Goal: Task Accomplishment & Management: Manage account settings

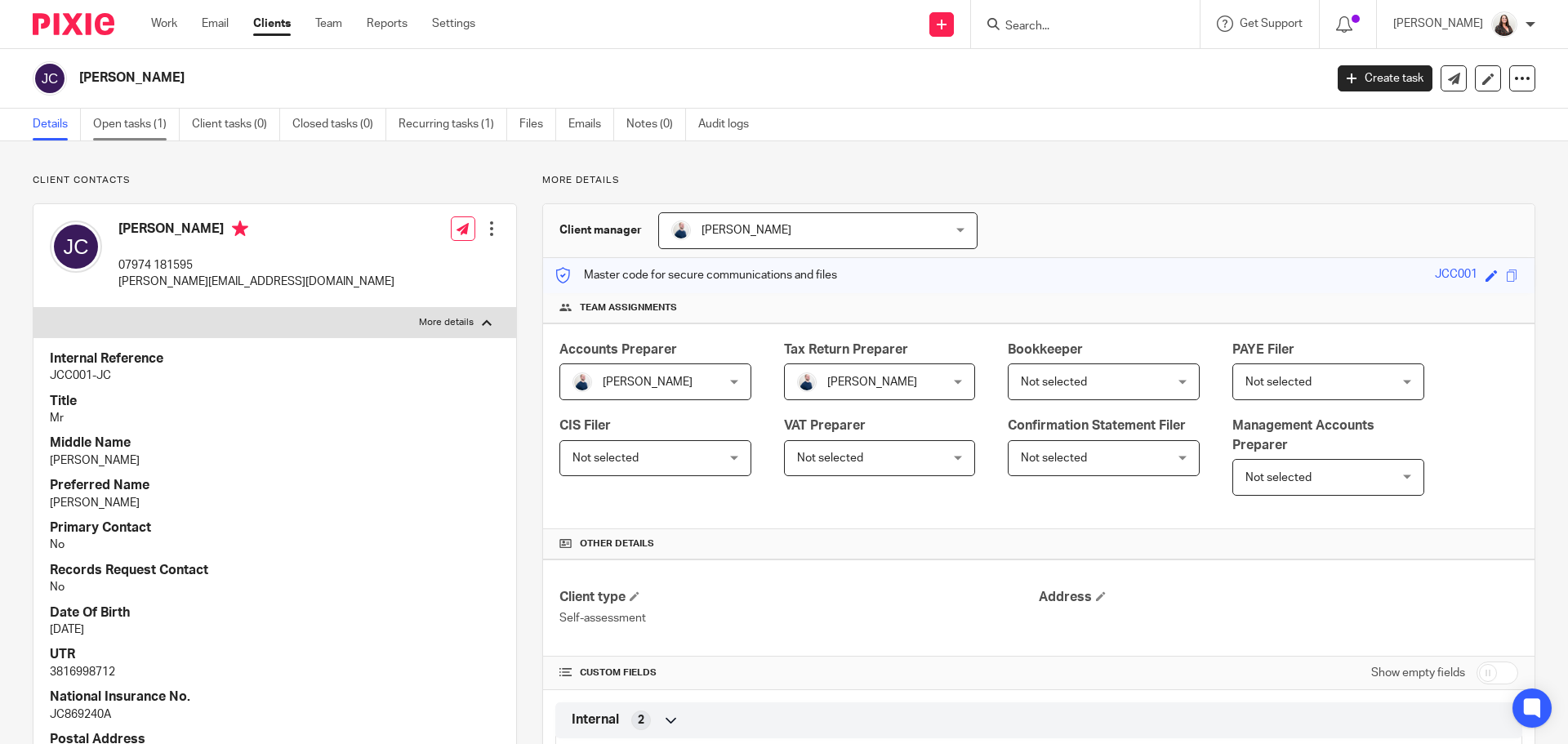
click at [124, 131] on link "Open tasks (1)" at bounding box center [136, 124] width 86 height 32
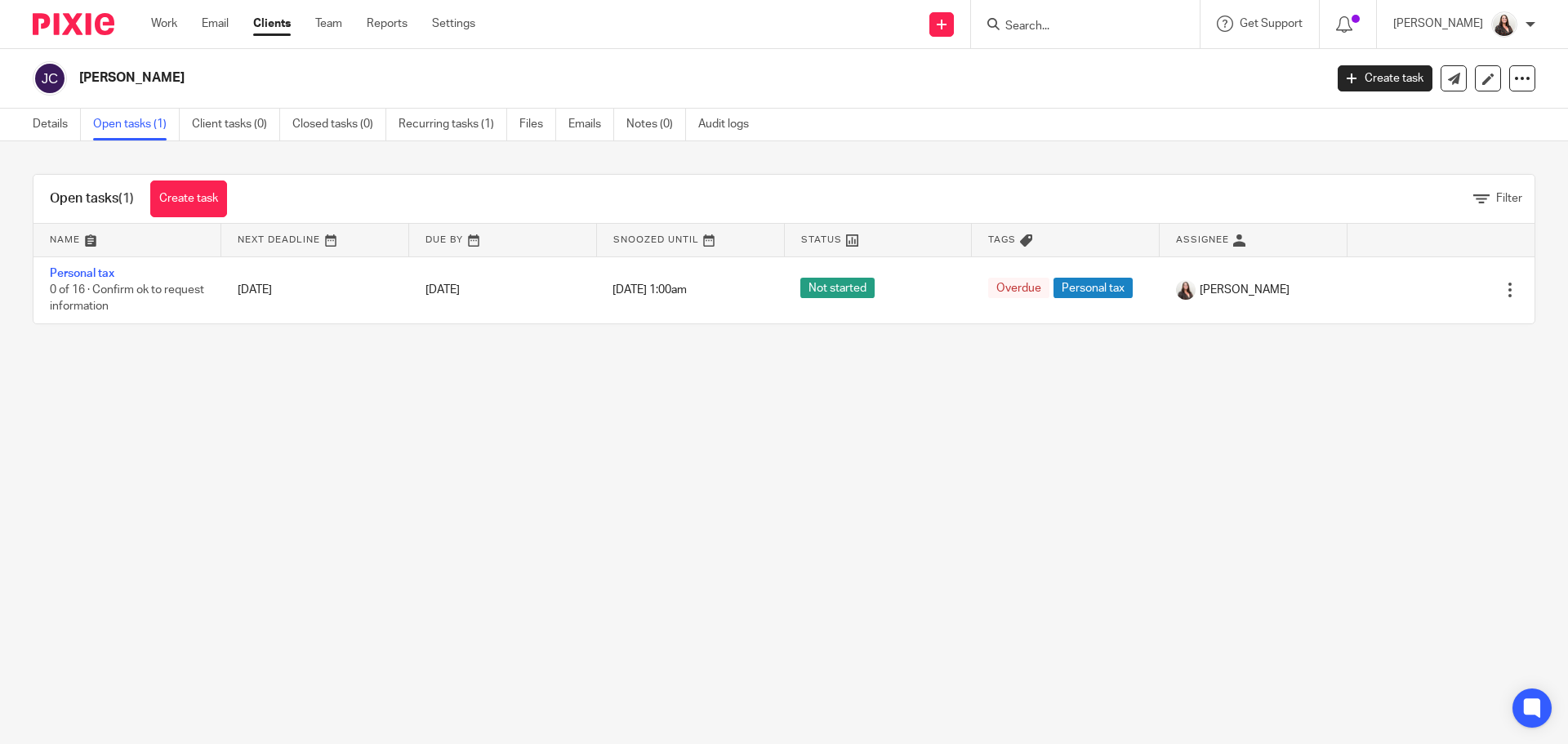
click at [117, 122] on link "Open tasks (1)" at bounding box center [136, 124] width 86 height 32
click at [53, 116] on link "Details" at bounding box center [57, 124] width 49 height 32
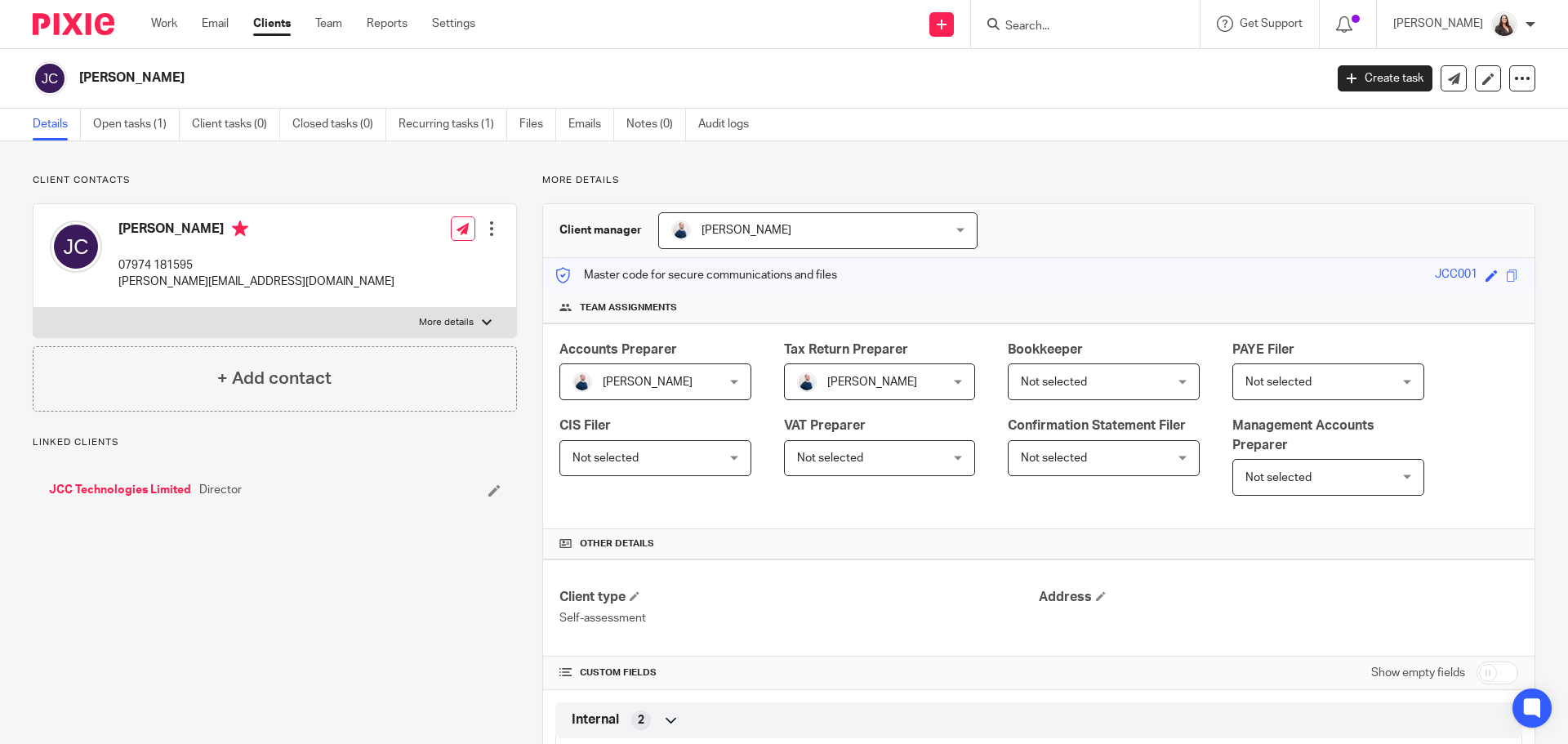
click at [122, 493] on link "JCC Technologies Limited" at bounding box center [119, 489] width 142 height 16
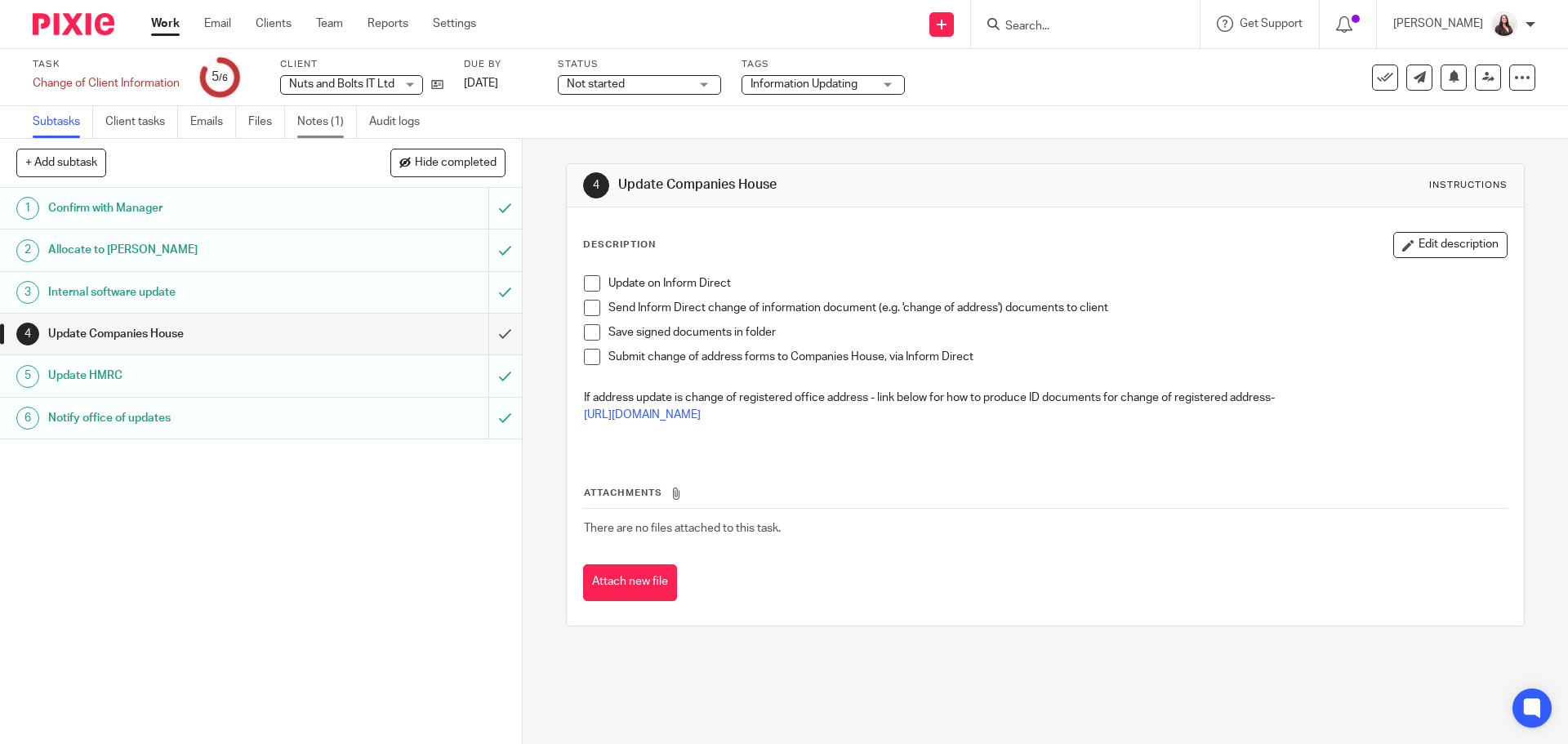
click at [336, 120] on link "Notes (1)" at bounding box center [327, 122] width 60 height 32
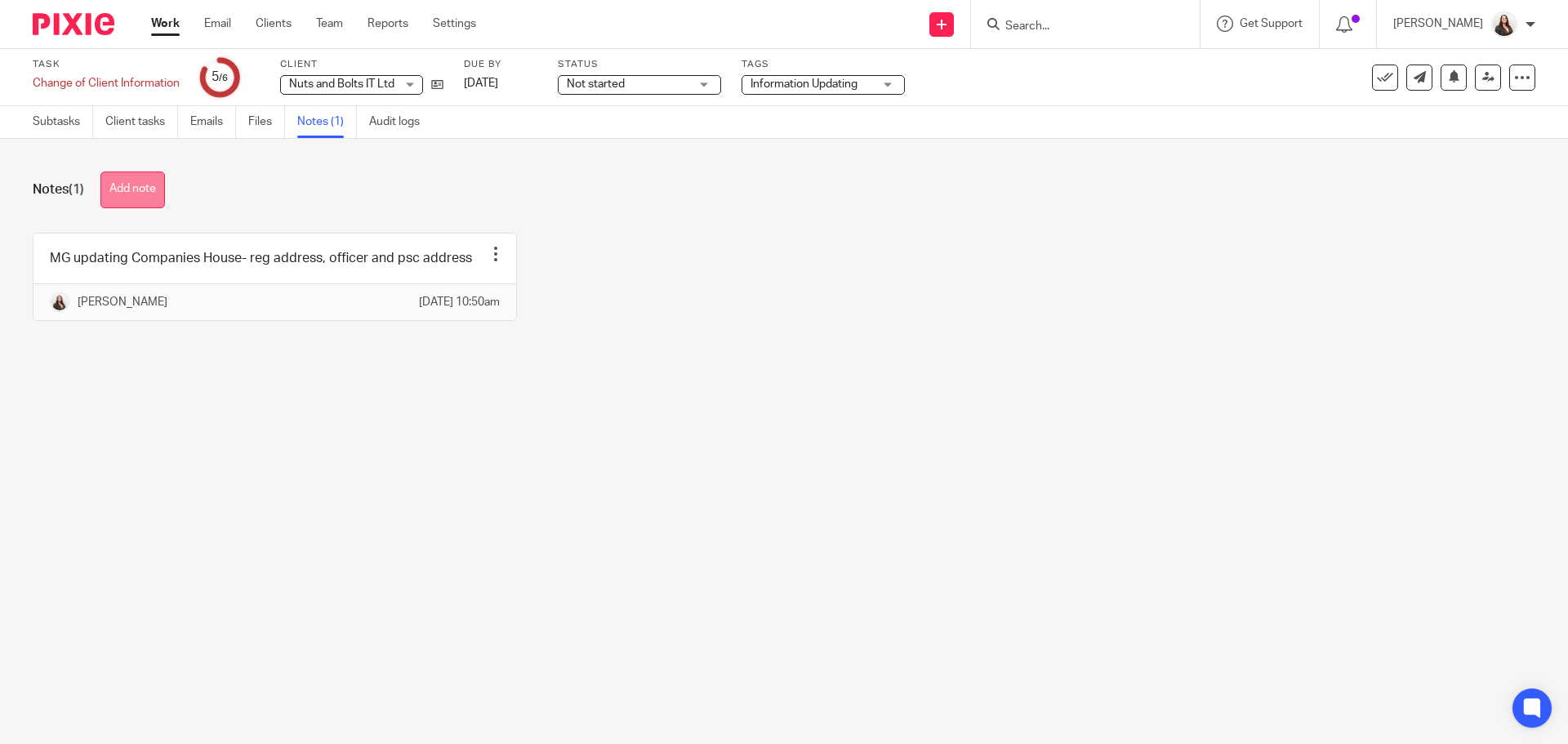
click at [143, 200] on button "Add note" at bounding box center [132, 189] width 65 height 37
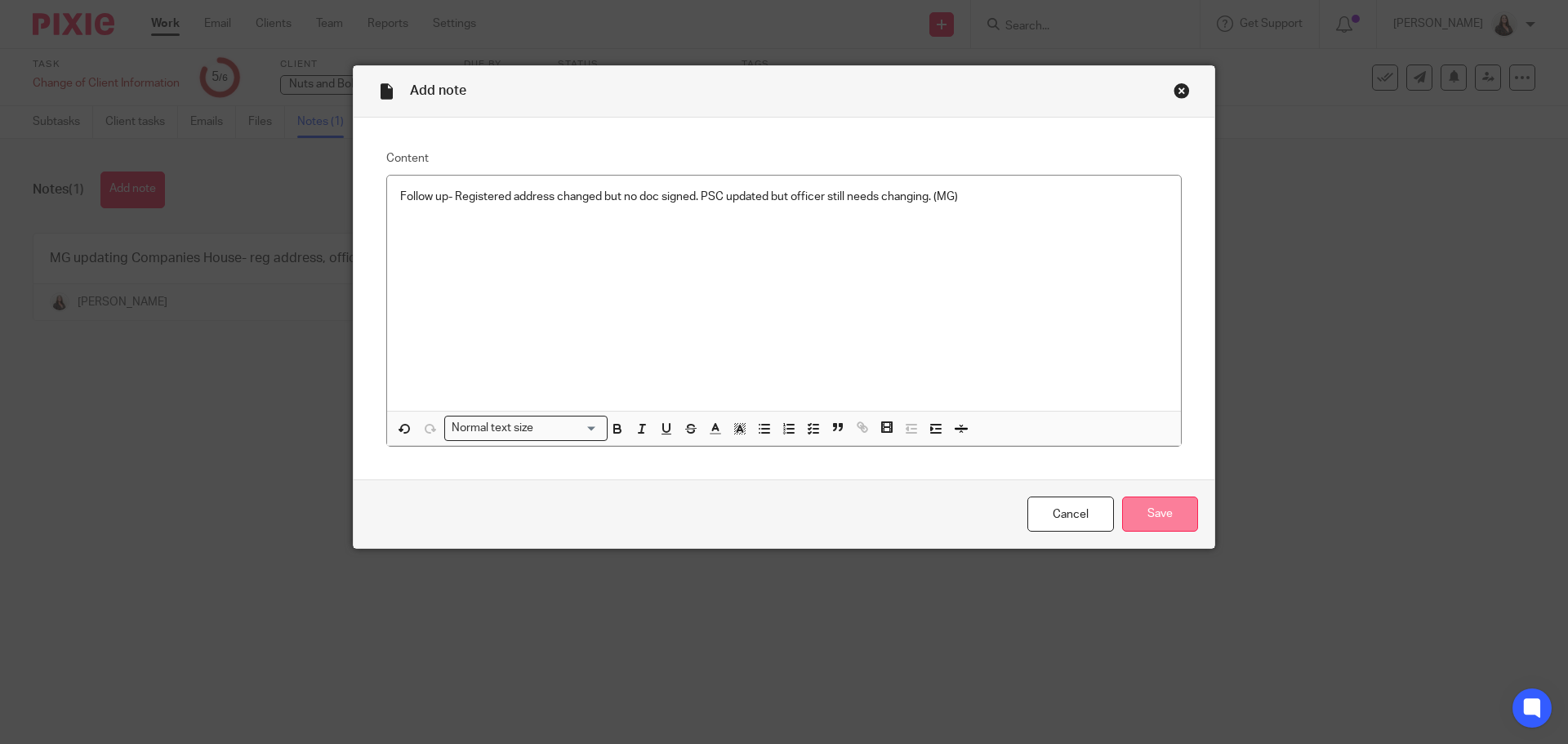
click at [1166, 513] on input "Save" at bounding box center [1159, 513] width 76 height 35
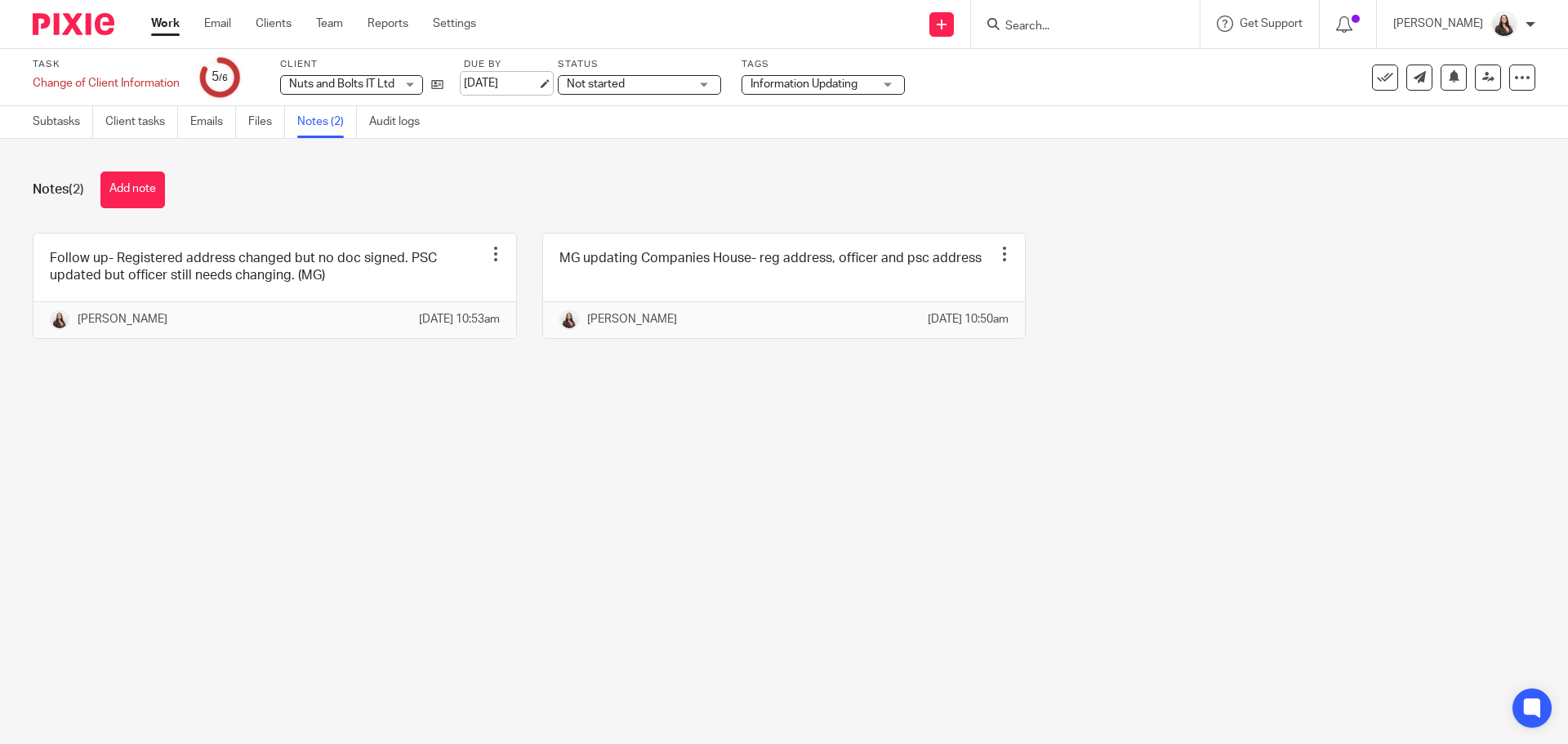
click at [537, 86] on link "[DATE]" at bounding box center [500, 83] width 73 height 17
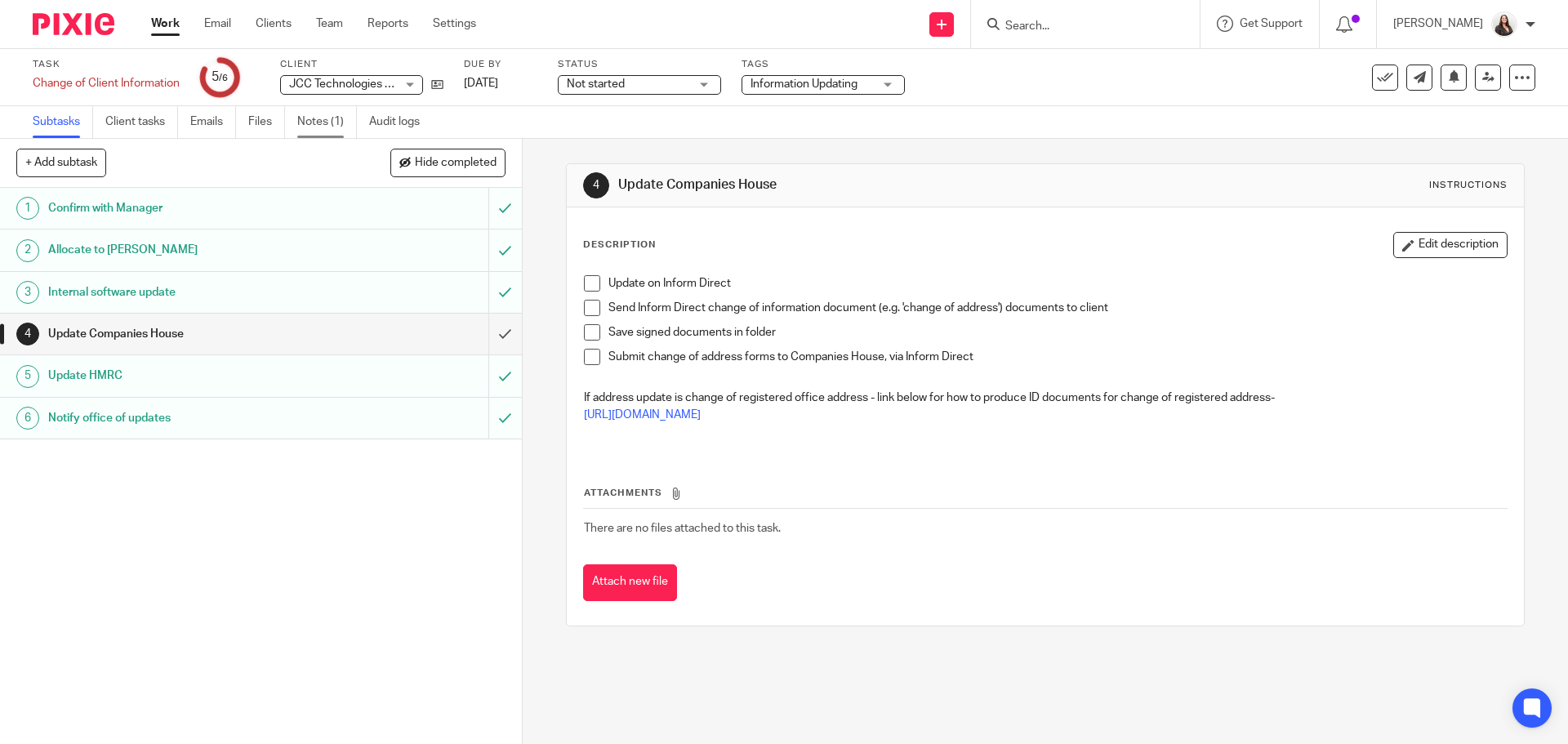
click at [332, 120] on link "Notes (1)" at bounding box center [327, 122] width 60 height 32
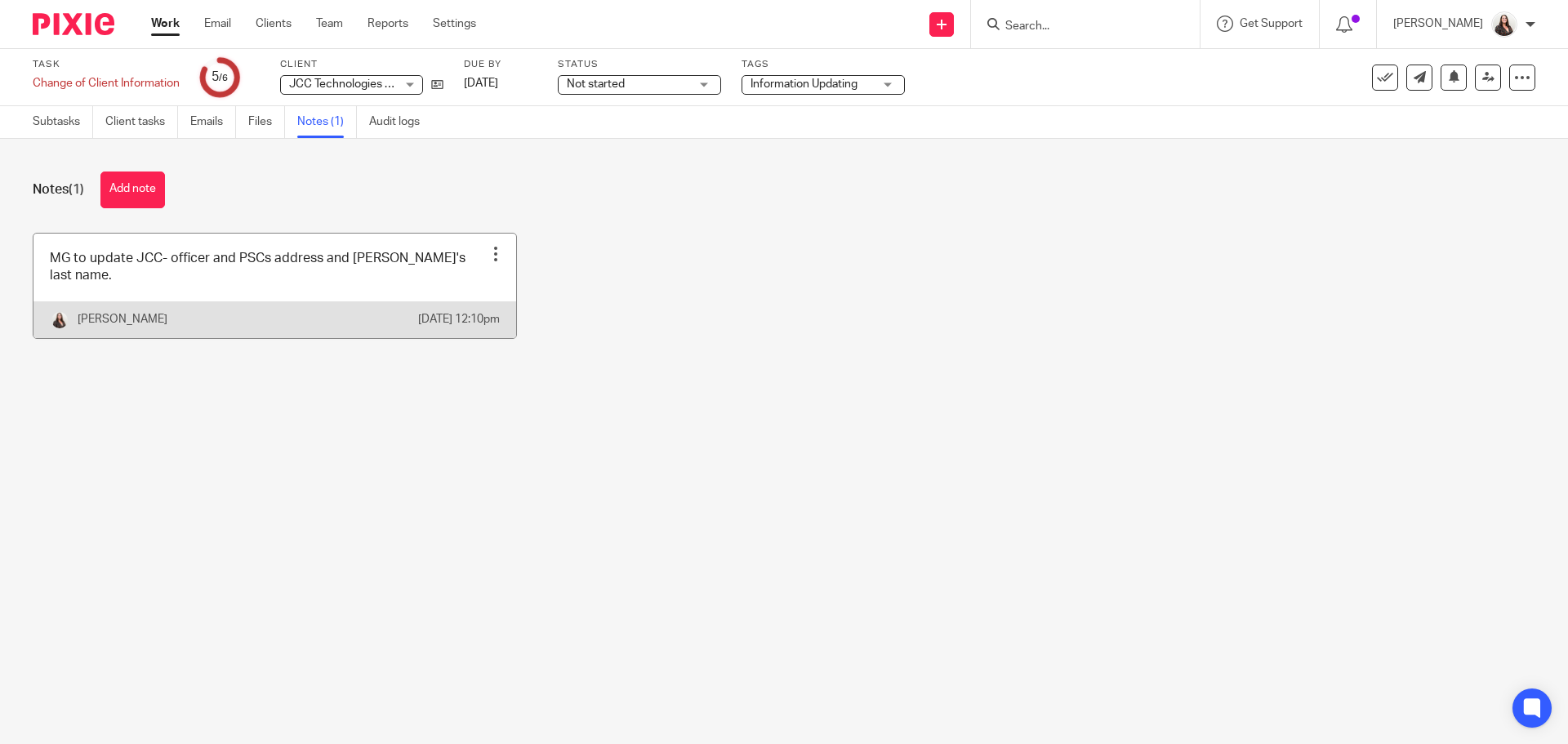
click at [489, 260] on div at bounding box center [495, 254] width 16 height 16
click at [455, 295] on span "Edit note" at bounding box center [455, 294] width 46 height 12
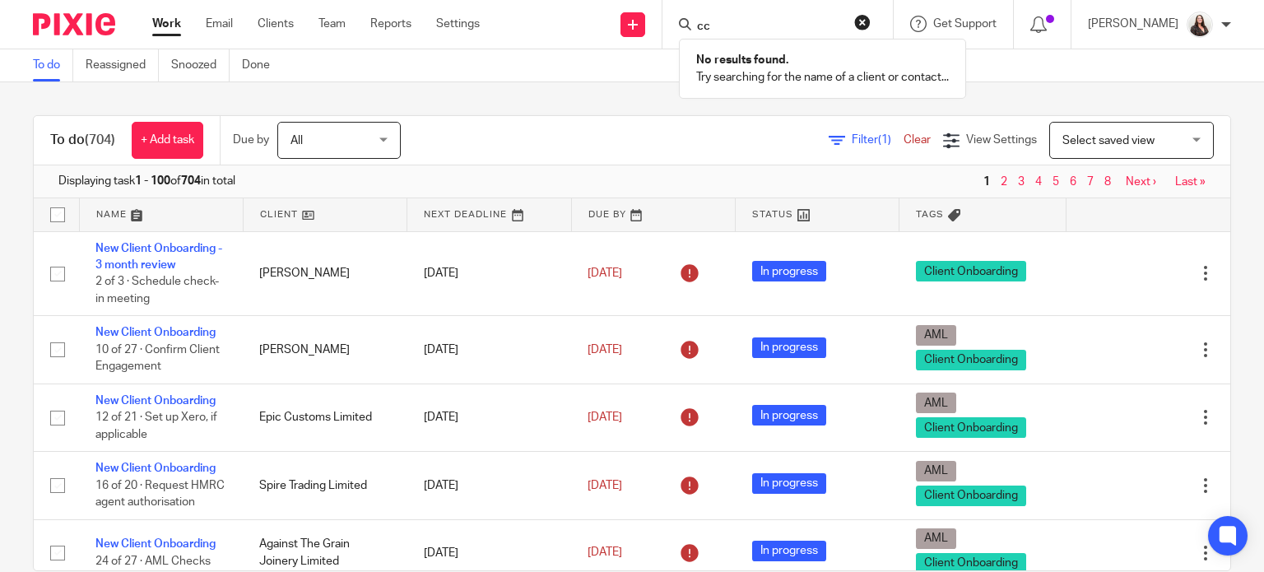
type input "c"
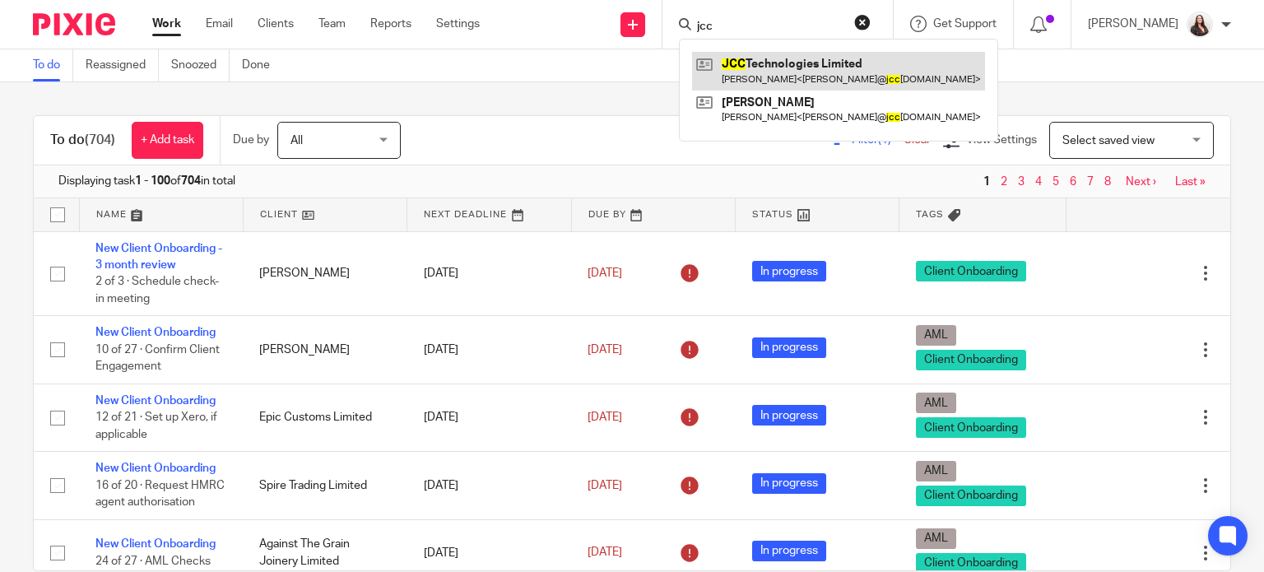
type input "jcc"
click at [768, 68] on link at bounding box center [838, 71] width 293 height 38
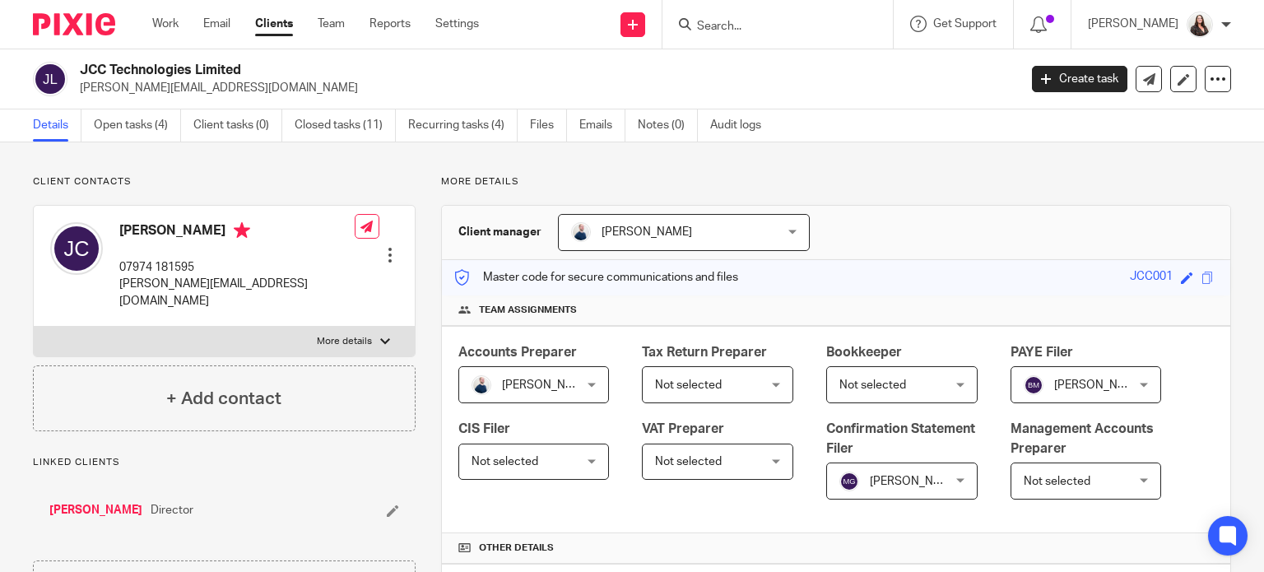
click at [353, 327] on label "More details" at bounding box center [224, 342] width 381 height 30
click at [34, 326] on input "More details" at bounding box center [33, 326] width 1 height 1
checkbox input "true"
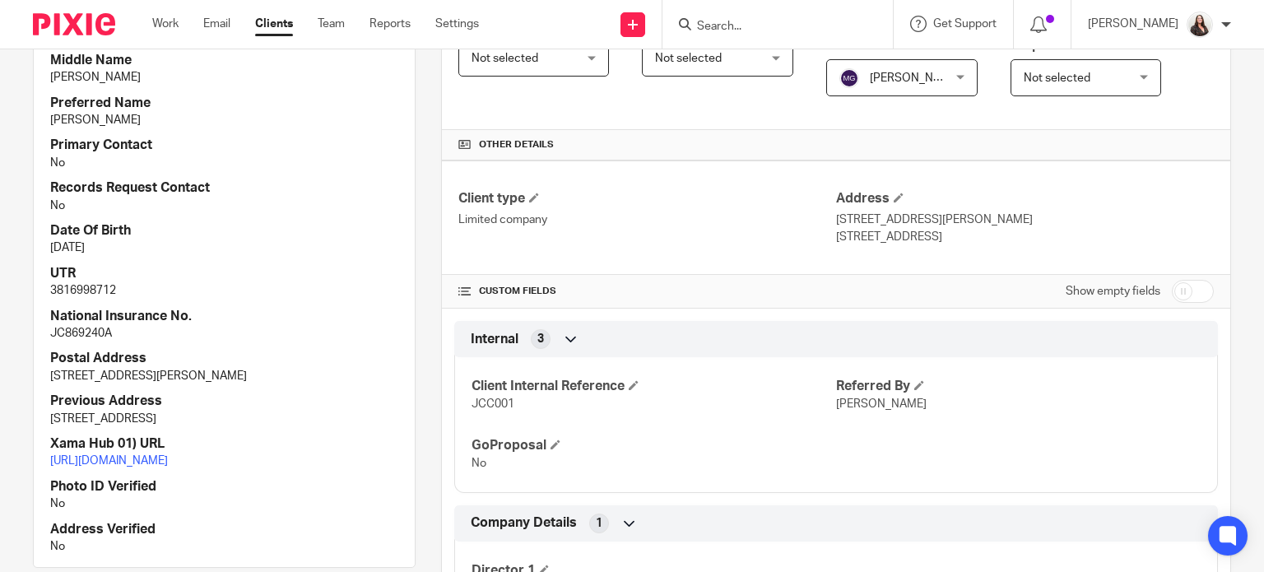
scroll to position [431, 0]
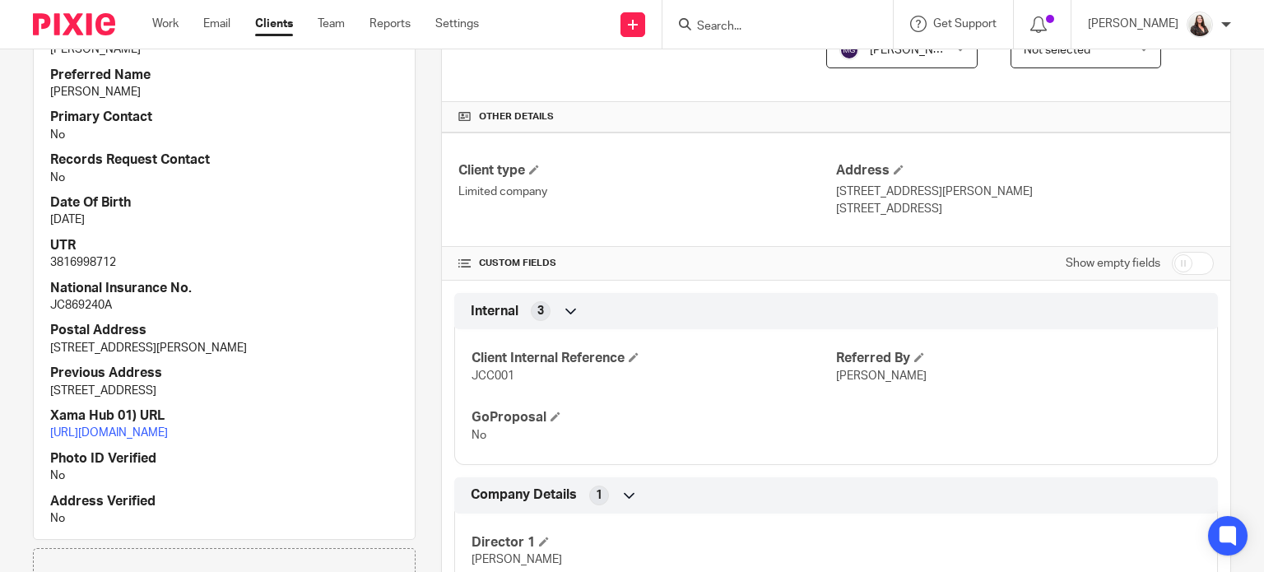
click at [741, 22] on input "Search" at bounding box center [769, 27] width 148 height 15
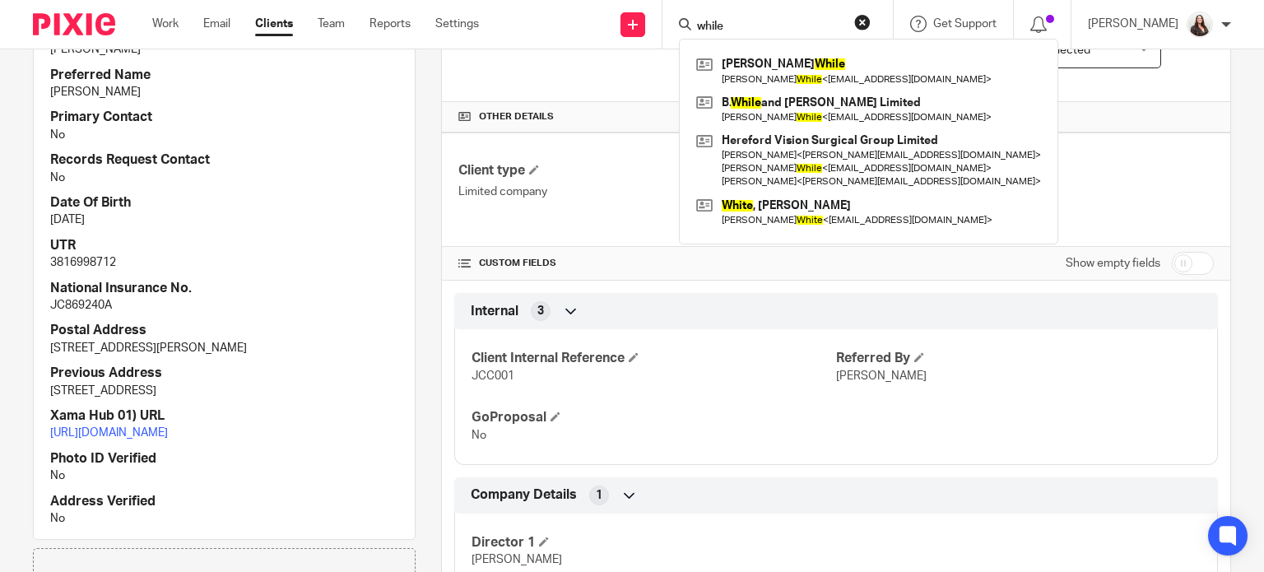
type input "while"
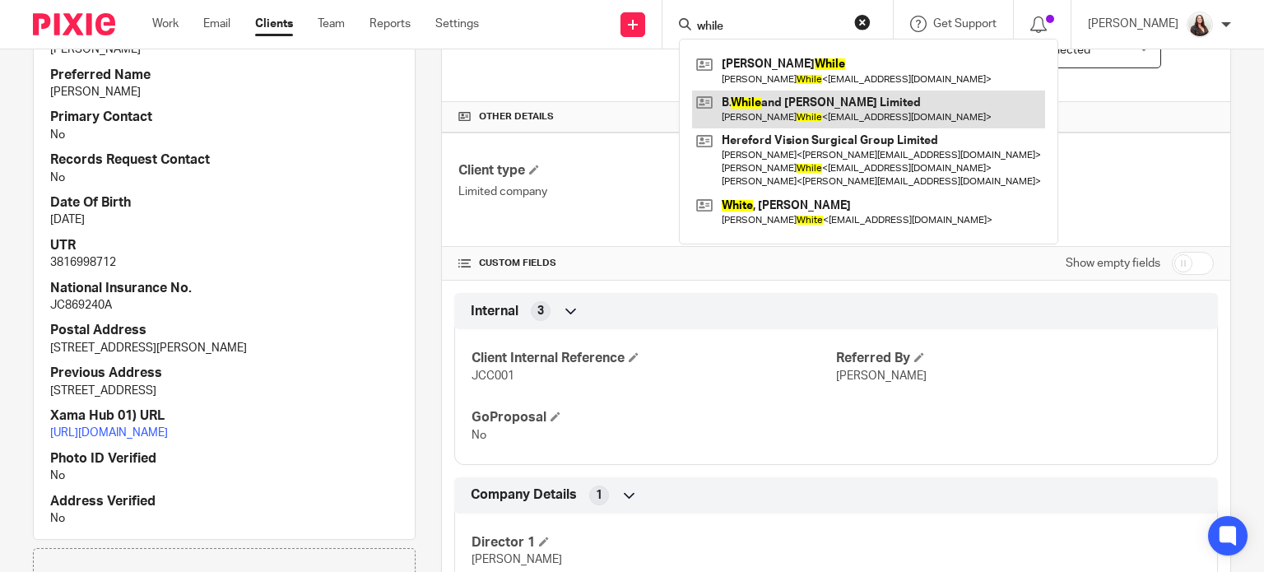
click at [825, 114] on link at bounding box center [868, 110] width 353 height 38
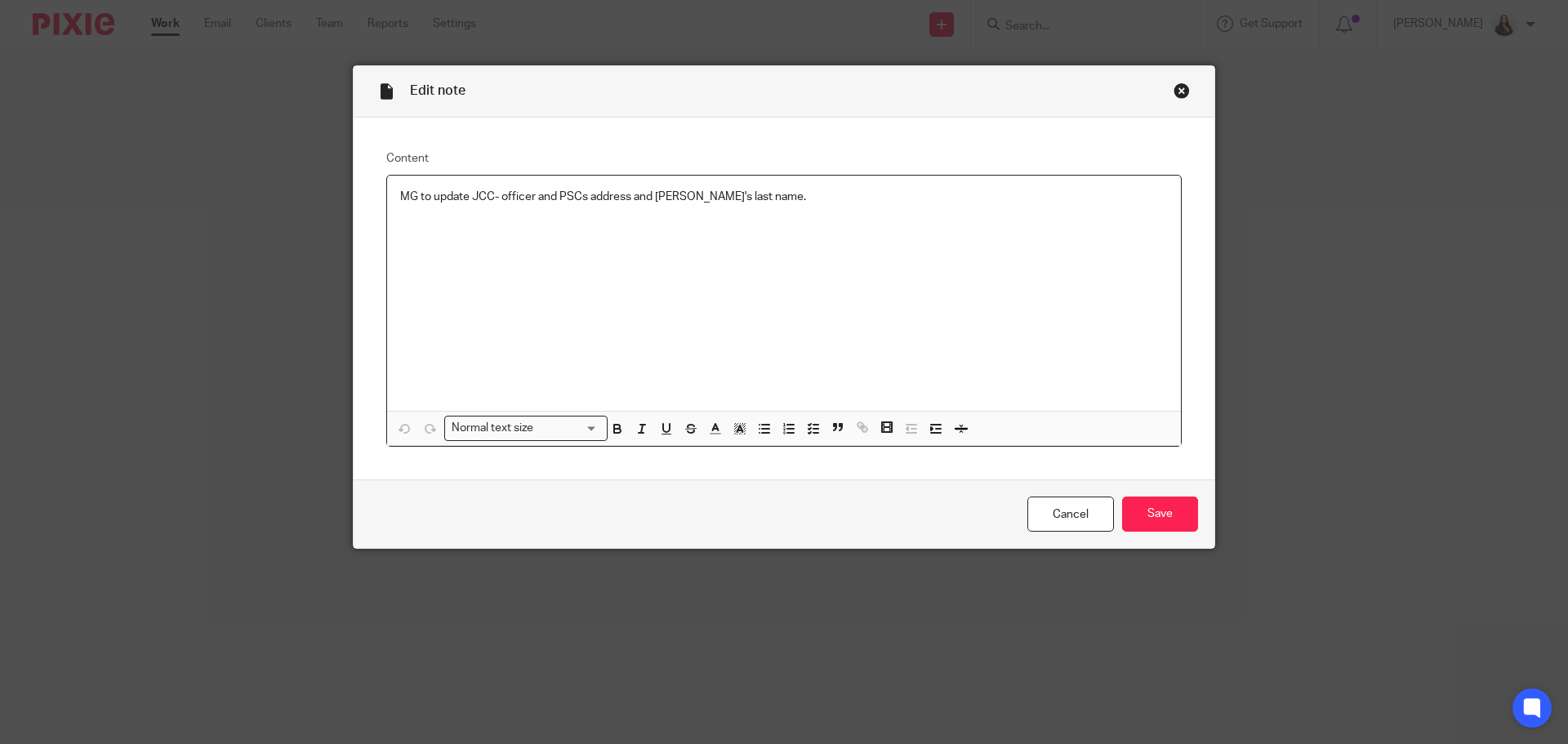
click at [771, 196] on p "MG to update JCC- officer and PSCs address and [PERSON_NAME]'s last name." at bounding box center [783, 196] width 767 height 16
click at [1050, 513] on link "Cancel" at bounding box center [1070, 513] width 86 height 35
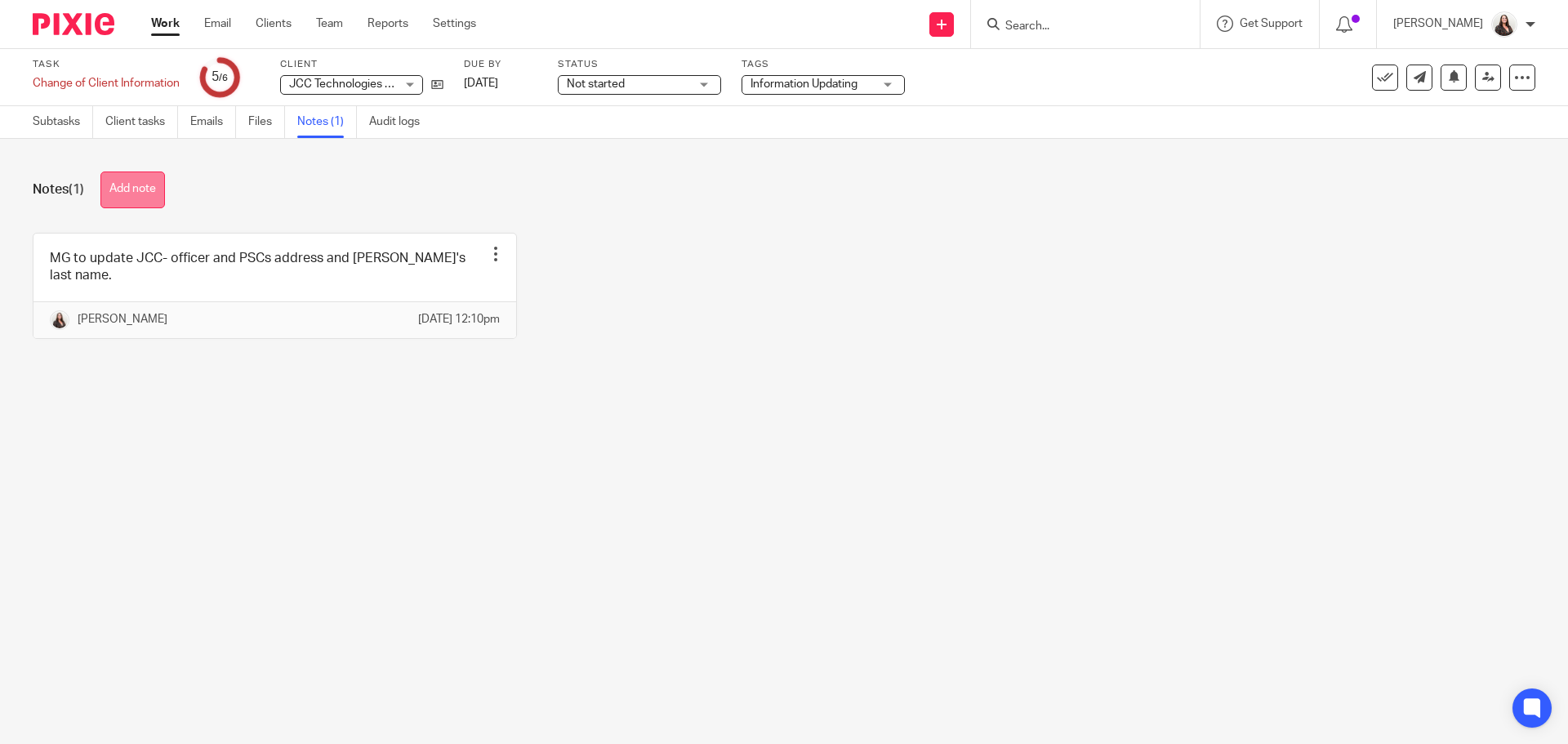
click at [141, 188] on button "Add note" at bounding box center [132, 189] width 65 height 37
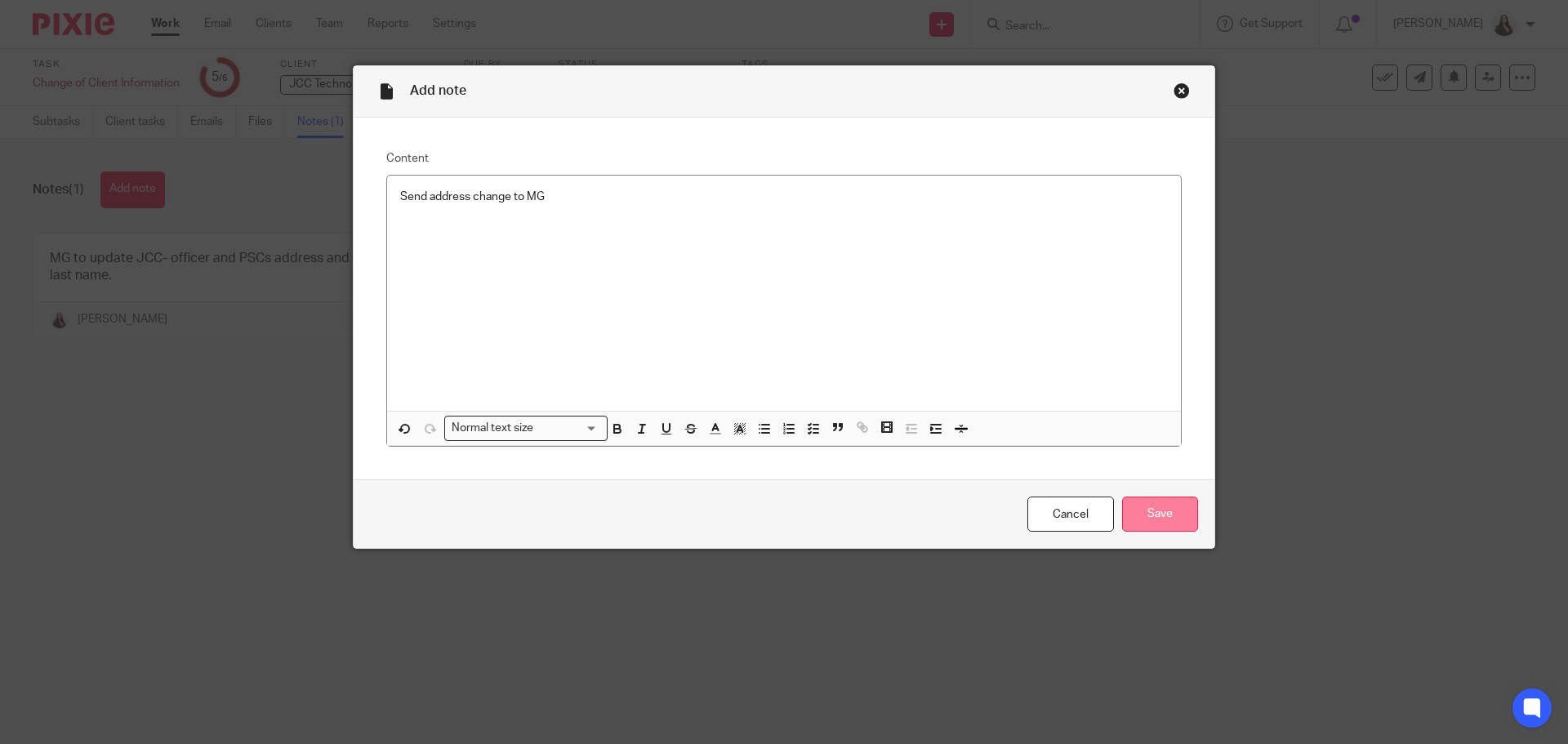
click at [1182, 514] on input "Save" at bounding box center [1159, 513] width 76 height 35
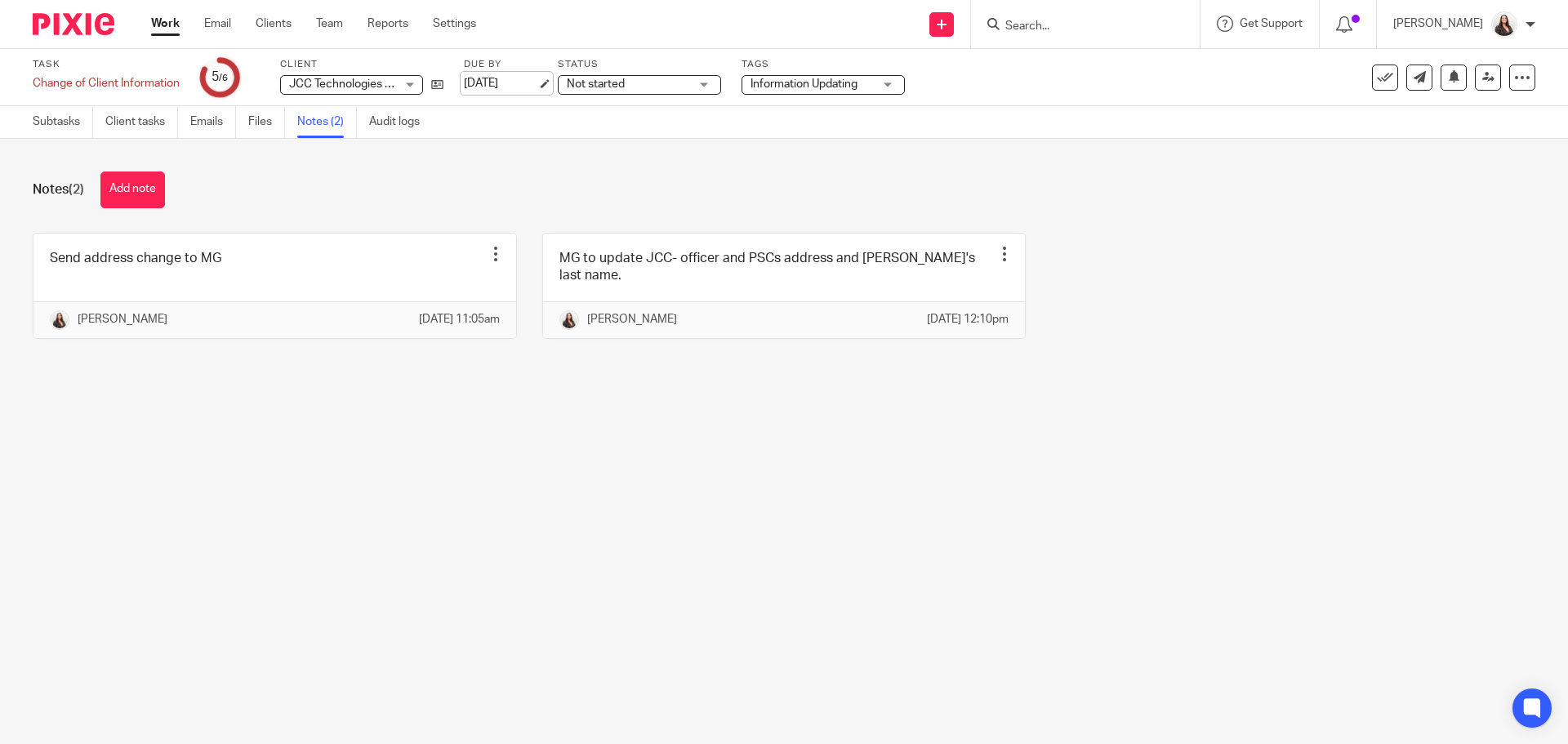
click at [537, 82] on link "[DATE]" at bounding box center [500, 83] width 73 height 17
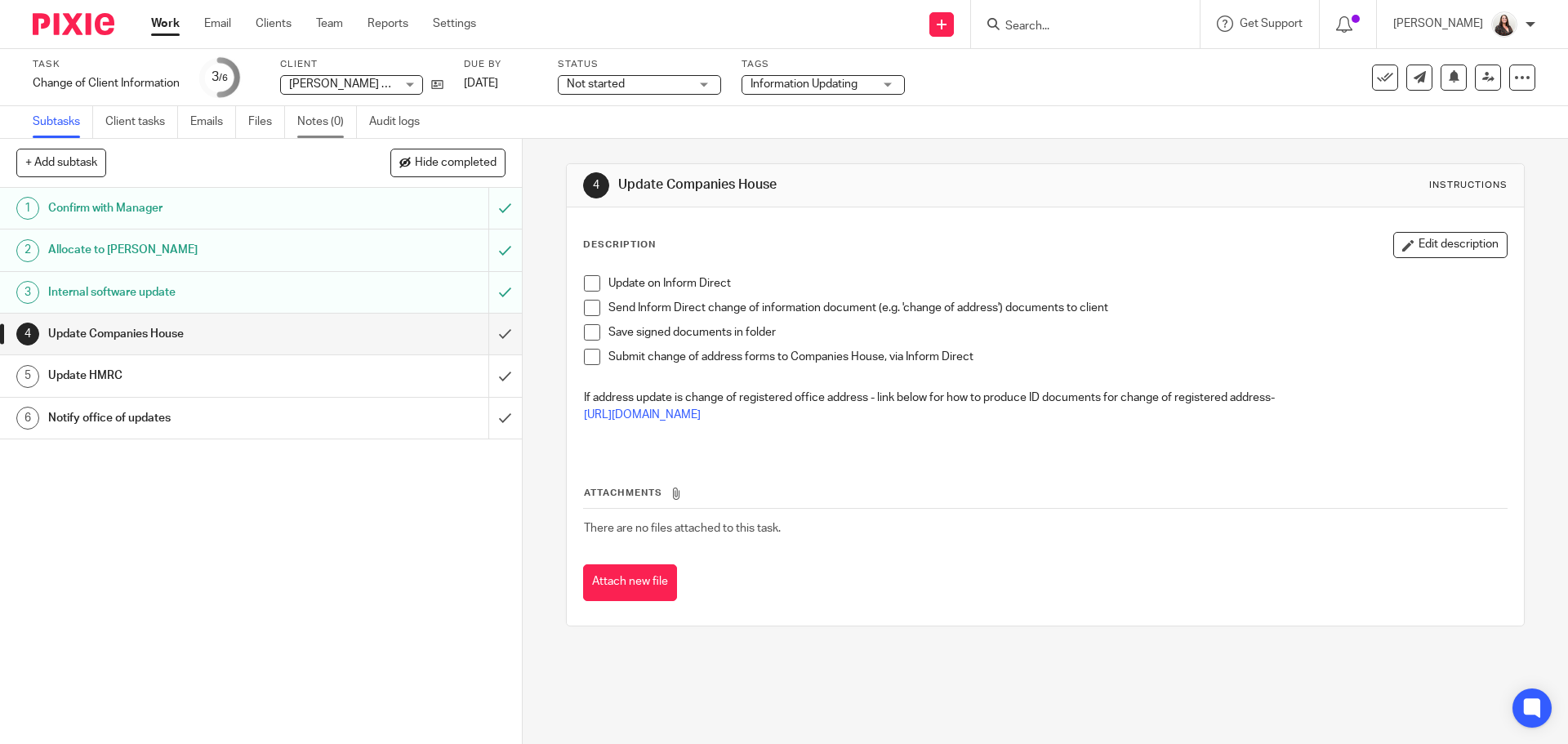
click at [334, 124] on link "Notes (0)" at bounding box center [327, 122] width 60 height 32
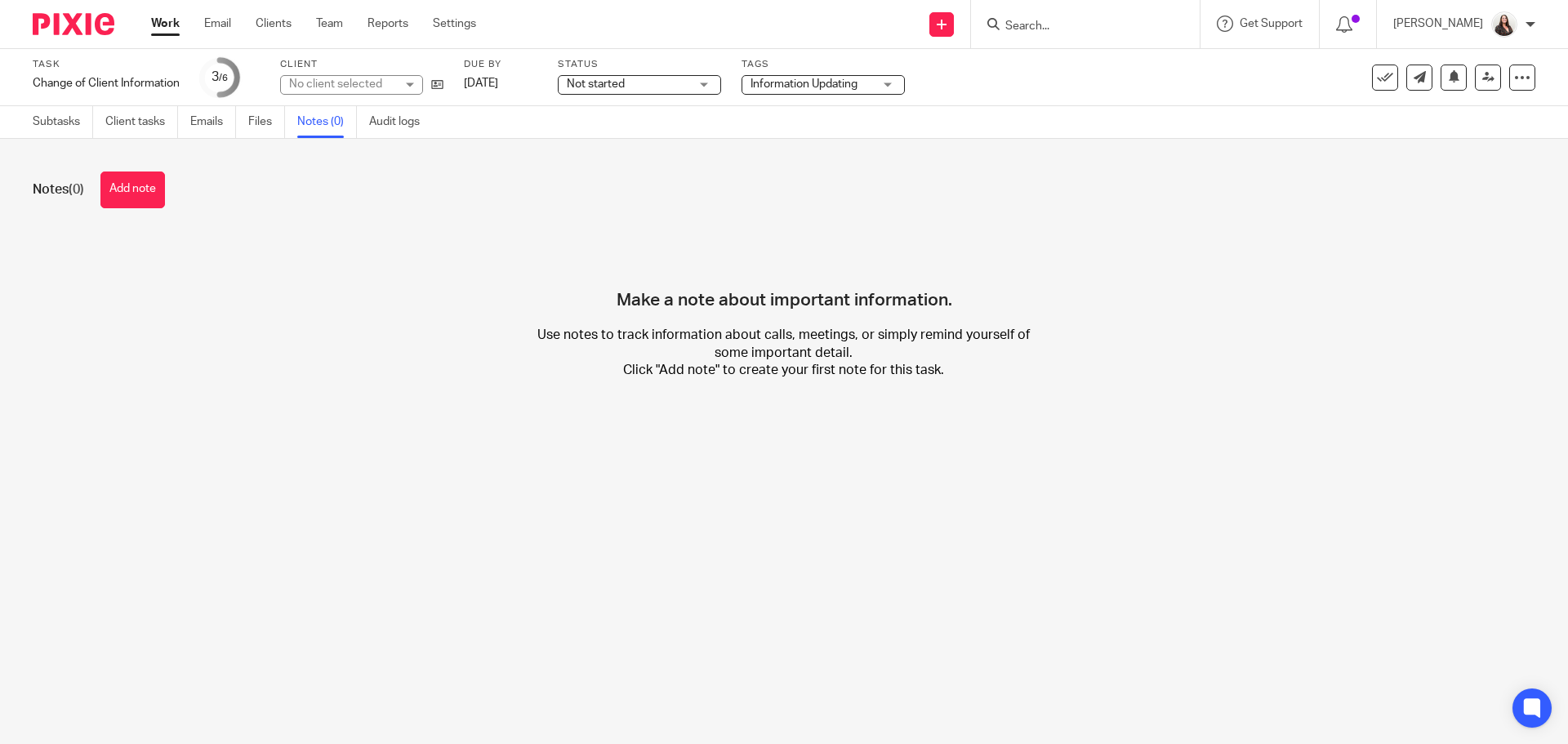
click at [115, 188] on button "Add note" at bounding box center [132, 189] width 65 height 37
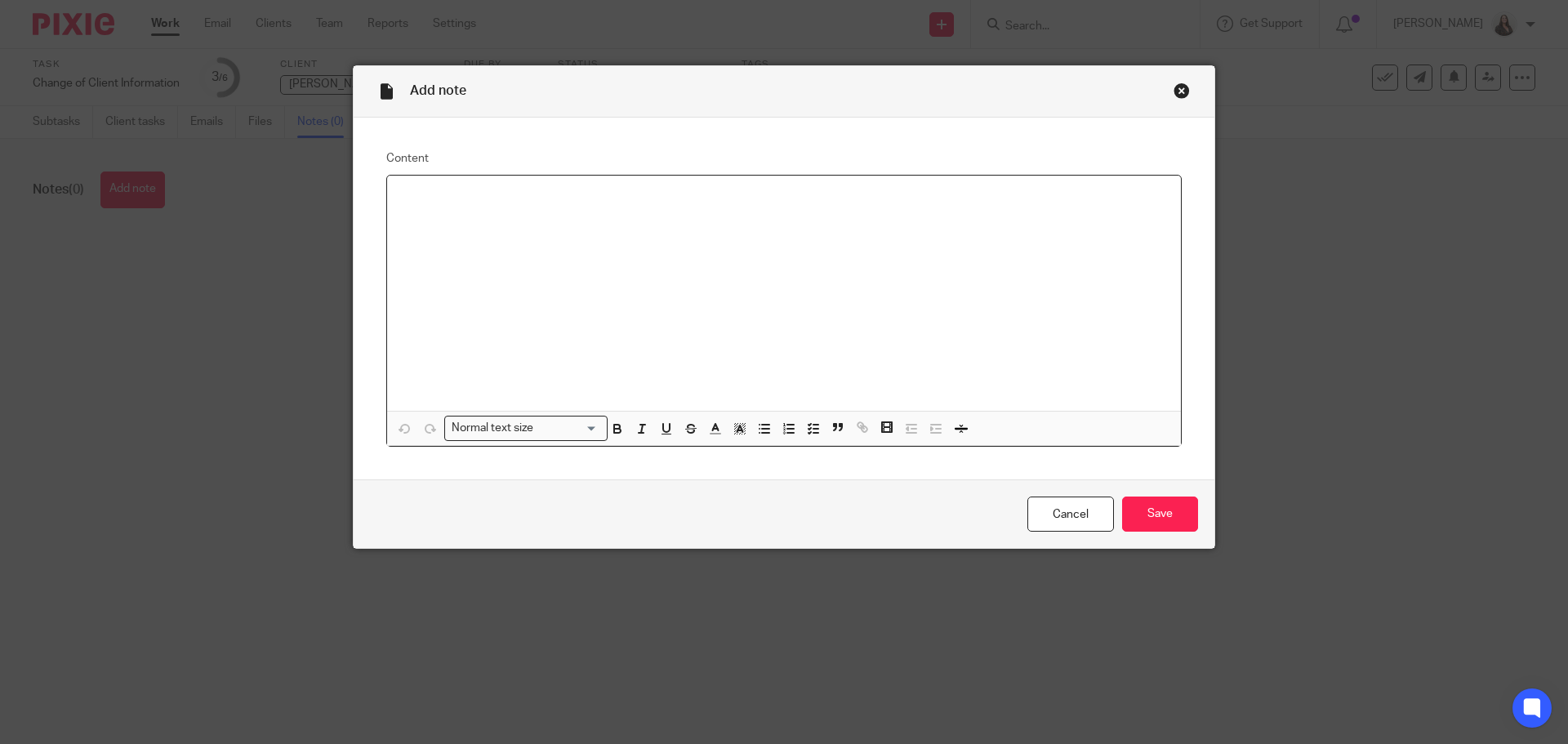
click at [422, 211] on div at bounding box center [784, 293] width 794 height 235
click at [426, 195] on p "A" at bounding box center [783, 196] width 767 height 16
click at [1168, 514] on input "Save" at bounding box center [1159, 513] width 76 height 35
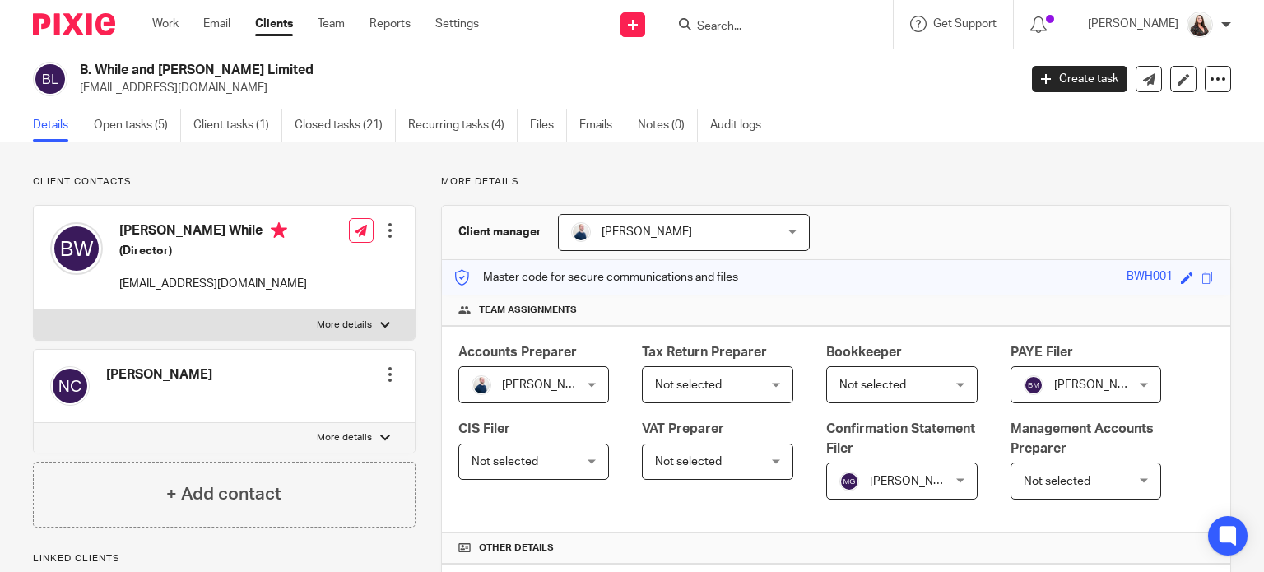
click at [763, 24] on input "Search" at bounding box center [769, 27] width 148 height 15
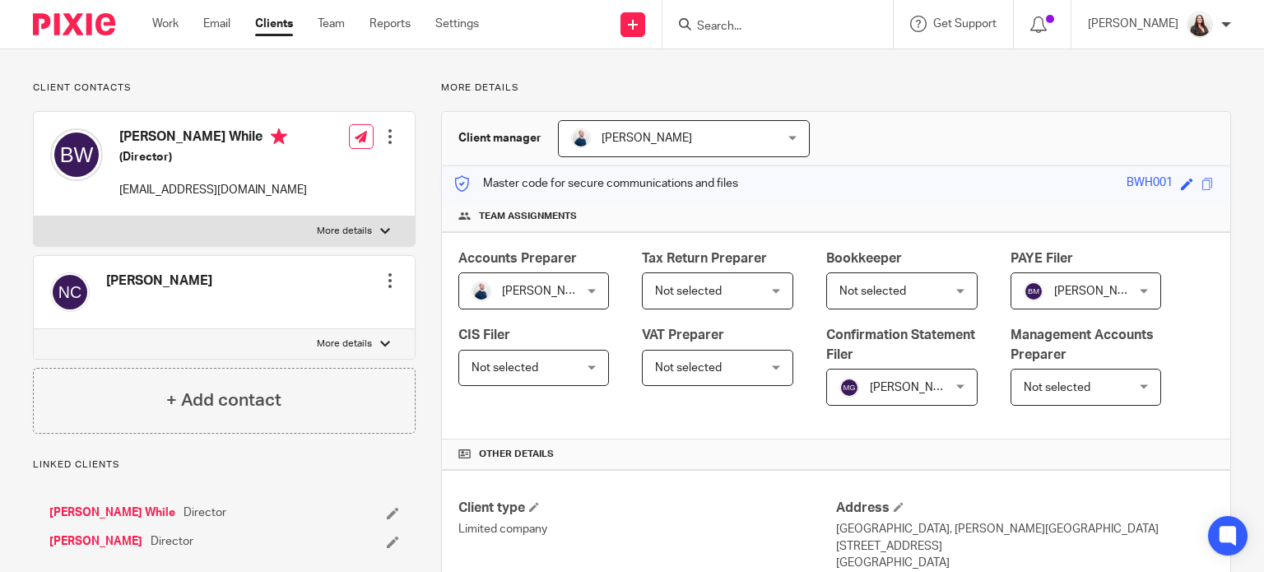
scroll to position [206, 0]
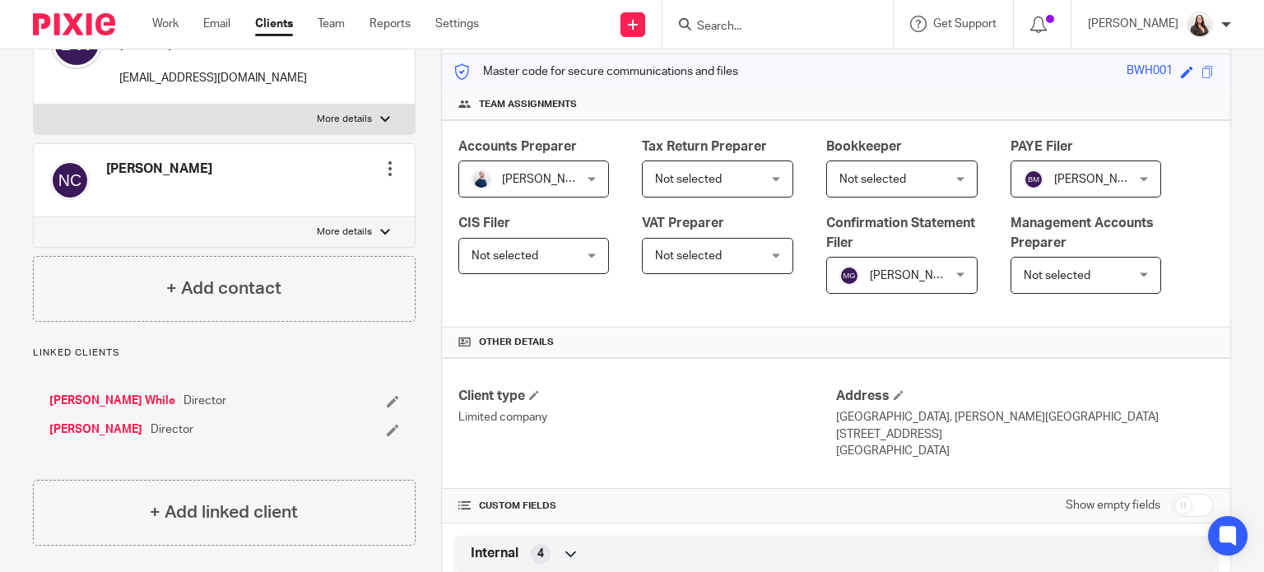
click at [89, 394] on link "[PERSON_NAME] While" at bounding box center [112, 400] width 126 height 16
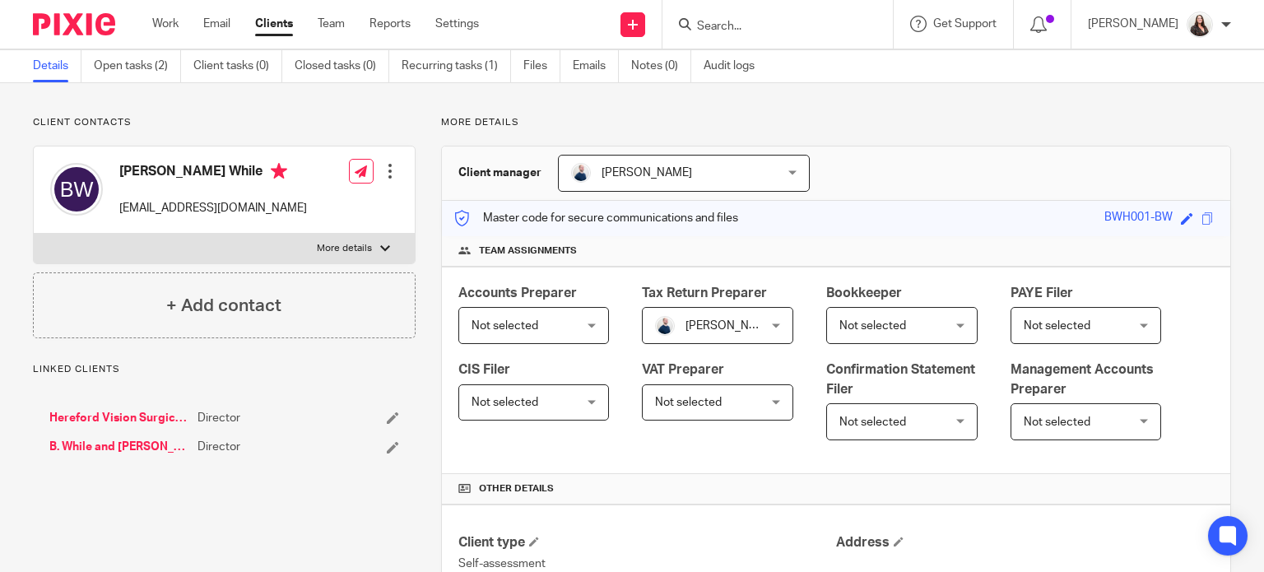
scroll to position [62, 0]
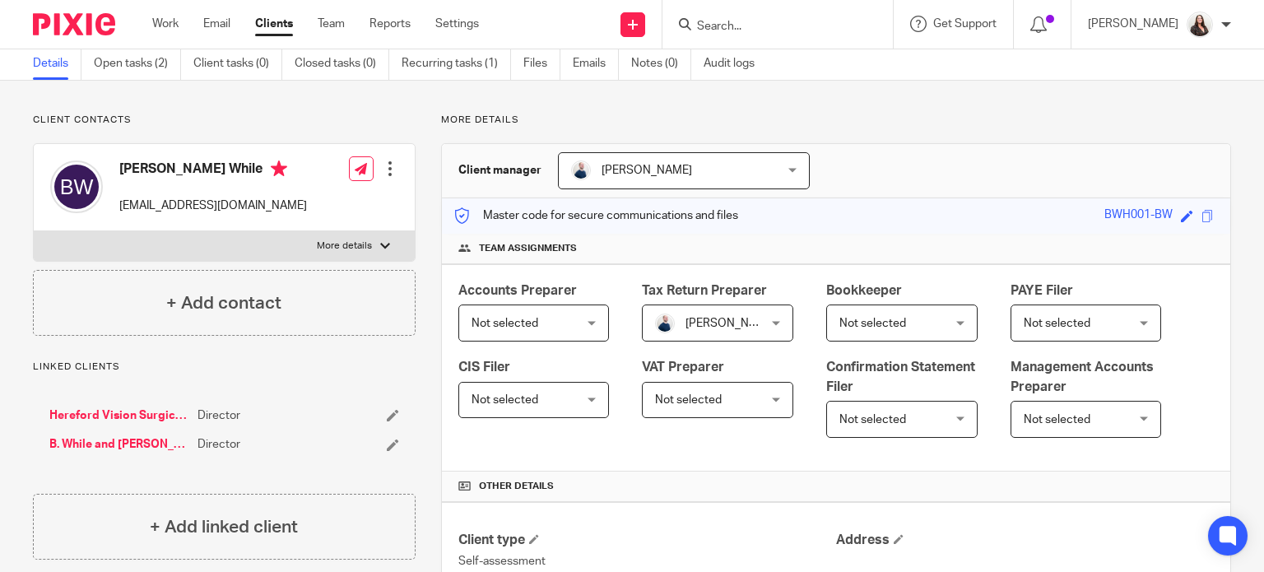
click at [114, 414] on link "Hereford Vision Surgical Group Limited" at bounding box center [119, 415] width 140 height 16
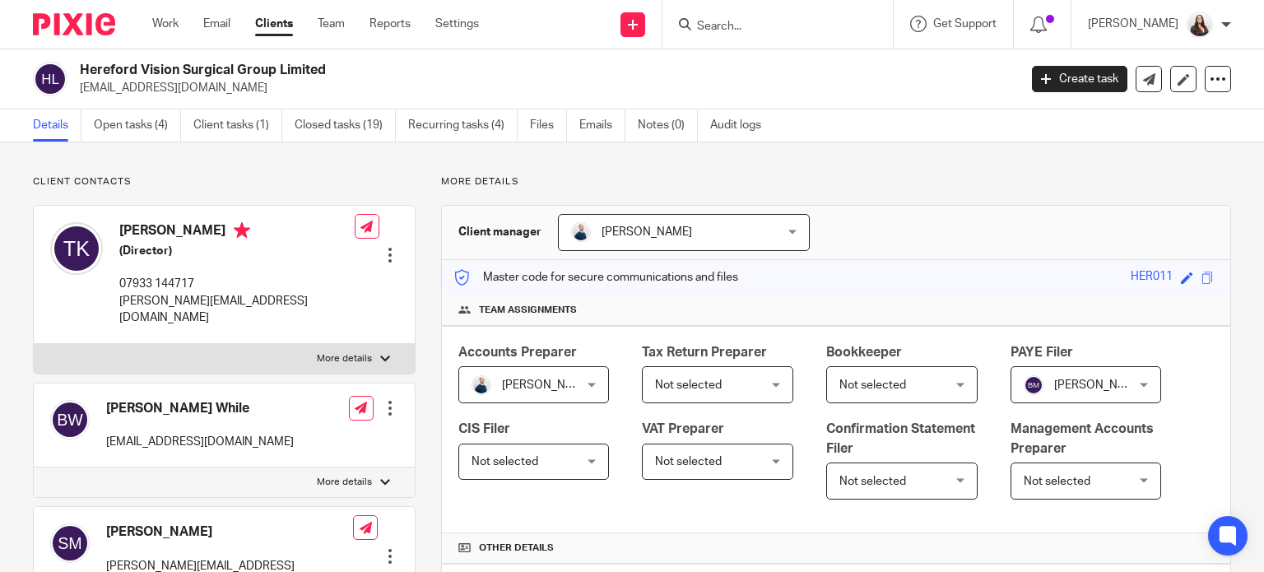
click at [352, 476] on p "More details" at bounding box center [344, 482] width 55 height 13
click at [34, 467] on input "More details" at bounding box center [33, 467] width 1 height 1
checkbox input "true"
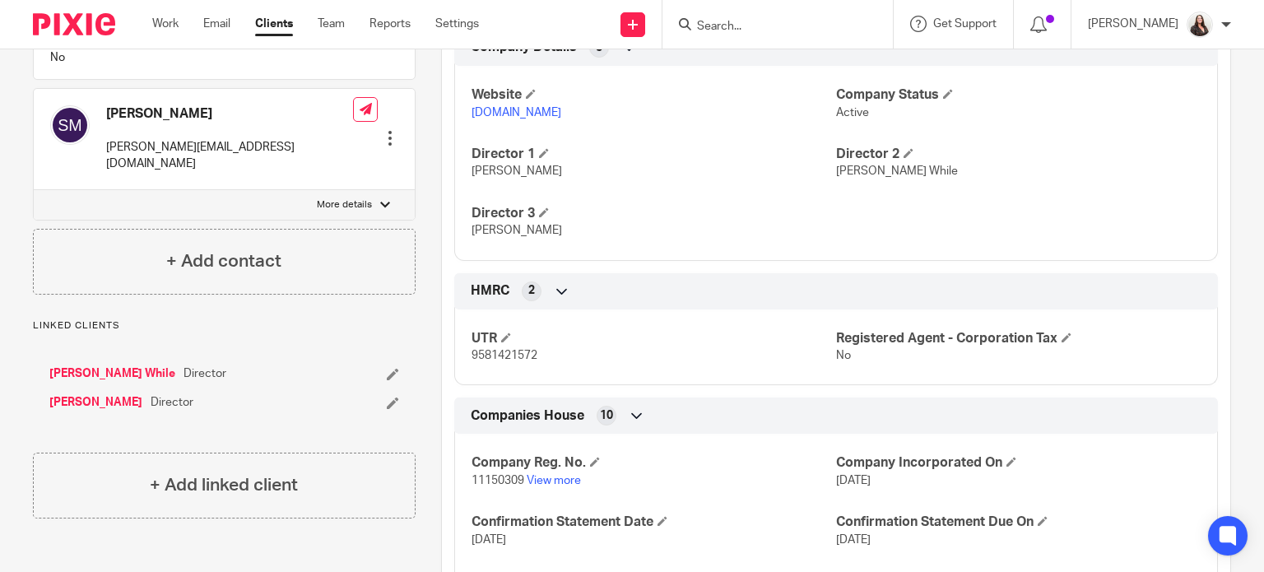
scroll to position [823, 0]
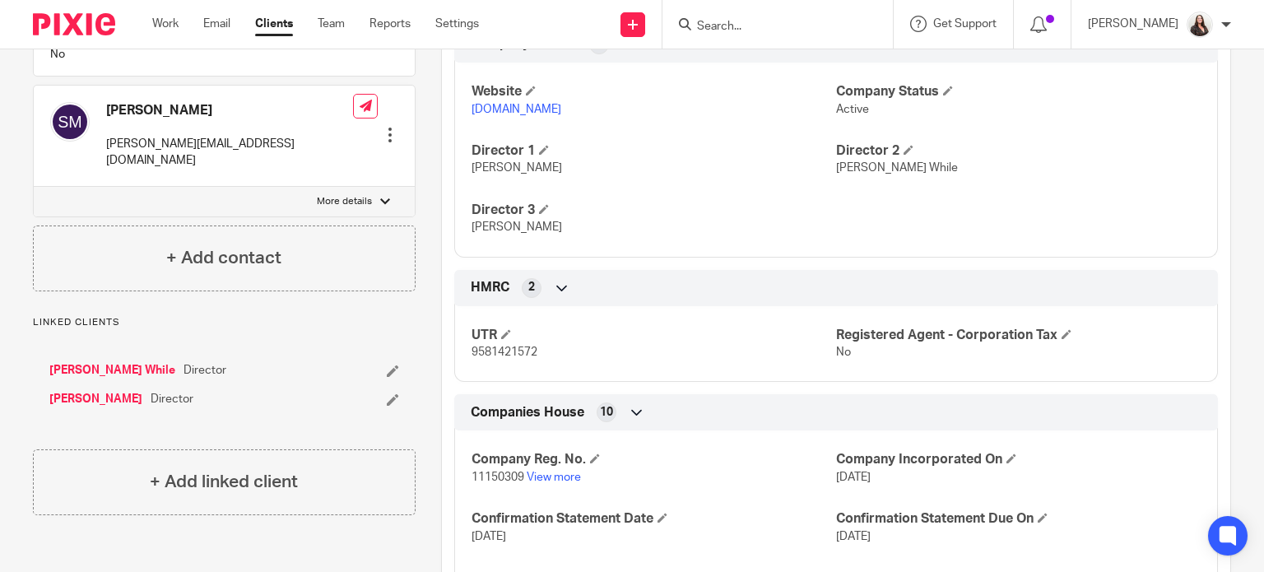
click at [86, 362] on link "[PERSON_NAME] While" at bounding box center [112, 370] width 126 height 16
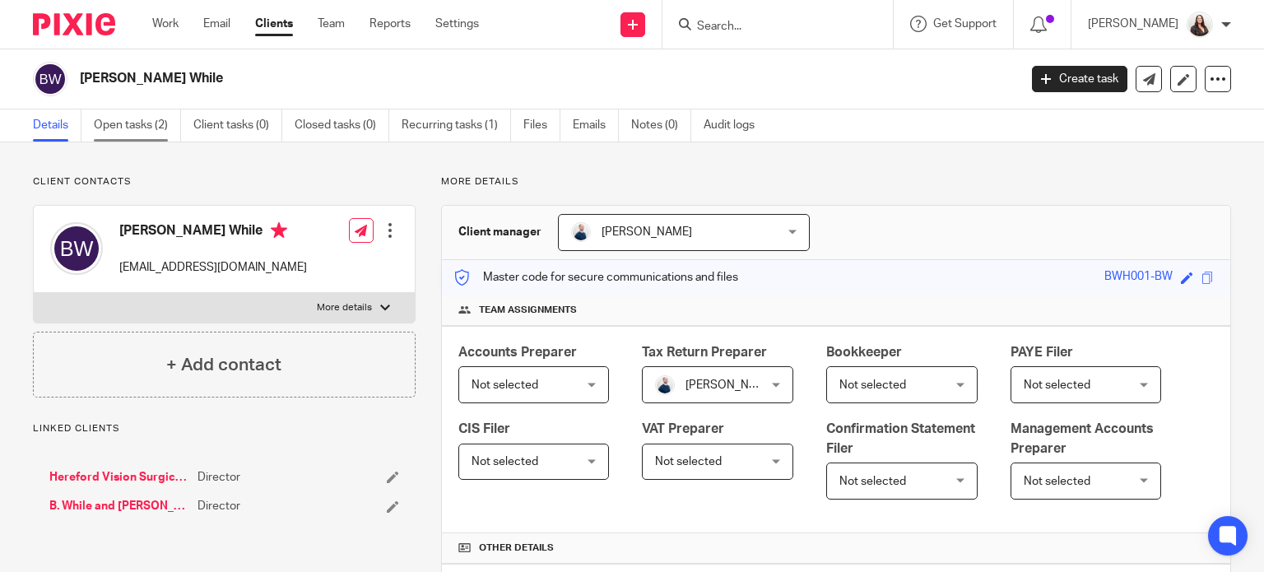
click at [128, 121] on link "Open tasks (2)" at bounding box center [137, 125] width 87 height 32
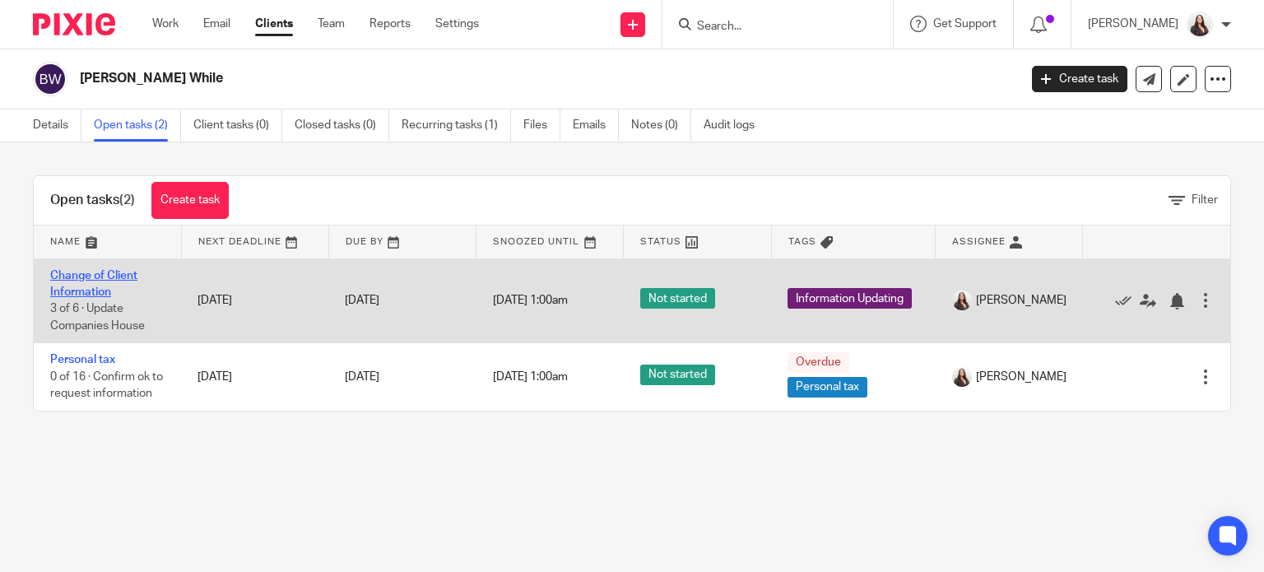
click at [72, 289] on link "Change of Client Information" at bounding box center [93, 284] width 87 height 28
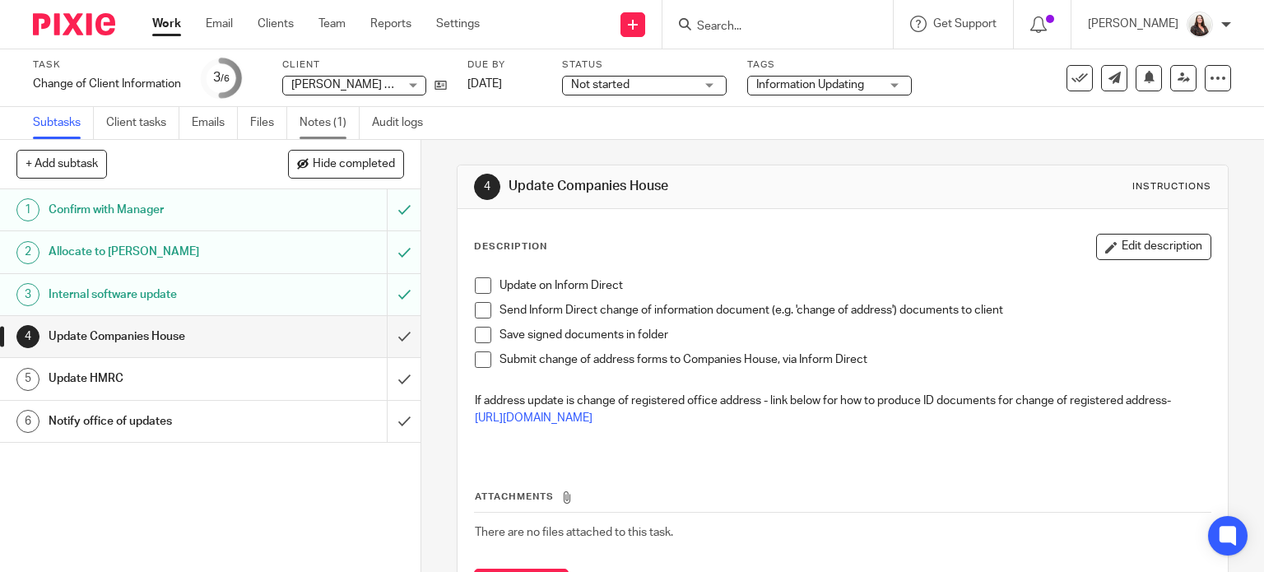
click at [303, 132] on link "Notes (1)" at bounding box center [329, 123] width 60 height 32
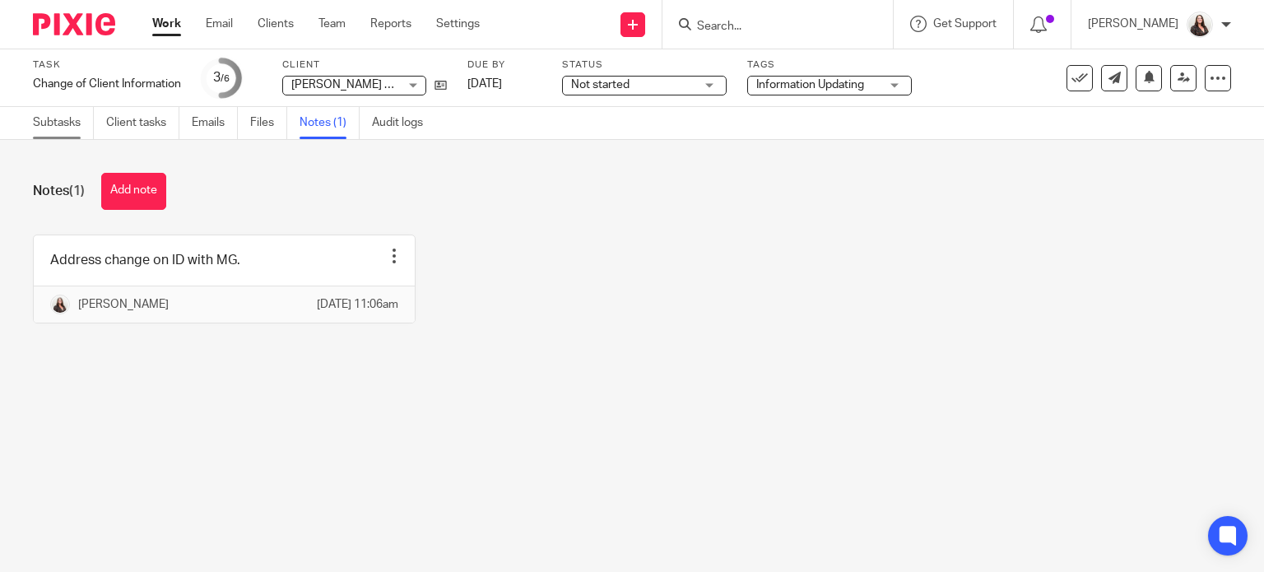
click at [62, 129] on link "Subtasks" at bounding box center [63, 123] width 61 height 32
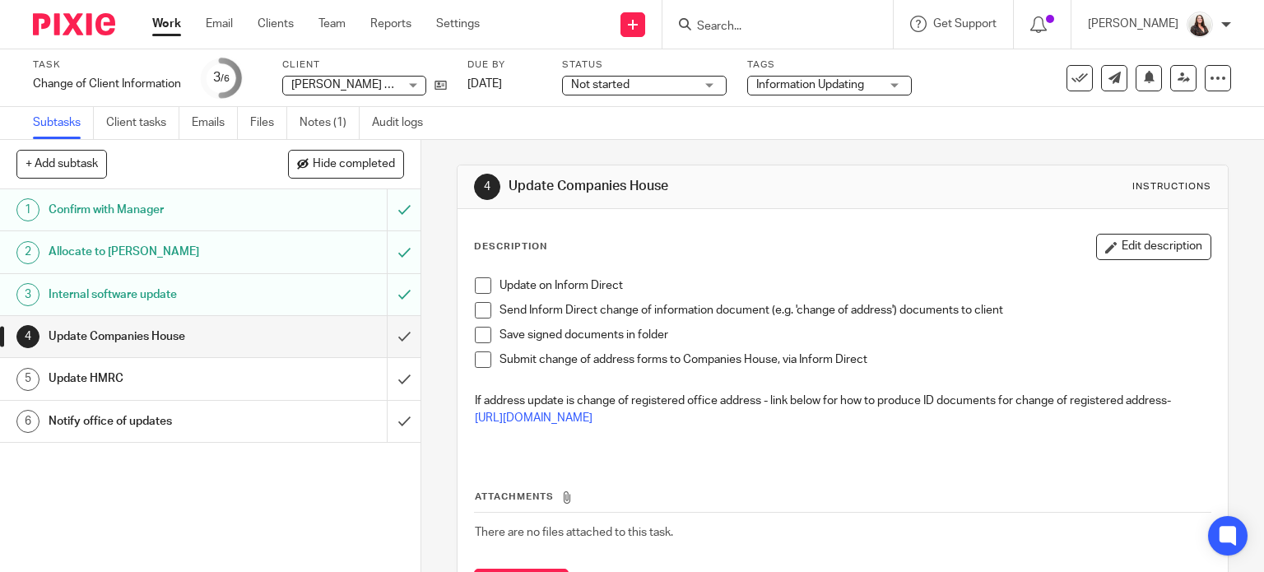
click at [329, 418] on div "Notify office of updates" at bounding box center [210, 421] width 322 height 25
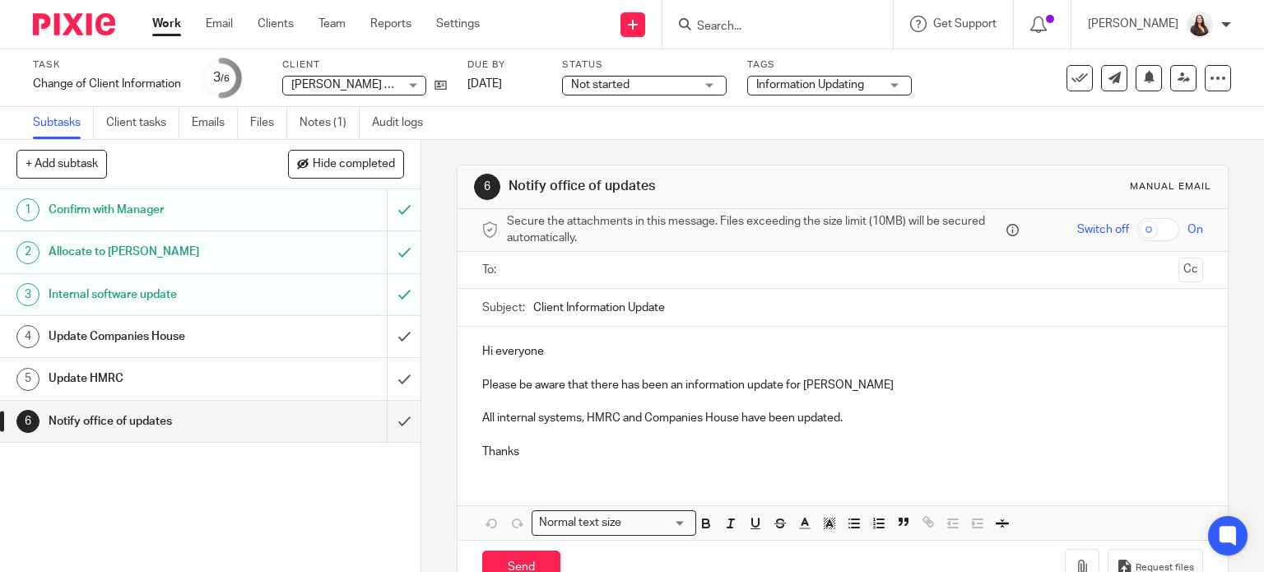
click at [395, 420] on input "submit" at bounding box center [210, 421] width 420 height 41
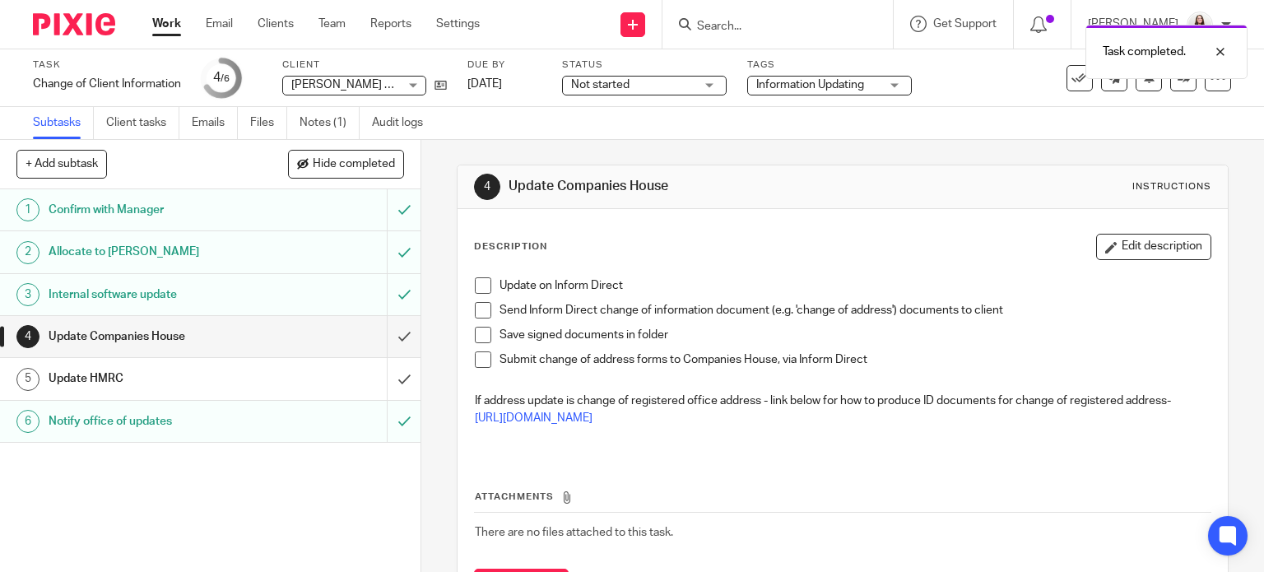
click at [318, 377] on div "Update HMRC" at bounding box center [210, 378] width 322 height 25
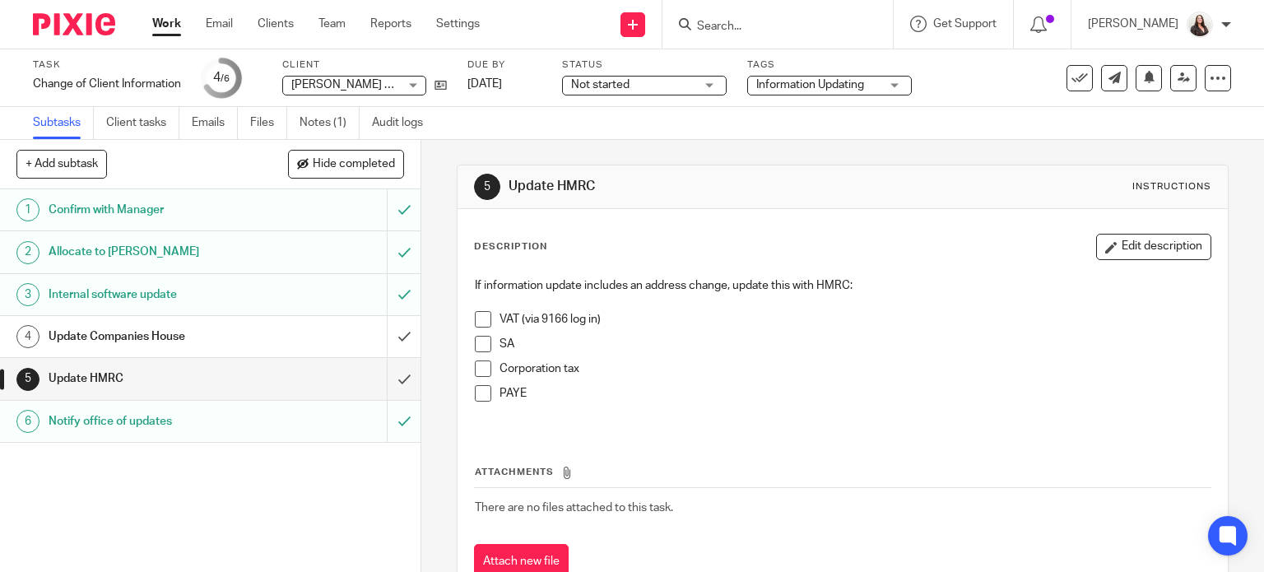
click at [475, 390] on span at bounding box center [483, 393] width 16 height 16
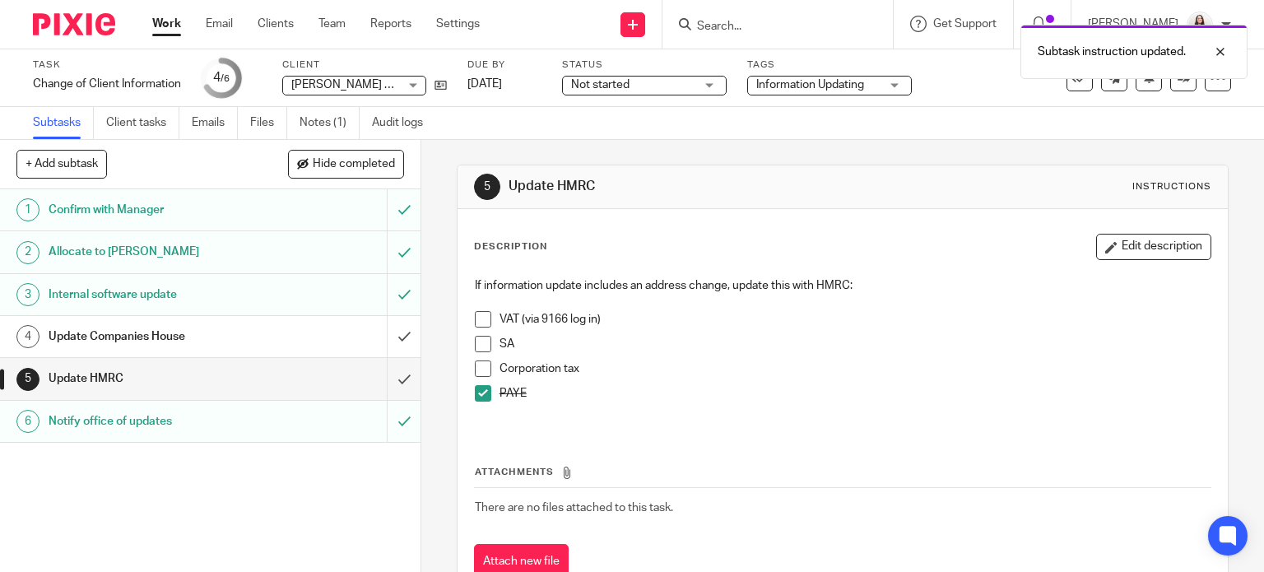
click at [480, 369] on span at bounding box center [483, 368] width 16 height 16
click at [477, 314] on span at bounding box center [483, 319] width 16 height 16
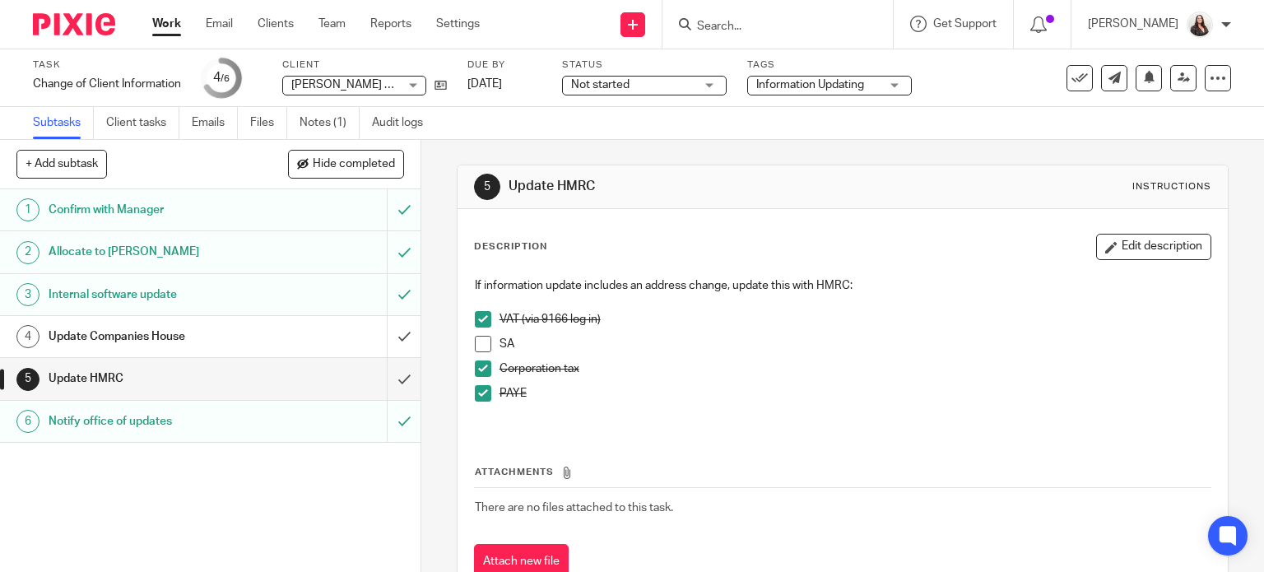
click at [143, 288] on h1 "Internal software update" at bounding box center [156, 294] width 215 height 25
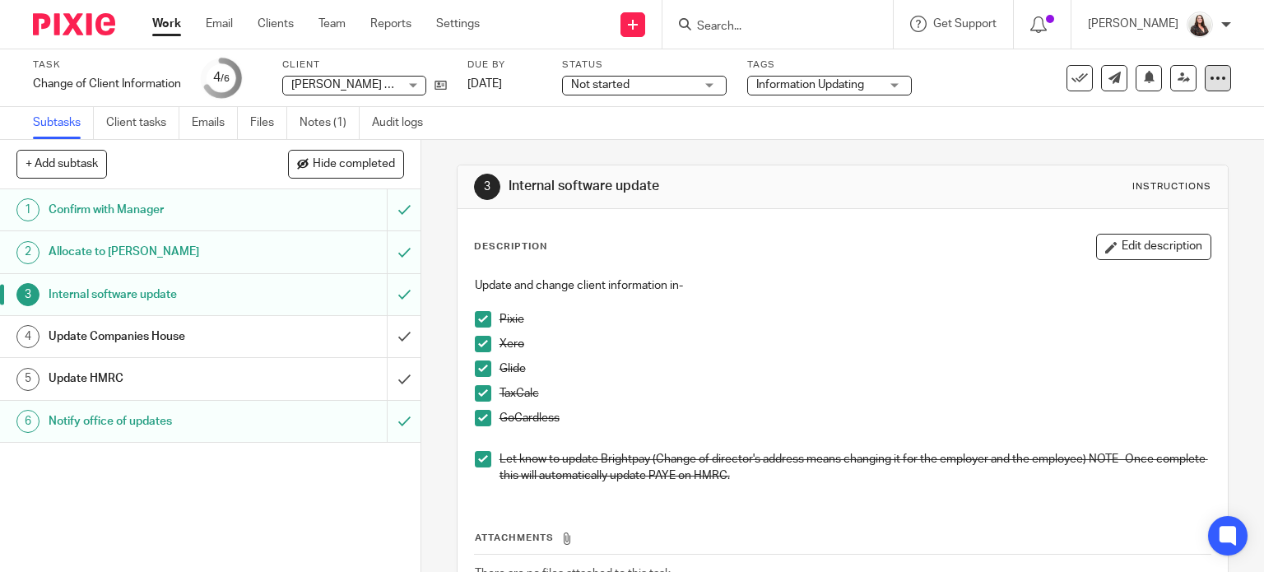
click at [1209, 80] on icon at bounding box center [1217, 78] width 16 height 16
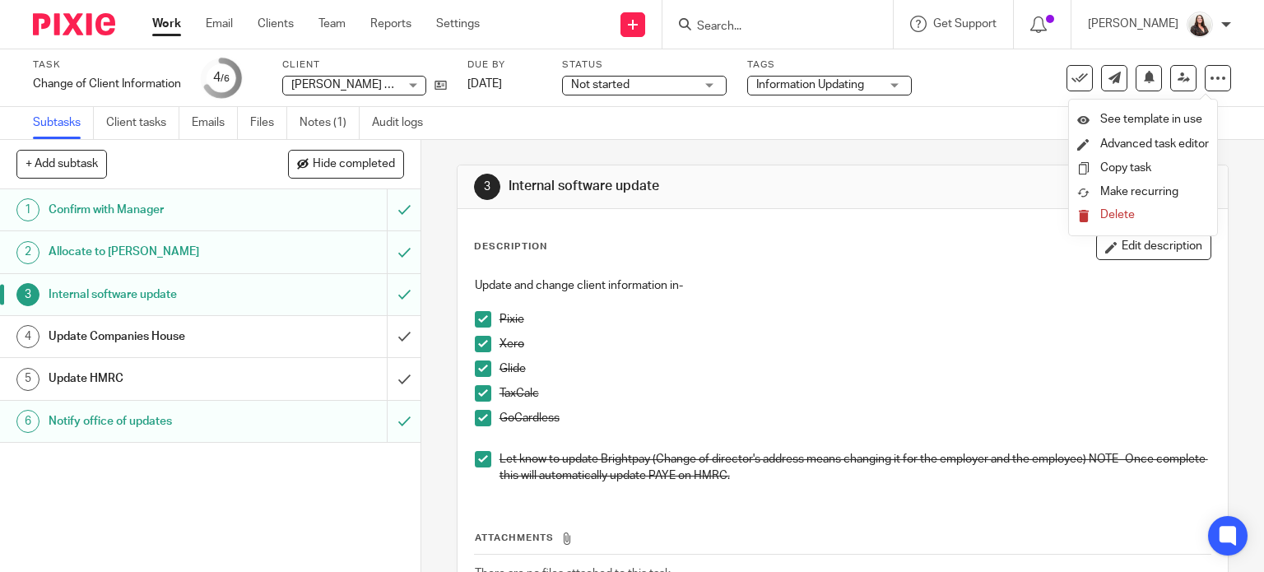
click at [1124, 214] on span "Delete" at bounding box center [1117, 215] width 35 height 12
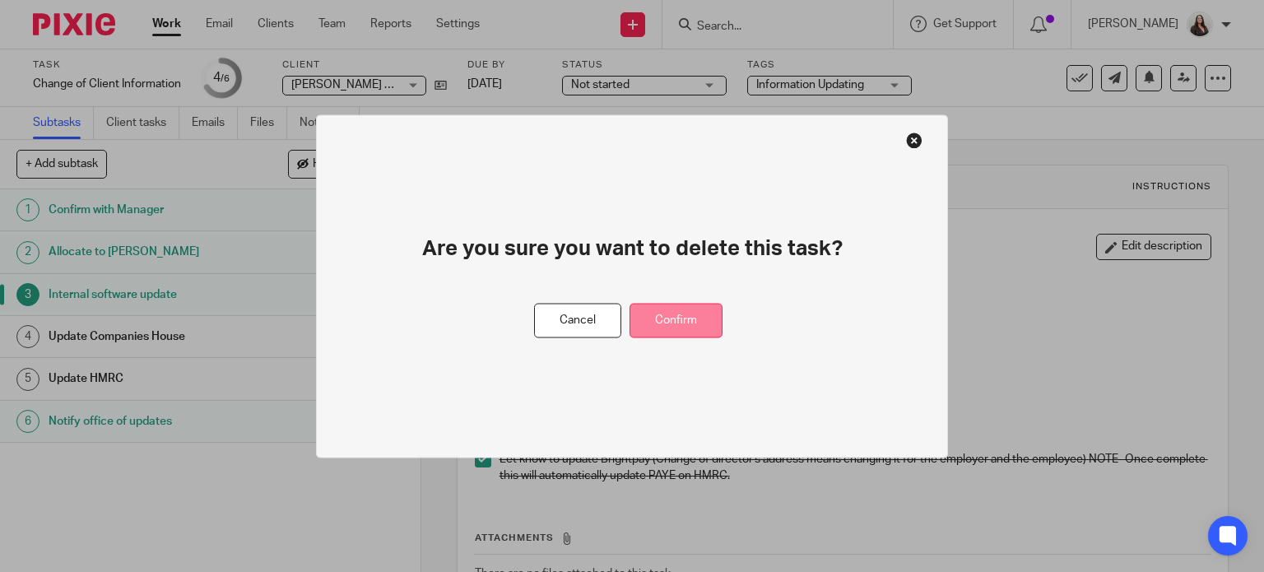
click at [668, 327] on button "Confirm" at bounding box center [675, 320] width 93 height 35
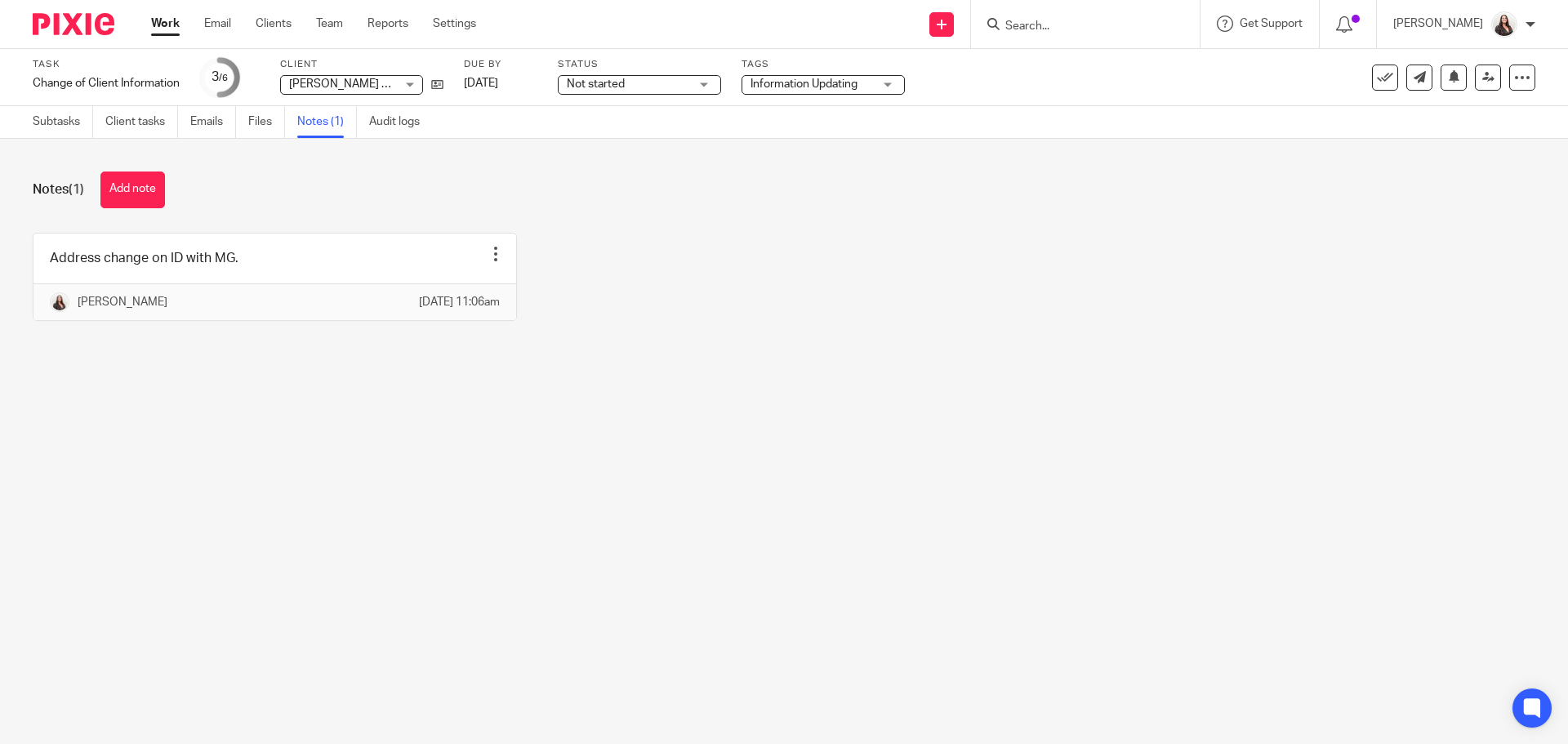
click at [1076, 27] on input "Search" at bounding box center [1077, 27] width 147 height 15
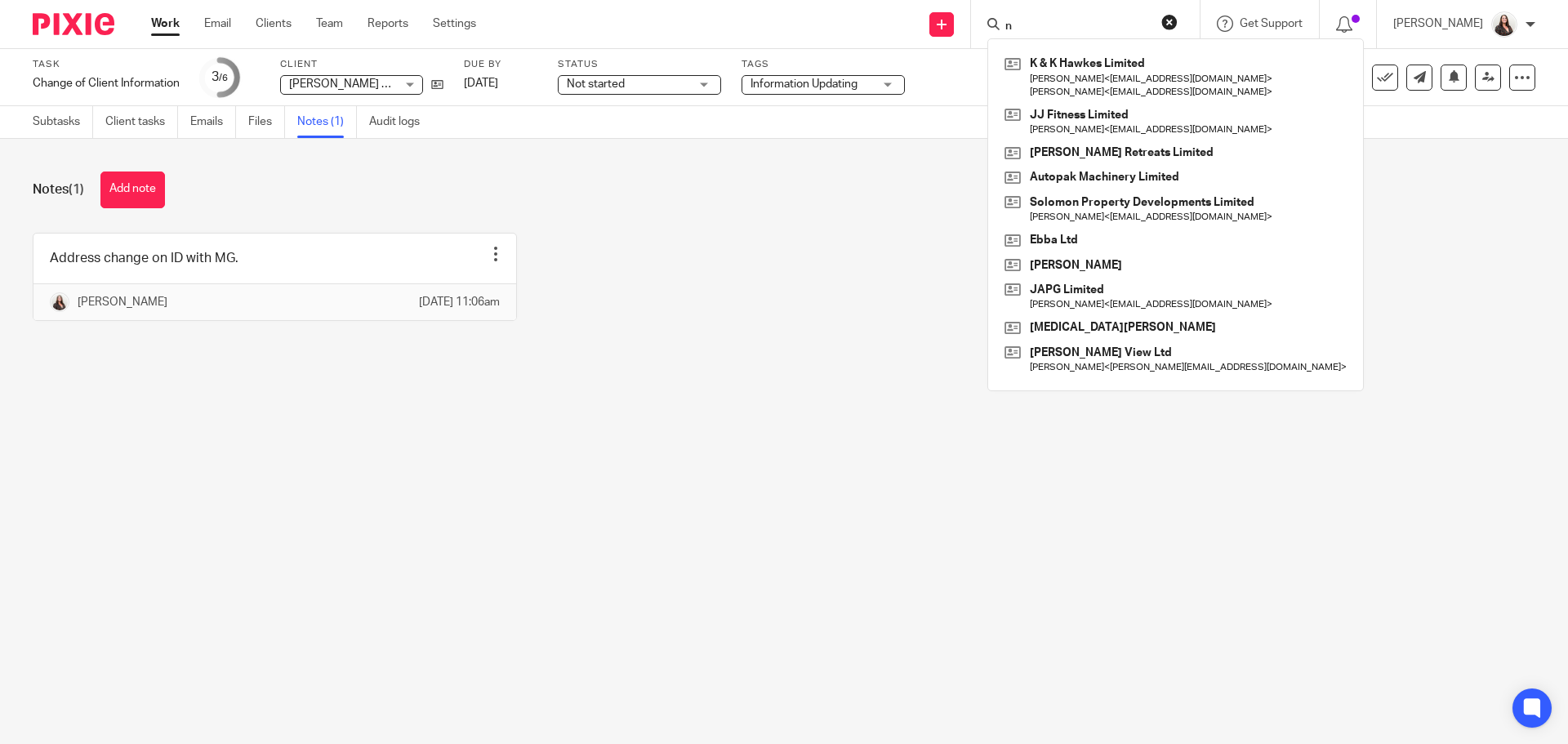
type input "n"
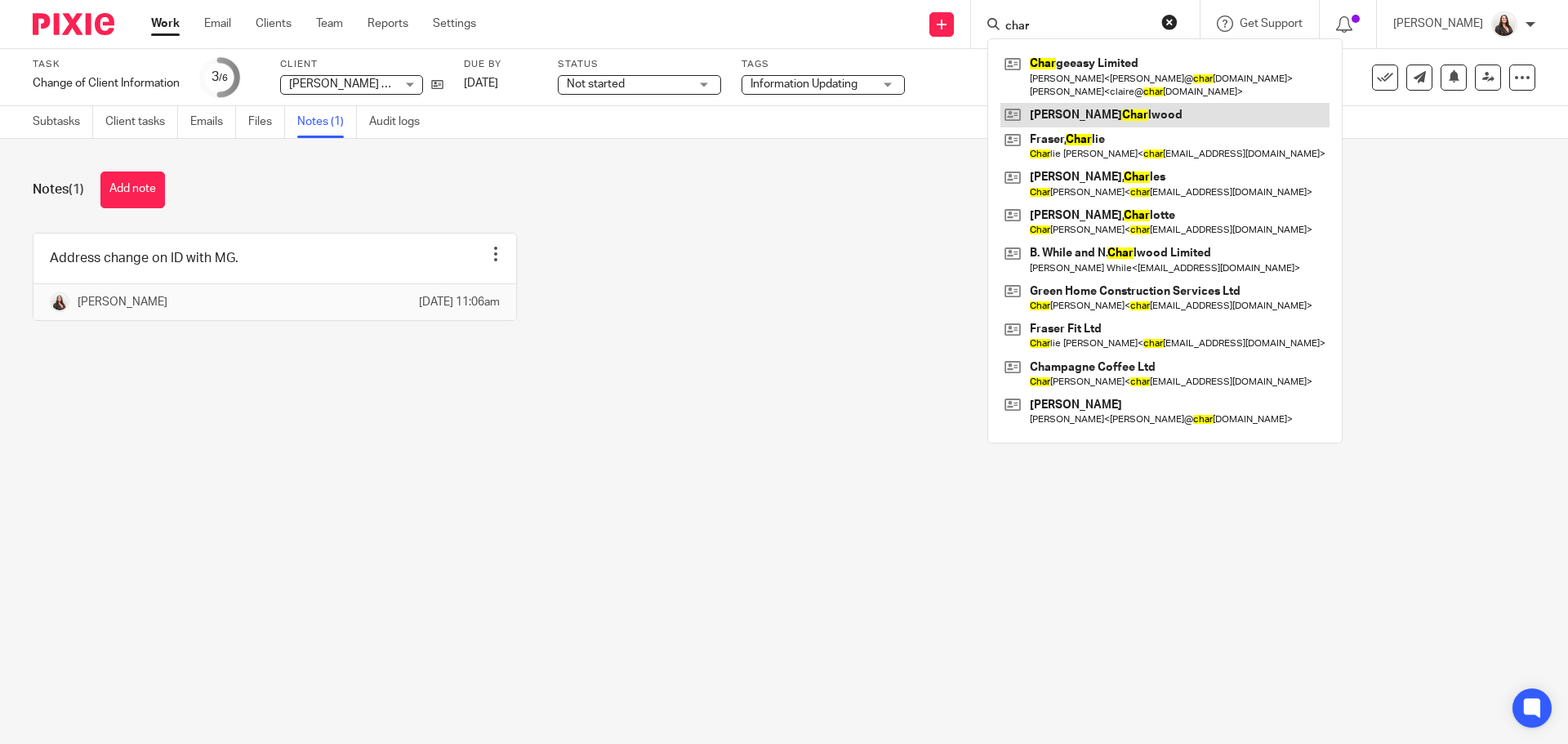
type input "char"
click at [1111, 116] on link at bounding box center [1165, 115] width 329 height 25
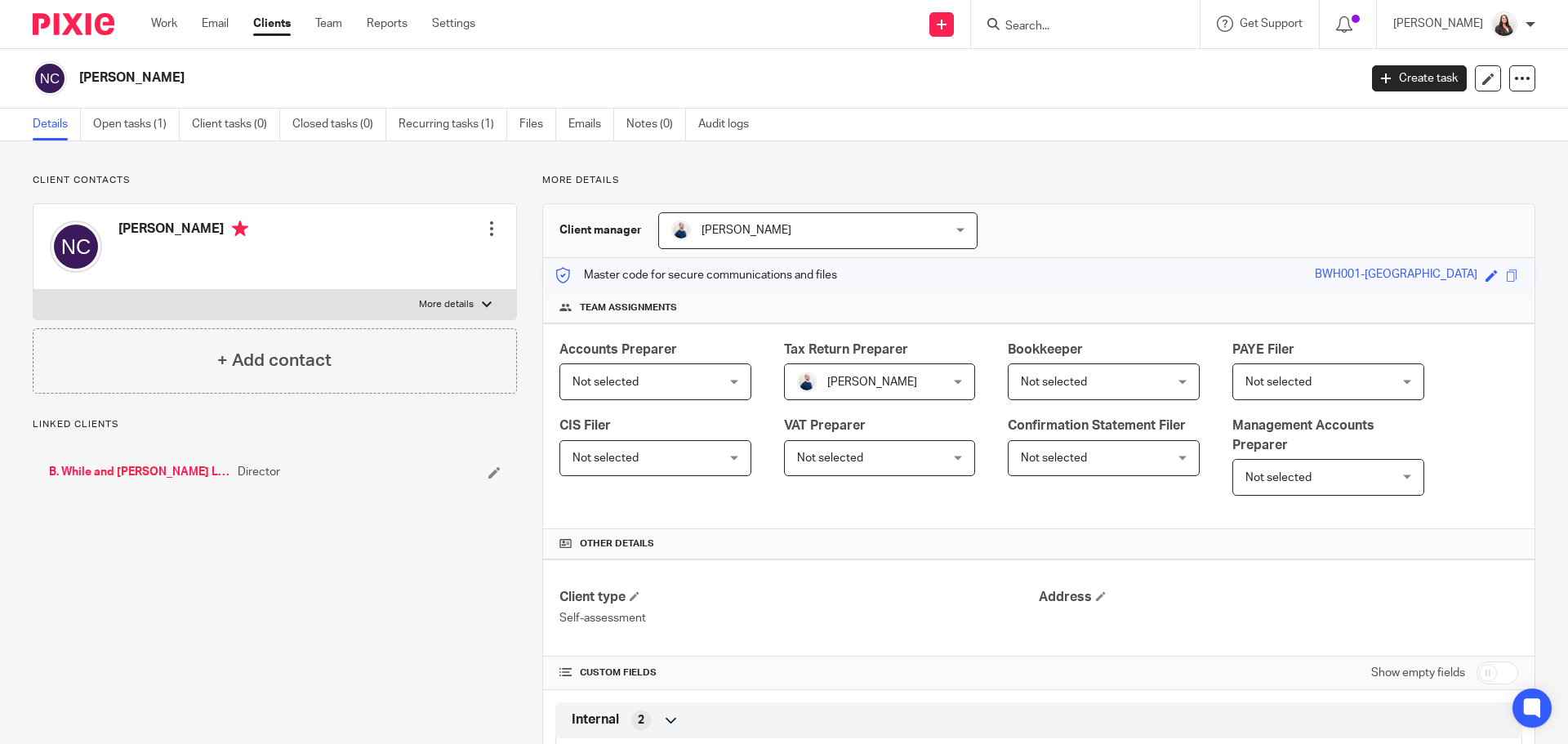
click at [481, 303] on div at bounding box center [486, 305] width 10 height 10
click at [34, 290] on input "More details" at bounding box center [33, 289] width 1 height 1
checkbox input "true"
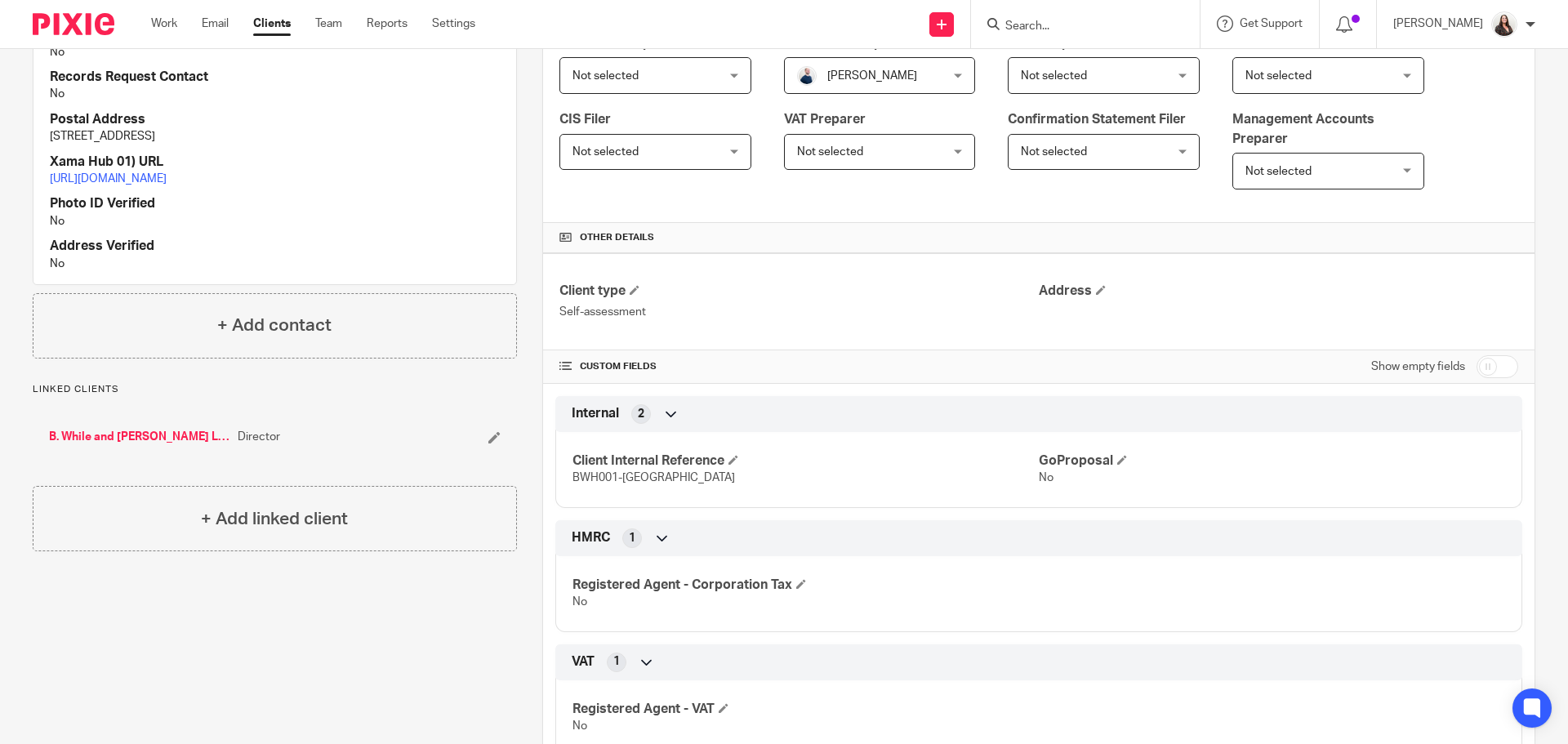
scroll to position [326, 0]
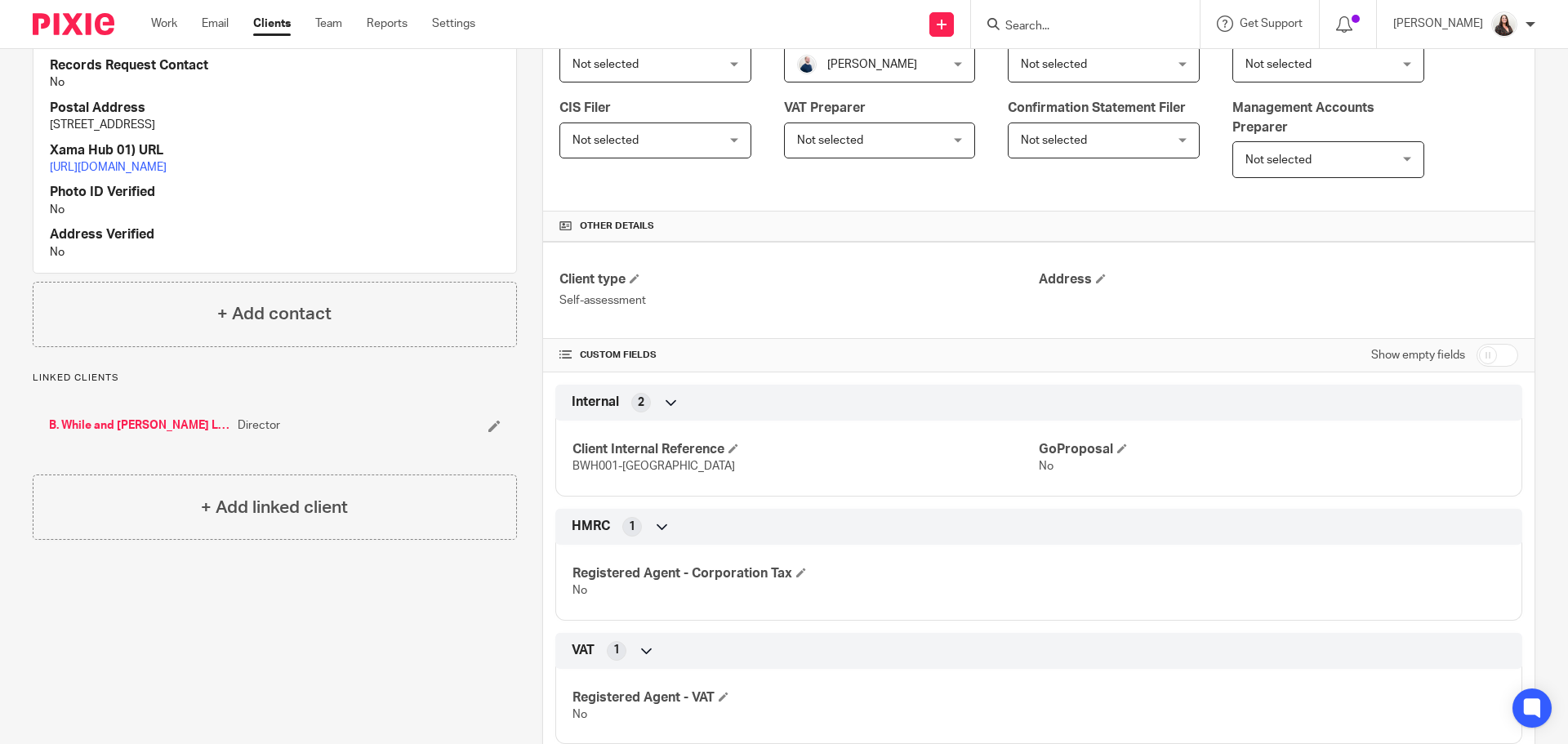
click at [99, 449] on div "B. While and N. Charlwood Limited Director" at bounding box center [275, 425] width 484 height 49
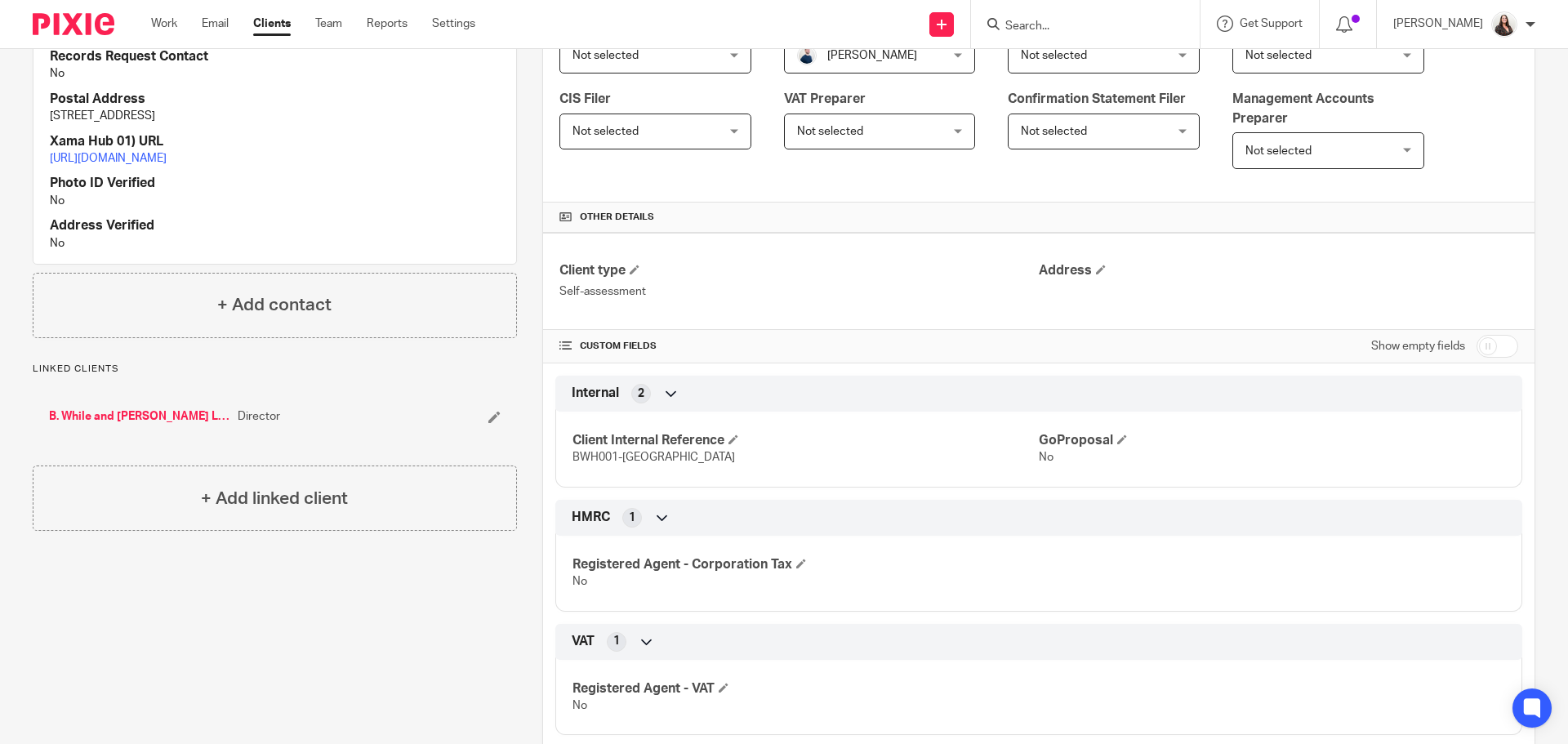
click at [105, 425] on link "B. While and N. Charlwood Limited" at bounding box center [139, 416] width 181 height 16
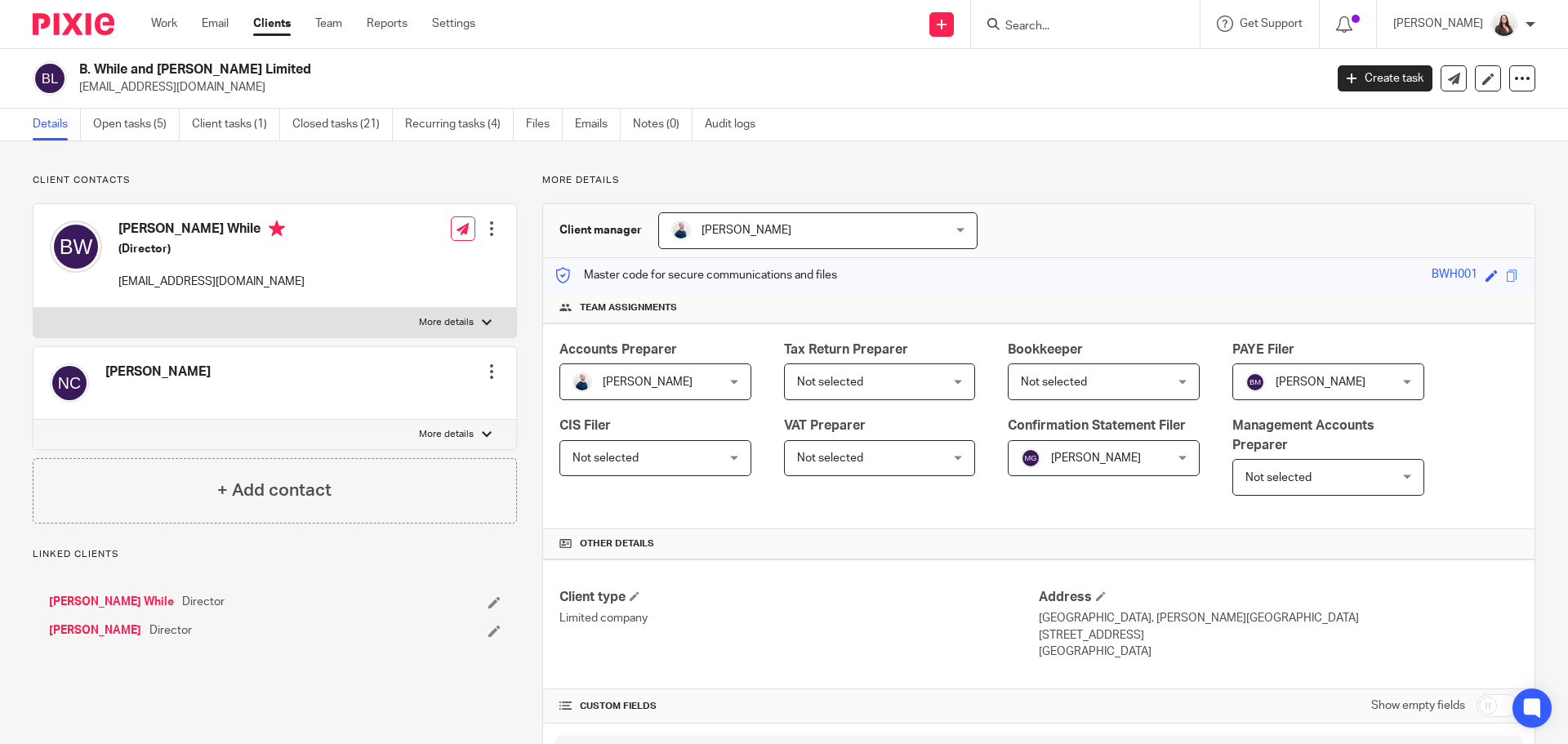
click at [490, 371] on div at bounding box center [491, 371] width 16 height 16
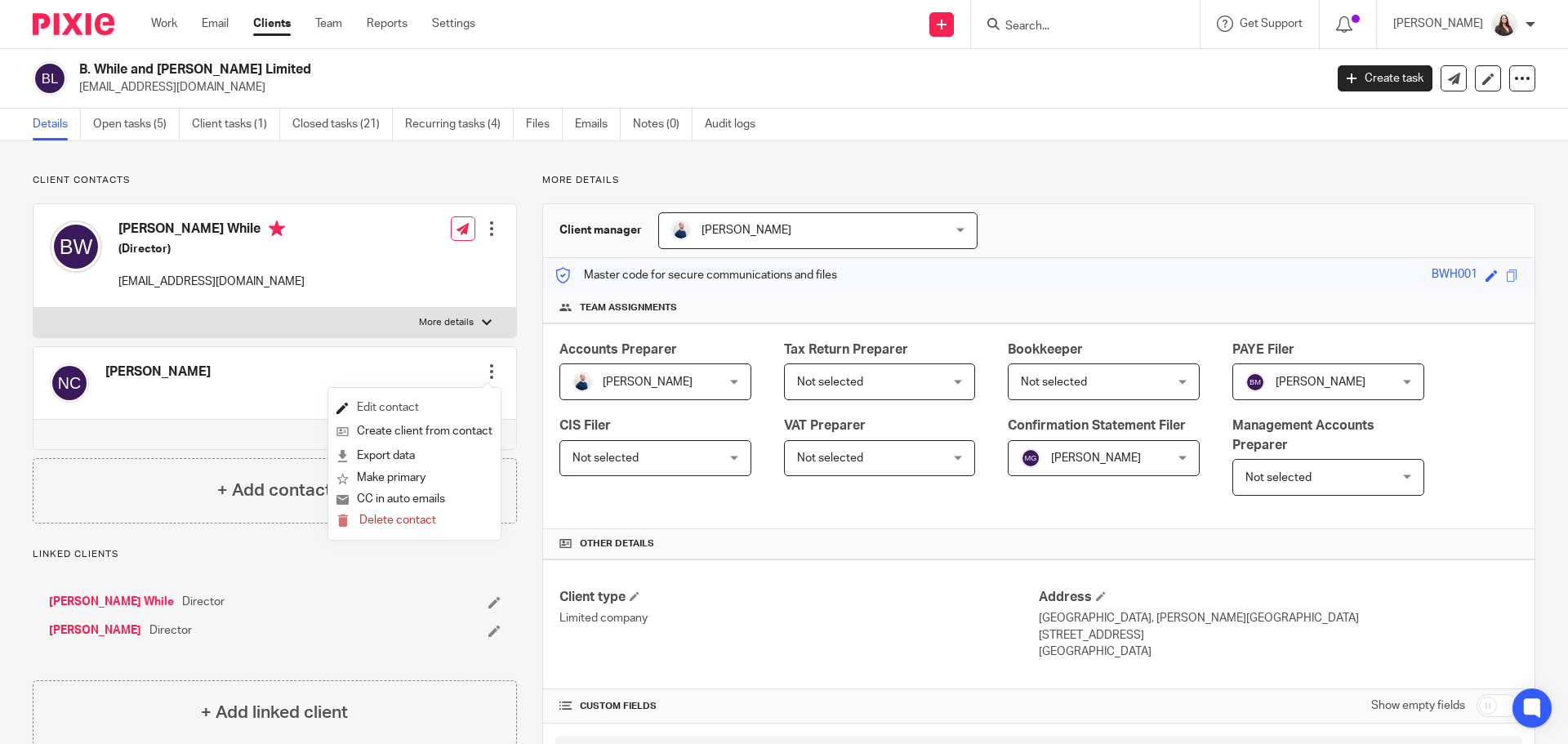
click at [390, 413] on link "Edit contact" at bounding box center [414, 408] width 156 height 24
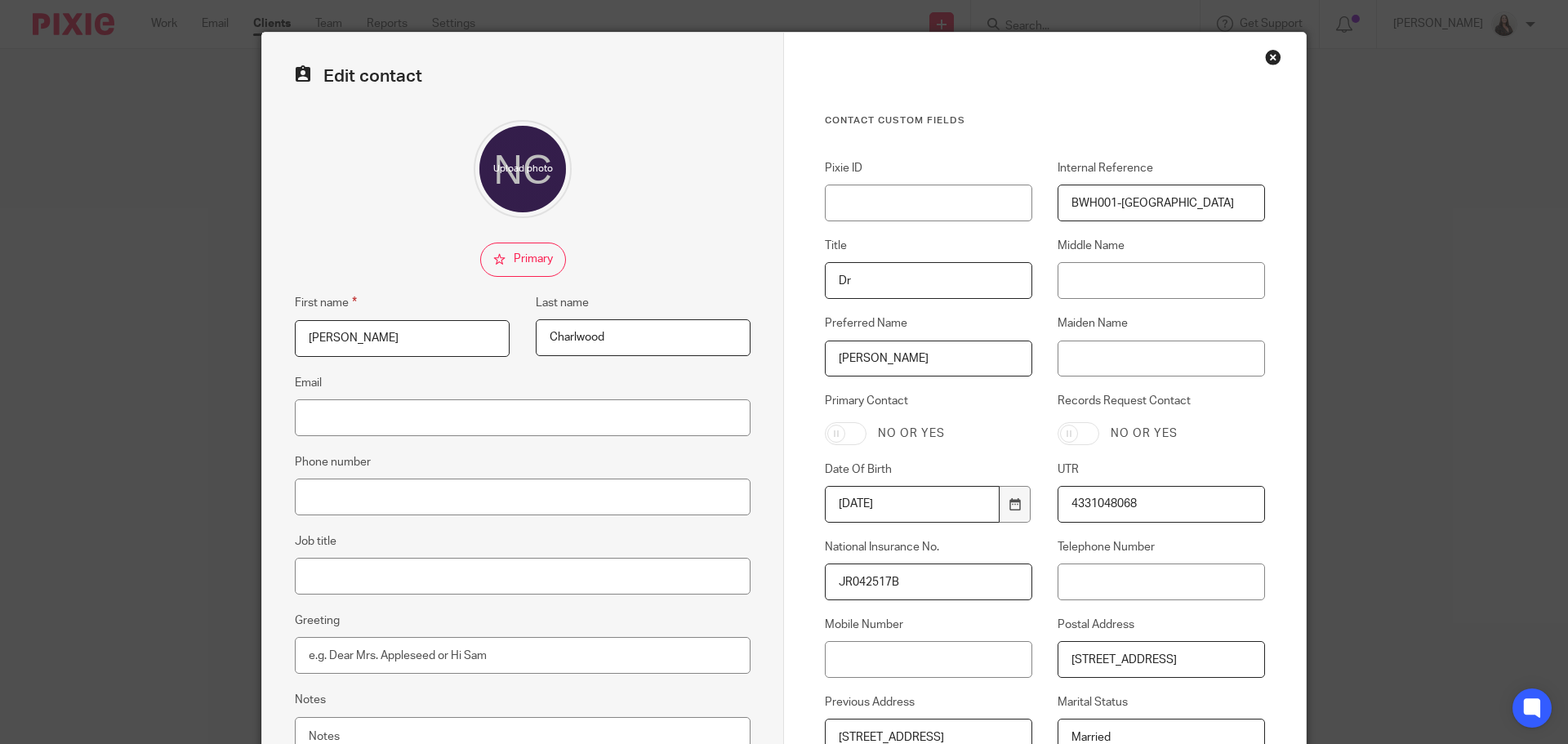
scroll to position [81, 0]
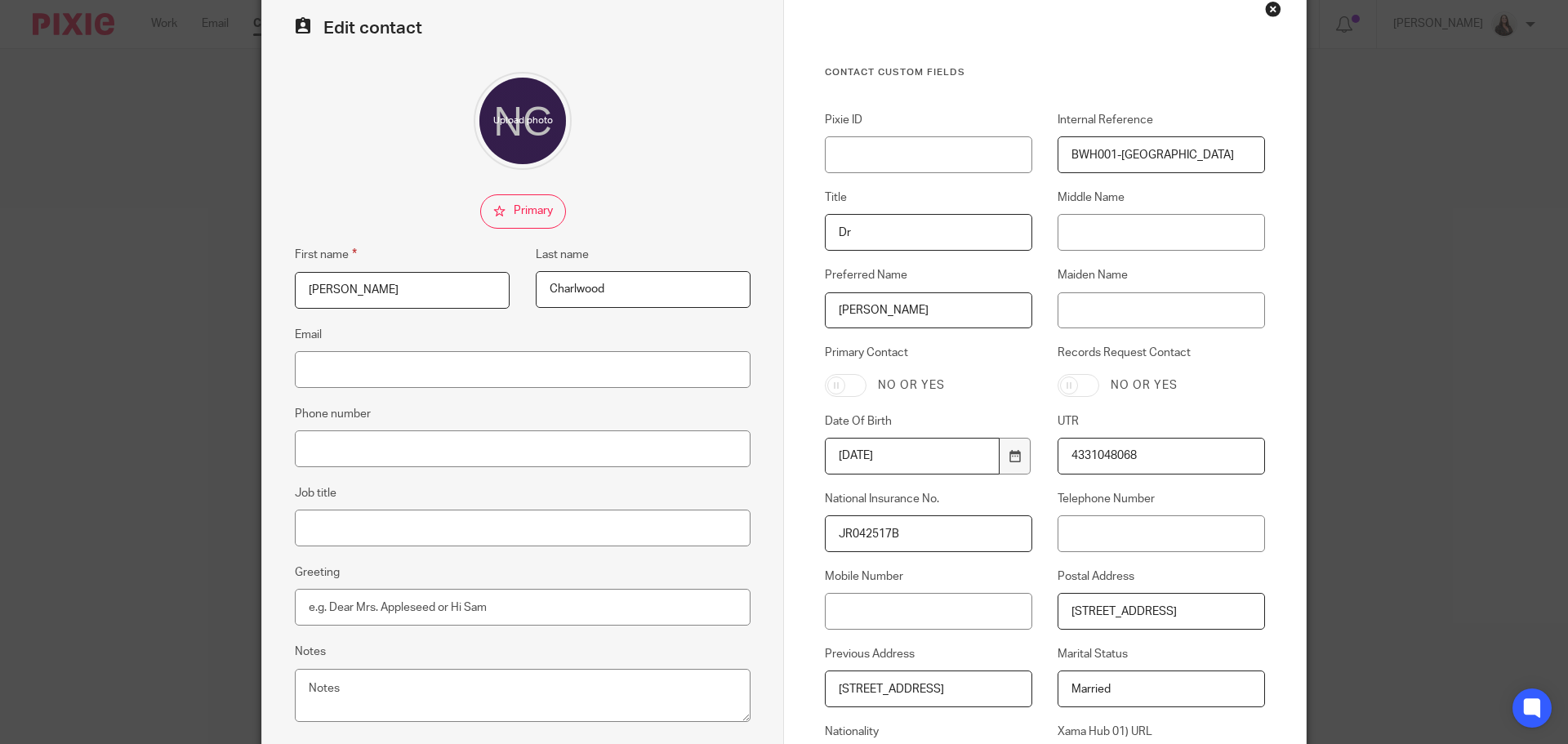
drag, startPoint x: 831, startPoint y: 690, endPoint x: 1034, endPoint y: 684, distance: 203.1
click at [1034, 684] on div "Pixie ID Internal Reference BWH001-NC Title Dr Middle Name Preferred Name Natas…" at bounding box center [1031, 538] width 465 height 851
drag, startPoint x: 972, startPoint y: 692, endPoint x: 1432, endPoint y: 443, distance: 523.1
click at [1432, 443] on div "Edit contact First name Natasha Last name Charlwood Email Phone number Job titl…" at bounding box center [784, 372] width 1568 height 744
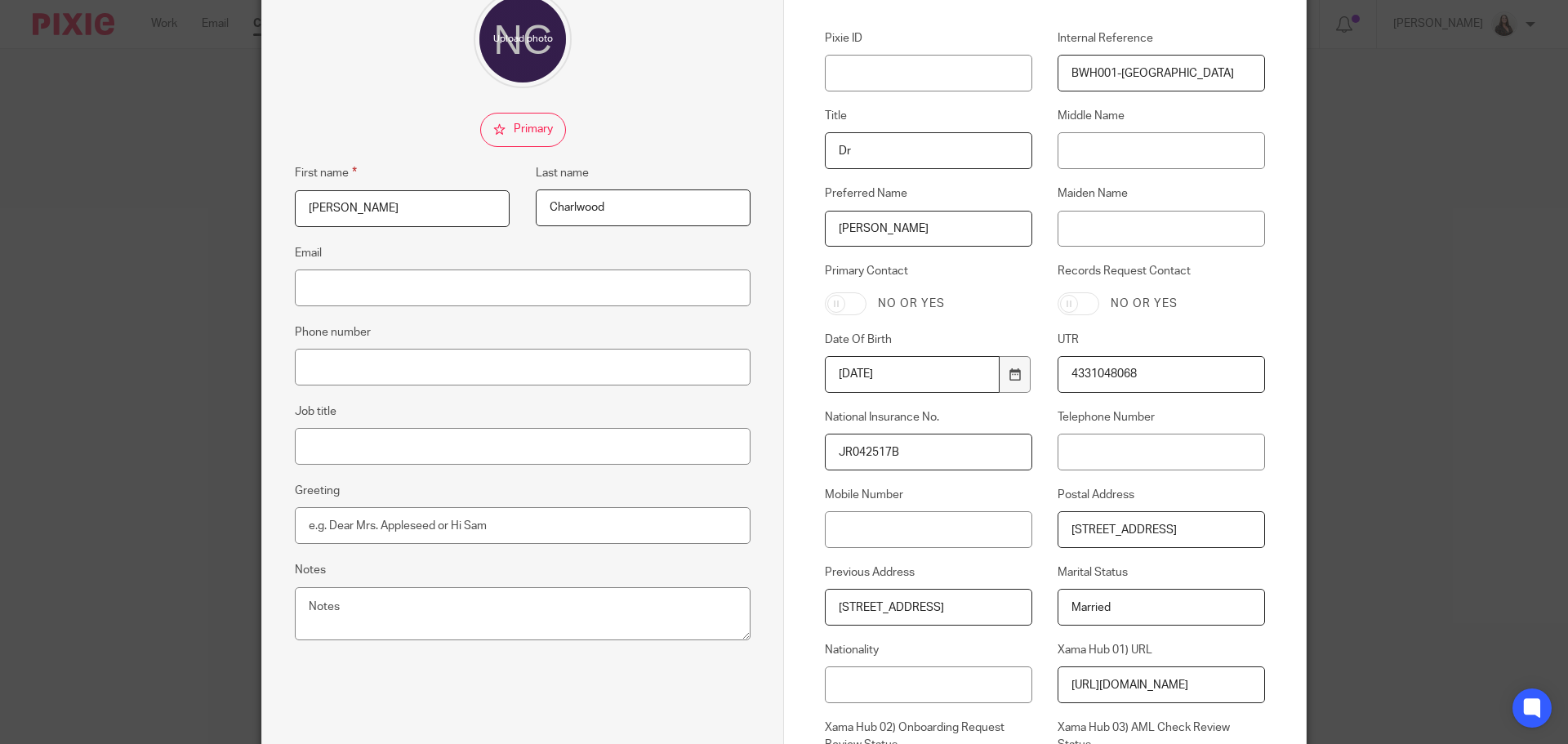
scroll to position [224, 0]
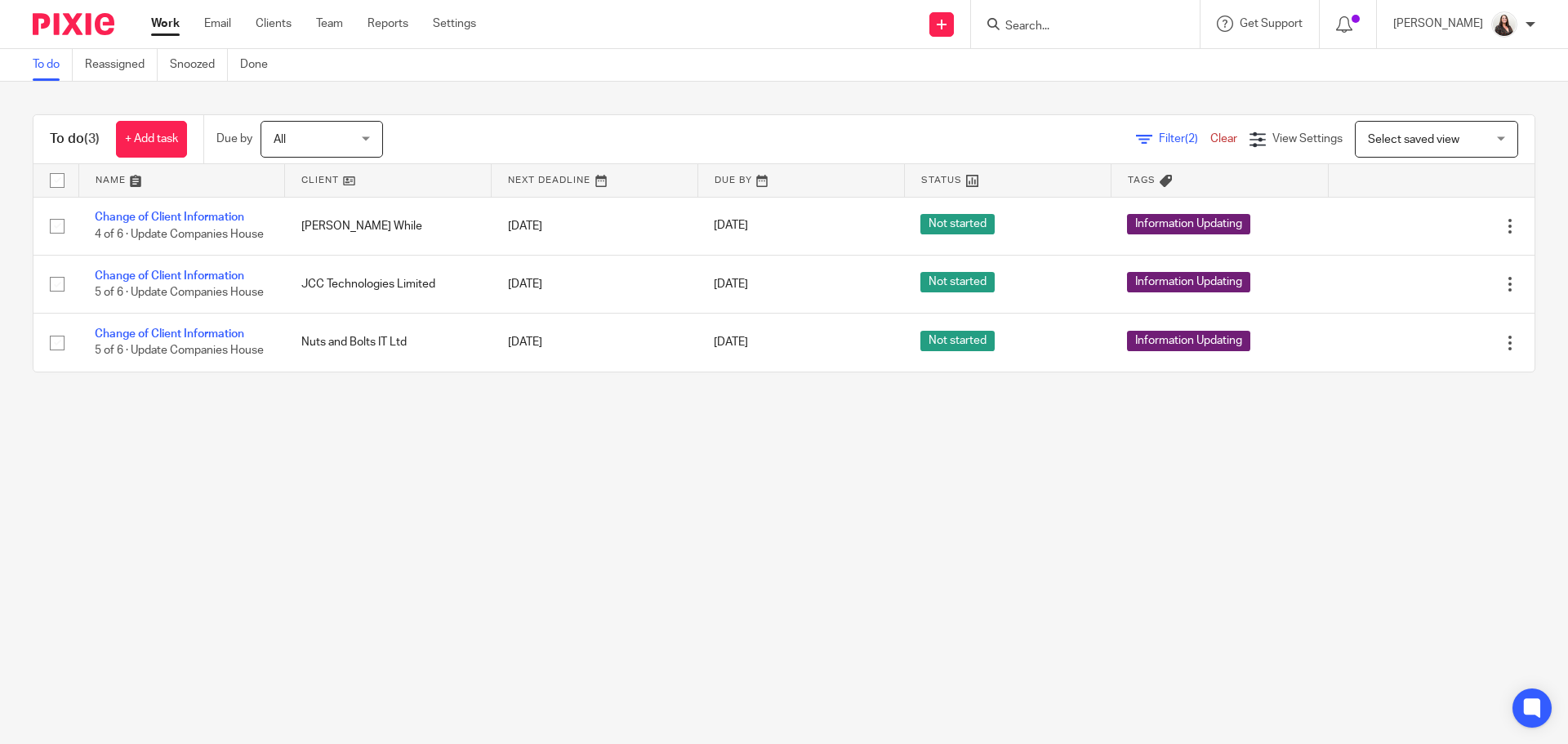
click at [1048, 28] on input "Search" at bounding box center [1077, 27] width 147 height 15
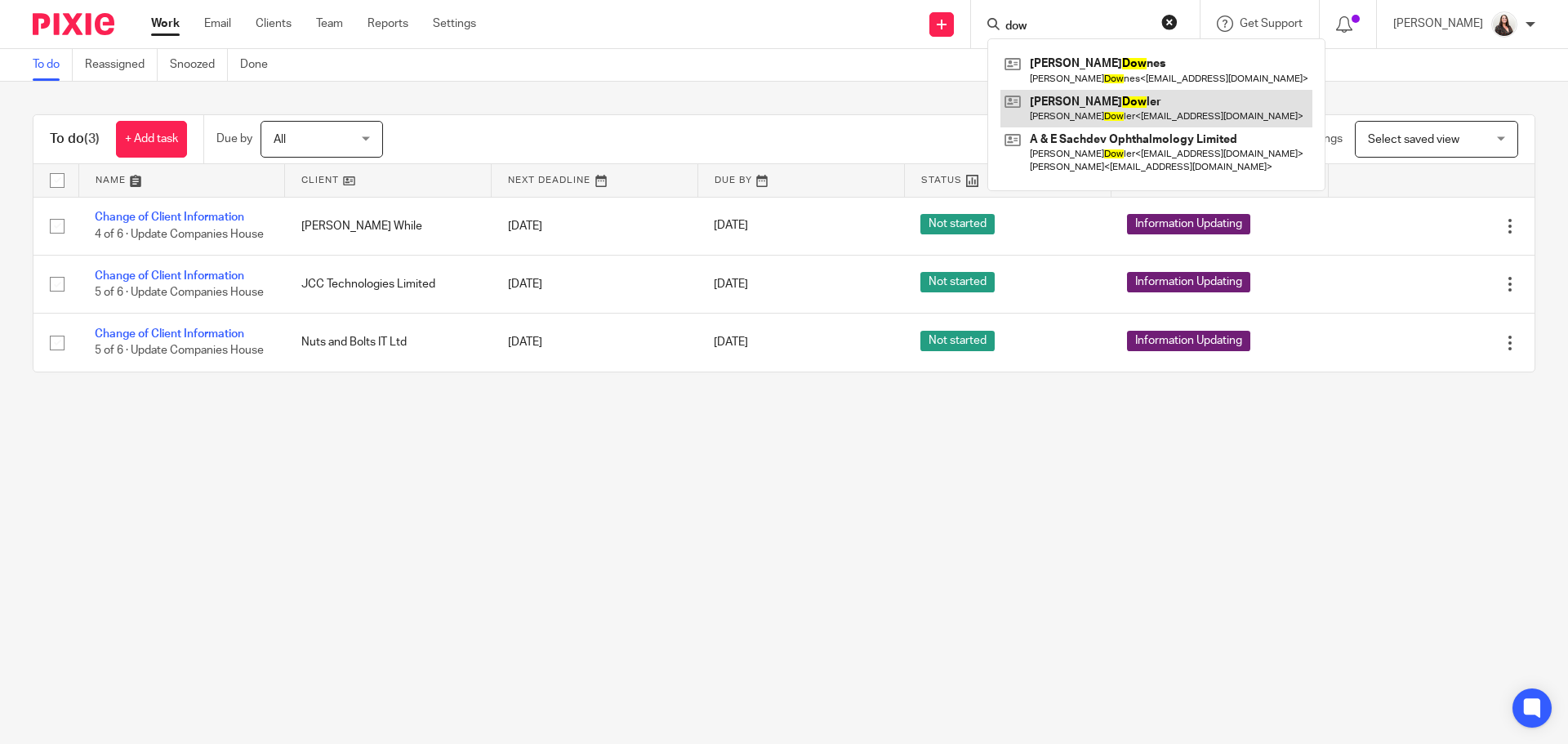
type input "dow"
click at [1133, 114] on link at bounding box center [1156, 109] width 312 height 38
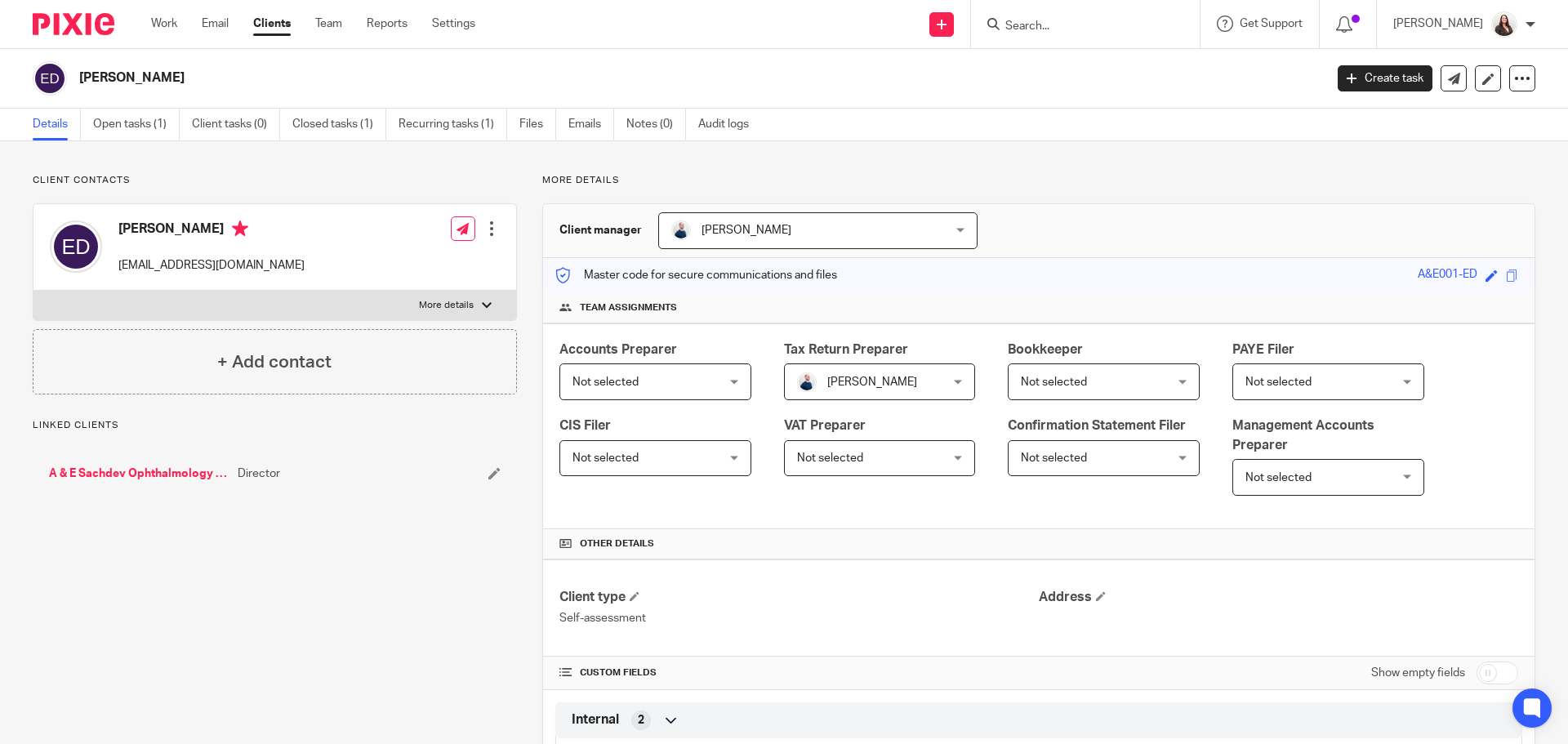
click at [445, 295] on label "More details" at bounding box center [275, 306] width 482 height 30
click at [34, 291] on input "More details" at bounding box center [33, 290] width 1 height 1
checkbox input "true"
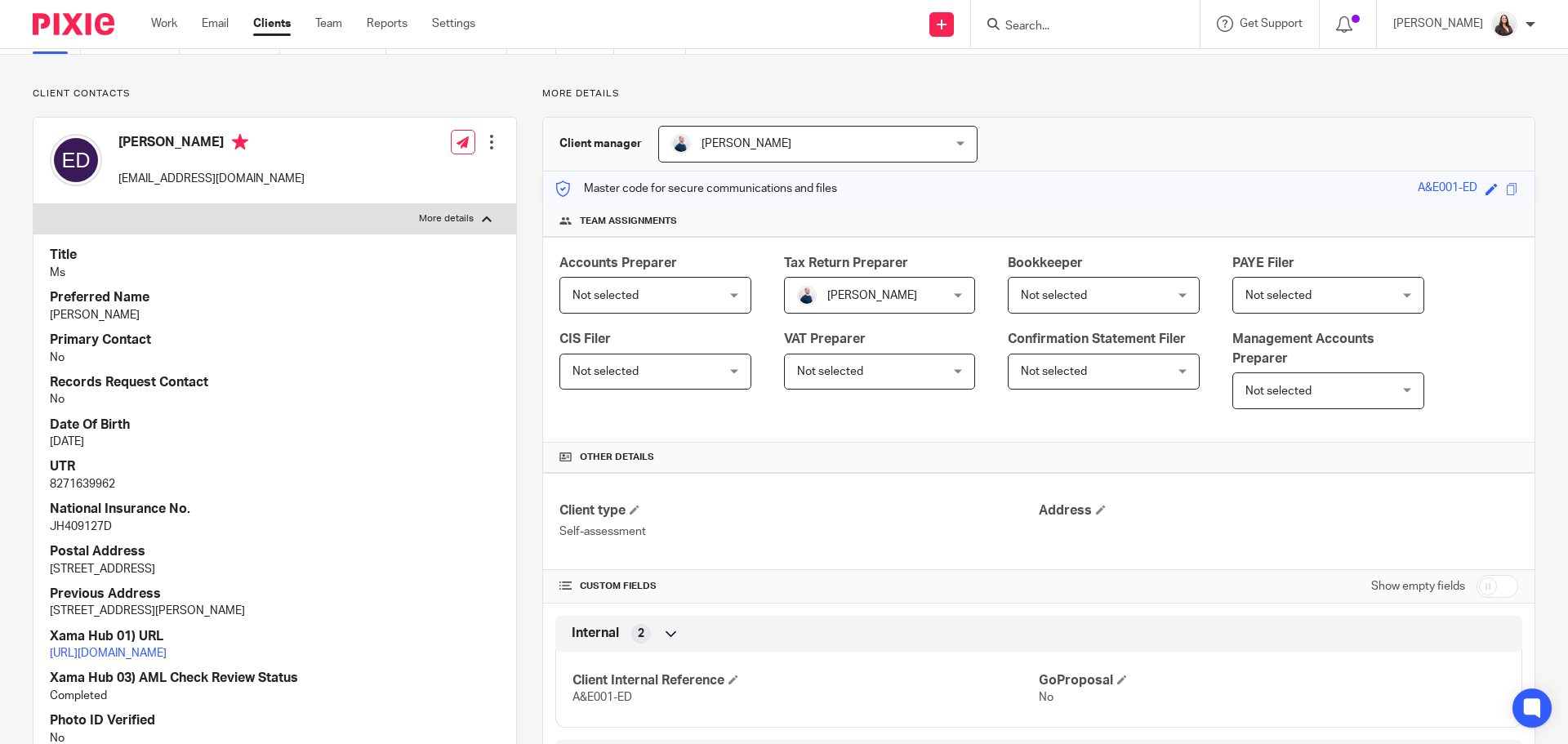
scroll to position [72, 0]
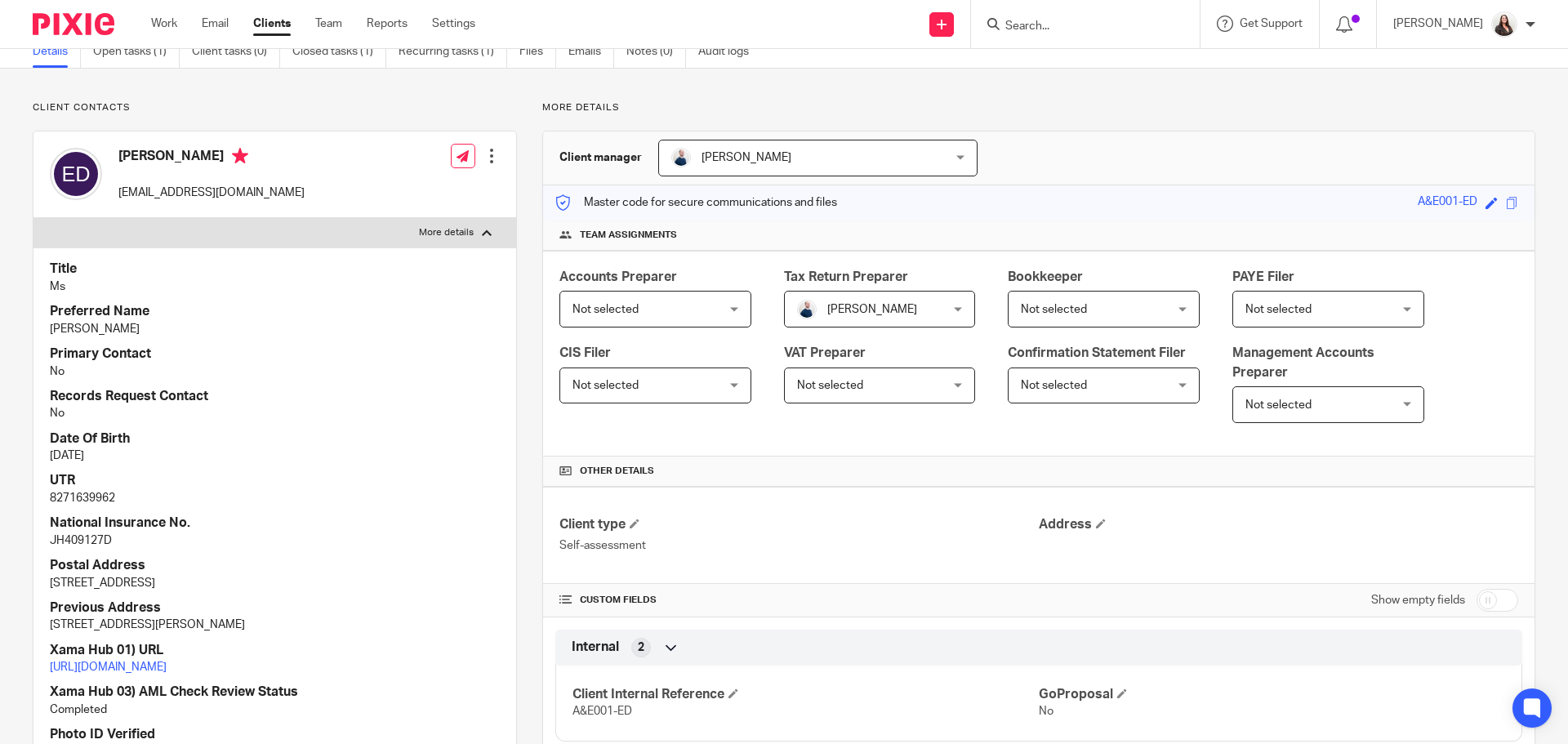
click at [483, 159] on div at bounding box center [491, 156] width 16 height 16
click at [363, 186] on link "Edit contact" at bounding box center [414, 192] width 156 height 24
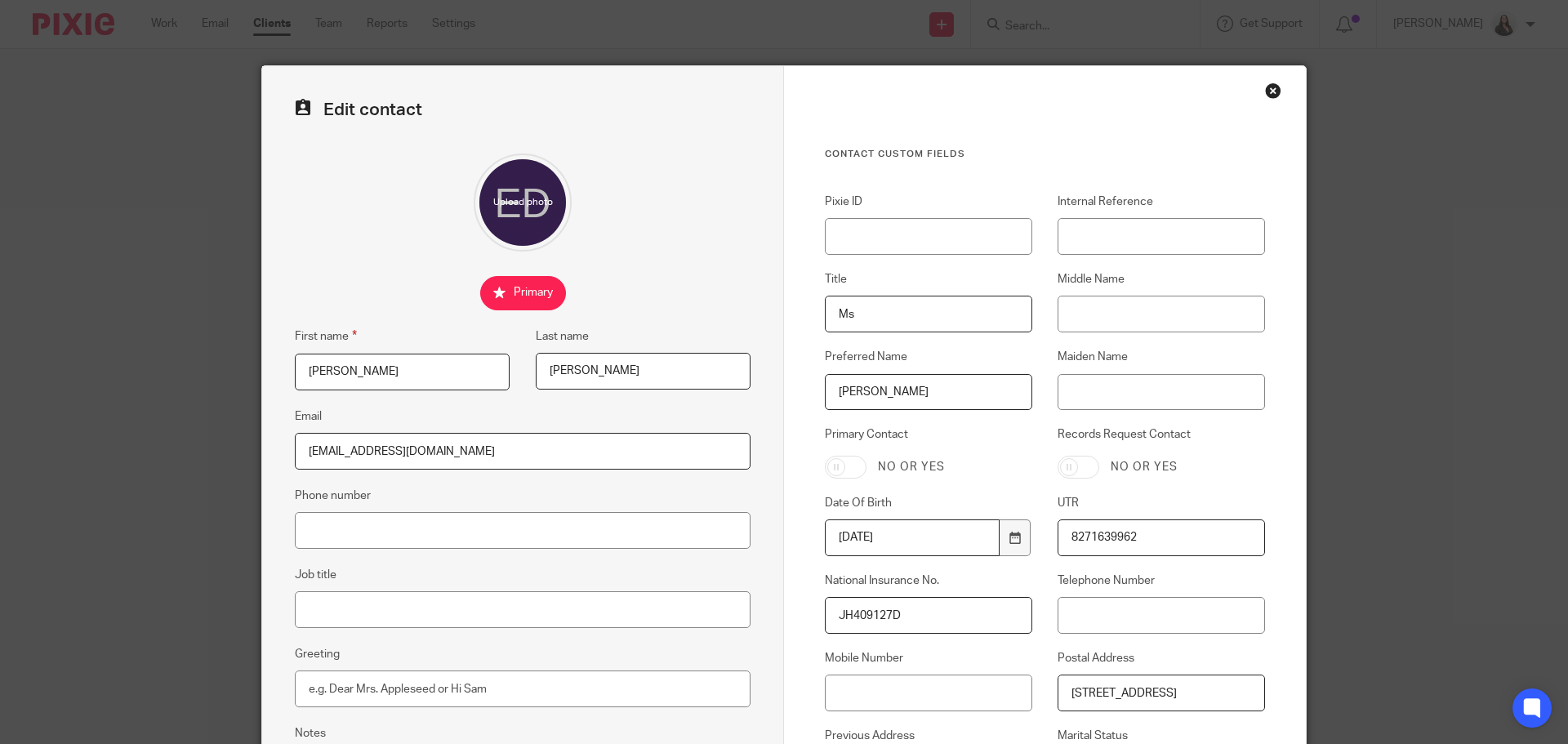
click at [1272, 87] on div "Close this dialog window" at bounding box center [1272, 90] width 16 height 16
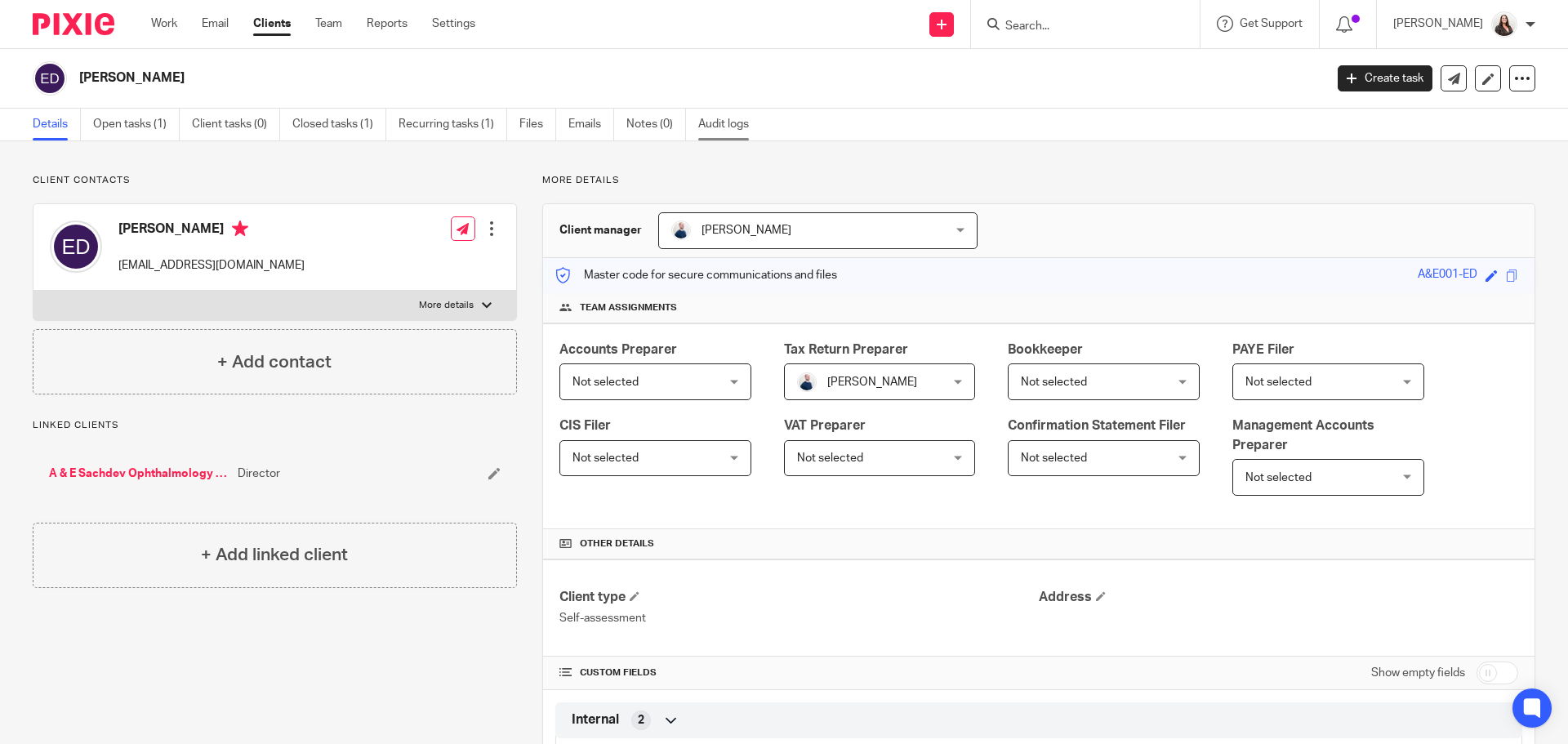
click at [708, 125] on link "Audit logs" at bounding box center [728, 124] width 63 height 32
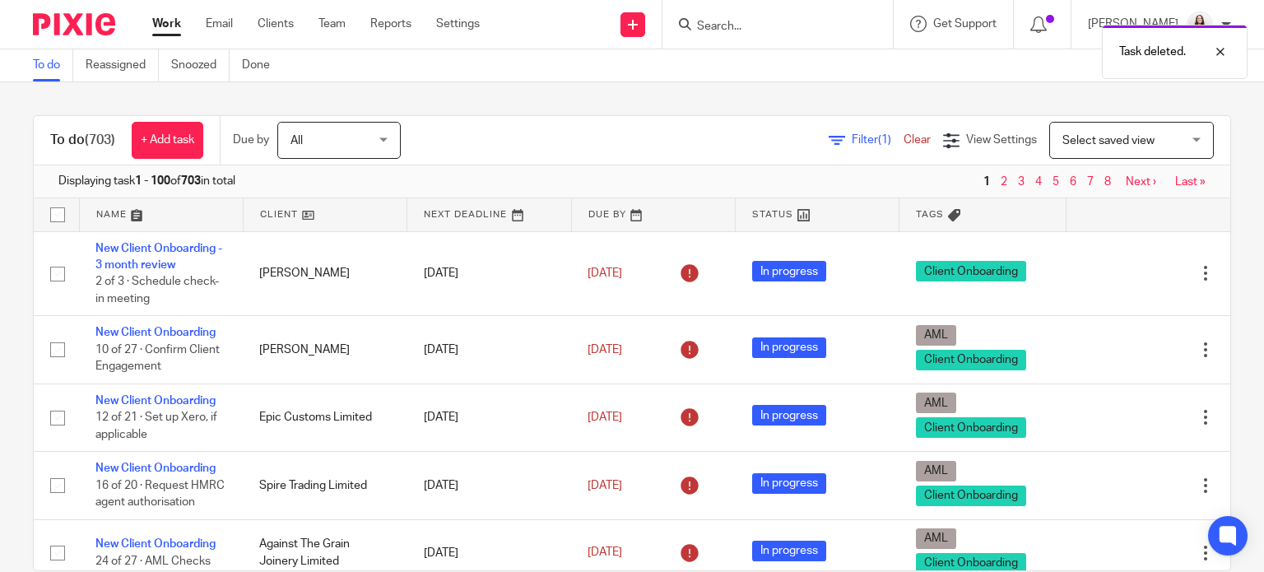
click at [733, 23] on div "Task deleted." at bounding box center [939, 47] width 615 height 63
drag, startPoint x: 745, startPoint y: 26, endPoint x: 724, endPoint y: 33, distance: 22.6
click at [744, 26] on div "Task deleted." at bounding box center [939, 47] width 615 height 63
click at [734, 25] on div "Task deleted." at bounding box center [939, 47] width 615 height 63
click at [771, 16] on form at bounding box center [782, 24] width 175 height 21
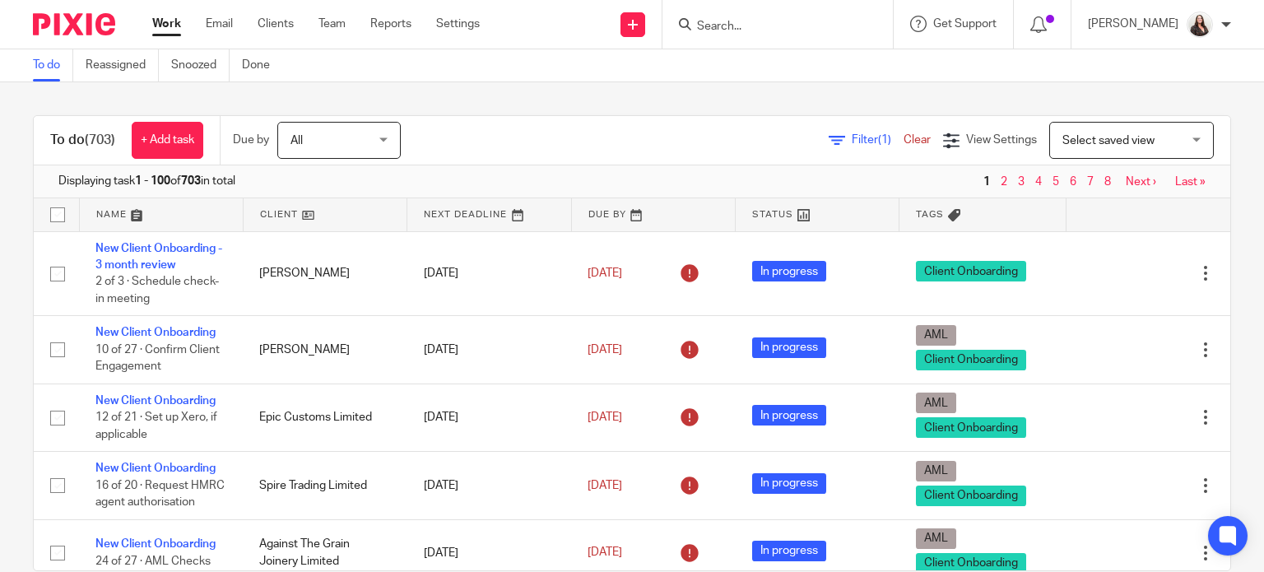
click at [764, 27] on input "Search" at bounding box center [769, 27] width 148 height 15
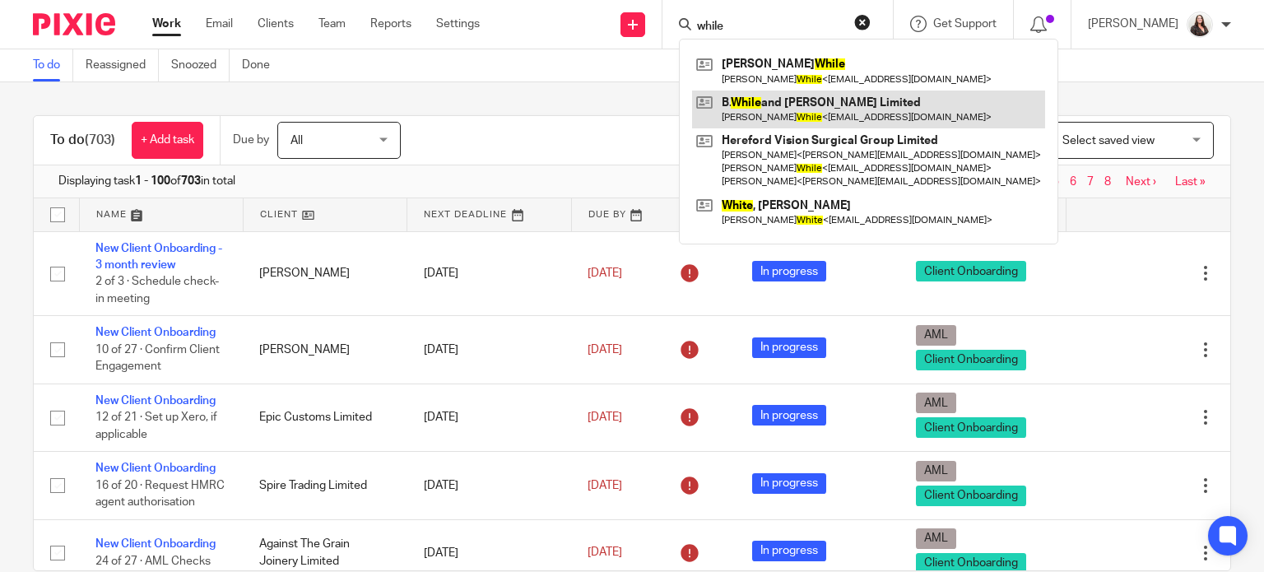
type input "while"
click at [782, 99] on link at bounding box center [868, 110] width 353 height 38
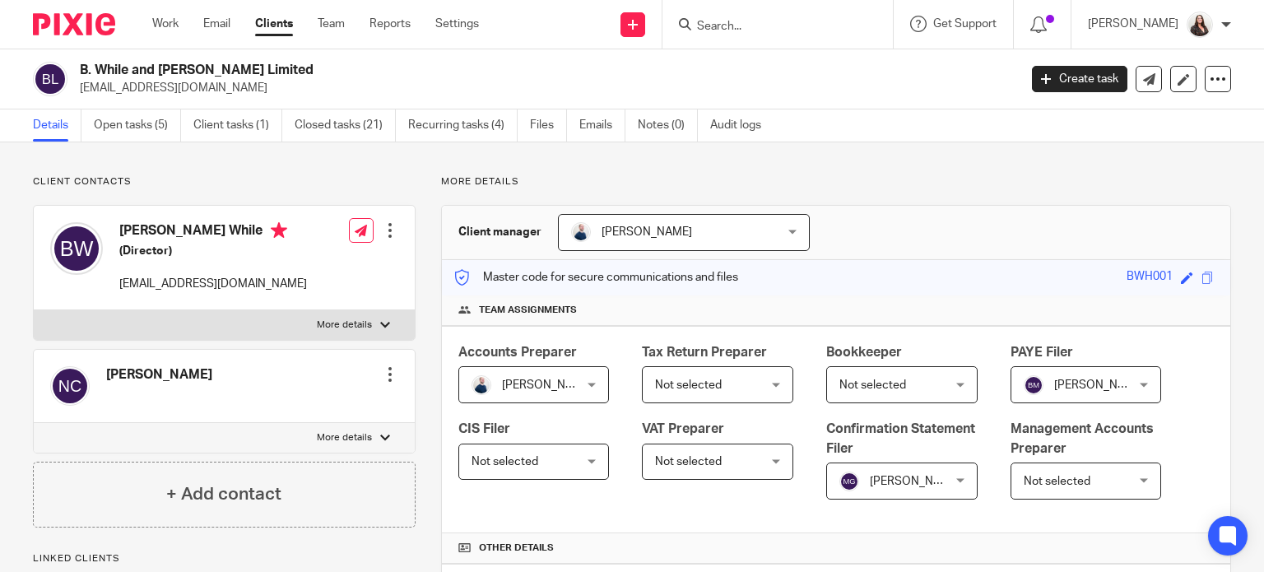
click at [385, 232] on div at bounding box center [390, 230] width 16 height 16
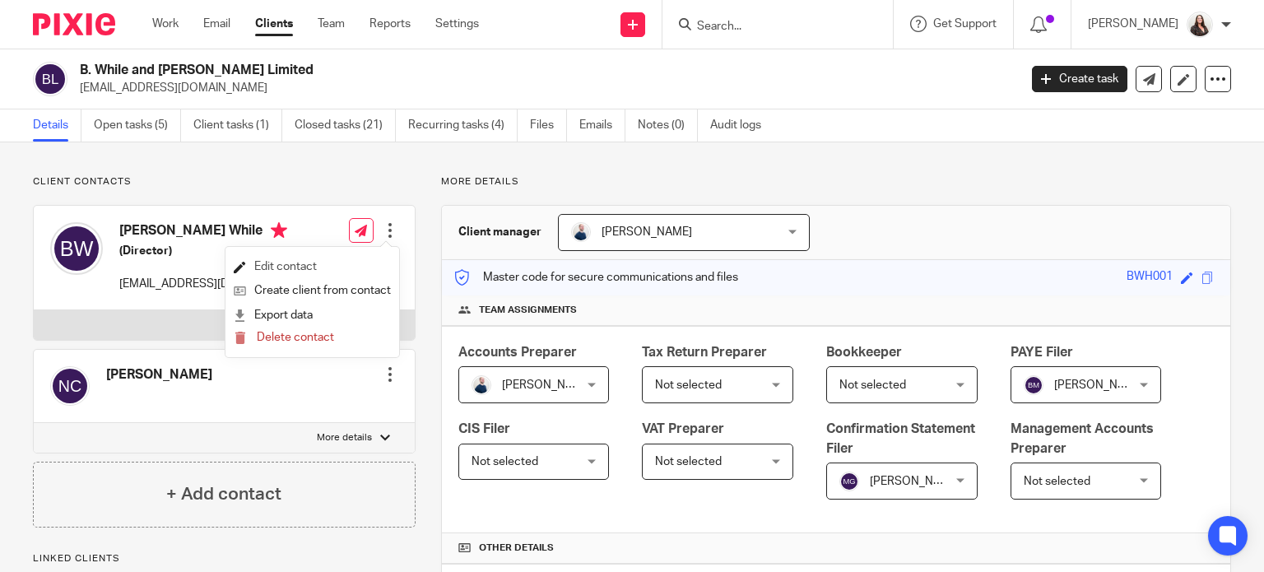
click at [251, 270] on link "Edit contact" at bounding box center [312, 267] width 157 height 24
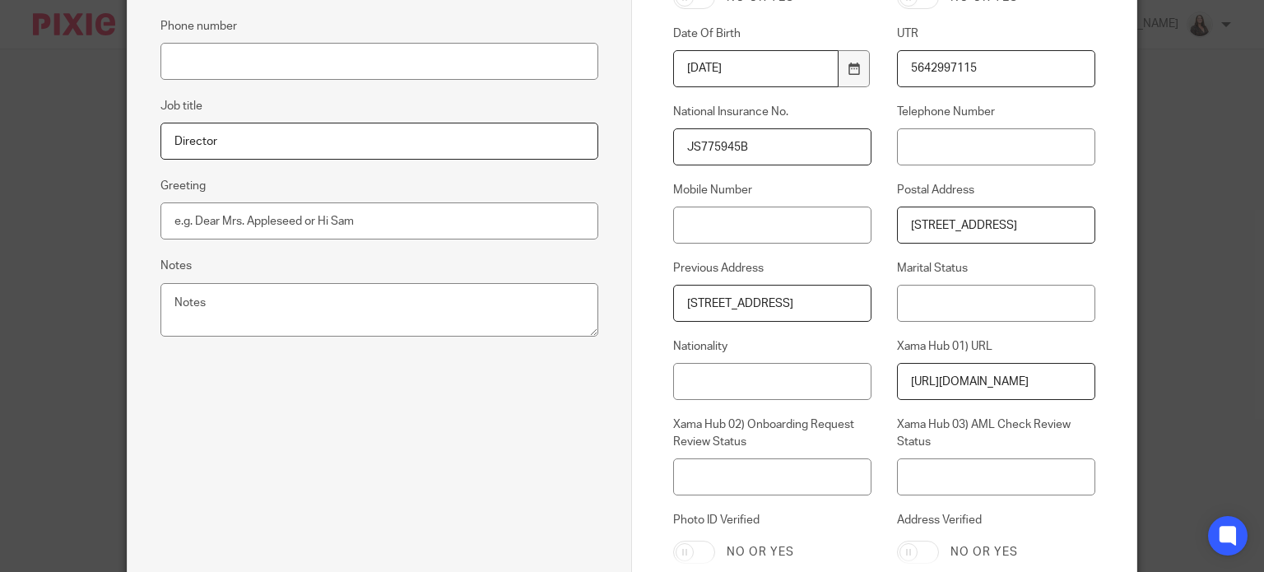
scroll to position [0, 7]
drag, startPoint x: 680, startPoint y: 303, endPoint x: 890, endPoint y: 313, distance: 210.1
click at [890, 313] on div "Pixie ID Internal Reference BWH001-BW Title Dr Middle Name Preferred Name Ben M…" at bounding box center [872, 151] width 448 height 858
drag, startPoint x: 904, startPoint y: 223, endPoint x: 1237, endPoint y: 252, distance: 334.5
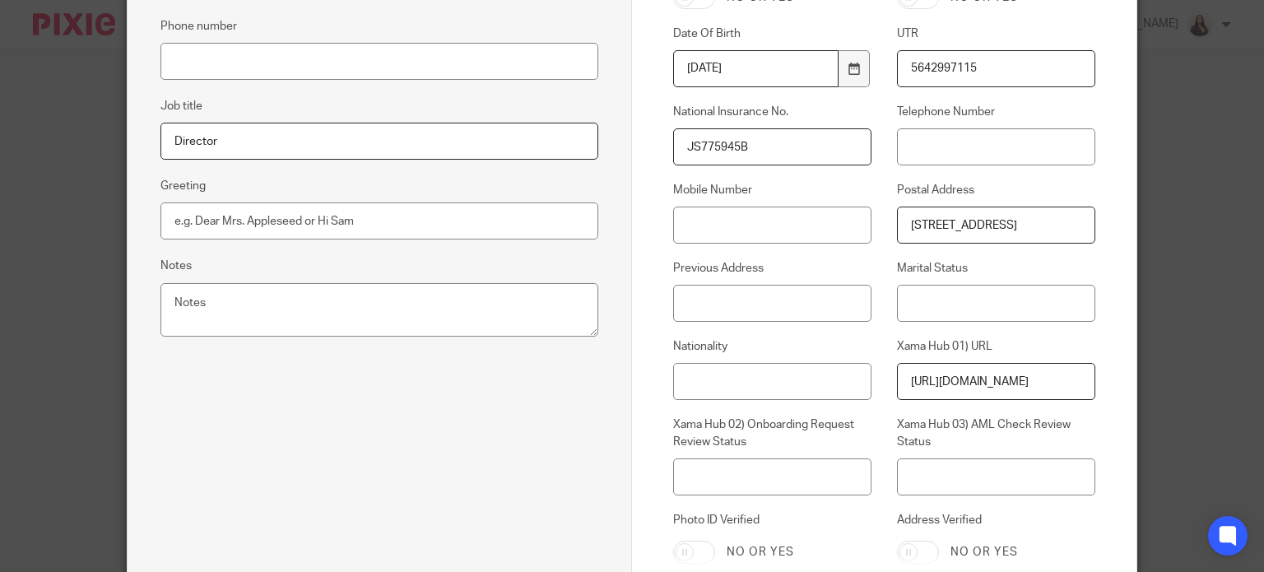
click at [1237, 252] on div "Edit contact First name Benjamin Last name While Email benwhile@doctors.org.uk …" at bounding box center [632, 286] width 1264 height 572
paste input "[STREET_ADDRESS]"
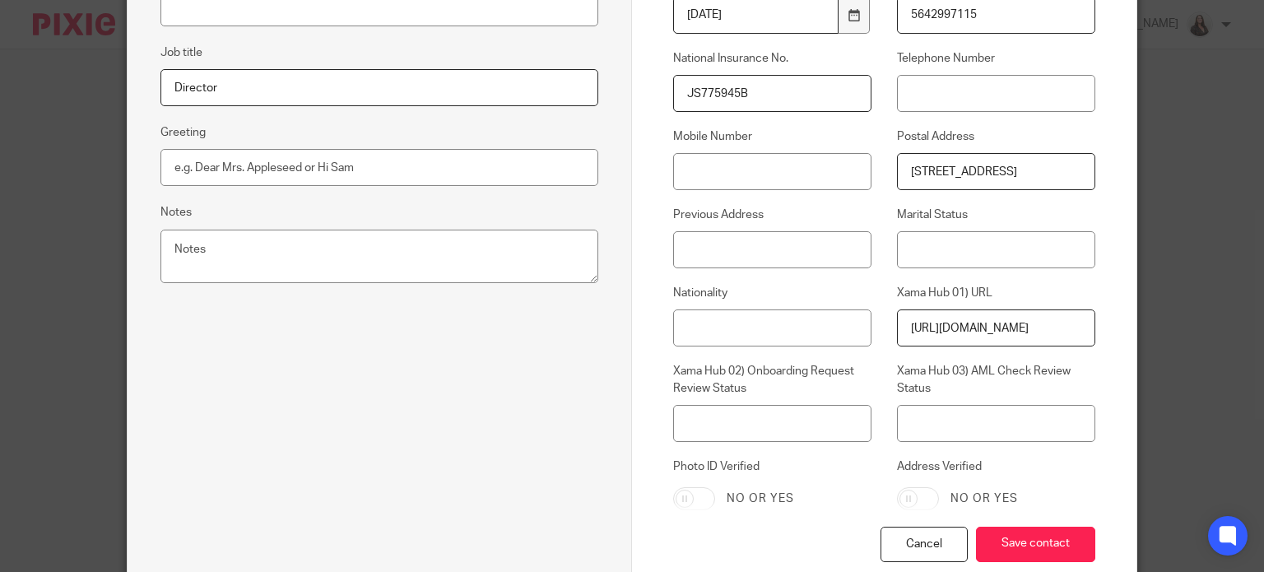
scroll to position [624, 0]
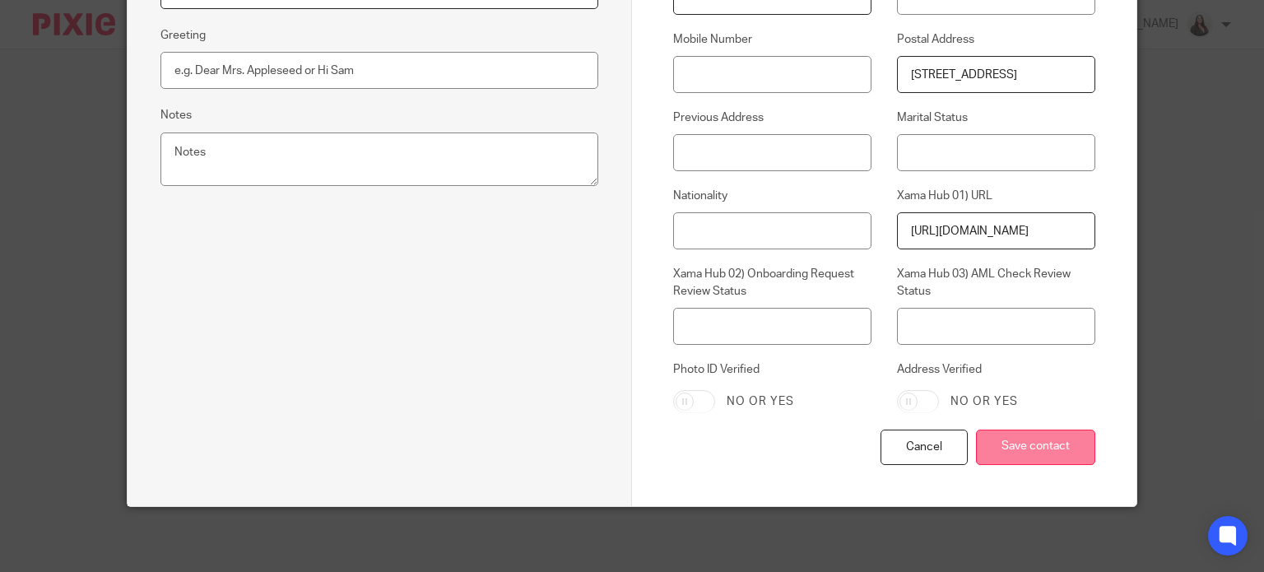
type input "[STREET_ADDRESS]"
click at [1020, 448] on input "Save contact" at bounding box center [1035, 446] width 119 height 35
click at [1047, 448] on input "Save contact" at bounding box center [1035, 446] width 119 height 35
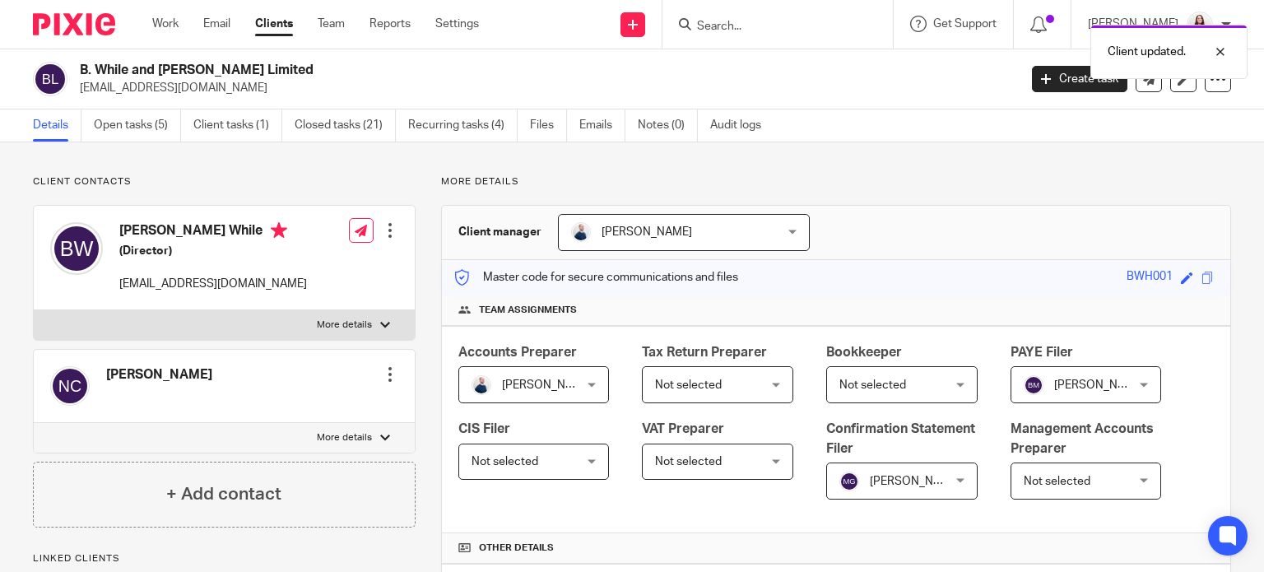
click at [385, 372] on div at bounding box center [390, 374] width 16 height 16
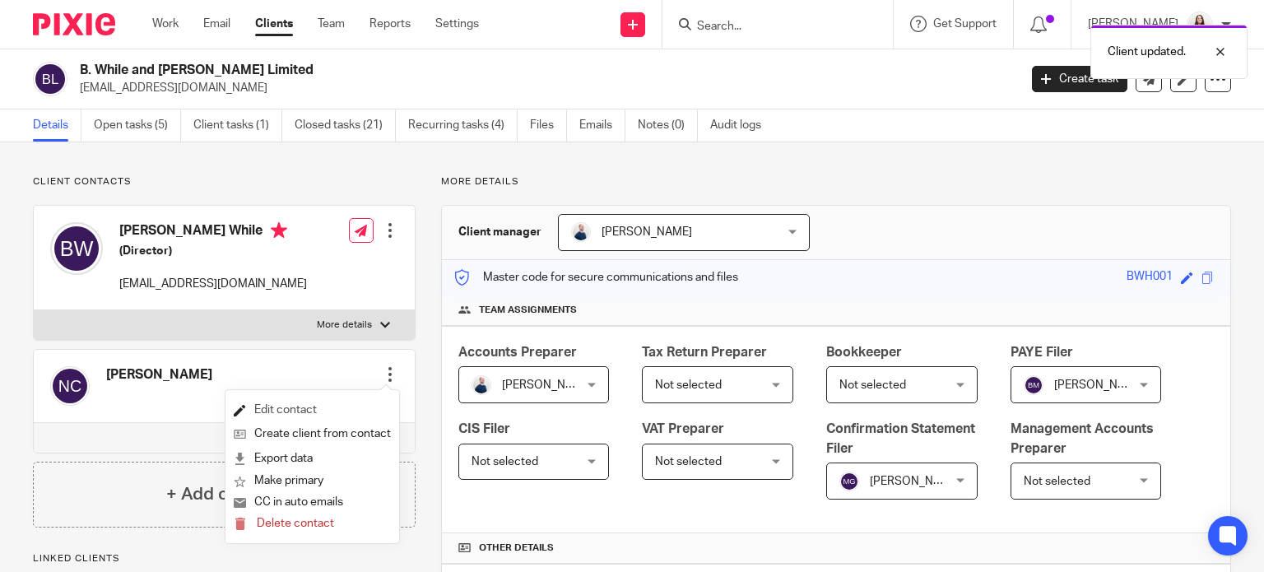
click at [276, 406] on link "Edit contact" at bounding box center [312, 410] width 157 height 24
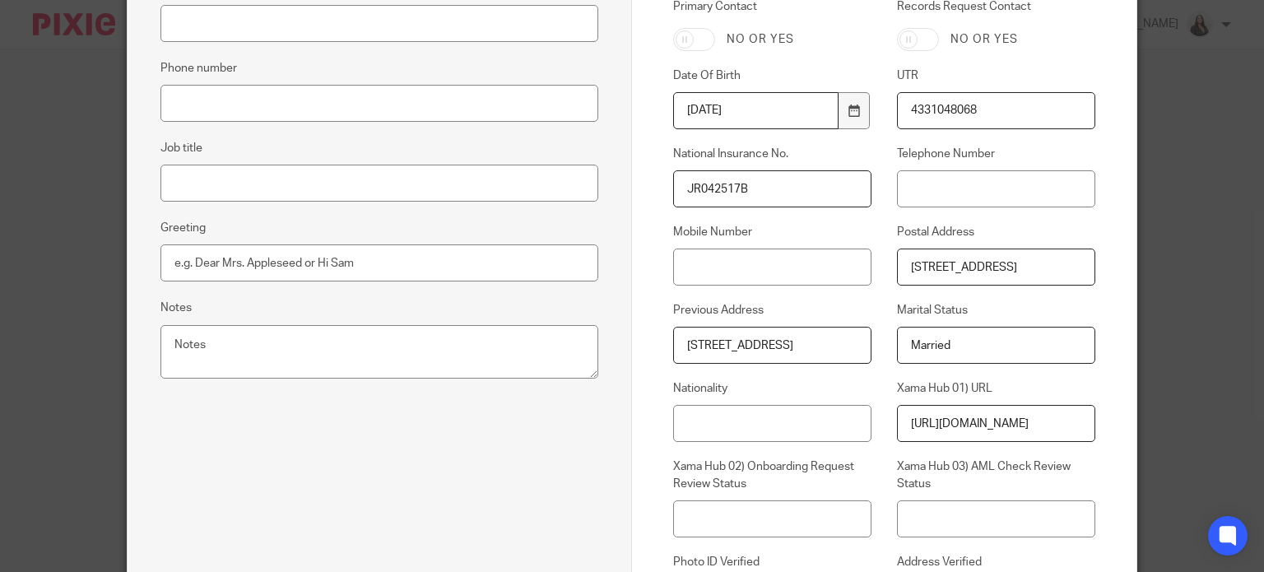
scroll to position [0, 10]
drag, startPoint x: 902, startPoint y: 266, endPoint x: 1159, endPoint y: 258, distance: 257.7
click at [1159, 258] on div "Edit contact First name Natasha Last name Charlwood Email Phone number Job titl…" at bounding box center [632, 286] width 1264 height 572
paste input "[STREET_ADDRESS]"
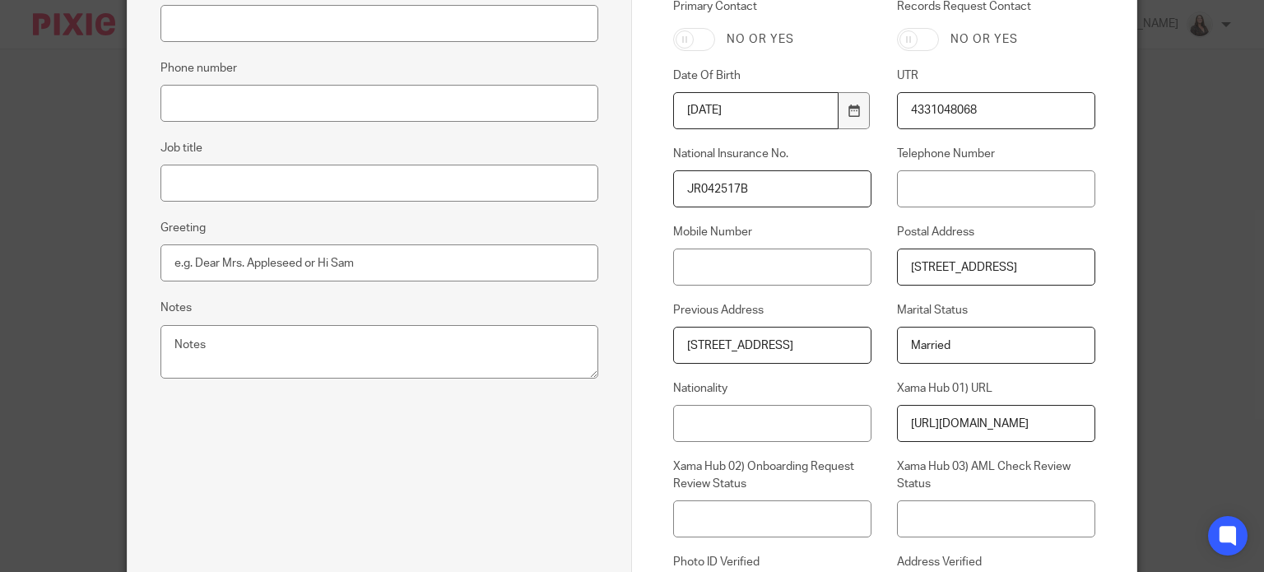
type input "[STREET_ADDRESS]"
drag, startPoint x: 680, startPoint y: 346, endPoint x: 969, endPoint y: 351, distance: 288.9
click at [969, 351] on div "Pixie ID Internal Reference BWH001-NC Title Dr Middle Name Preferred Name Natas…" at bounding box center [872, 193] width 448 height 858
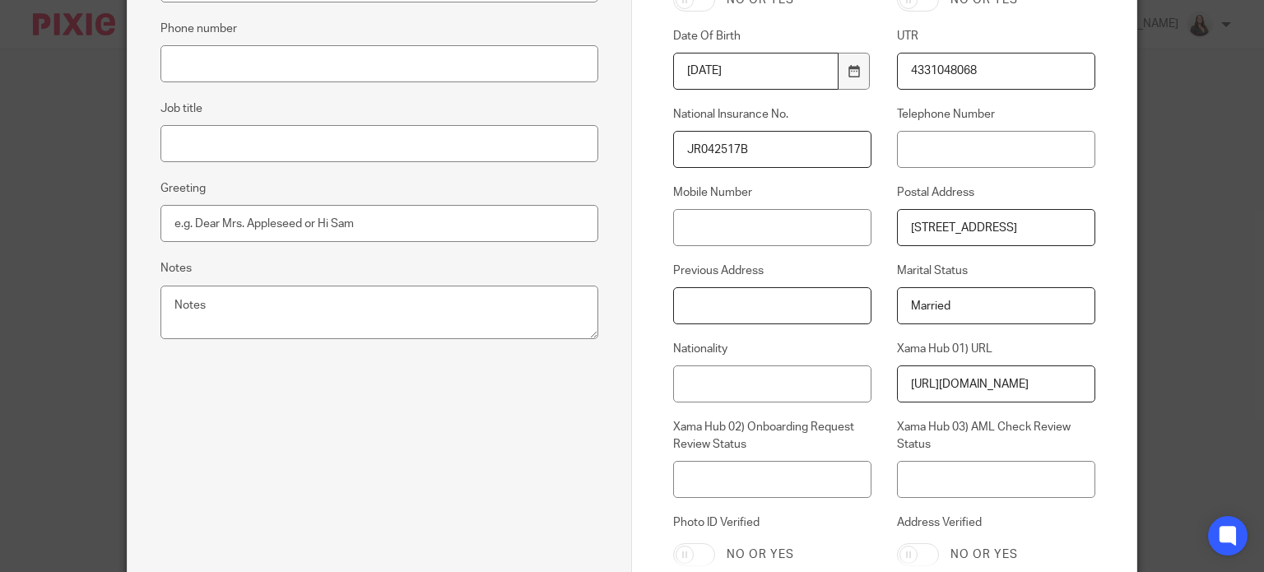
scroll to position [624, 0]
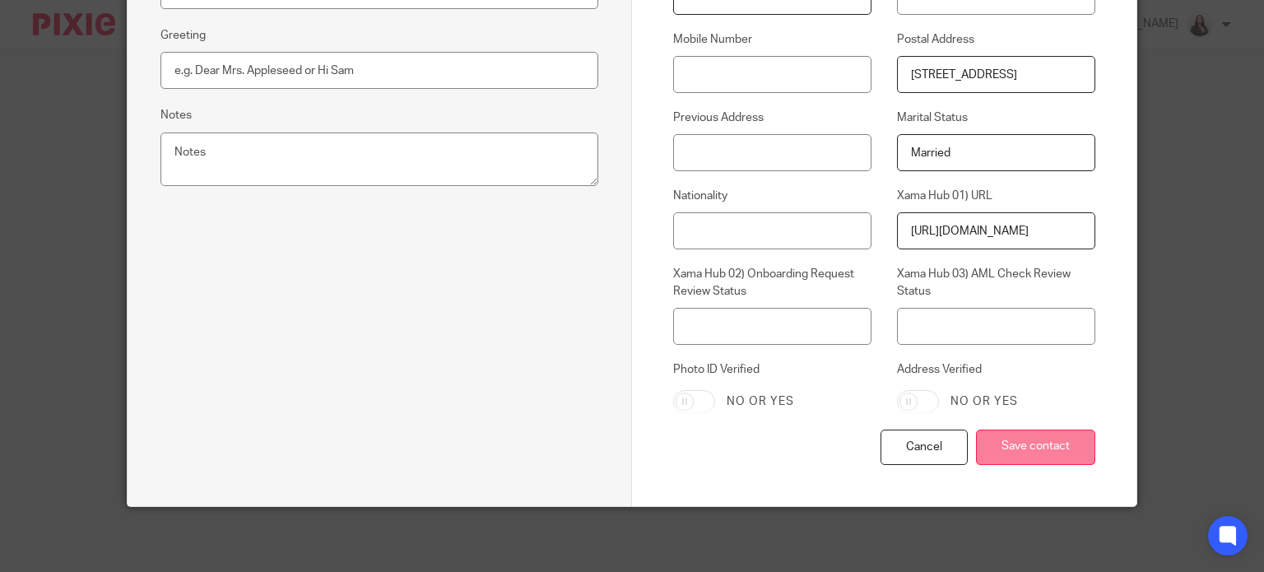
click at [1020, 447] on input "Save contact" at bounding box center [1035, 446] width 119 height 35
click at [1017, 448] on input "Save contact" at bounding box center [1035, 446] width 119 height 35
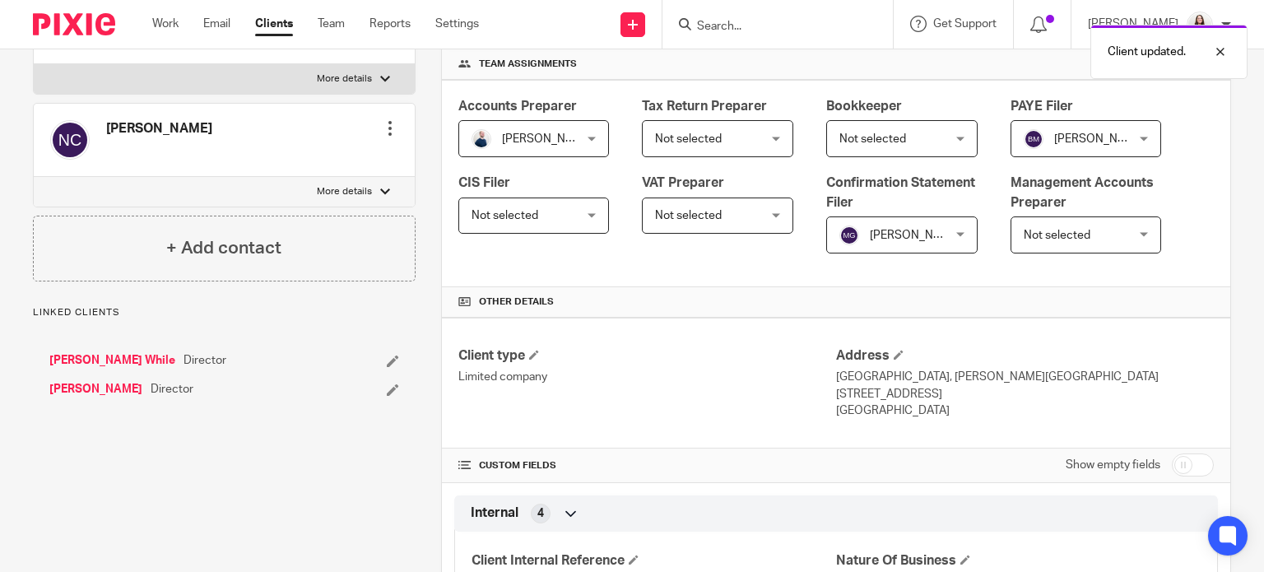
scroll to position [247, 0]
click at [96, 356] on link "[PERSON_NAME] While" at bounding box center [112, 359] width 126 height 16
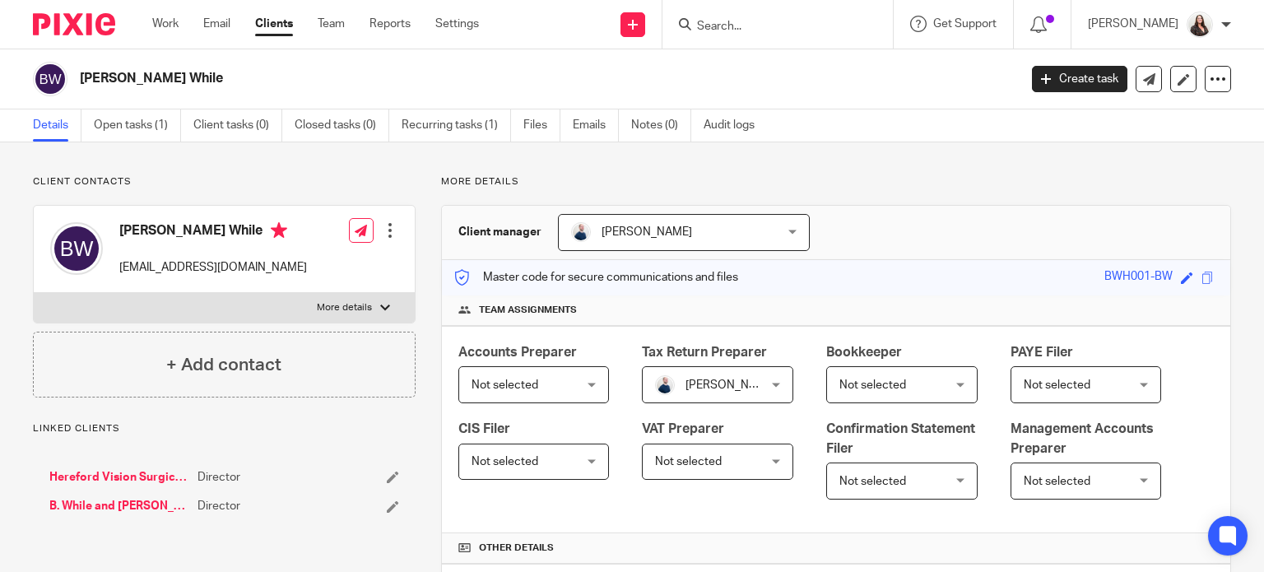
click at [383, 233] on div at bounding box center [390, 230] width 16 height 16
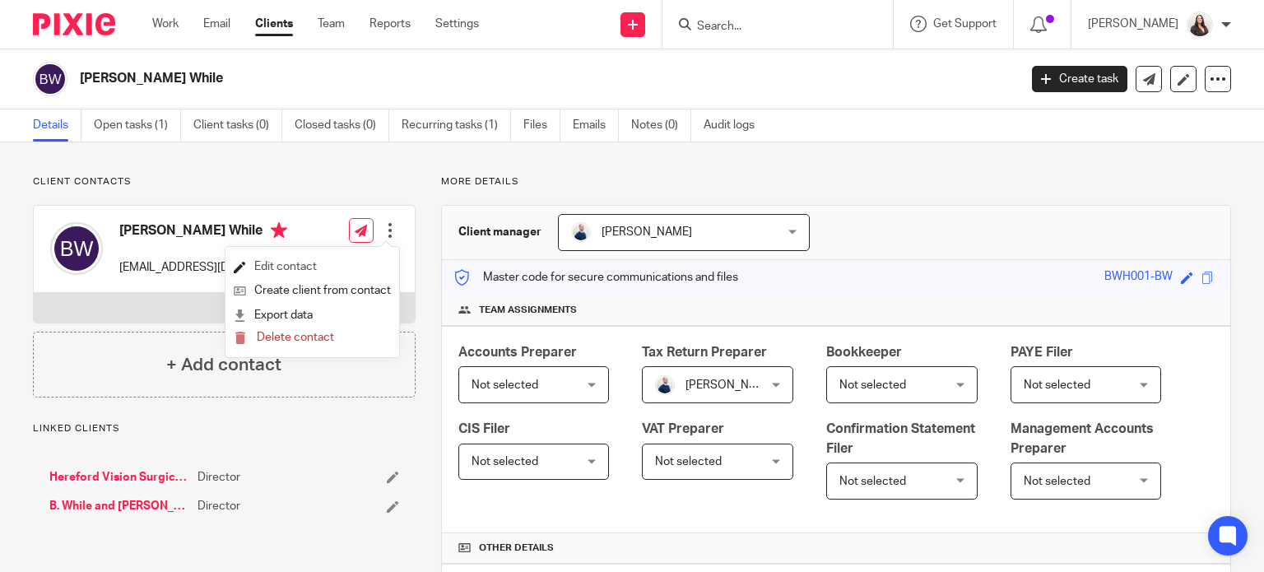
click at [309, 262] on link "Edit contact" at bounding box center [312, 267] width 157 height 24
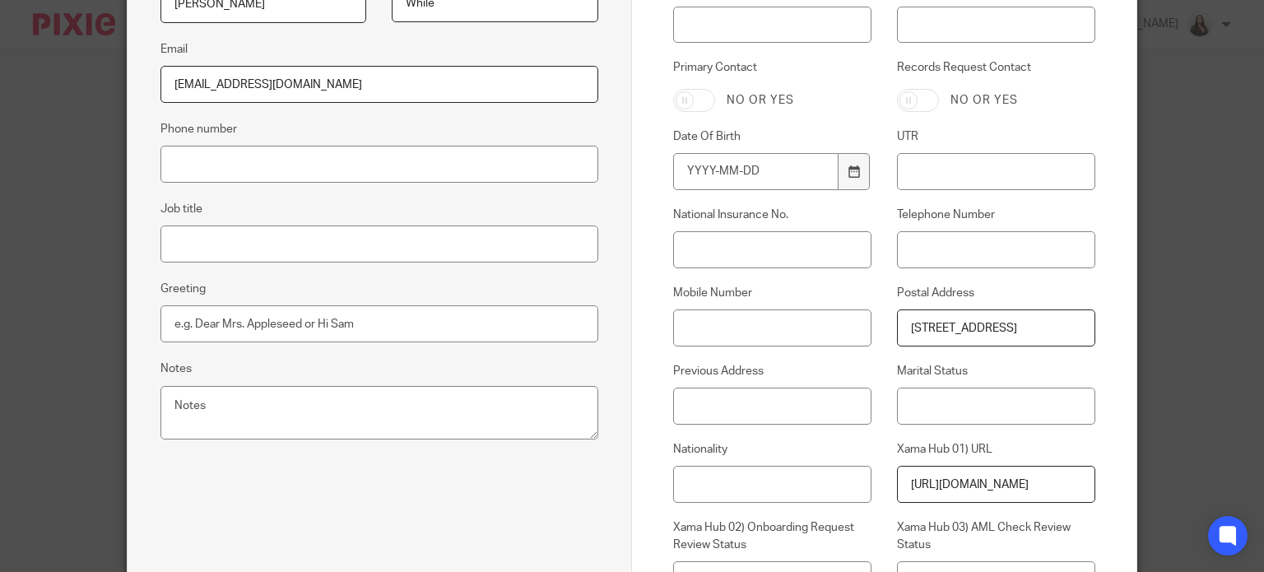
scroll to position [0, 10]
drag, startPoint x: 906, startPoint y: 328, endPoint x: 1154, endPoint y: 319, distance: 247.8
click at [1154, 319] on div "Edit contact First name Benjamin Last name While Email benwhile@doctors.org.uk …" at bounding box center [632, 286] width 1264 height 572
paste input "48 Hafod Road, hereford, HR1 1SQ"
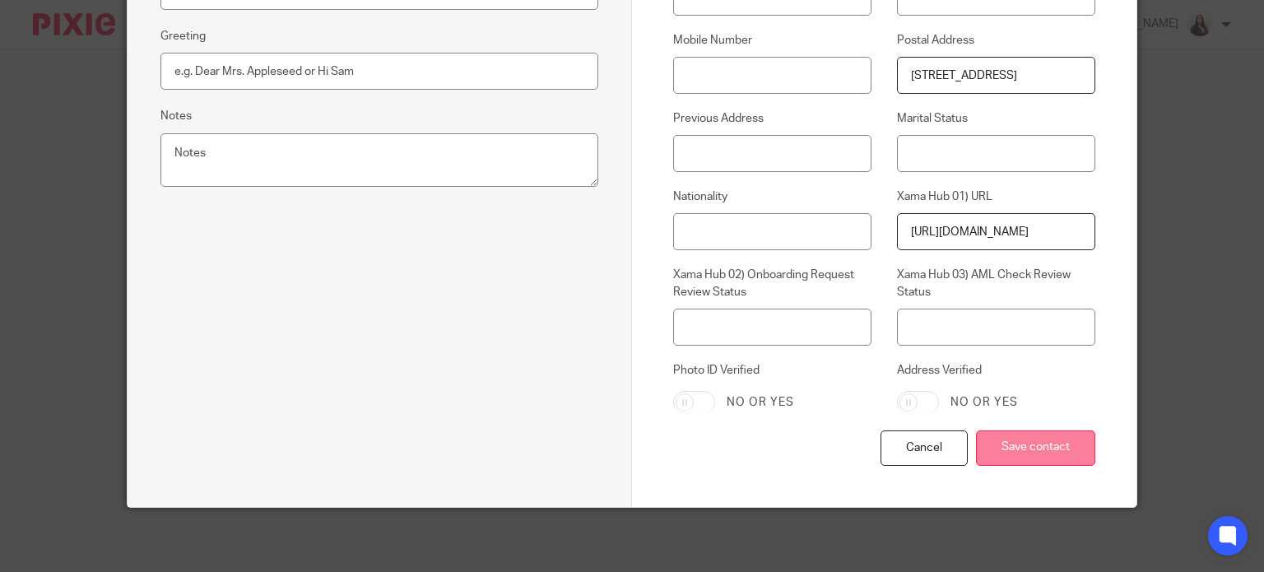
scroll to position [624, 0]
type input "[STREET_ADDRESS]"
click at [1009, 439] on input "Save contact" at bounding box center [1035, 446] width 119 height 35
click at [1021, 450] on input "Save contact" at bounding box center [1035, 446] width 119 height 35
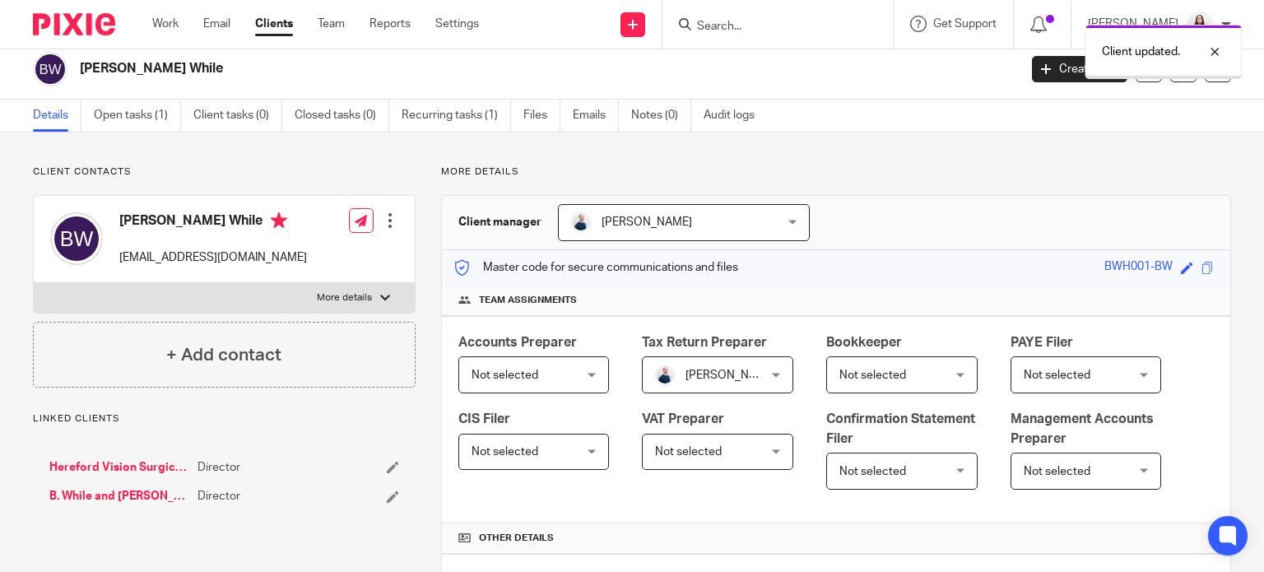
scroll to position [20, 0]
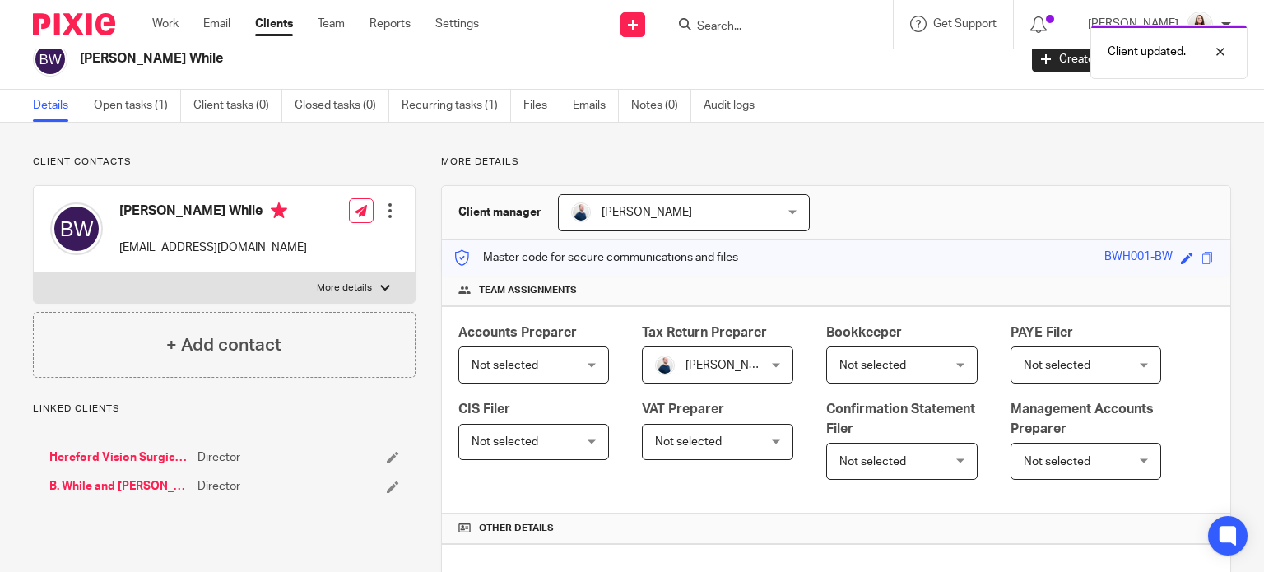
click at [105, 455] on link "Hereford Vision Surgical Group Limited" at bounding box center [119, 457] width 140 height 16
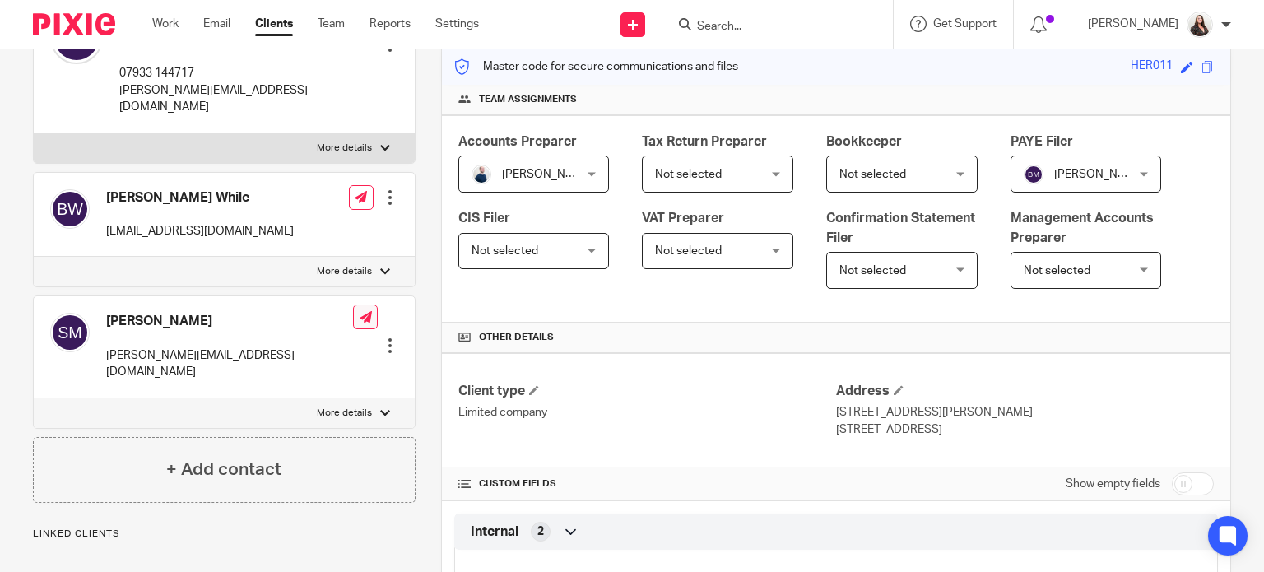
scroll to position [226, 0]
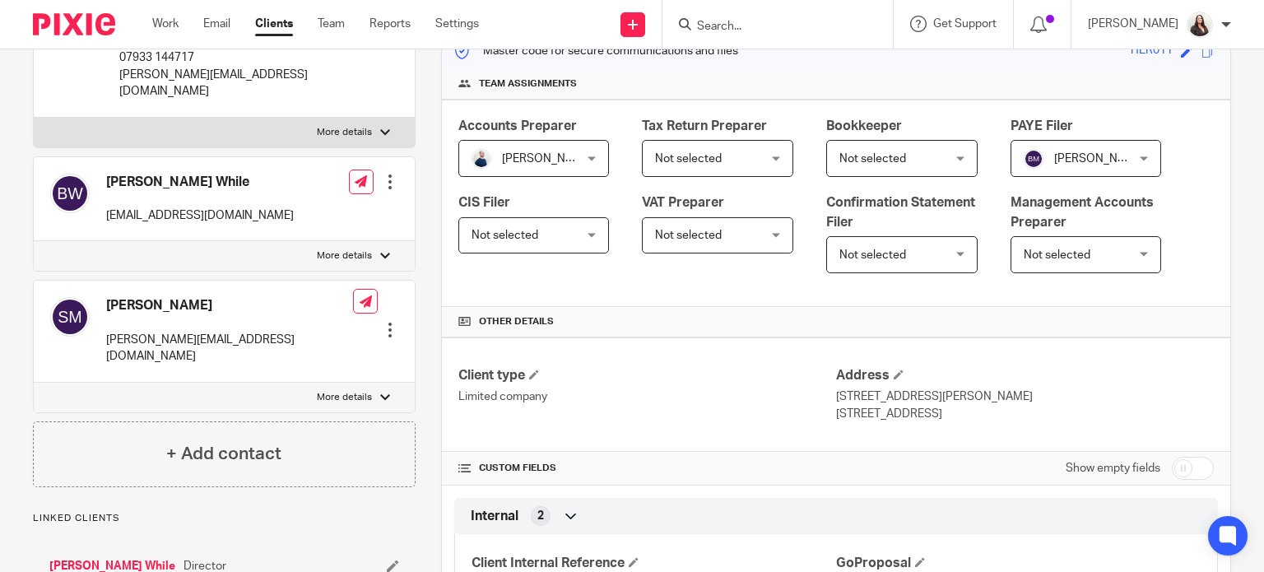
click at [382, 174] on div at bounding box center [390, 182] width 16 height 16
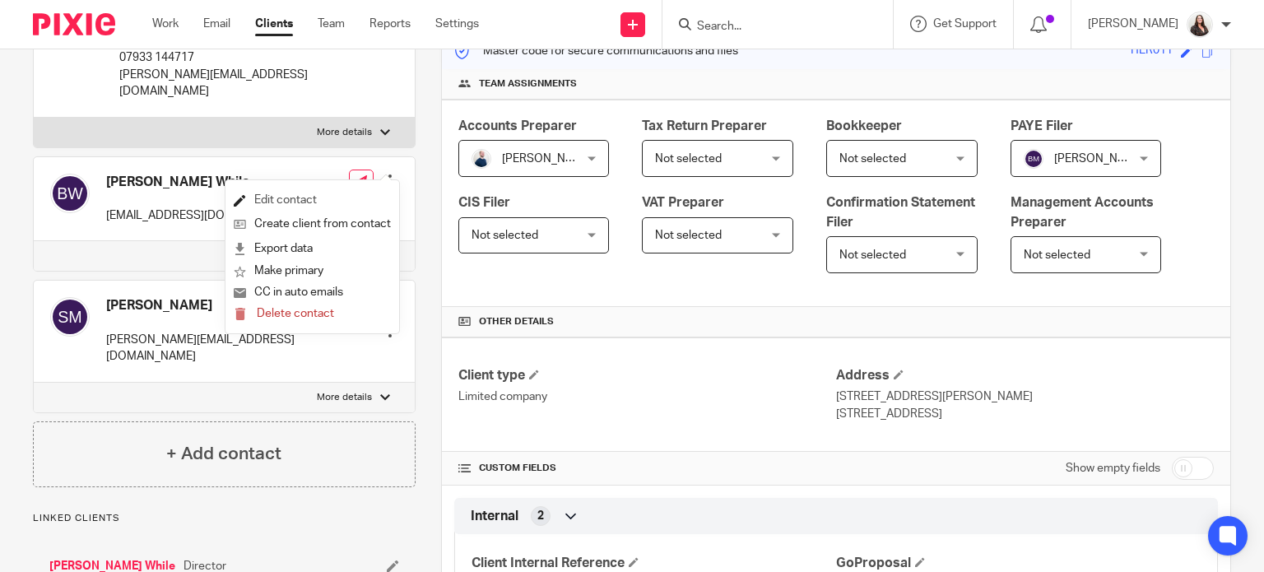
click at [282, 194] on link "Edit contact" at bounding box center [312, 200] width 157 height 24
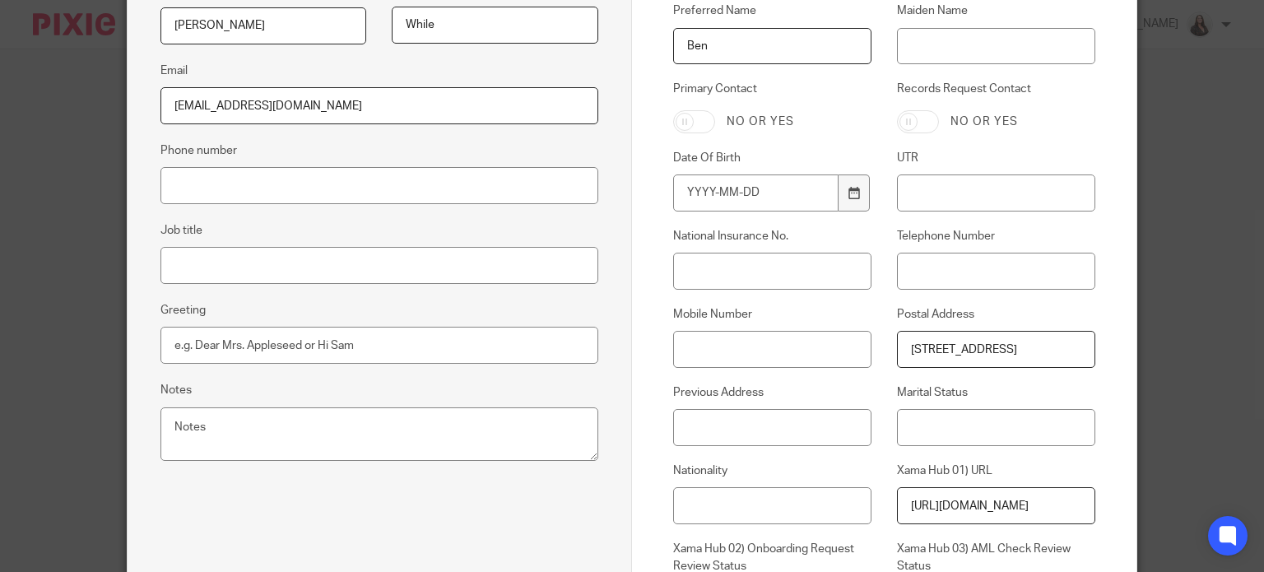
scroll to position [0, 10]
drag, startPoint x: 904, startPoint y: 351, endPoint x: 1191, endPoint y: 361, distance: 287.3
click at [1209, 368] on div "Edit contact First name [PERSON_NAME] Last name While Email [EMAIL_ADDRESS][DOM…" at bounding box center [632, 286] width 1264 height 572
paste input "[STREET_ADDRESS]"
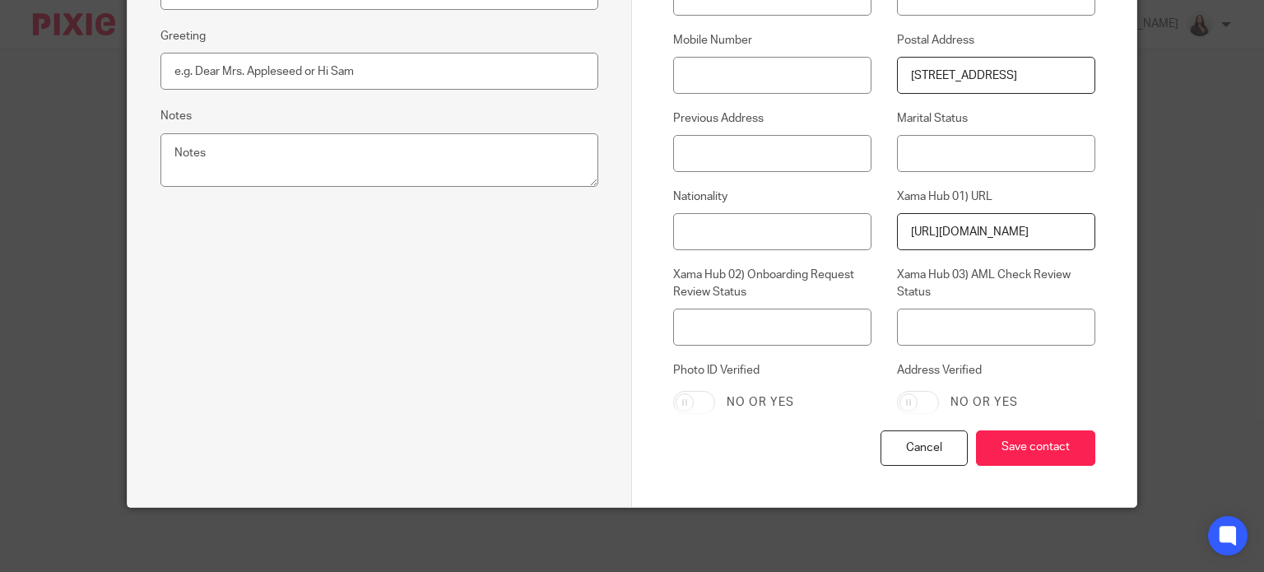
scroll to position [624, 0]
type input "[STREET_ADDRESS]"
click at [1030, 431] on input "Save contact" at bounding box center [1035, 446] width 119 height 35
click at [1035, 445] on input "Save contact" at bounding box center [1035, 446] width 119 height 35
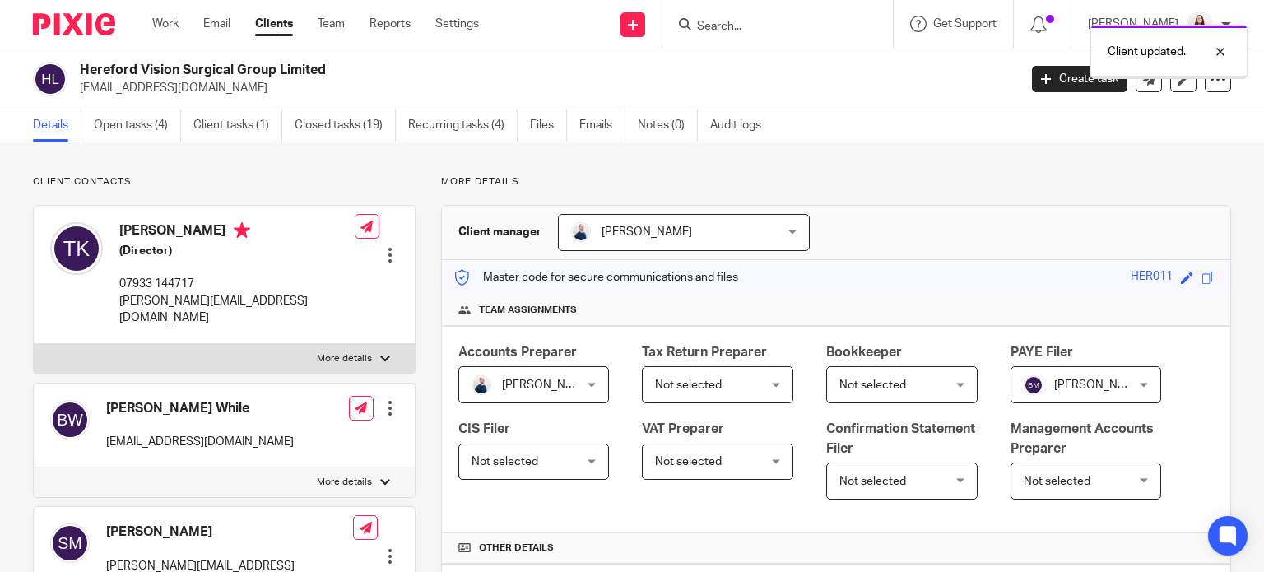
click at [736, 22] on div "Client updated." at bounding box center [939, 47] width 615 height 63
click at [741, 26] on div "Client updated." at bounding box center [939, 47] width 615 height 63
click at [752, 26] on input "Search" at bounding box center [769, 27] width 148 height 15
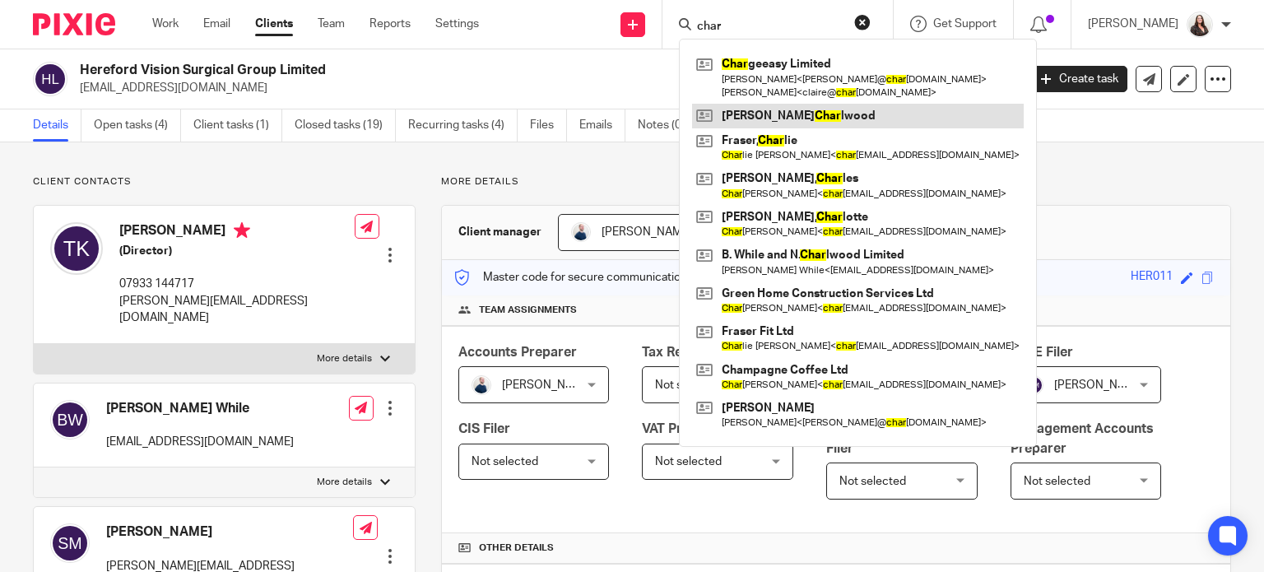
type input "char"
click at [806, 109] on link at bounding box center [858, 116] width 332 height 25
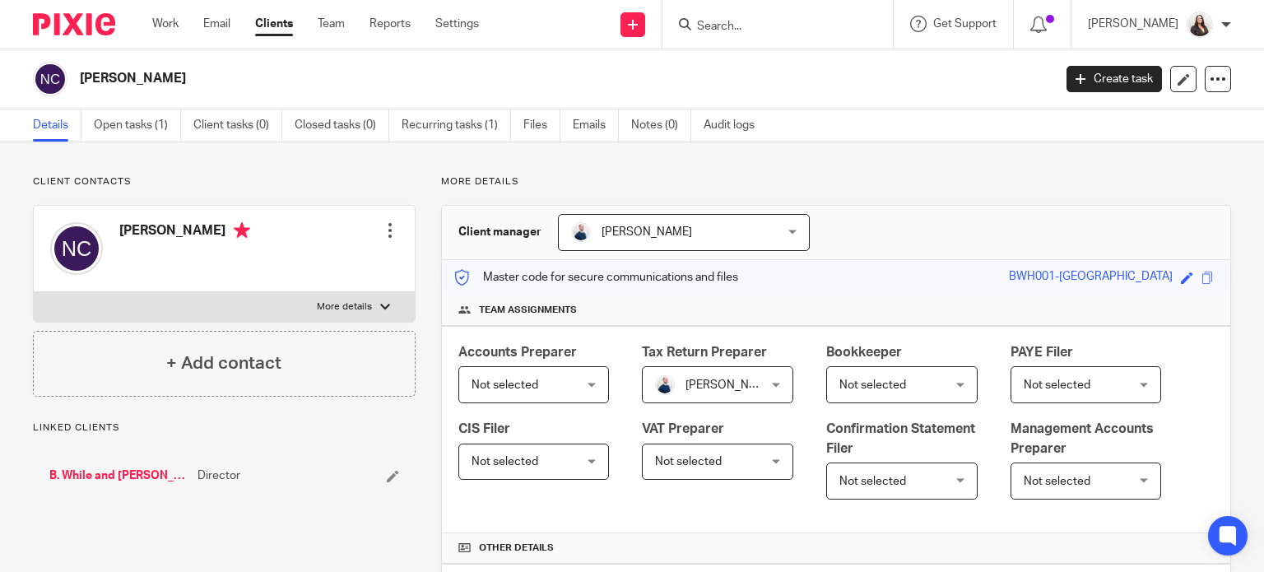
click at [341, 306] on p "More details" at bounding box center [344, 306] width 55 height 13
click at [34, 292] on input "More details" at bounding box center [33, 291] width 1 height 1
checkbox input "true"
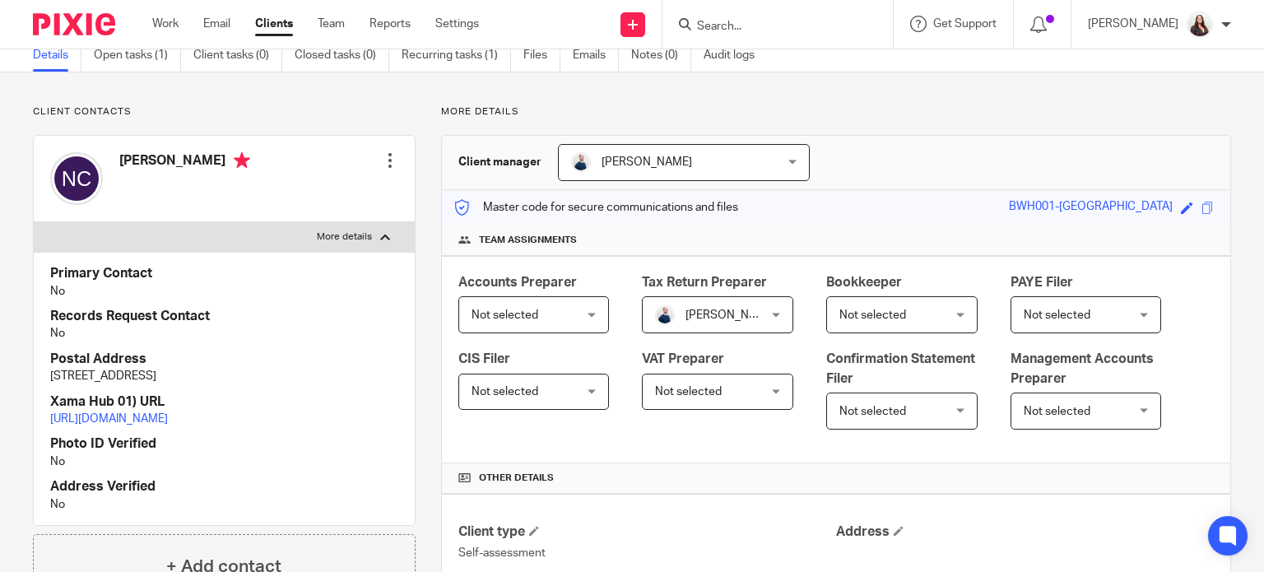
scroll to position [41, 0]
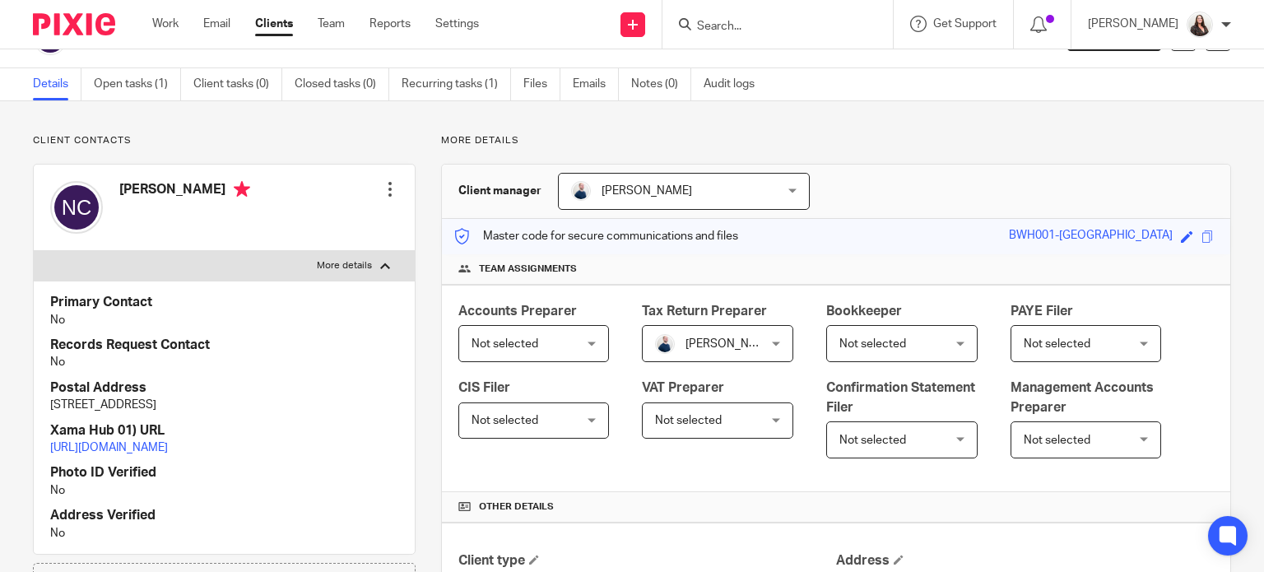
click at [384, 187] on div at bounding box center [390, 189] width 16 height 16
click at [306, 221] on link "Edit contact" at bounding box center [312, 225] width 157 height 24
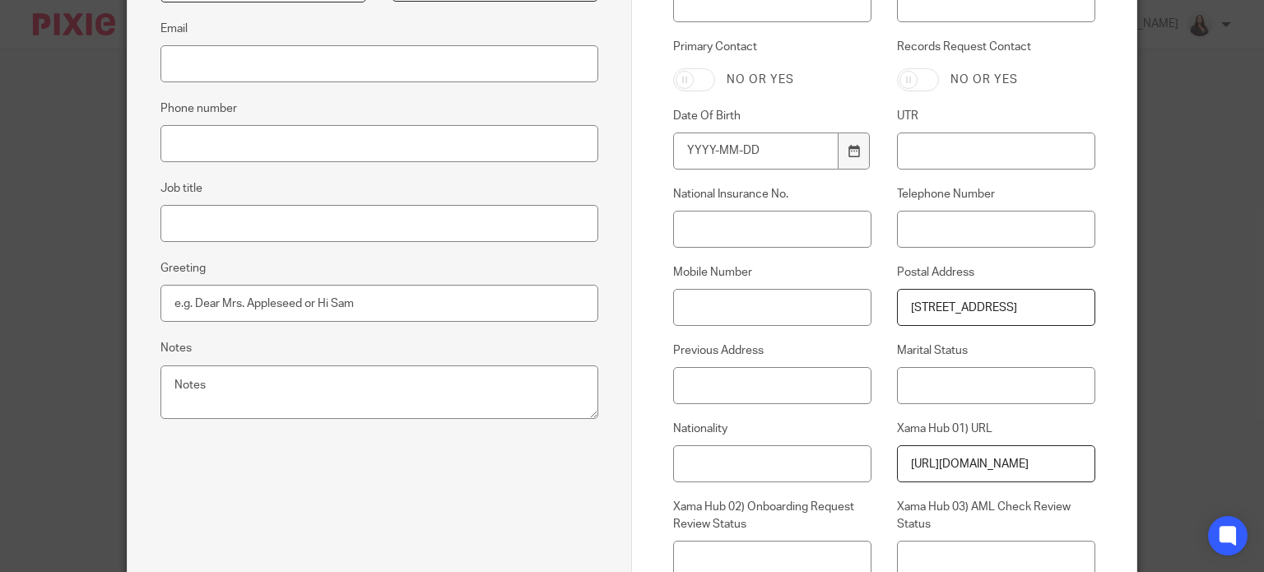
scroll to position [0, 10]
drag, startPoint x: 902, startPoint y: 302, endPoint x: 1211, endPoint y: 318, distance: 309.8
click at [1211, 318] on div "Edit contact First name Natasha Last name Charlwood Email Phone number Job titl…" at bounding box center [632, 286] width 1264 height 572
paste input "48 Hafod Road, hereford, HR1 1SQ"
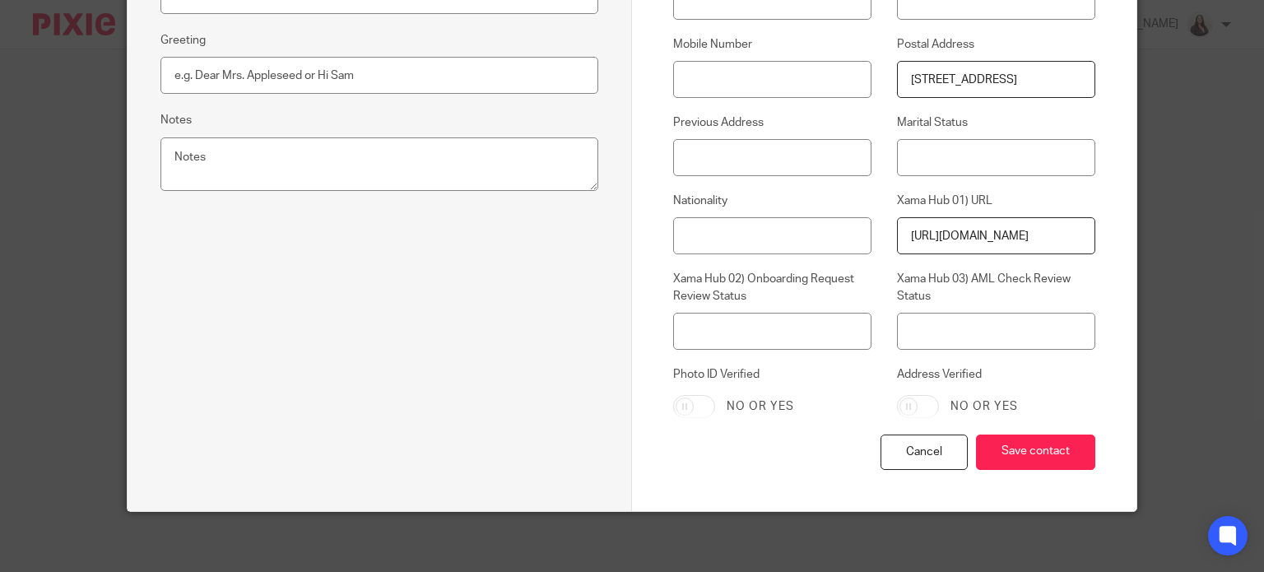
scroll to position [624, 0]
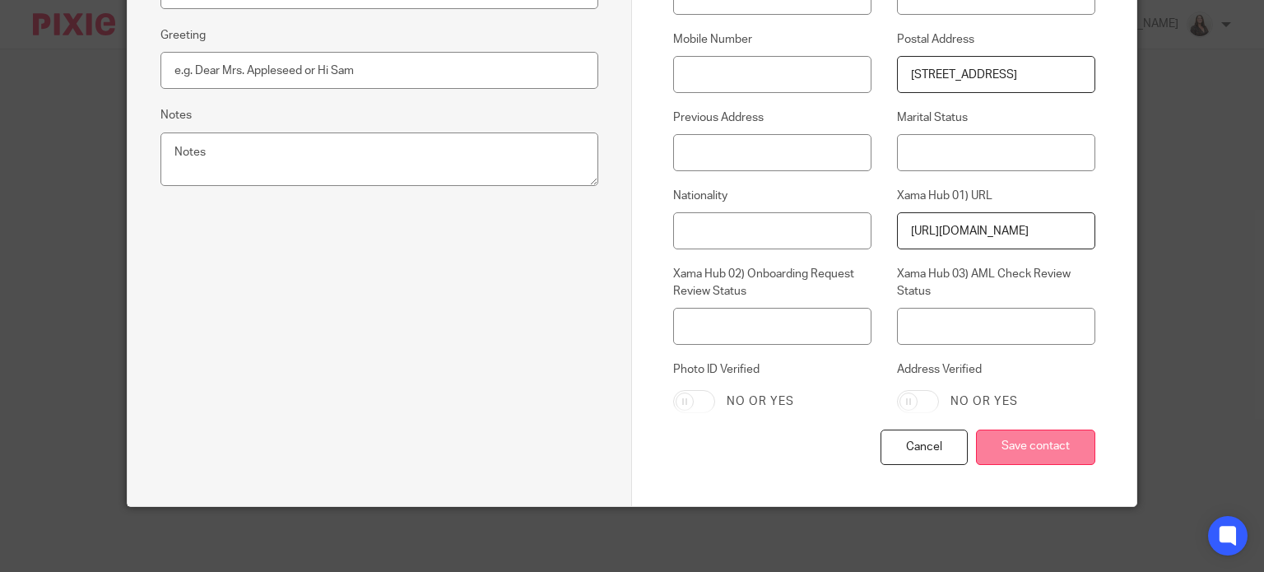
type input "48 Hafod Road, hereford, HR1 1SQ"
click at [1028, 447] on input "Save contact" at bounding box center [1035, 446] width 119 height 35
click at [1007, 448] on input "Save contact" at bounding box center [1035, 446] width 119 height 35
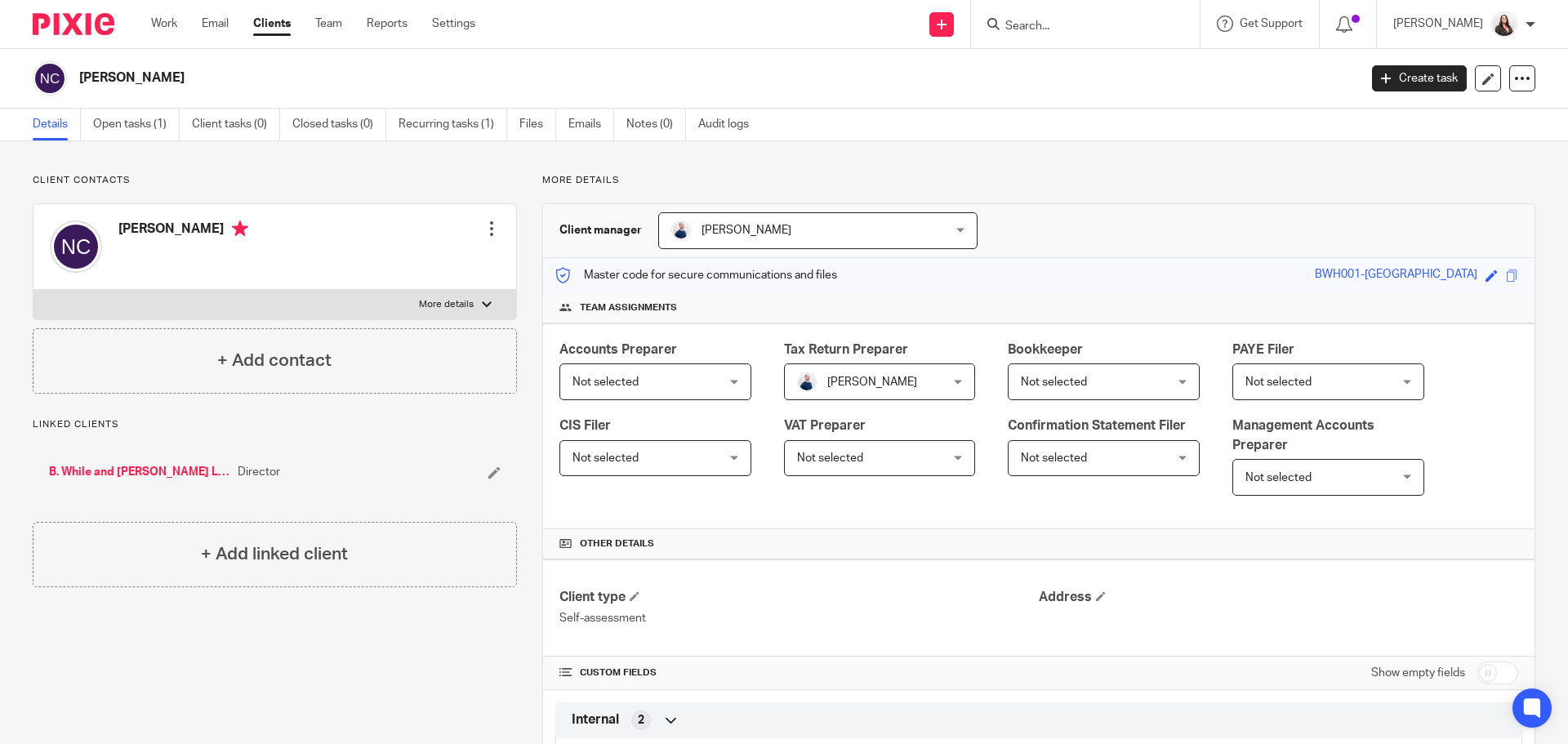
scroll to position [21, 0]
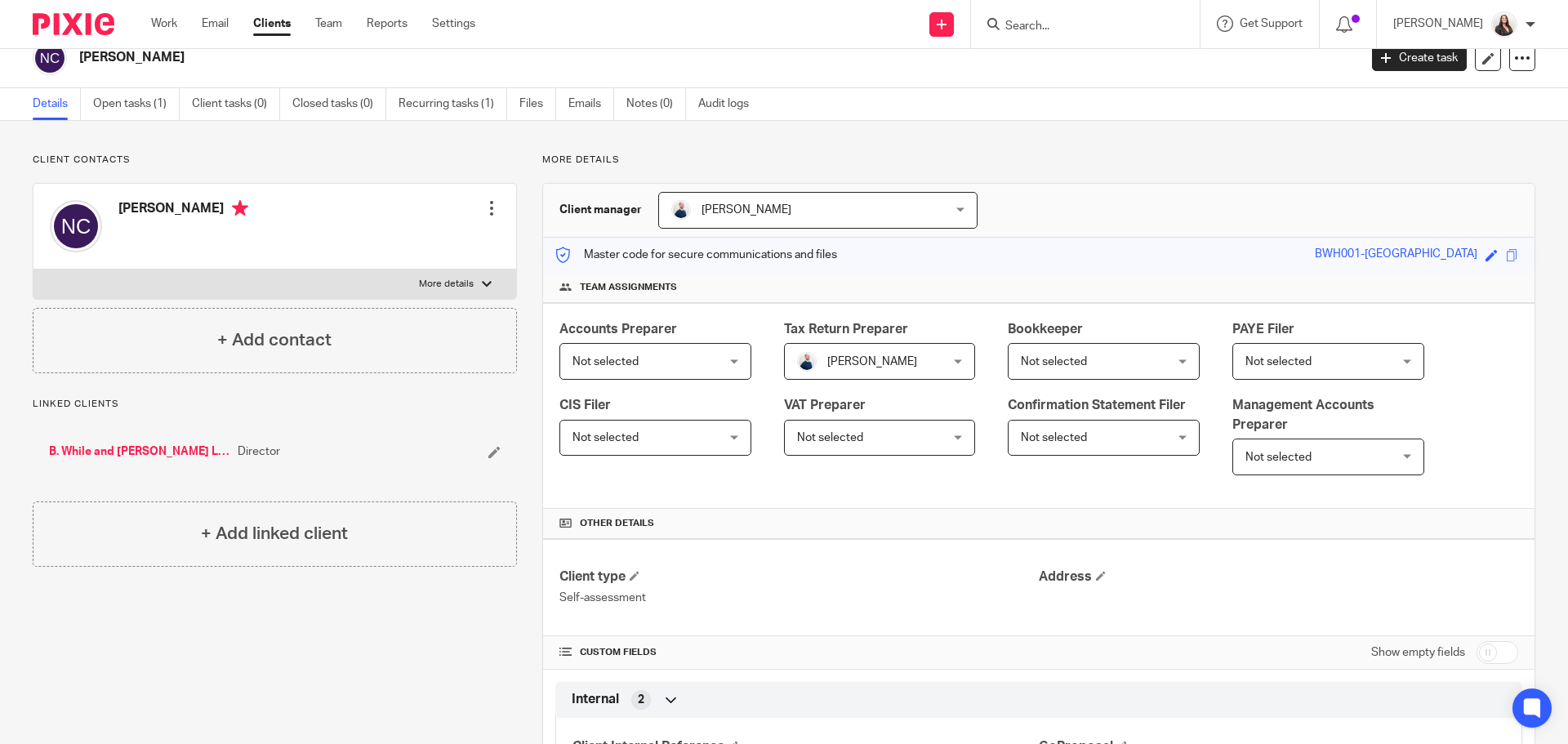
click at [455, 282] on p "More details" at bounding box center [446, 284] width 55 height 13
click at [34, 270] on input "More details" at bounding box center [33, 269] width 1 height 1
checkbox input "true"
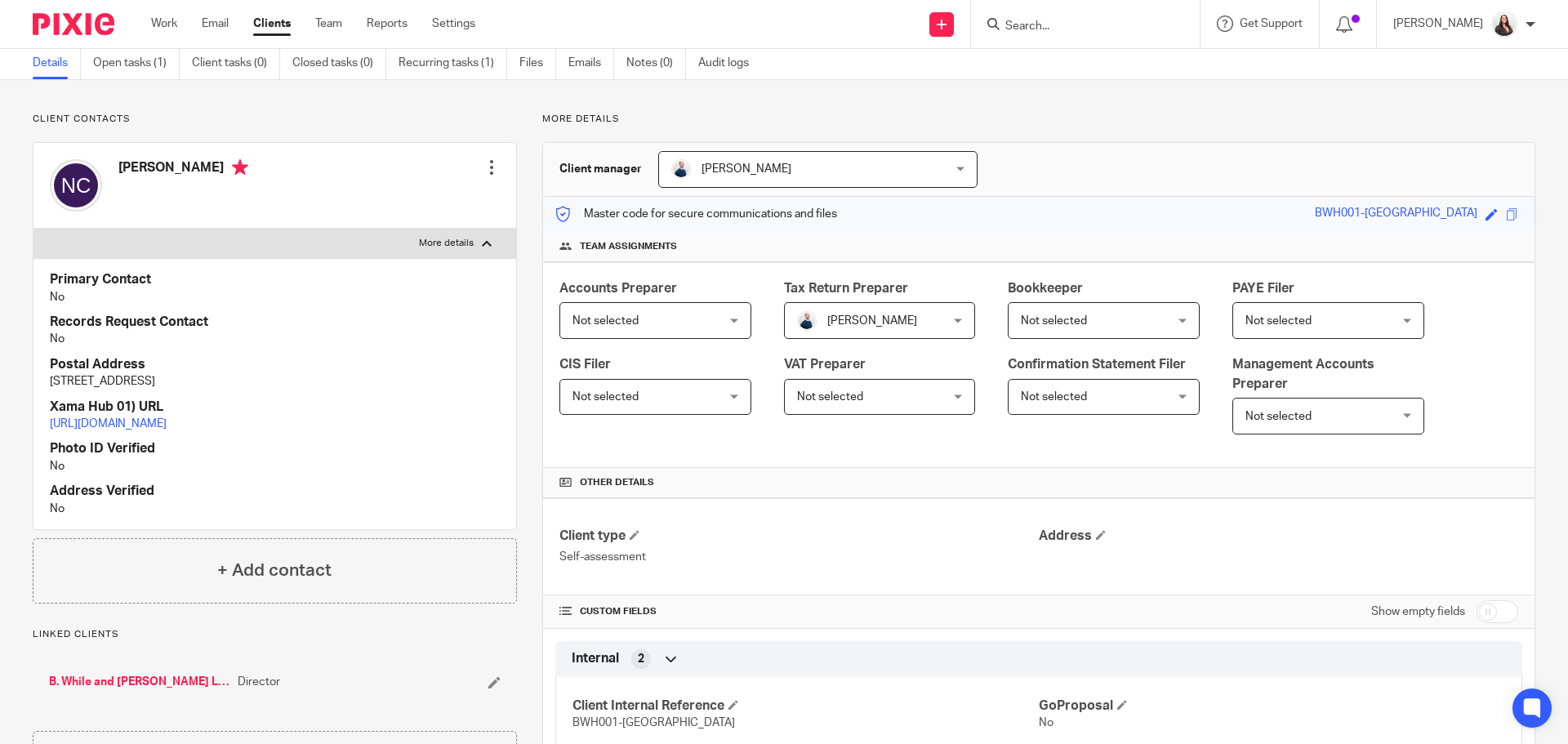
scroll to position [0, 0]
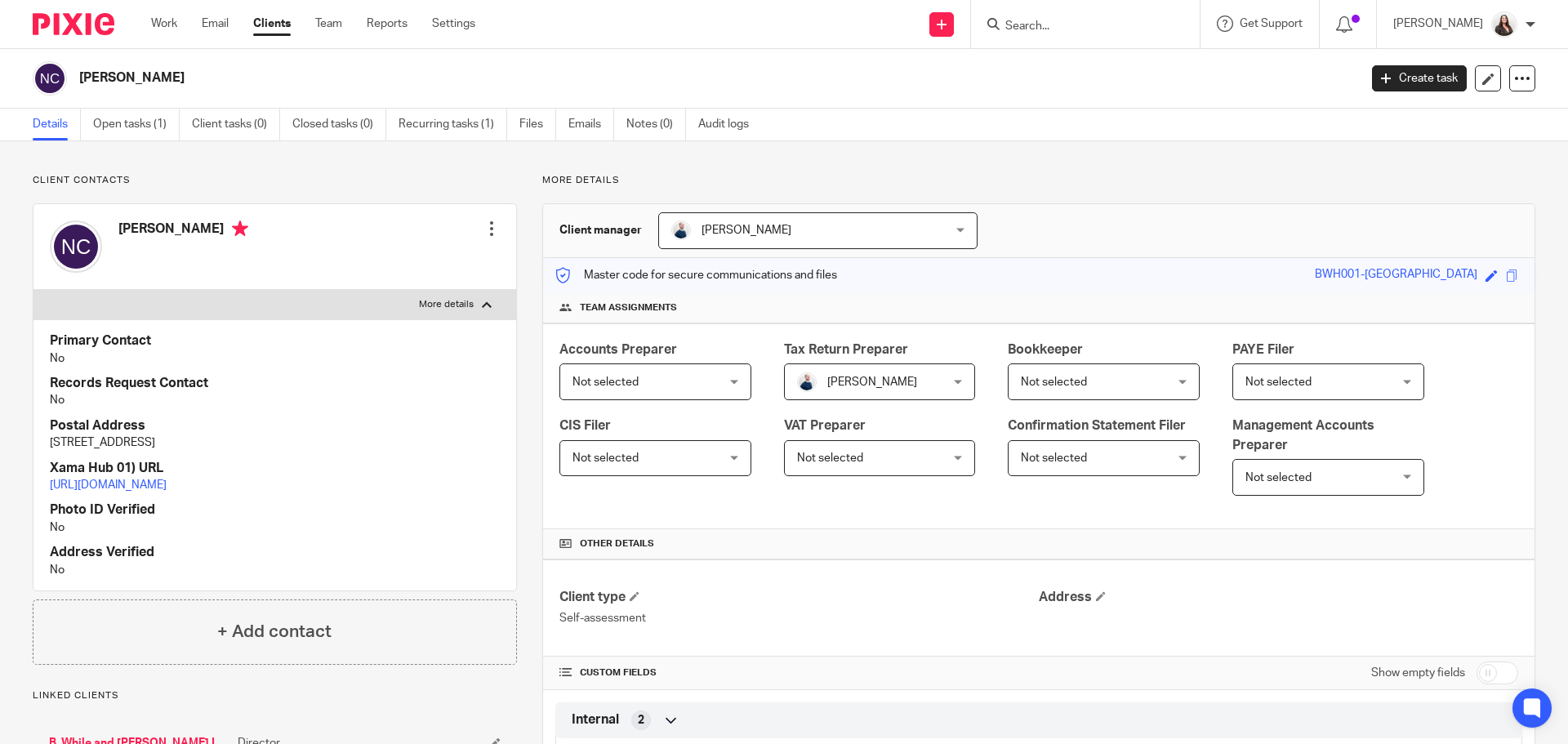
drag, startPoint x: 53, startPoint y: 440, endPoint x: 230, endPoint y: 446, distance: 177.1
click at [230, 446] on p "48 Hafod Road, hereford, HR1 1SQ" at bounding box center [274, 442] width 450 height 16
copy p "48 Hafod Road, hereford, HR1 1SQ"
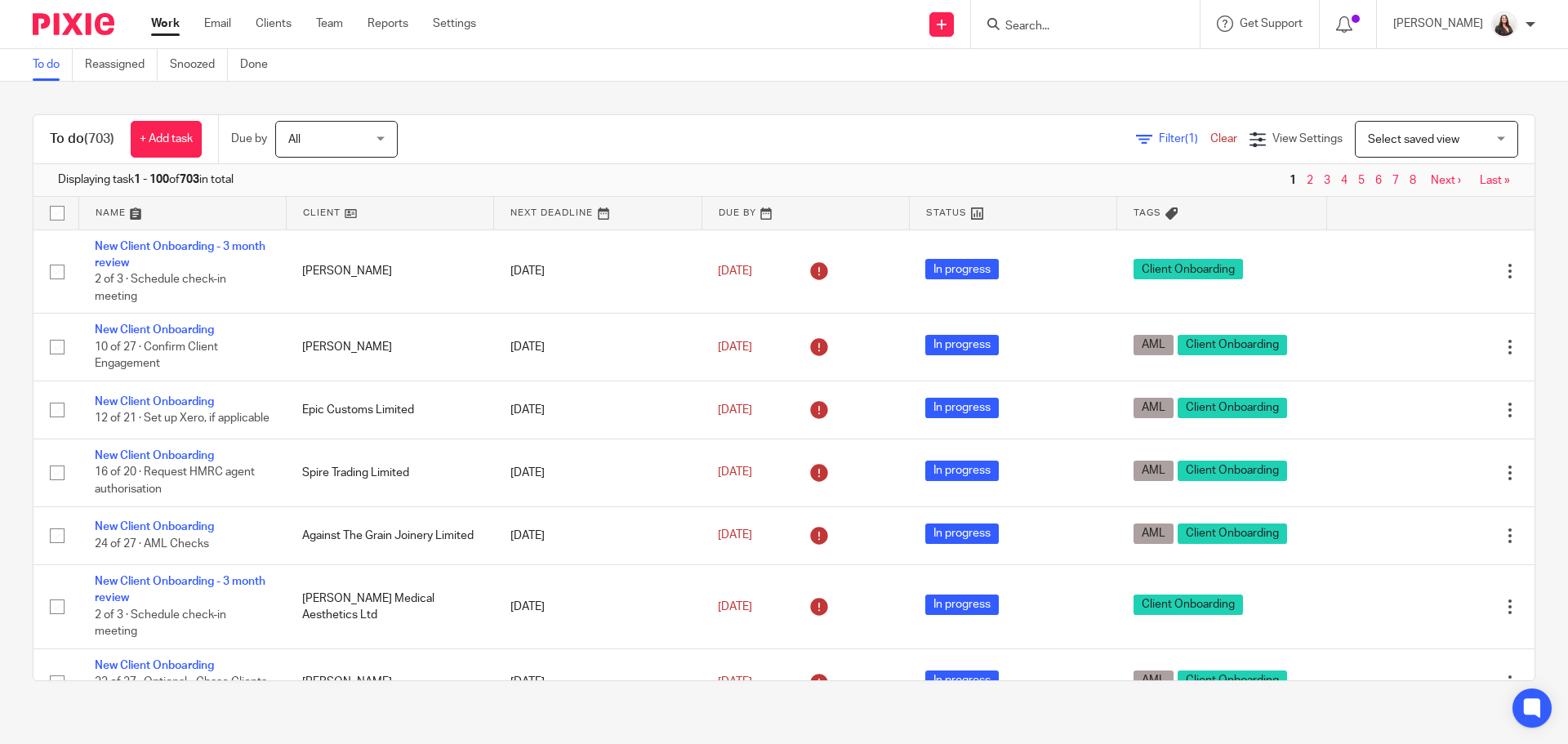
click at [1048, 20] on input "Search" at bounding box center [1077, 27] width 147 height 15
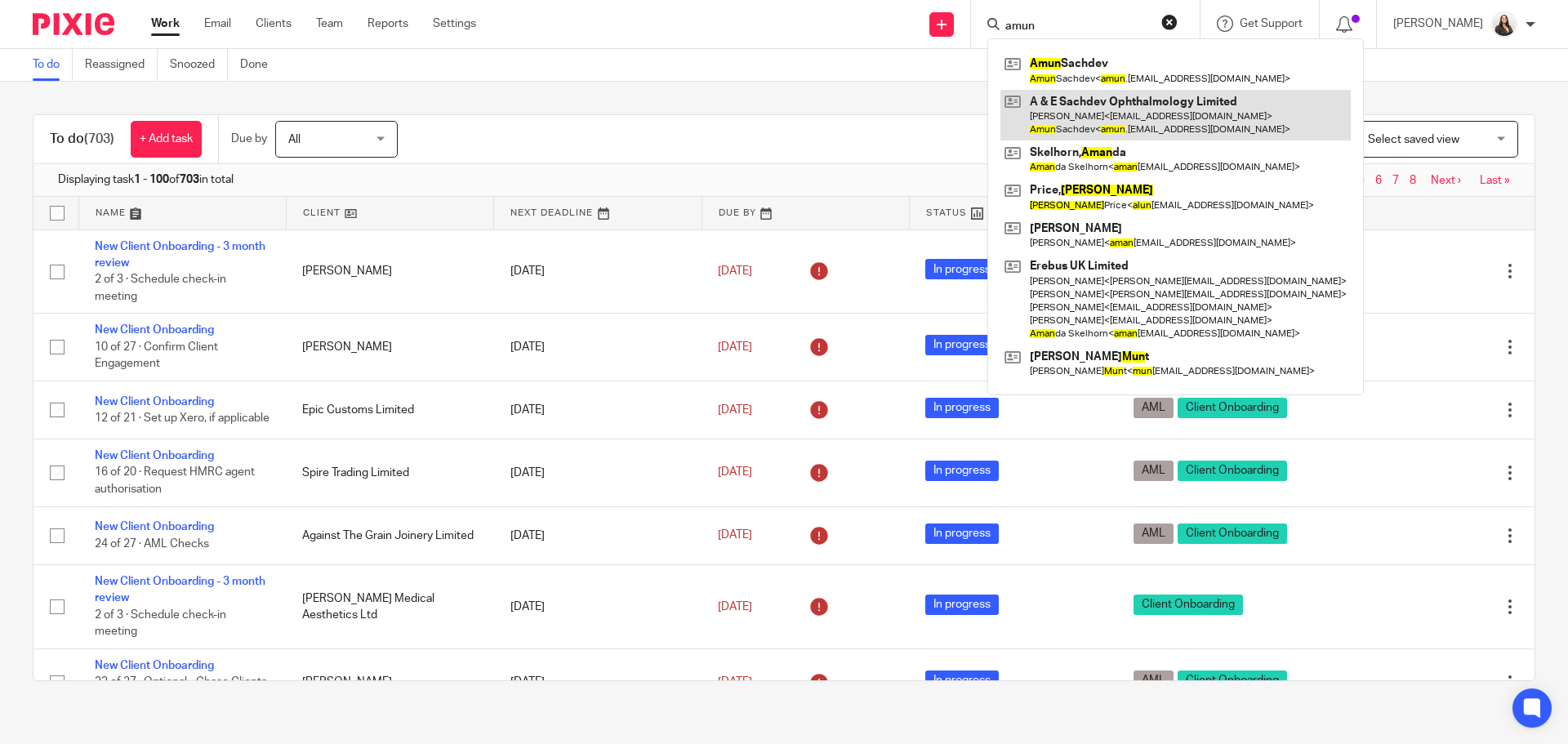
type input "amun"
click at [1084, 108] on link at bounding box center [1175, 115] width 350 height 51
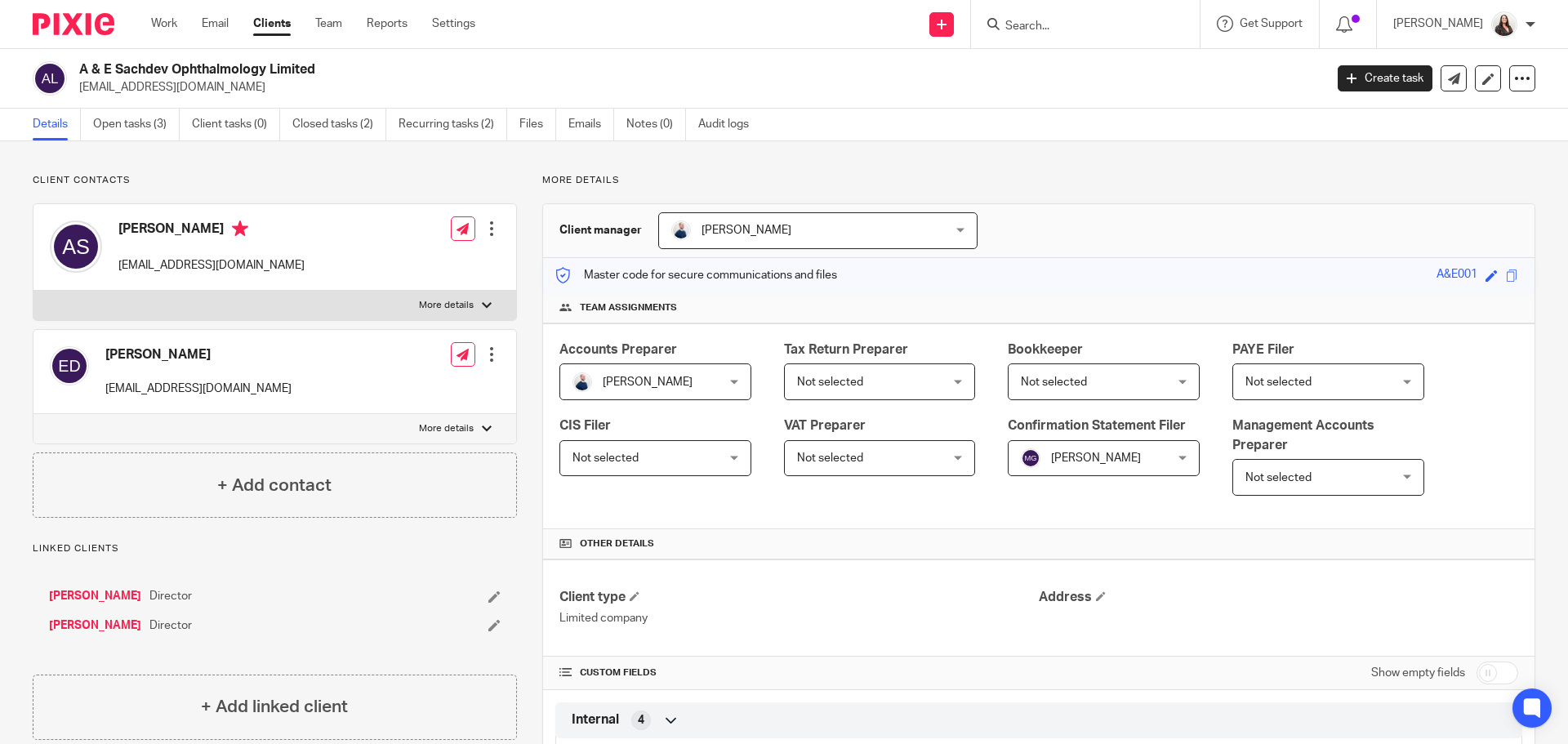
click at [495, 302] on label "More details" at bounding box center [275, 306] width 482 height 30
click at [34, 291] on input "More details" at bounding box center [33, 290] width 1 height 1
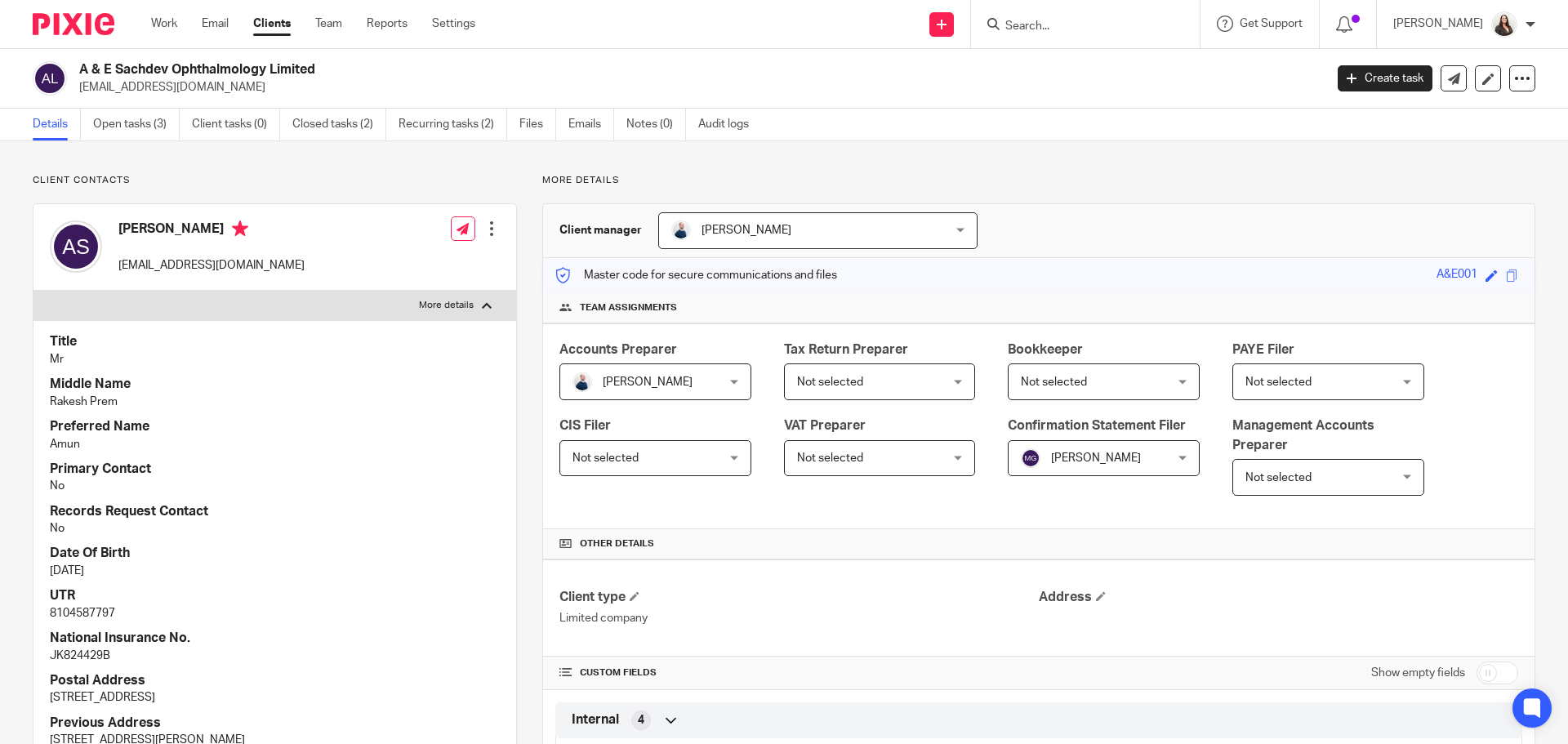
click at [458, 310] on p "More details" at bounding box center [446, 305] width 55 height 13
click at [34, 291] on input "More details" at bounding box center [33, 290] width 1 height 1
checkbox input "false"
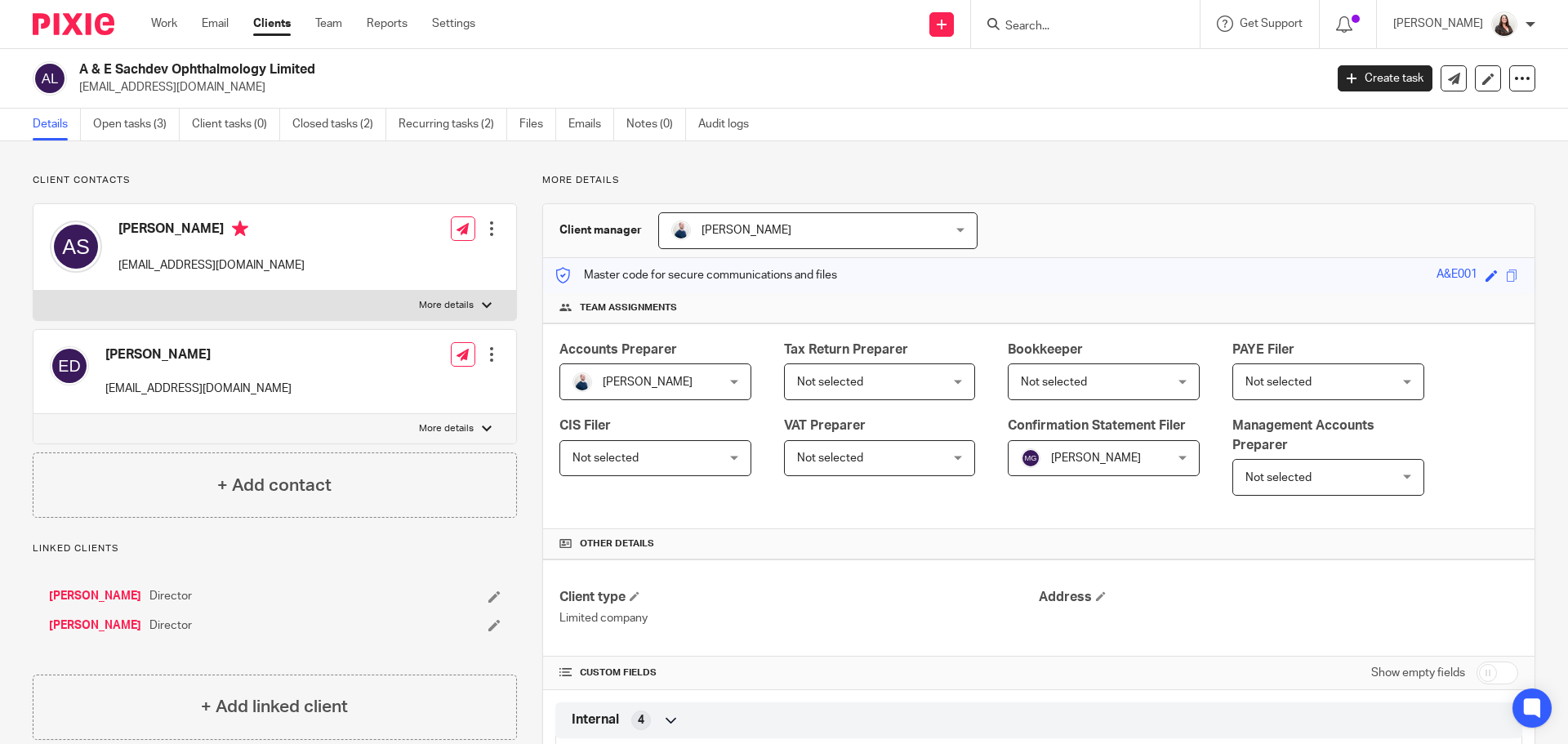
click at [458, 427] on p "More details" at bounding box center [446, 428] width 55 height 13
click at [34, 414] on input "More details" at bounding box center [33, 413] width 1 height 1
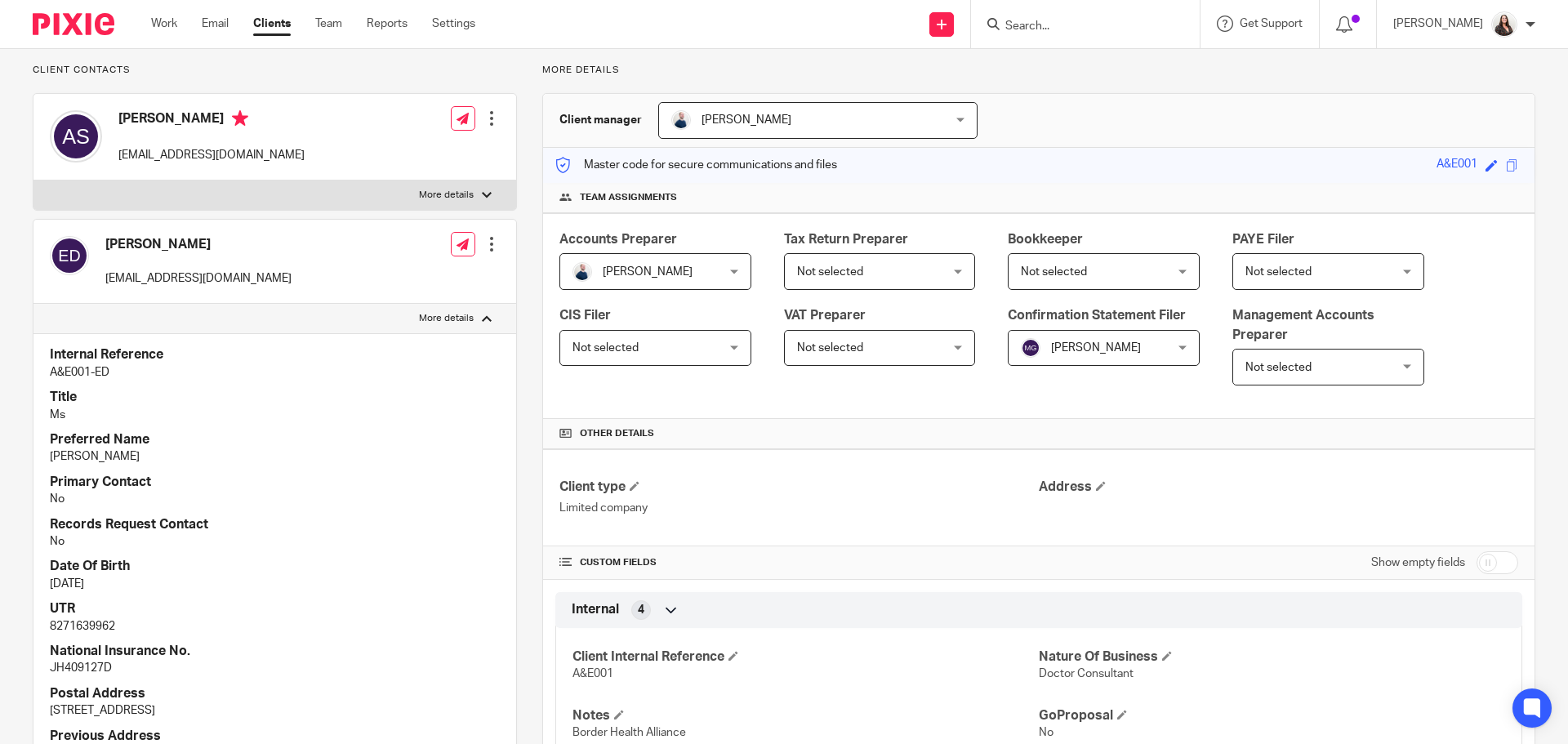
scroll to position [102, 0]
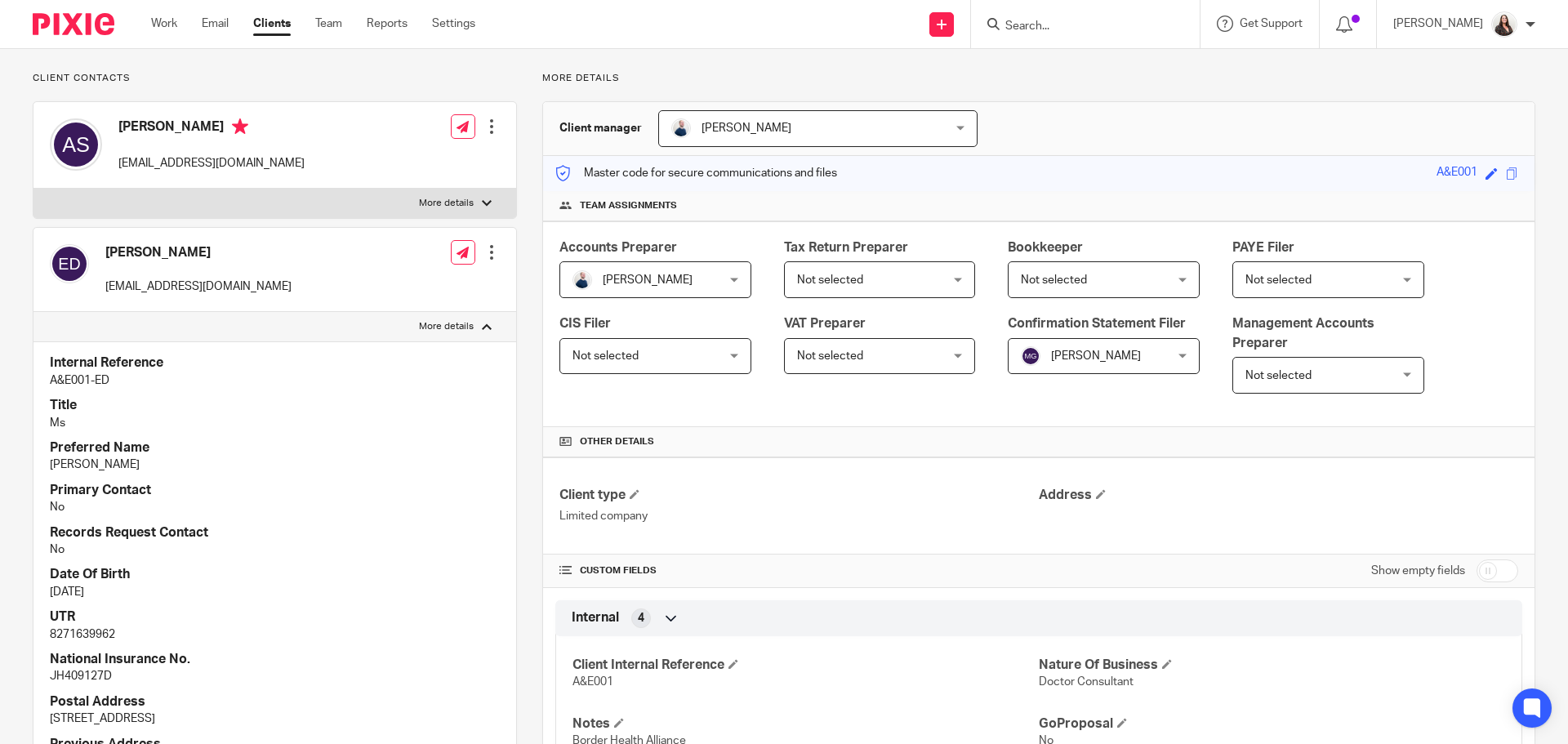
click at [472, 328] on label "More details" at bounding box center [275, 326] width 482 height 30
click at [34, 311] on input "More details" at bounding box center [33, 310] width 1 height 1
checkbox input "false"
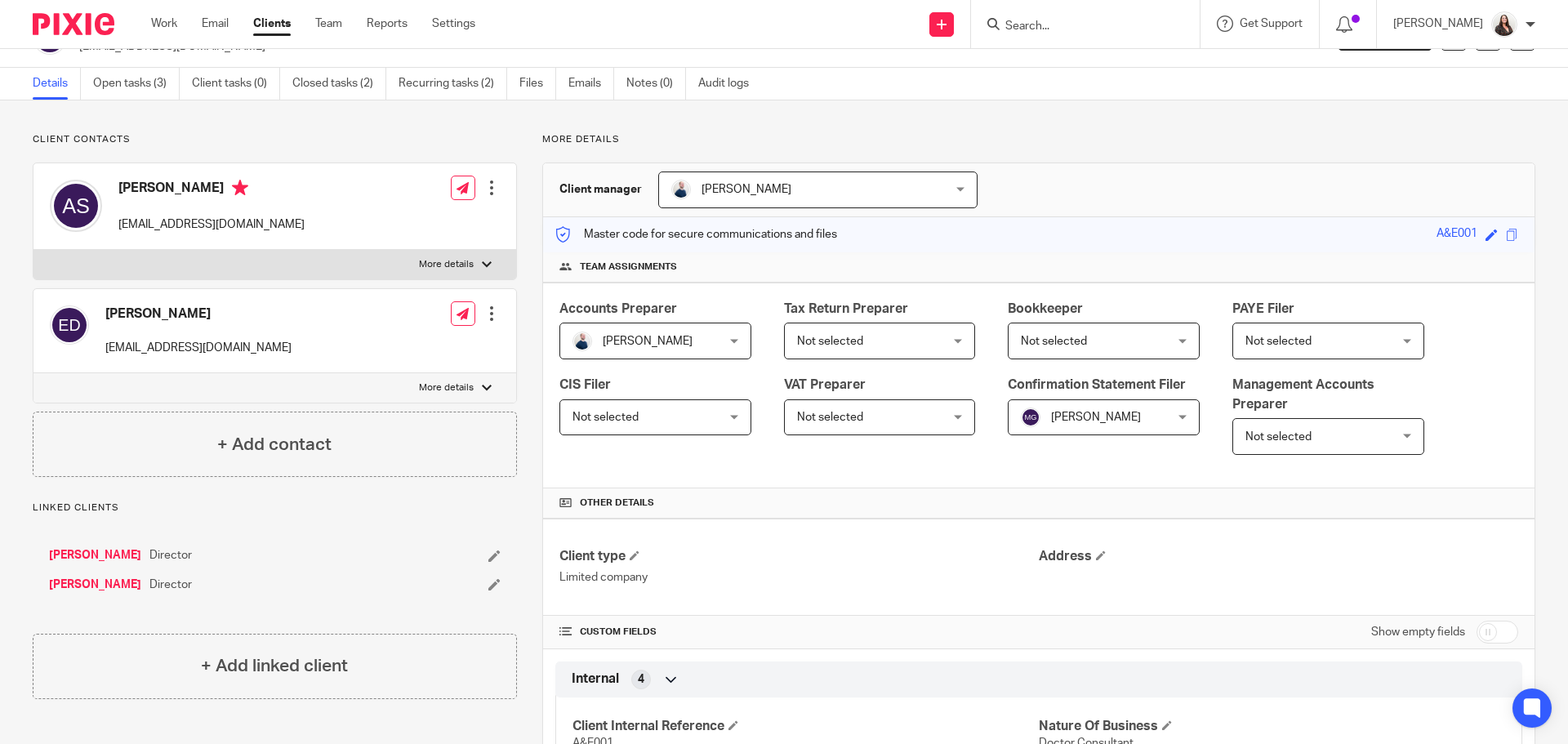
scroll to position [0, 0]
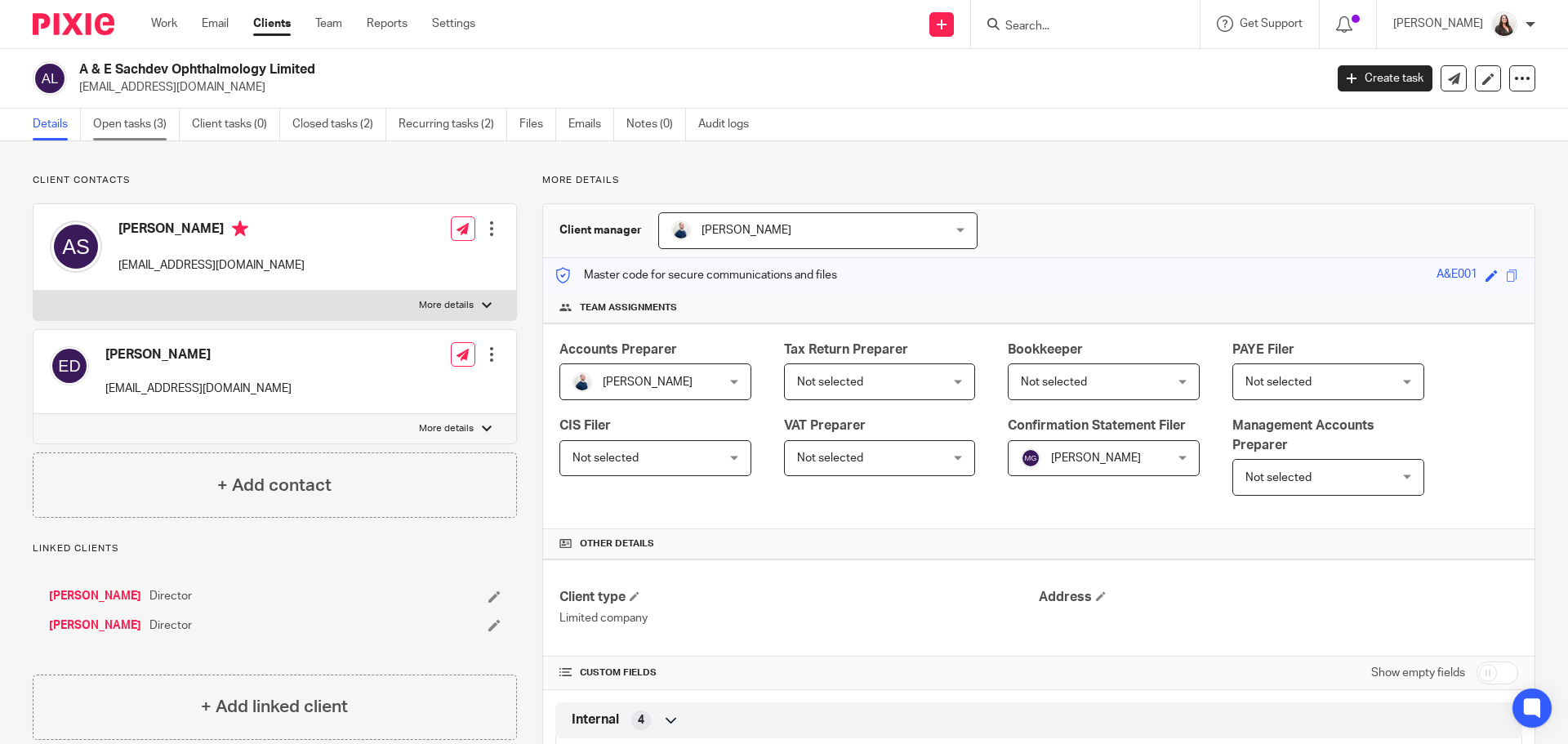
drag, startPoint x: 134, startPoint y: 125, endPoint x: 157, endPoint y: 118, distance: 24.0
click at [134, 125] on link "Open tasks (3)" at bounding box center [136, 124] width 86 height 32
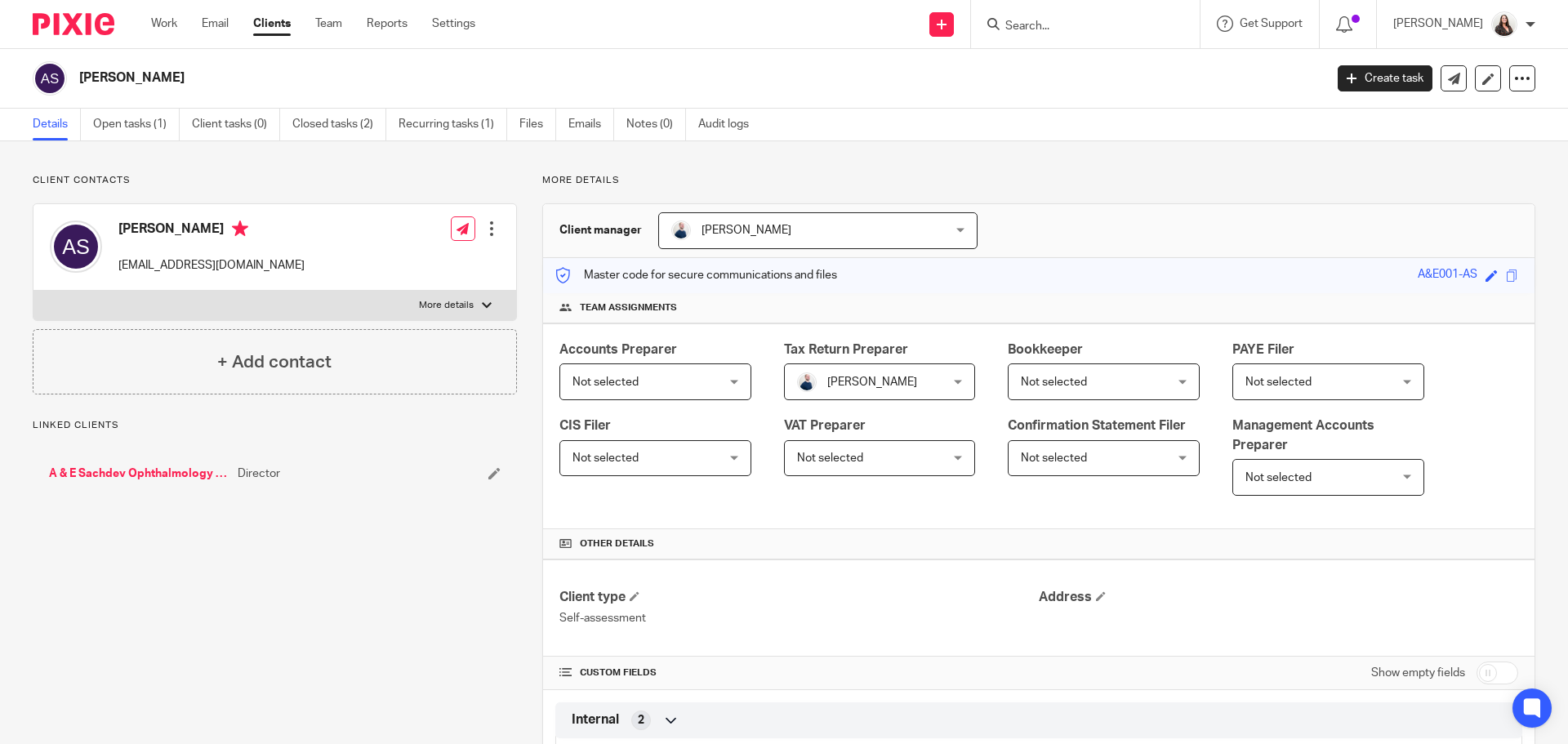
click at [466, 307] on p "More details" at bounding box center [446, 305] width 55 height 13
click at [34, 291] on input "More details" at bounding box center [33, 290] width 1 height 1
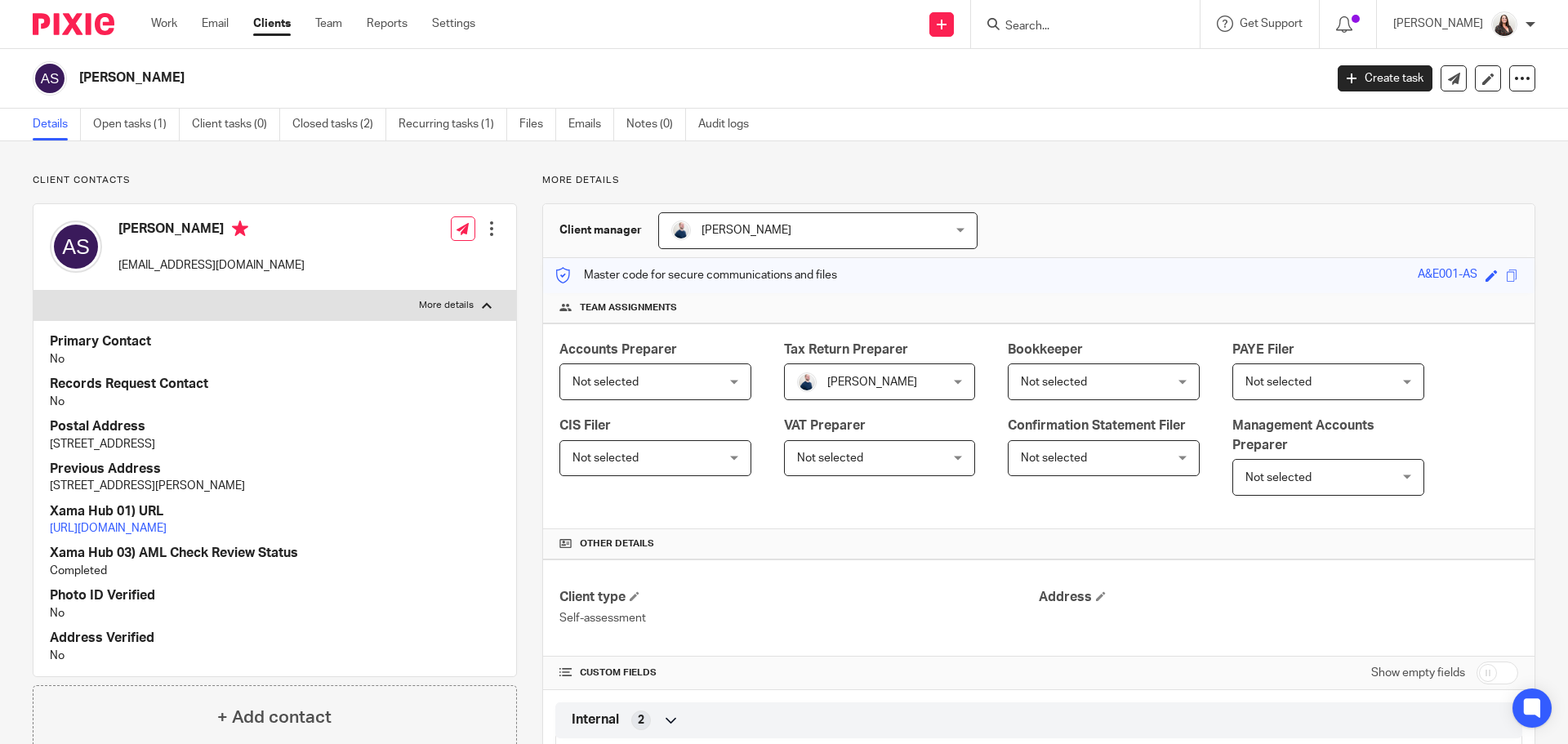
click at [466, 307] on p "More details" at bounding box center [446, 305] width 55 height 13
click at [34, 291] on input "More details" at bounding box center [33, 290] width 1 height 1
checkbox input "false"
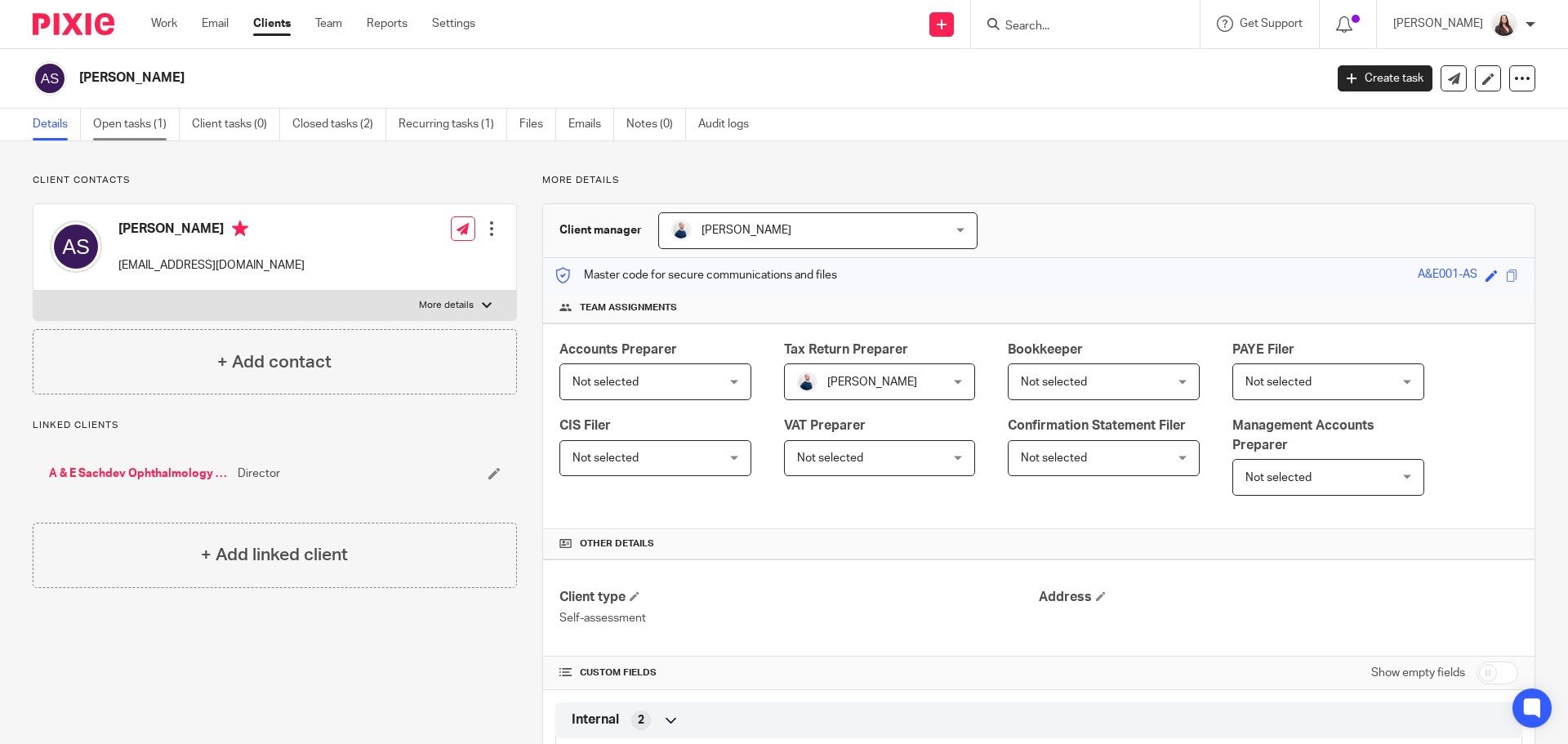
click at [151, 122] on link "Open tasks (1)" at bounding box center [136, 124] width 86 height 32
click at [444, 302] on p "More details" at bounding box center [446, 305] width 55 height 13
click at [34, 291] on input "More details" at bounding box center [33, 290] width 1 height 1
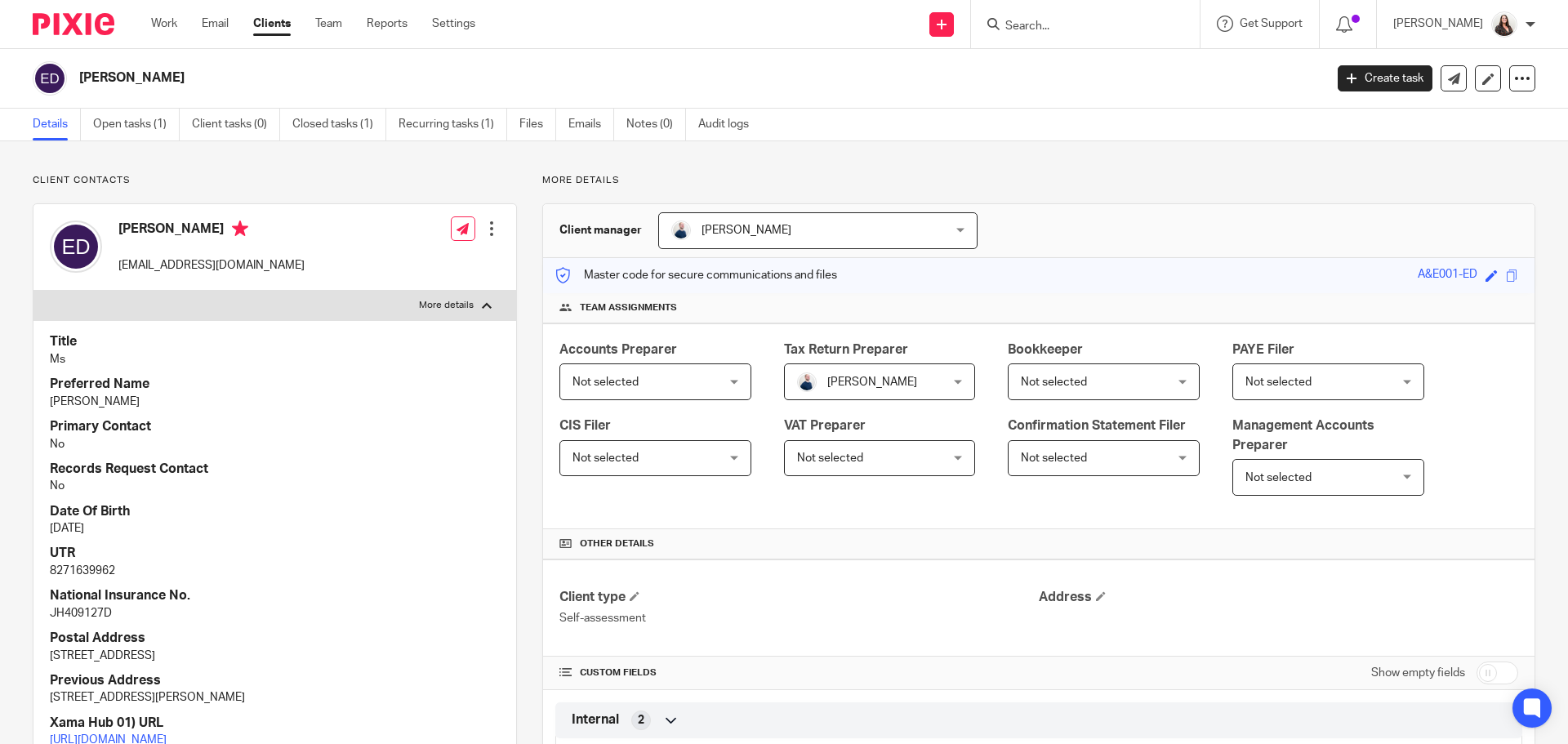
click at [444, 302] on p "More details" at bounding box center [446, 305] width 55 height 13
click at [34, 291] on input "More details" at bounding box center [33, 290] width 1 height 1
checkbox input "false"
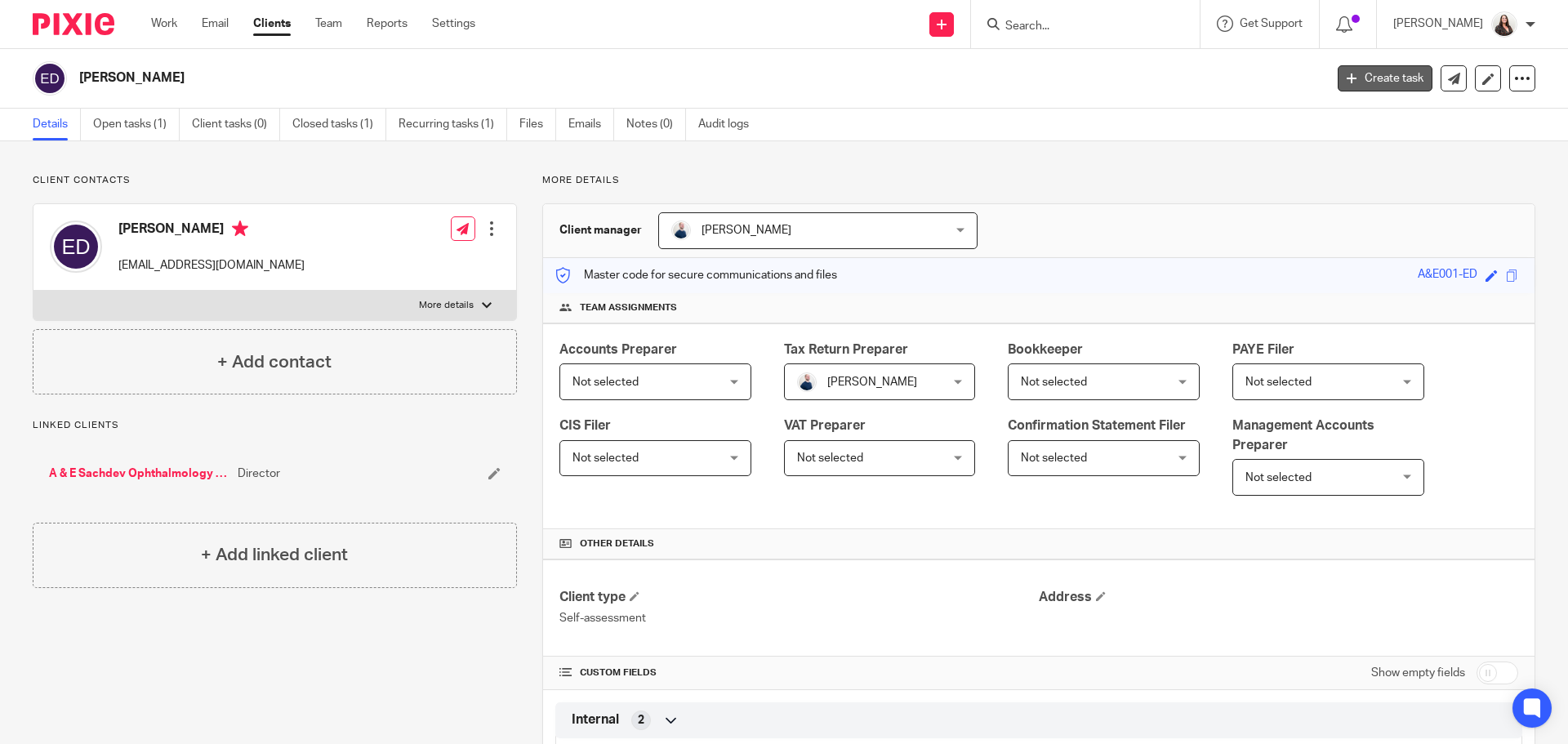
click at [1367, 66] on link "Create task" at bounding box center [1384, 78] width 94 height 26
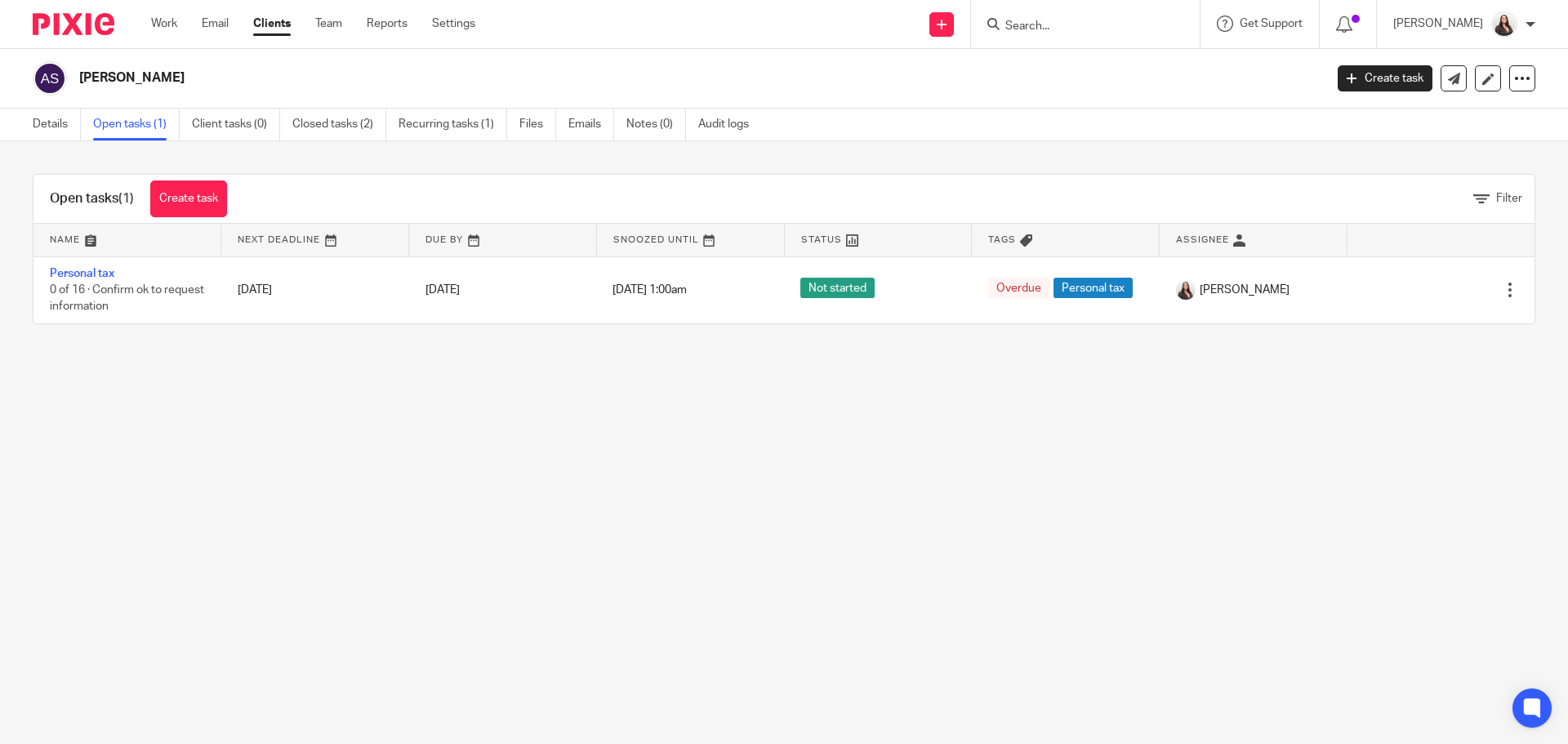
click at [1362, 77] on link "Create task" at bounding box center [1384, 78] width 94 height 26
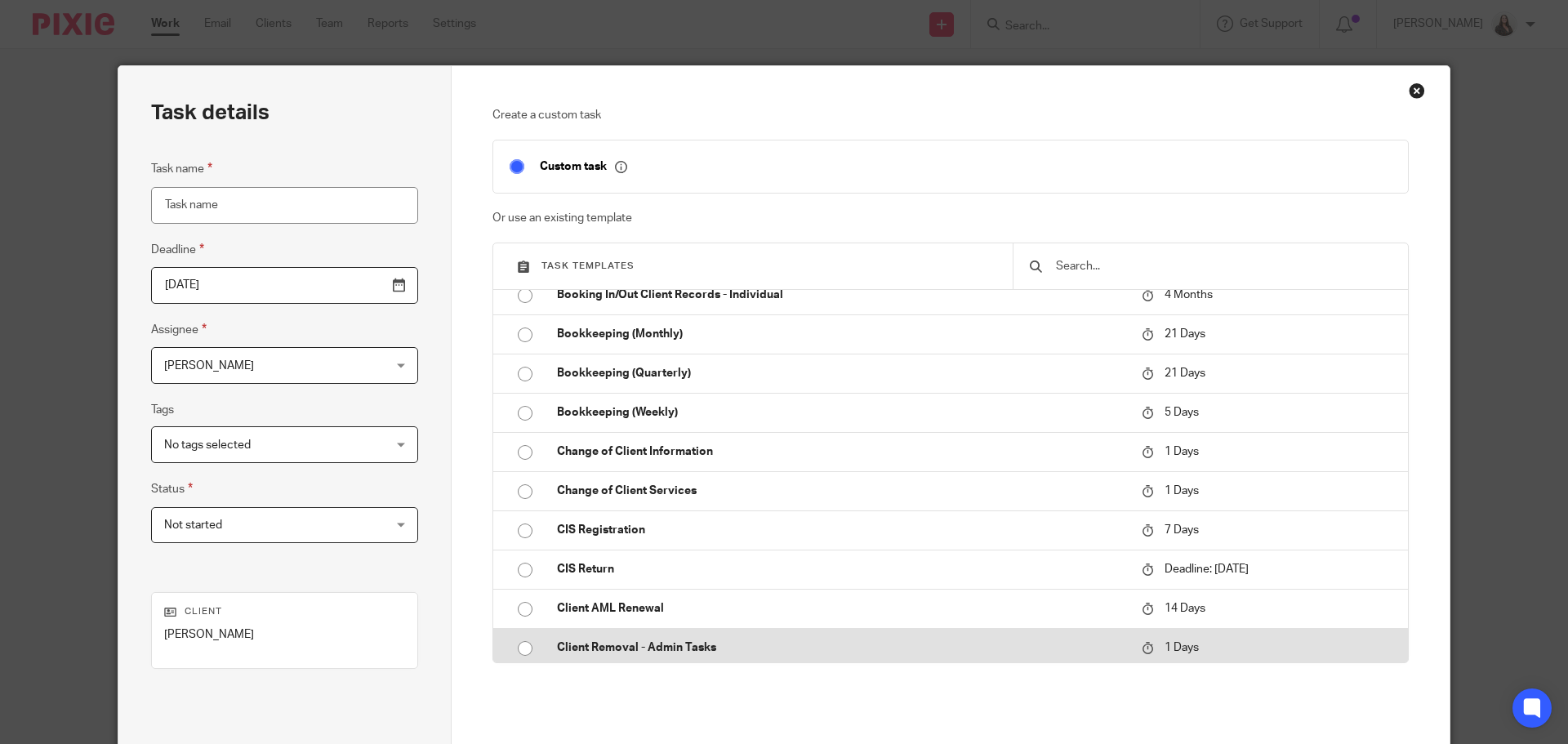
scroll to position [164, 0]
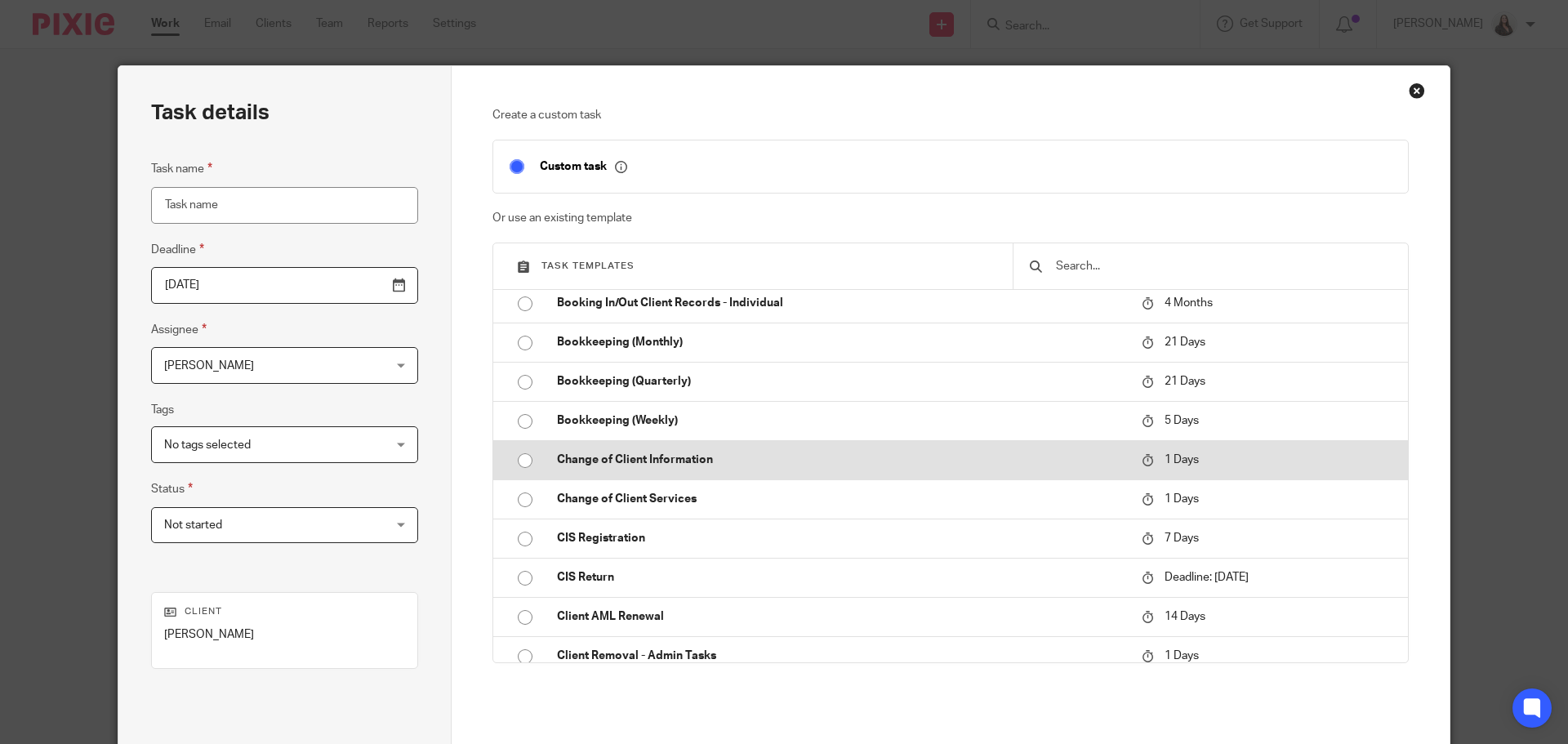
click at [626, 452] on p "Change of Client Information" at bounding box center [841, 459] width 569 height 16
type input "2025-08-19"
type input "Change of Client Information"
checkbox input "false"
radio input "true"
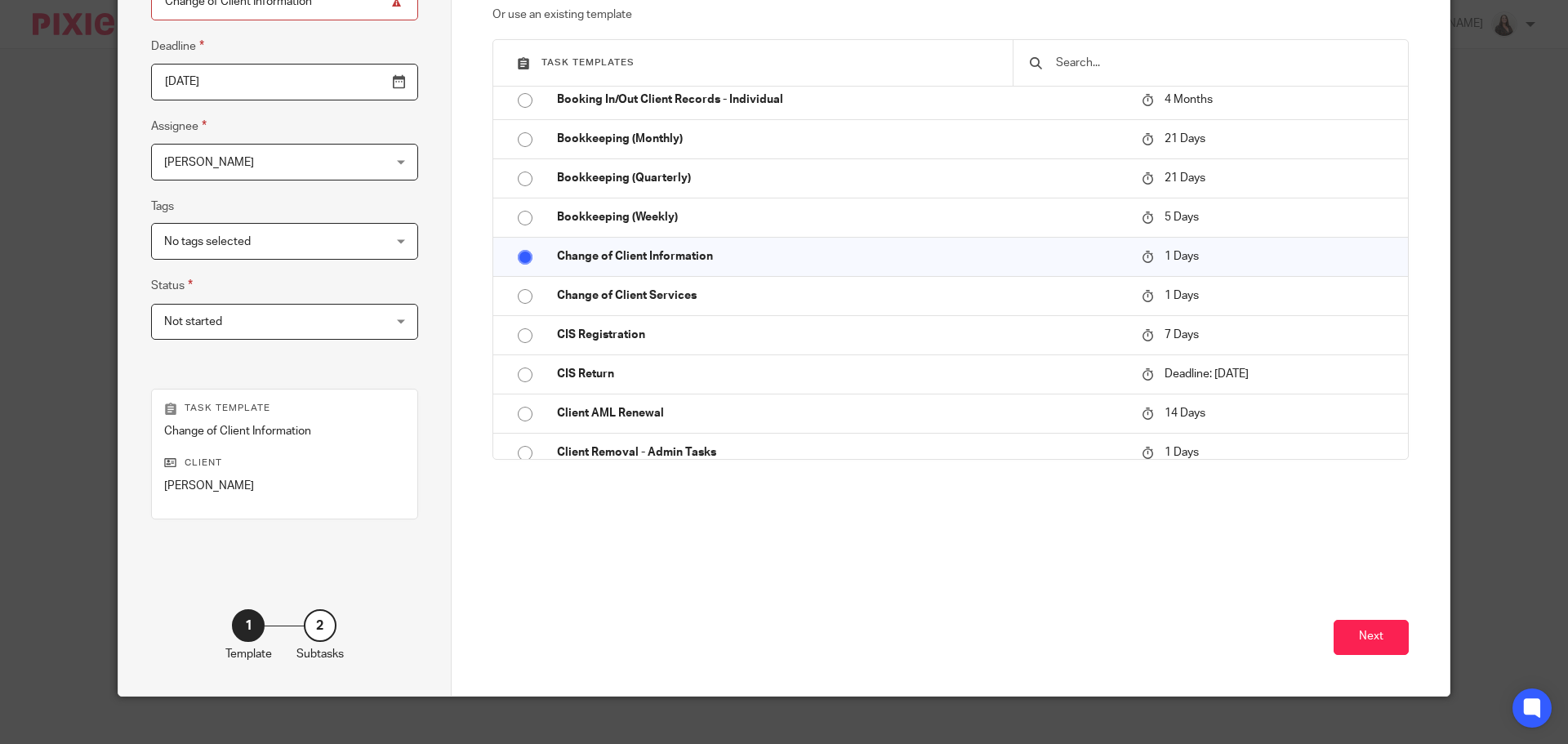
scroll to position [204, 0]
click at [1371, 645] on button "Next" at bounding box center [1372, 636] width 75 height 35
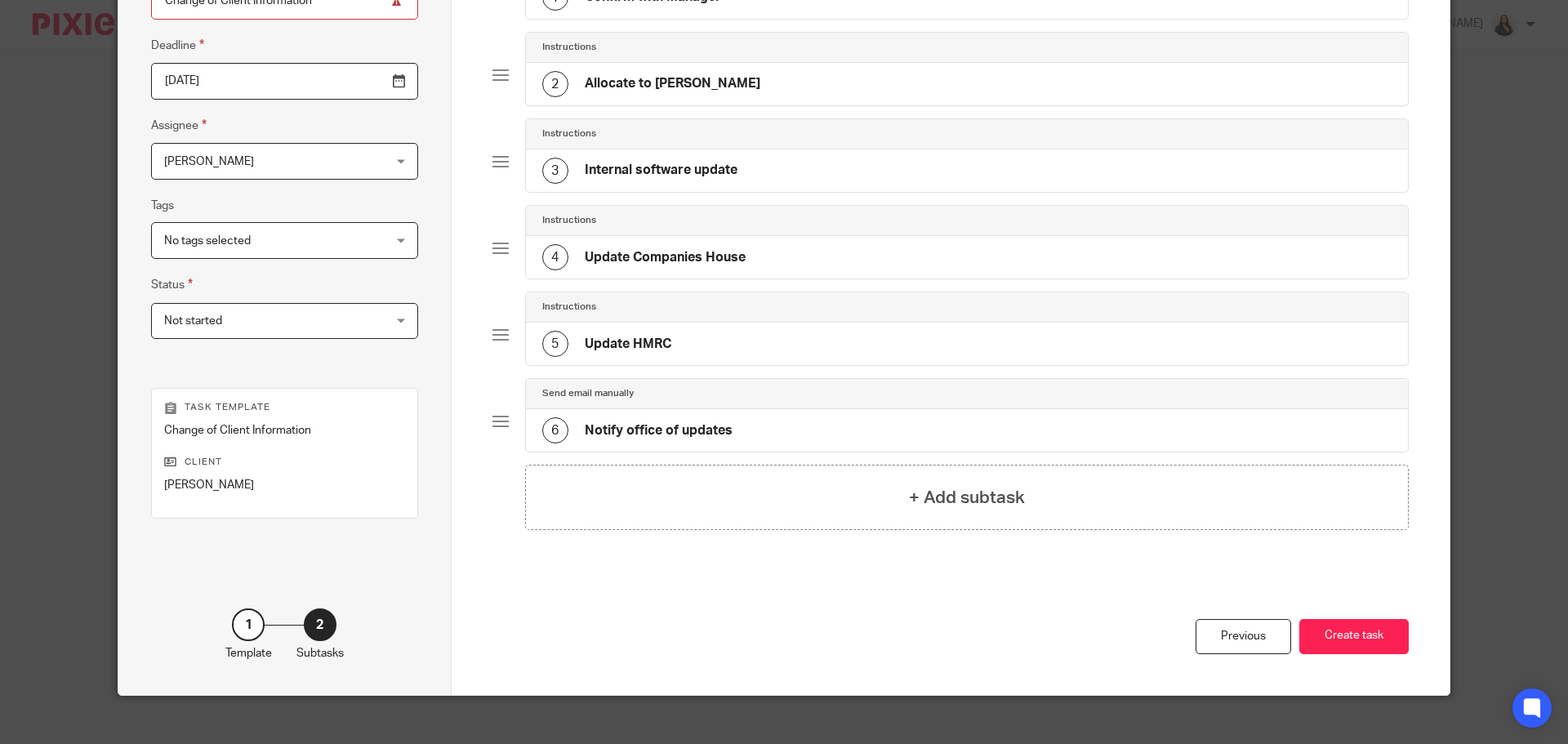
scroll to position [221, 0]
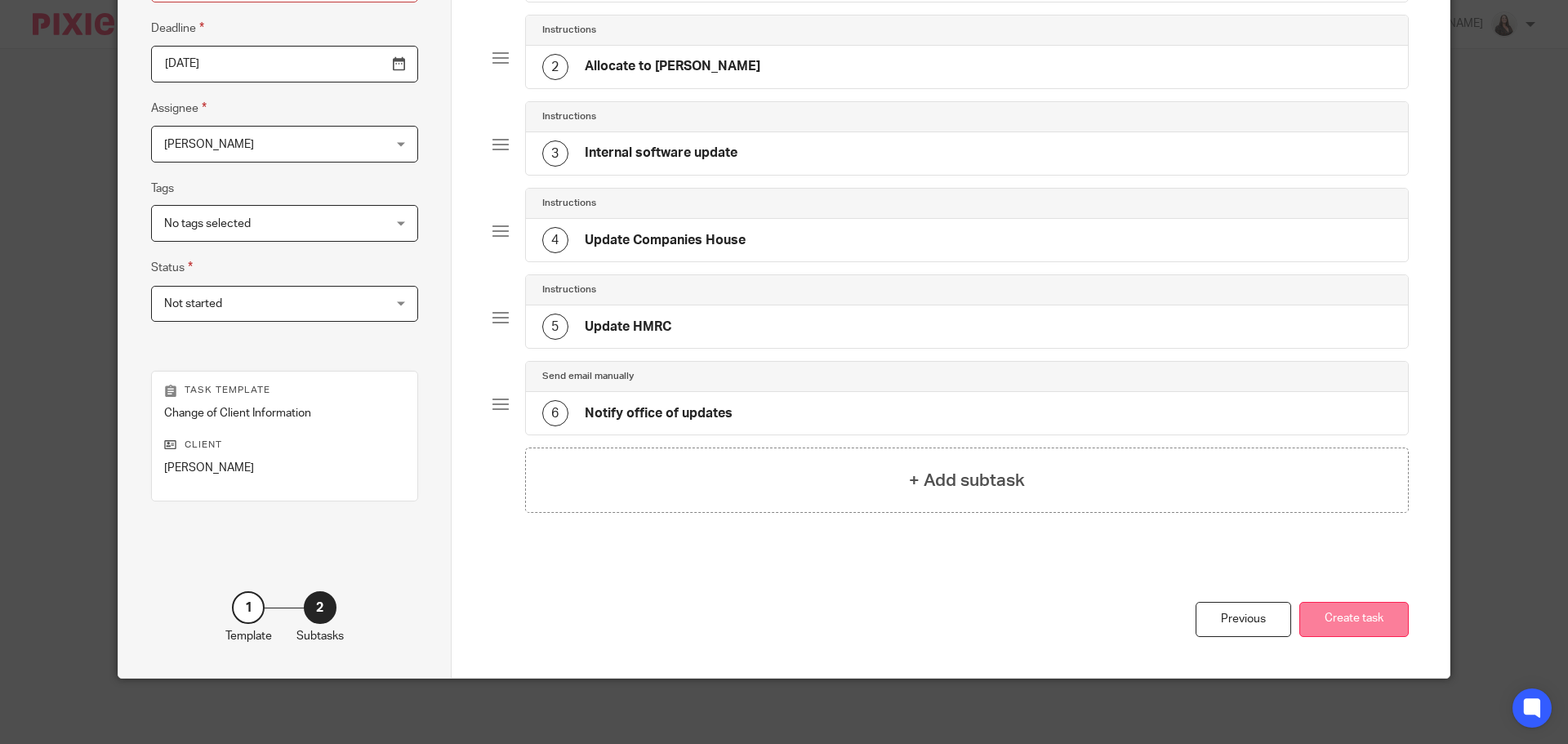
click at [1344, 610] on button "Create task" at bounding box center [1354, 618] width 109 height 35
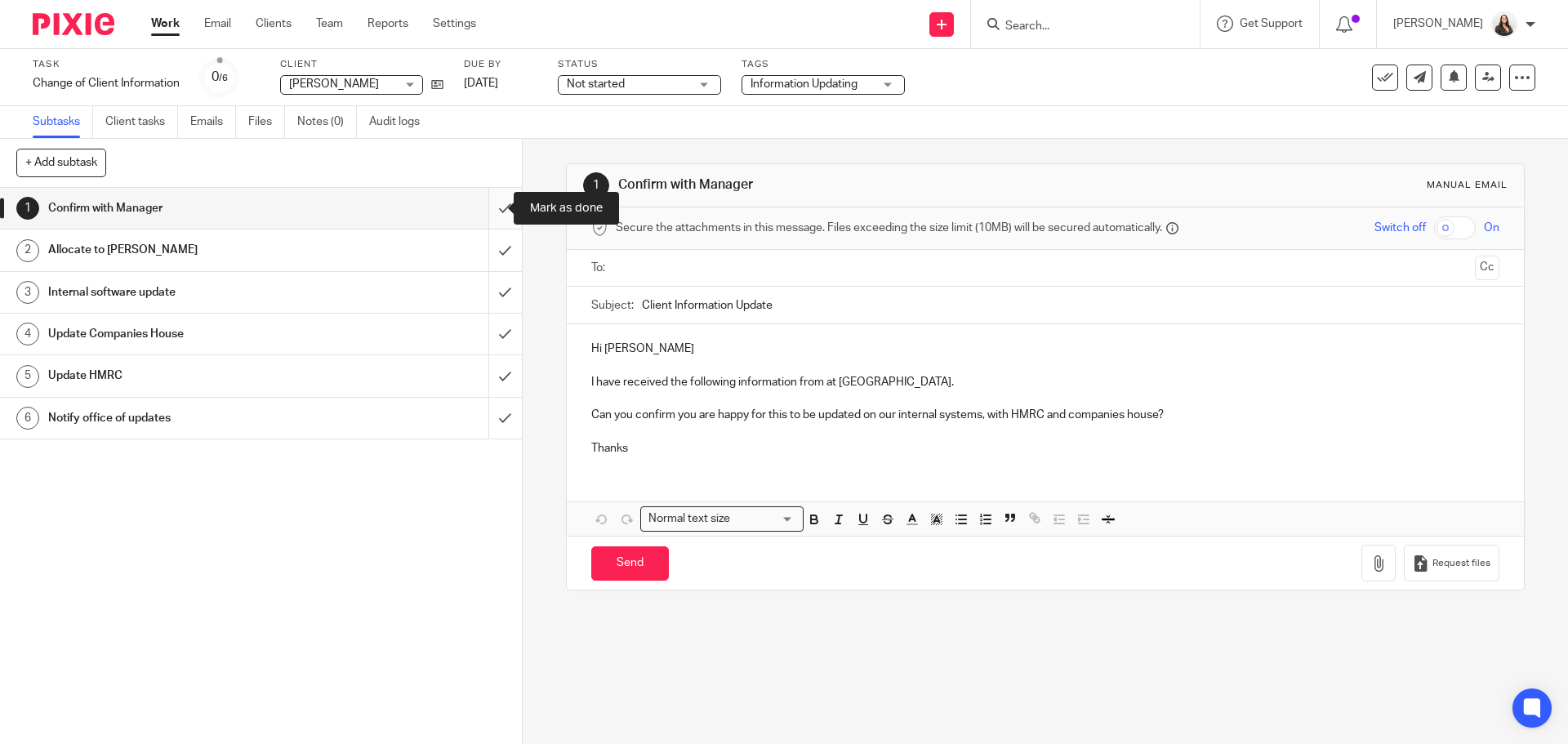
click at [489, 203] on input "submit" at bounding box center [261, 207] width 522 height 41
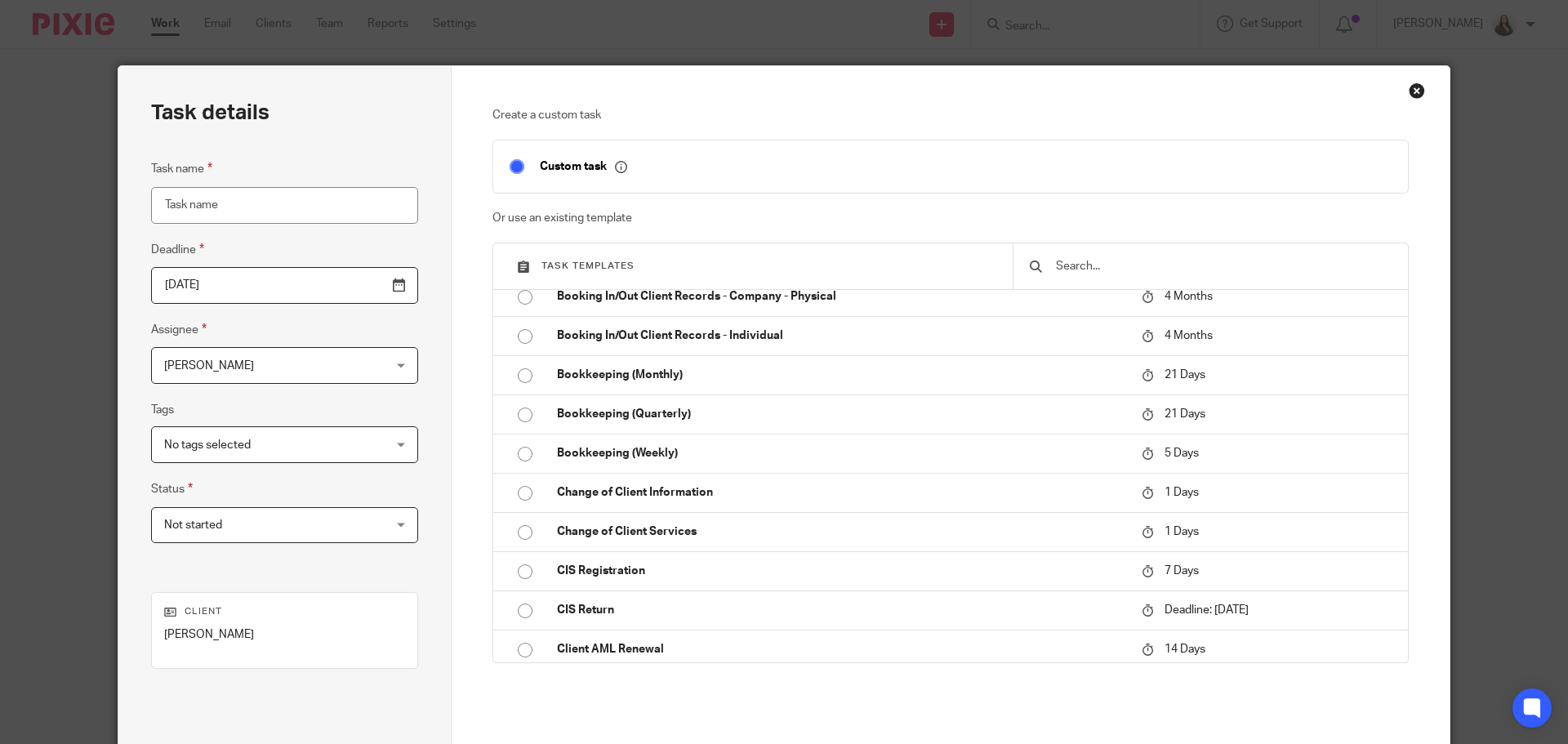
scroll to position [122, 0]
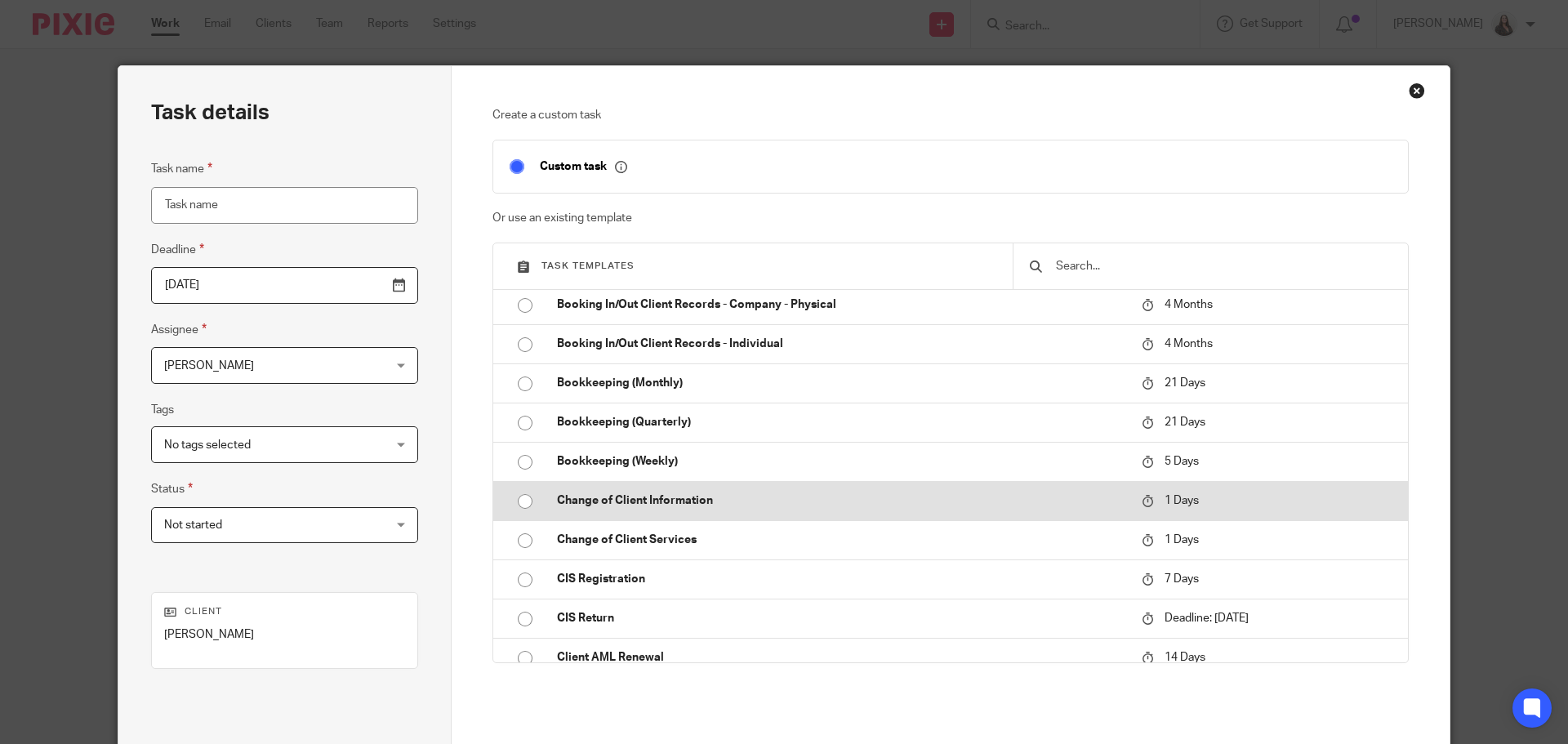
click at [674, 505] on p "Change of Client Information" at bounding box center [841, 500] width 569 height 16
type input "[DATE]"
type input "Change of Client Information"
checkbox input "false"
radio input "true"
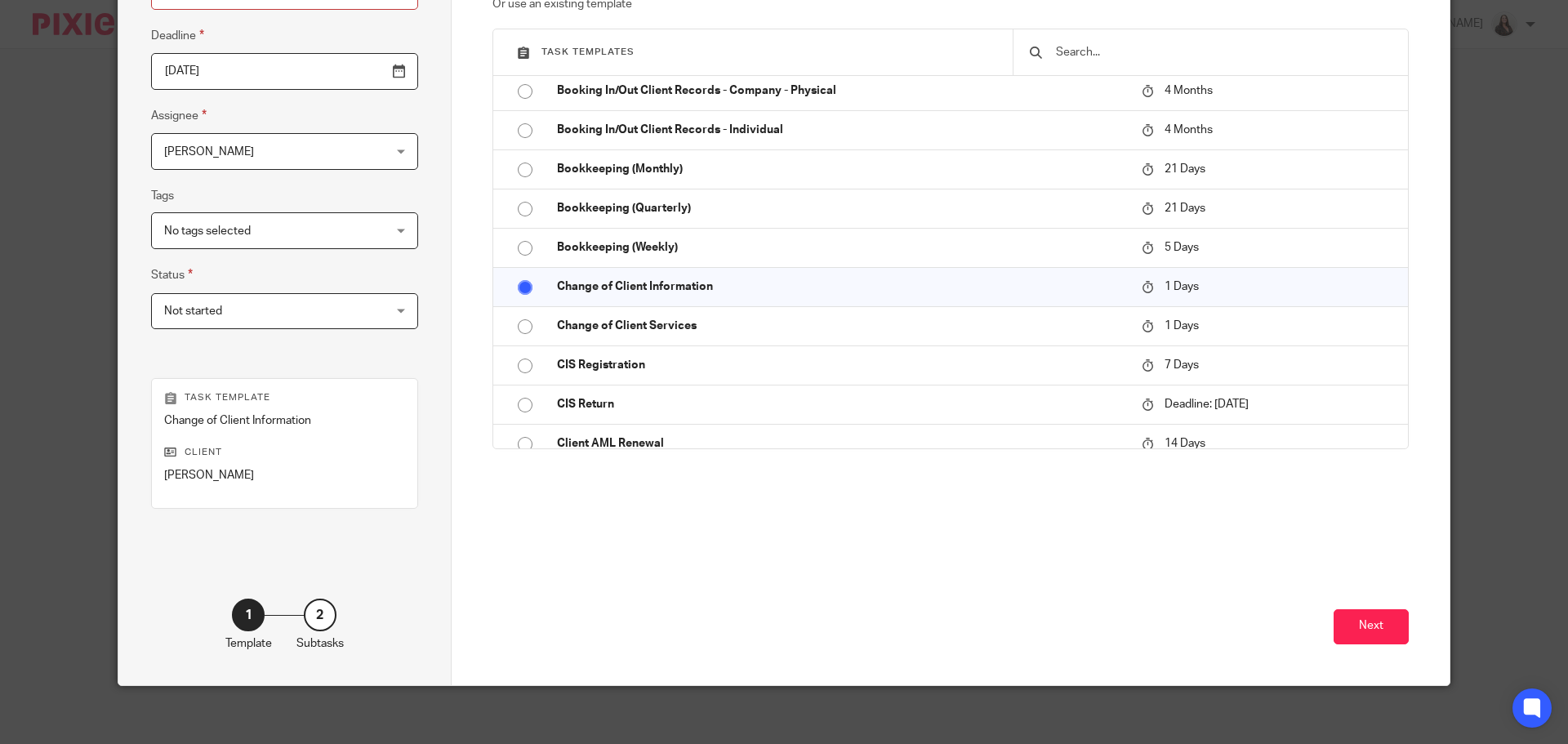
scroll to position [221, 0]
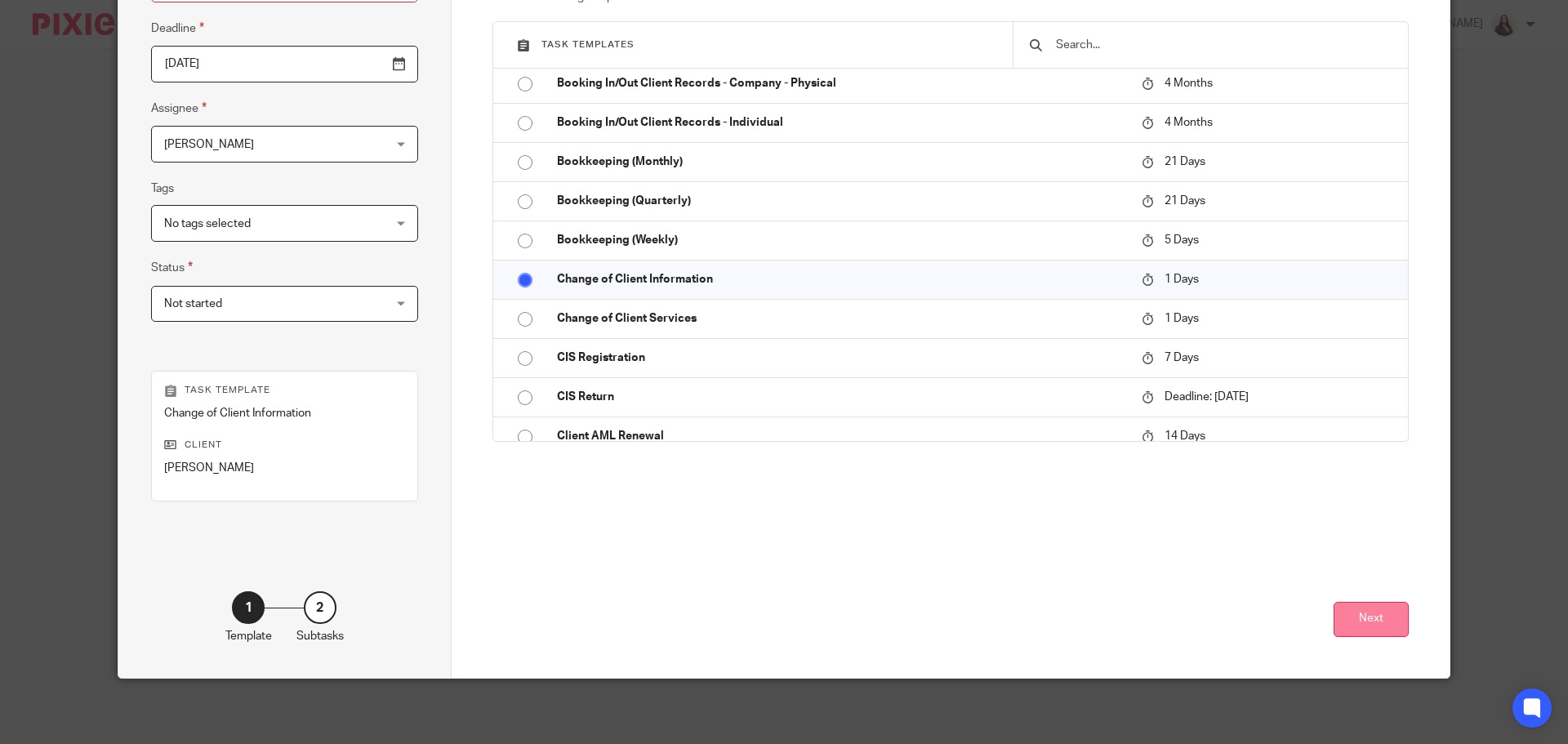
click at [1384, 622] on button "Next" at bounding box center [1372, 618] width 75 height 35
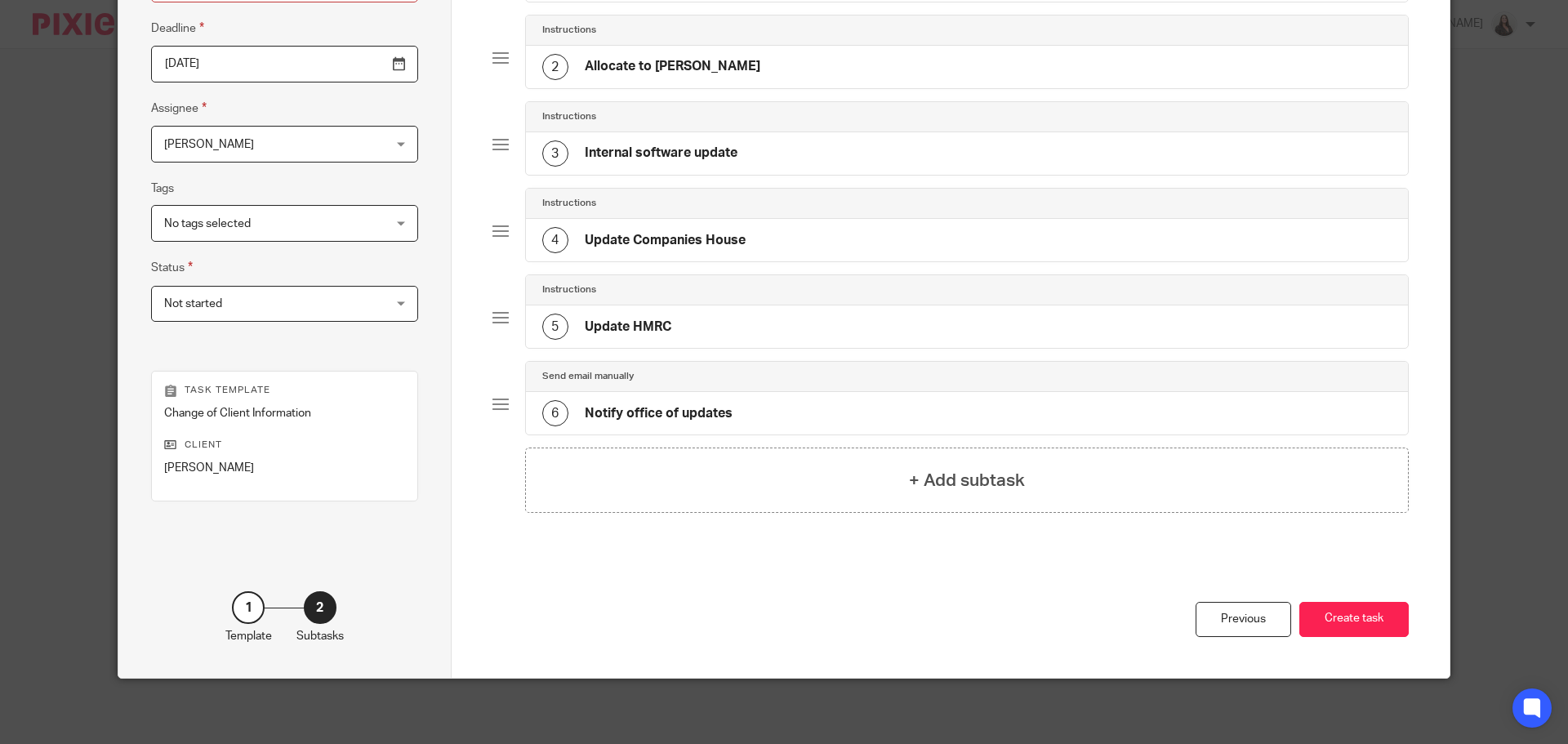
click at [1384, 622] on button "Create task" at bounding box center [1354, 618] width 109 height 35
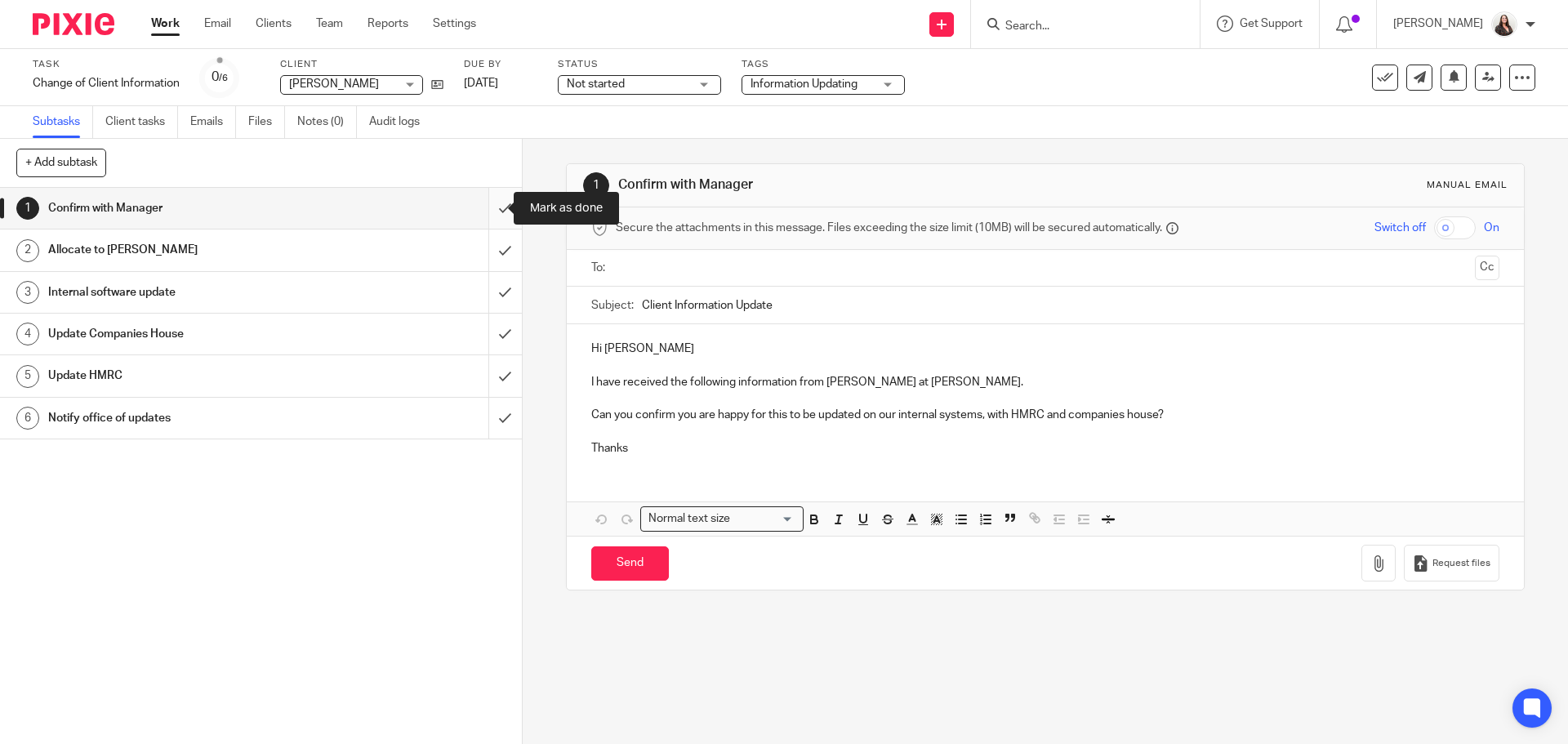
click at [491, 206] on input "submit" at bounding box center [261, 207] width 522 height 41
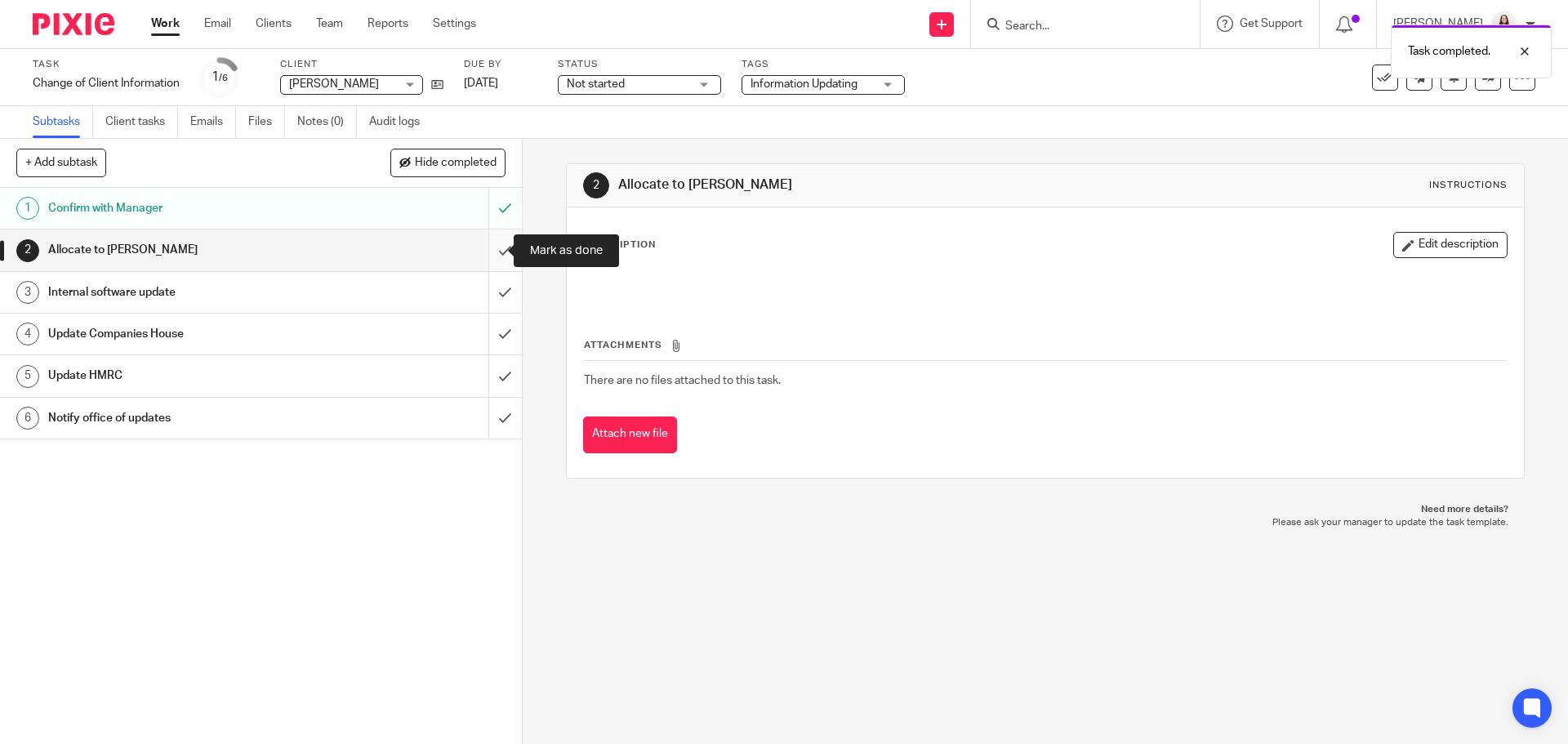
click at [489, 255] on input "submit" at bounding box center [261, 249] width 522 height 41
click at [490, 248] on input "submit" at bounding box center [261, 249] width 522 height 41
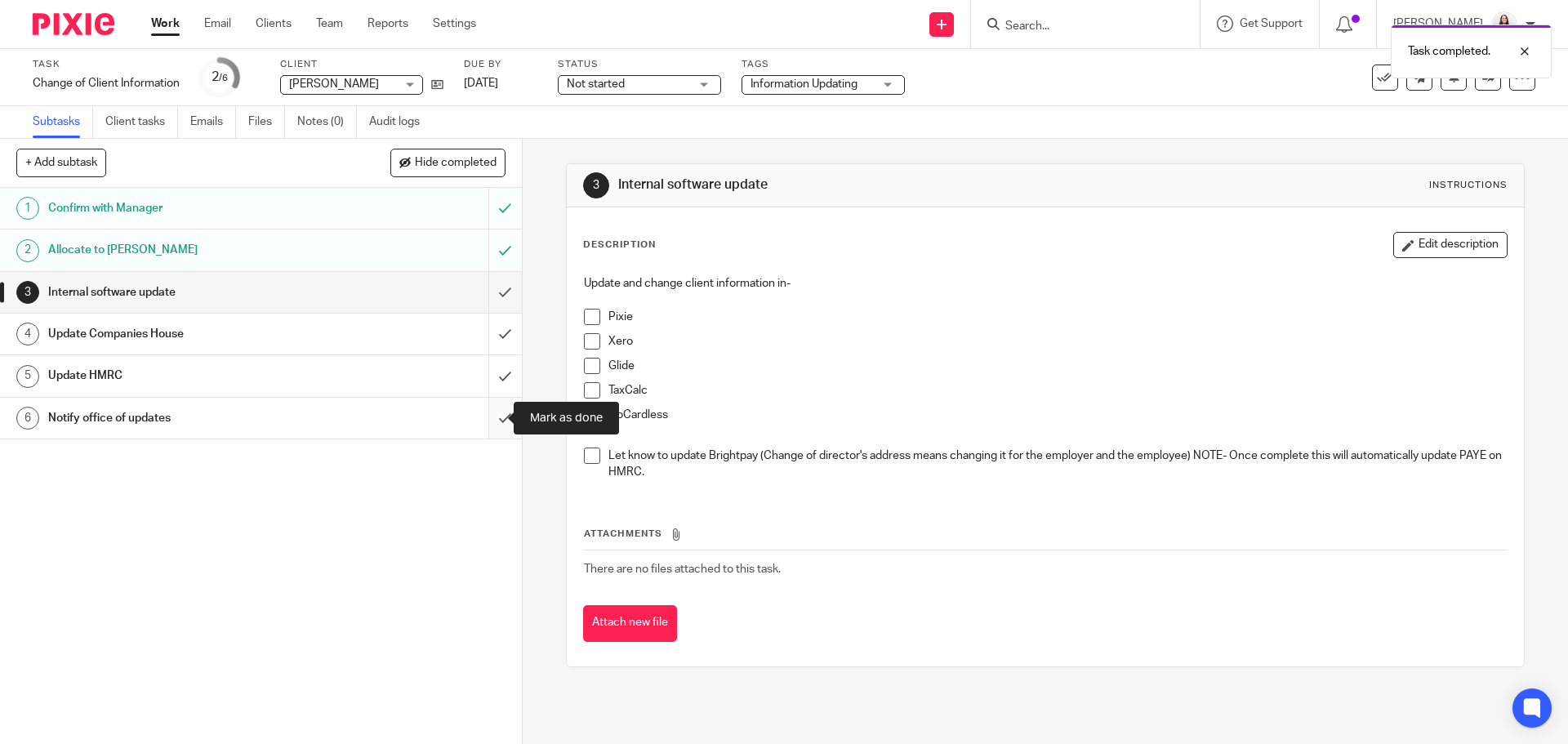
click at [482, 418] on input "submit" at bounding box center [261, 418] width 522 height 41
click at [489, 418] on input "submit" at bounding box center [261, 418] width 522 height 41
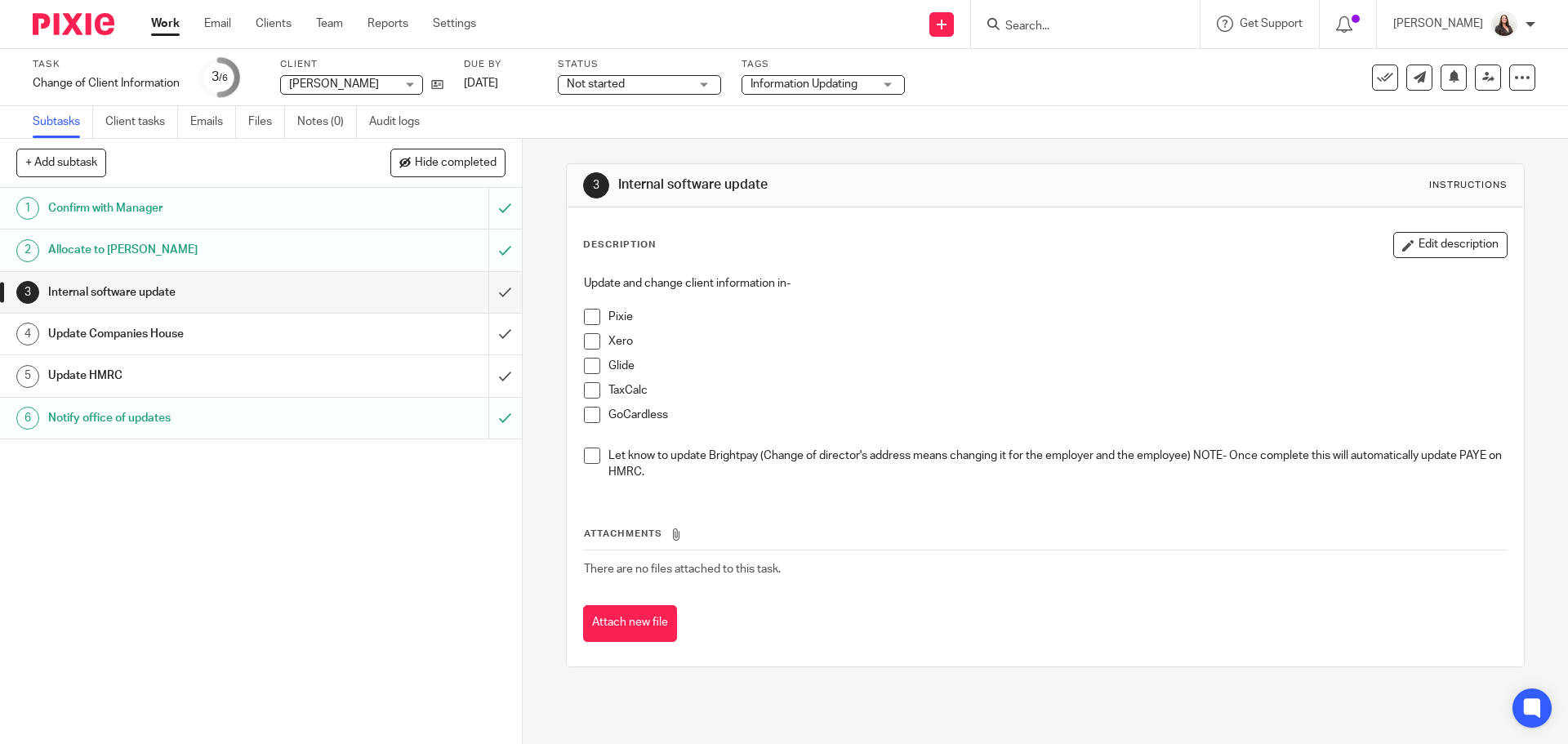
click at [586, 312] on span at bounding box center [591, 316] width 16 height 16
click at [590, 346] on span at bounding box center [591, 341] width 16 height 16
click at [592, 366] on span at bounding box center [591, 365] width 16 height 16
click at [584, 456] on span at bounding box center [591, 455] width 16 height 16
click at [588, 387] on span at bounding box center [591, 390] width 16 height 16
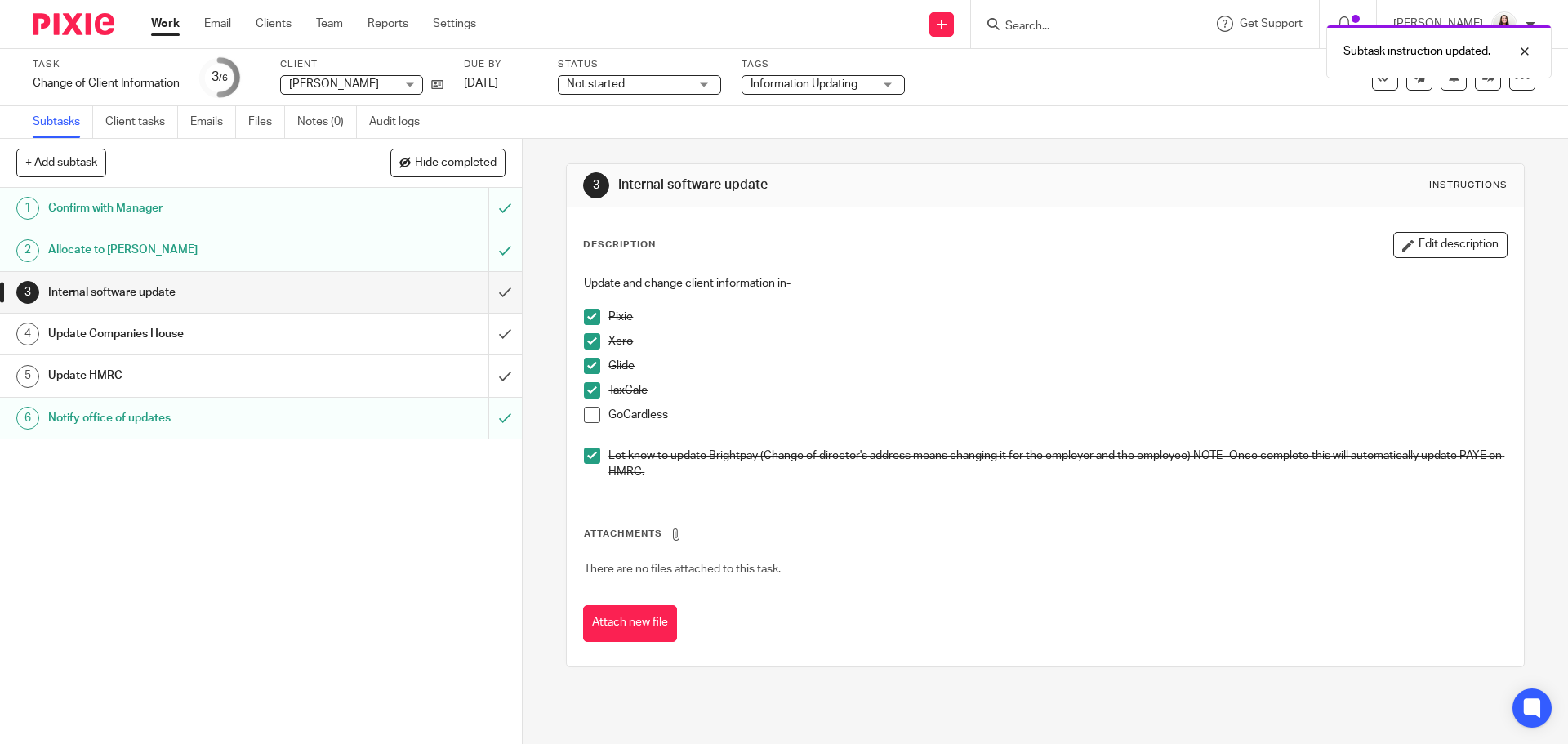
click at [590, 417] on span at bounding box center [591, 415] width 16 height 16
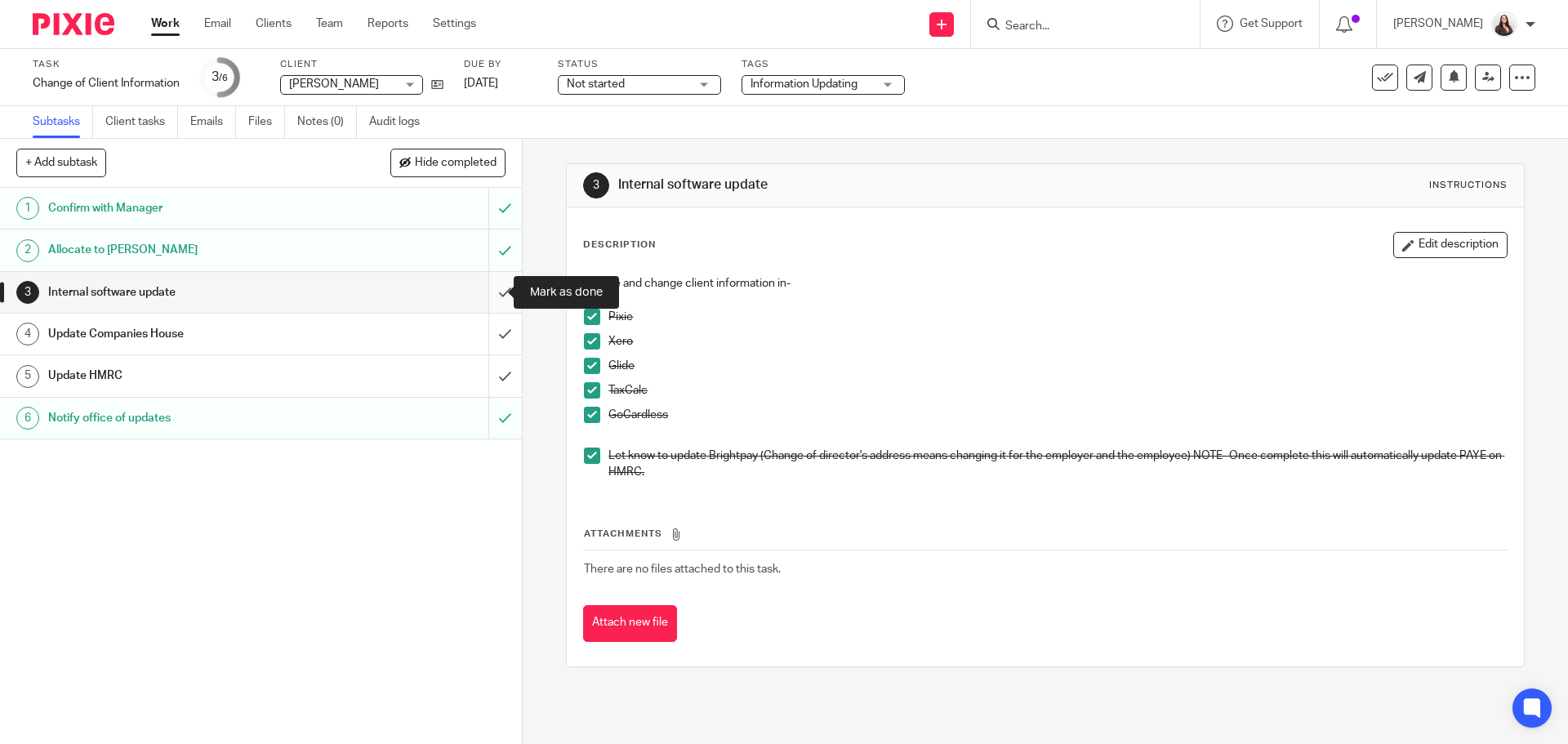
click at [485, 294] on input "submit" at bounding box center [261, 292] width 522 height 41
click at [590, 315] on span at bounding box center [591, 316] width 16 height 16
click at [585, 346] on span at bounding box center [591, 341] width 16 height 16
drag, startPoint x: 586, startPoint y: 366, endPoint x: 588, endPoint y: 353, distance: 13.2
click at [586, 365] on span at bounding box center [591, 365] width 16 height 16
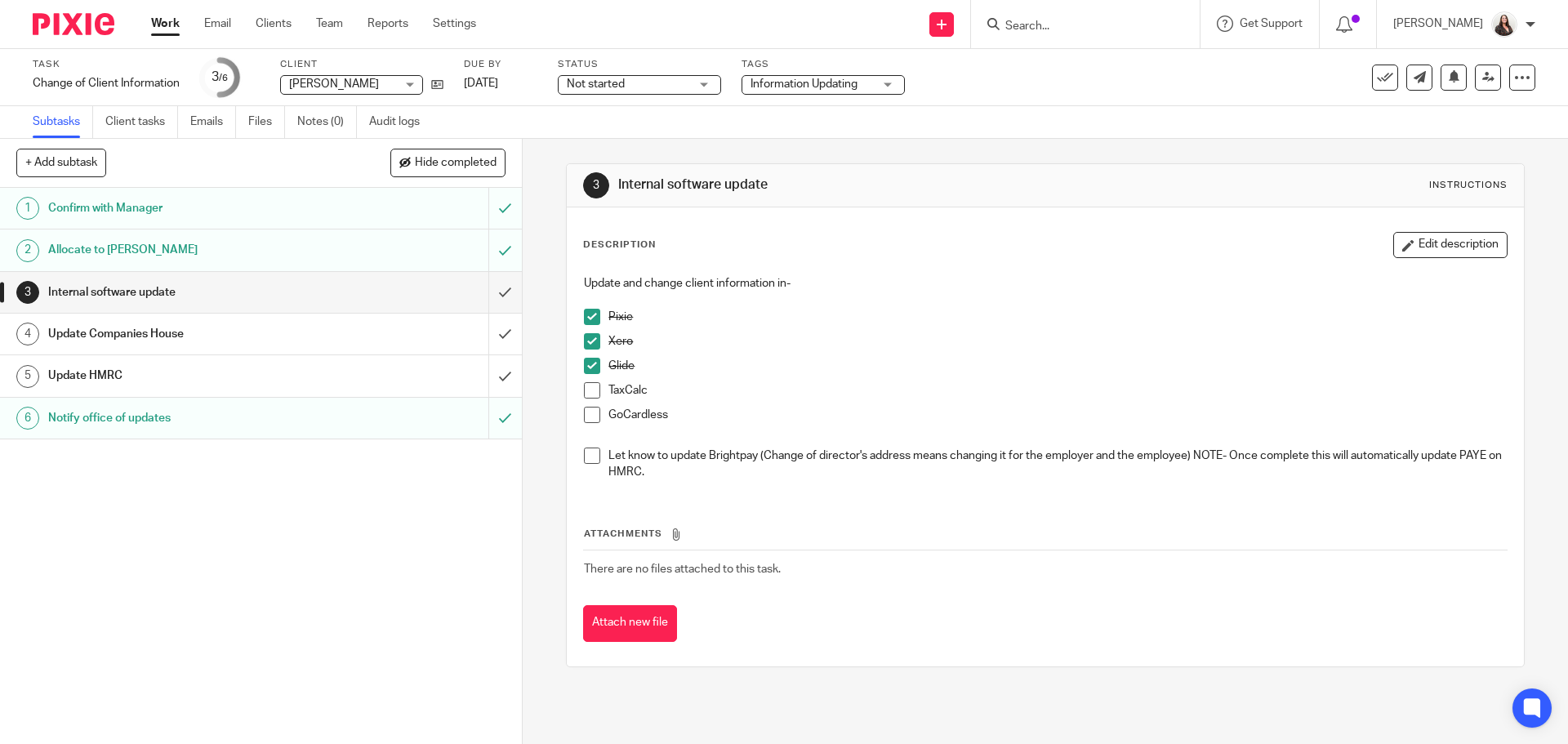
click at [589, 391] on span at bounding box center [591, 390] width 16 height 16
click at [588, 453] on span at bounding box center [591, 455] width 16 height 16
click at [589, 417] on span at bounding box center [591, 415] width 16 height 16
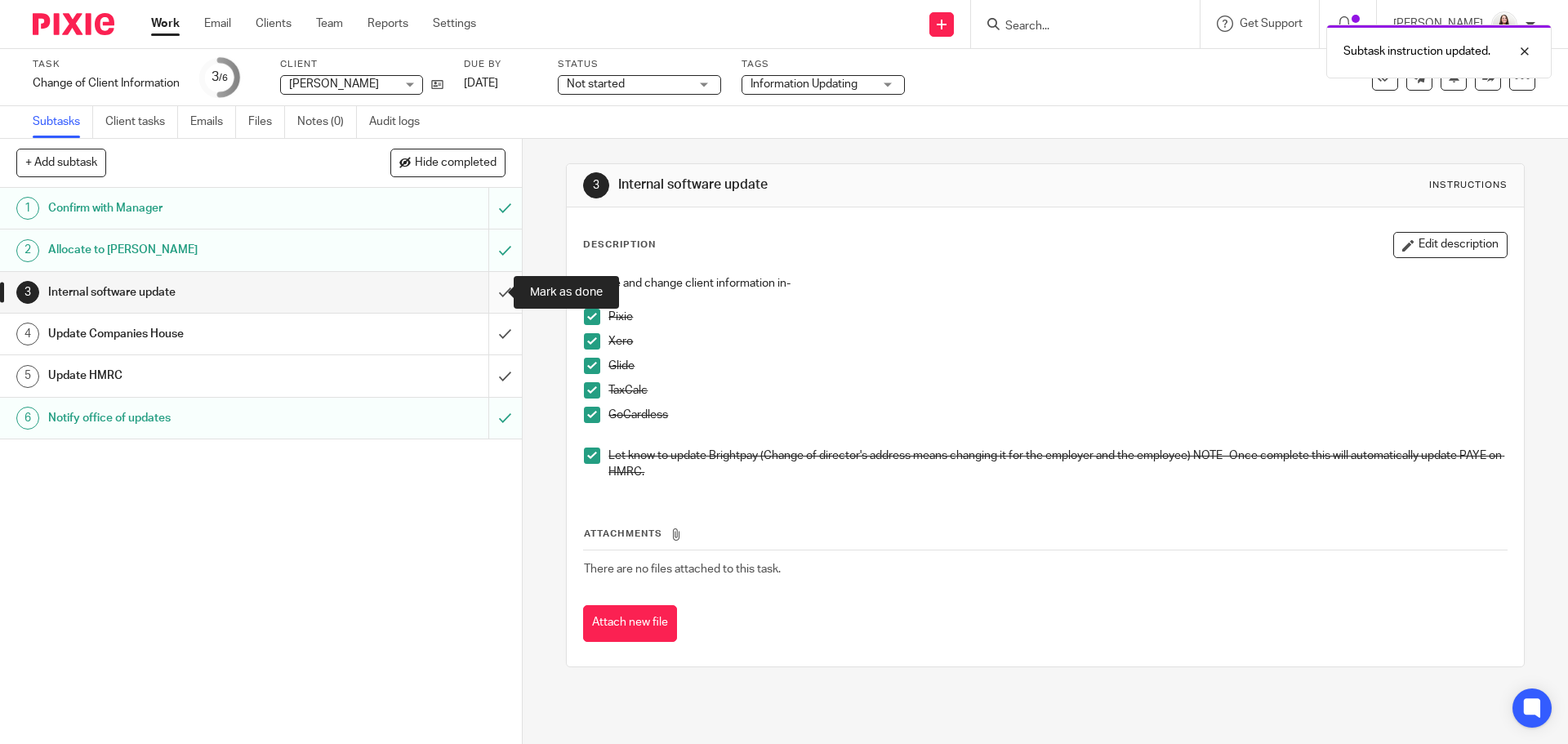
click at [491, 289] on input "submit" at bounding box center [261, 292] width 522 height 41
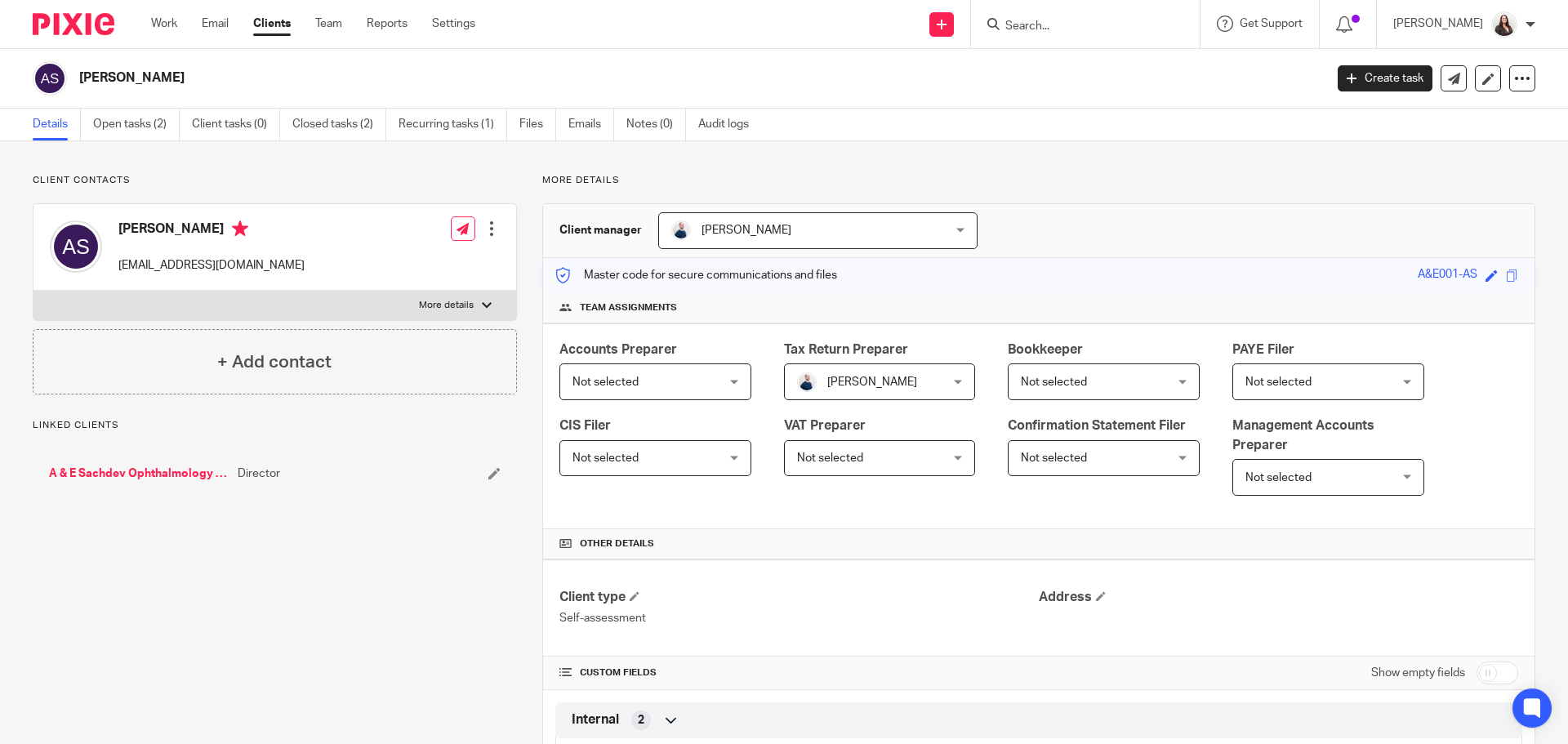
click at [486, 232] on div at bounding box center [491, 228] width 16 height 16
click at [356, 265] on link "Edit contact" at bounding box center [414, 265] width 156 height 24
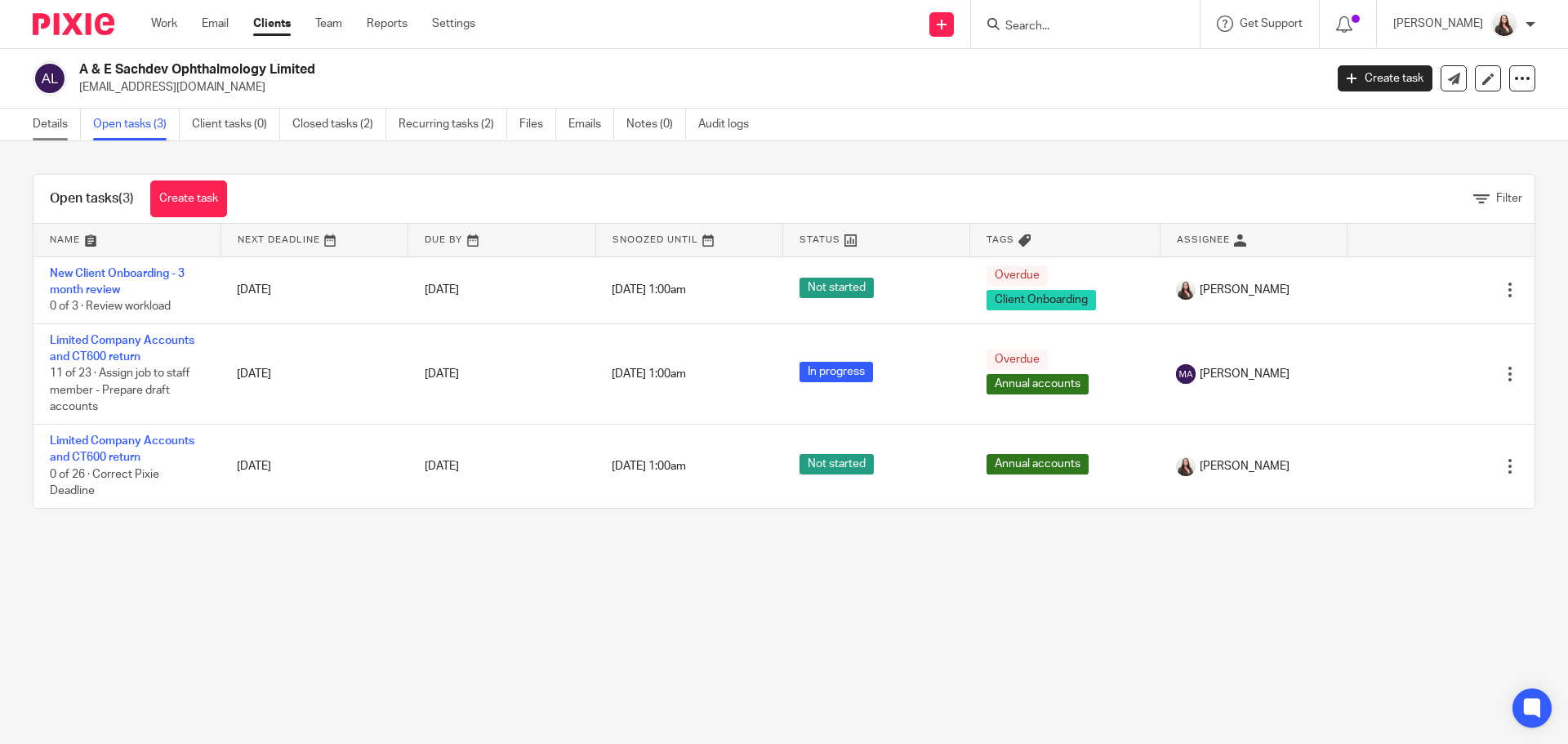
click at [56, 118] on link "Details" at bounding box center [57, 124] width 49 height 32
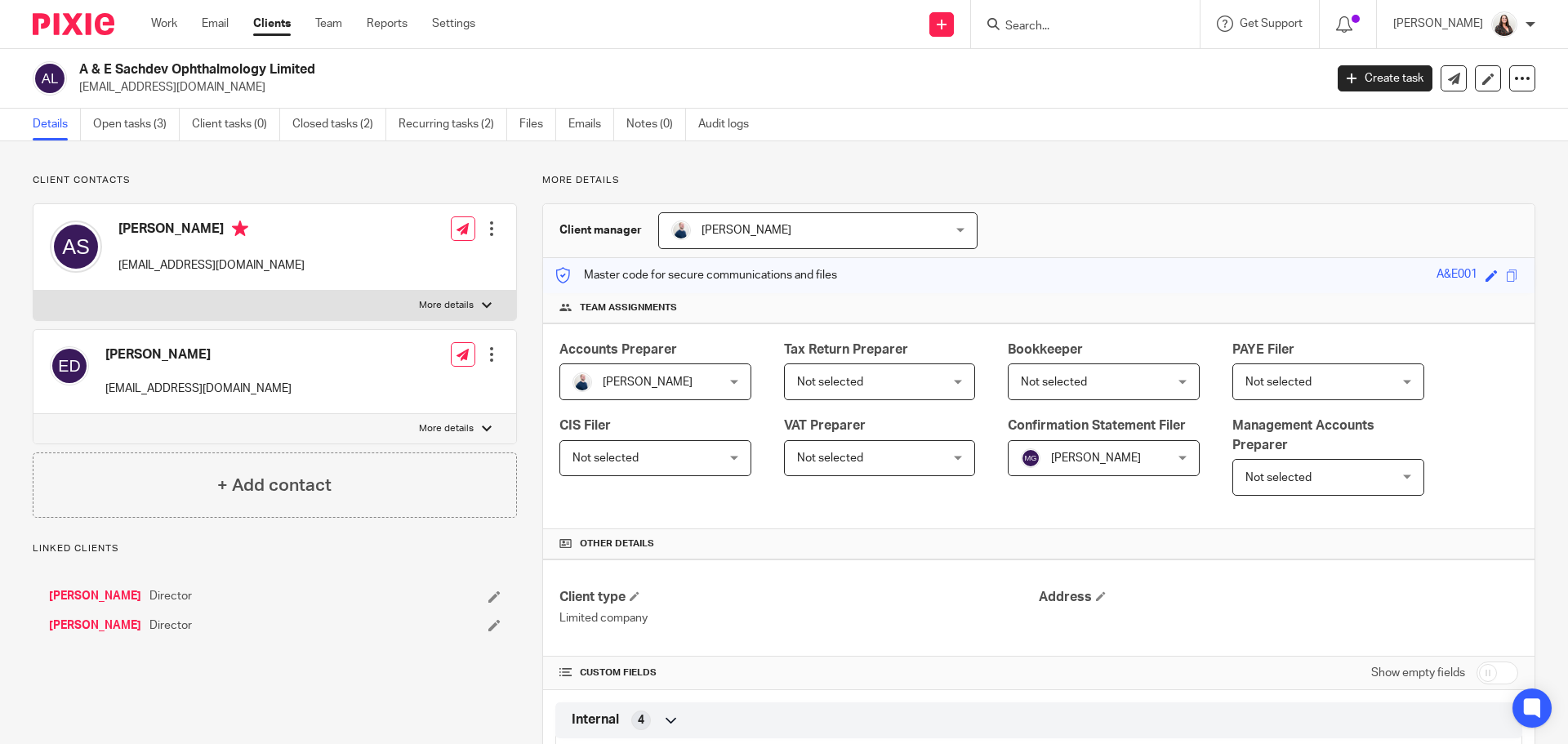
click at [469, 425] on label "More details" at bounding box center [275, 429] width 482 height 30
click at [34, 414] on input "More details" at bounding box center [33, 413] width 1 height 1
checkbox input "true"
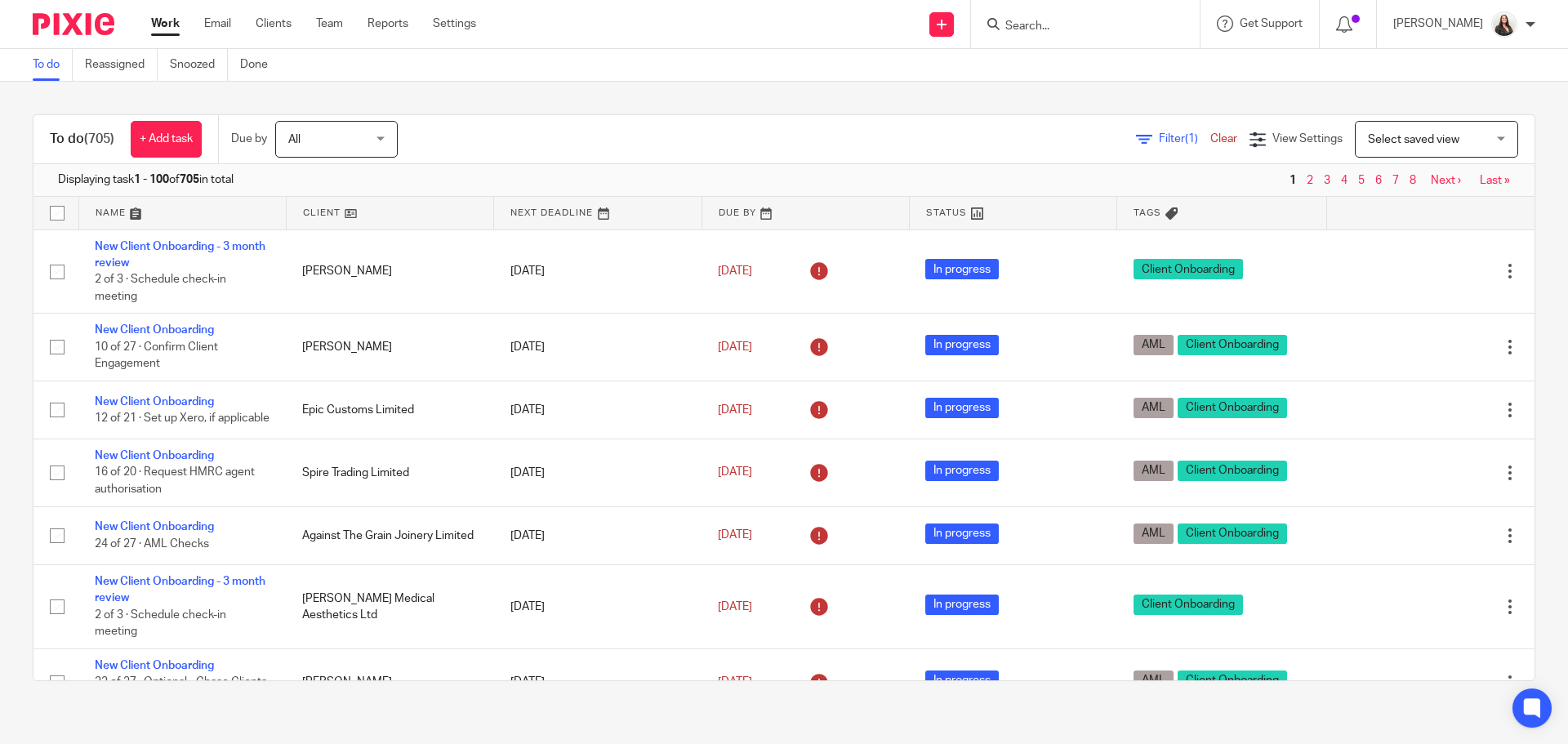
click at [1058, 20] on input "Search" at bounding box center [1077, 27] width 147 height 15
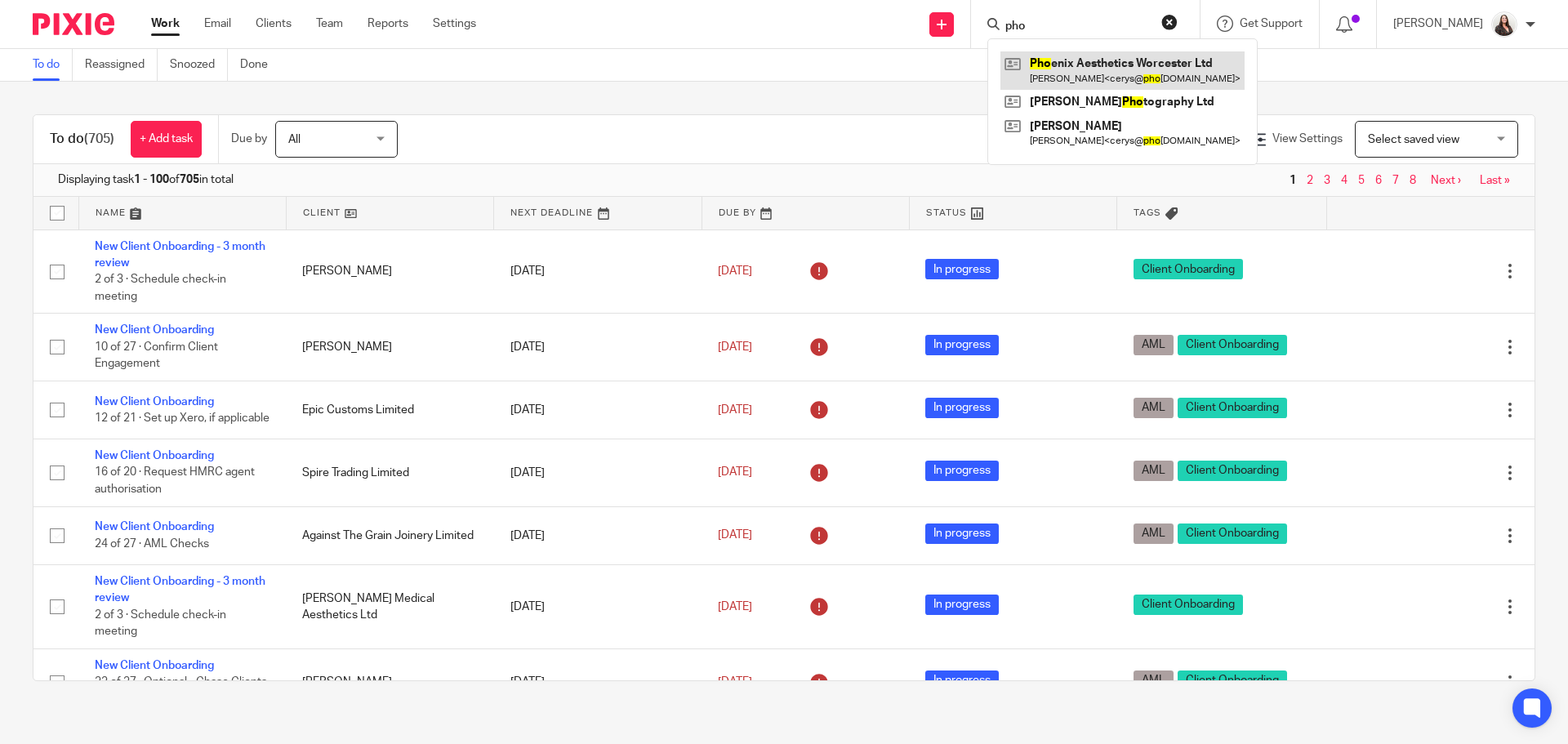
type input "pho"
click at [1121, 62] on link at bounding box center [1122, 70] width 244 height 38
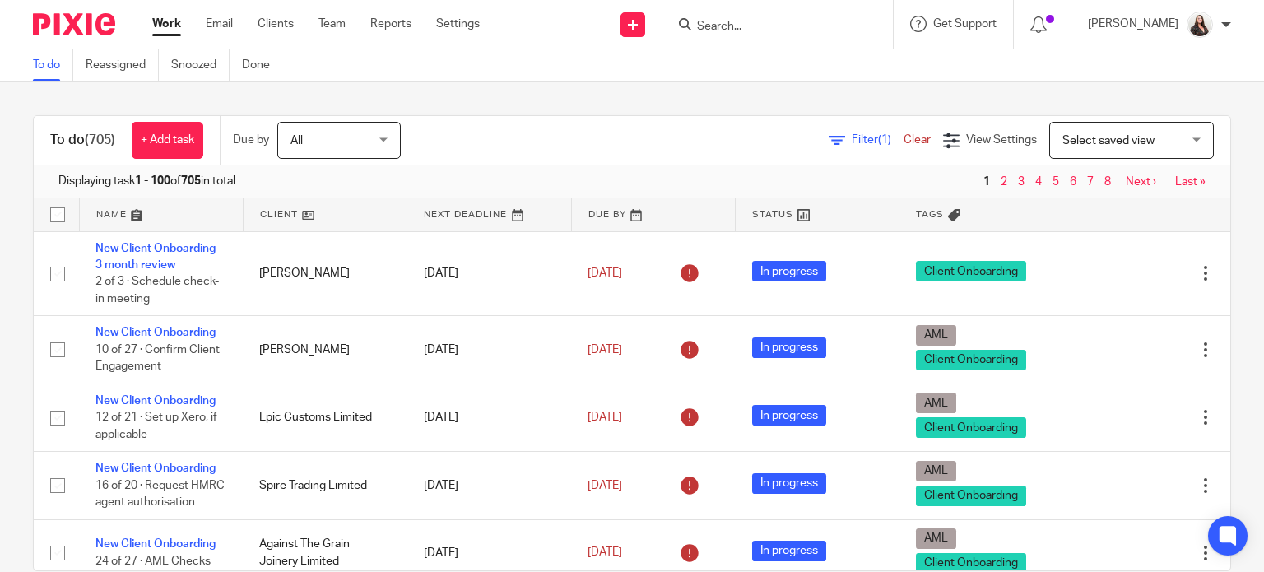
click at [734, 28] on input "Search" at bounding box center [769, 27] width 148 height 15
click at [777, 30] on input "Search" at bounding box center [769, 27] width 148 height 15
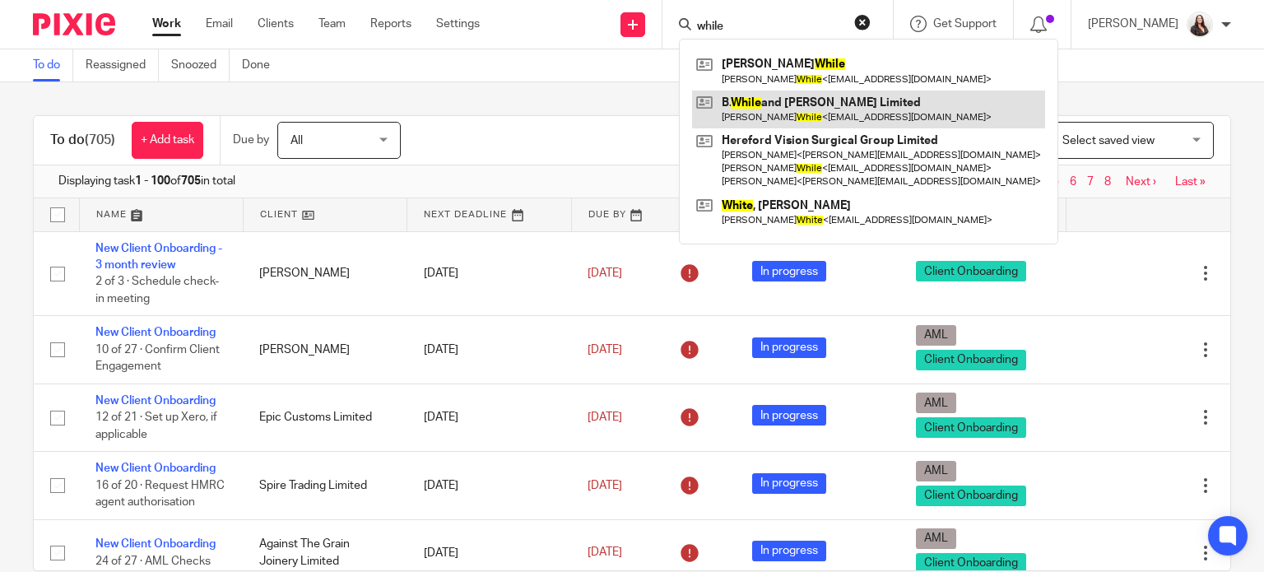
type input "while"
click at [819, 119] on link at bounding box center [868, 110] width 353 height 38
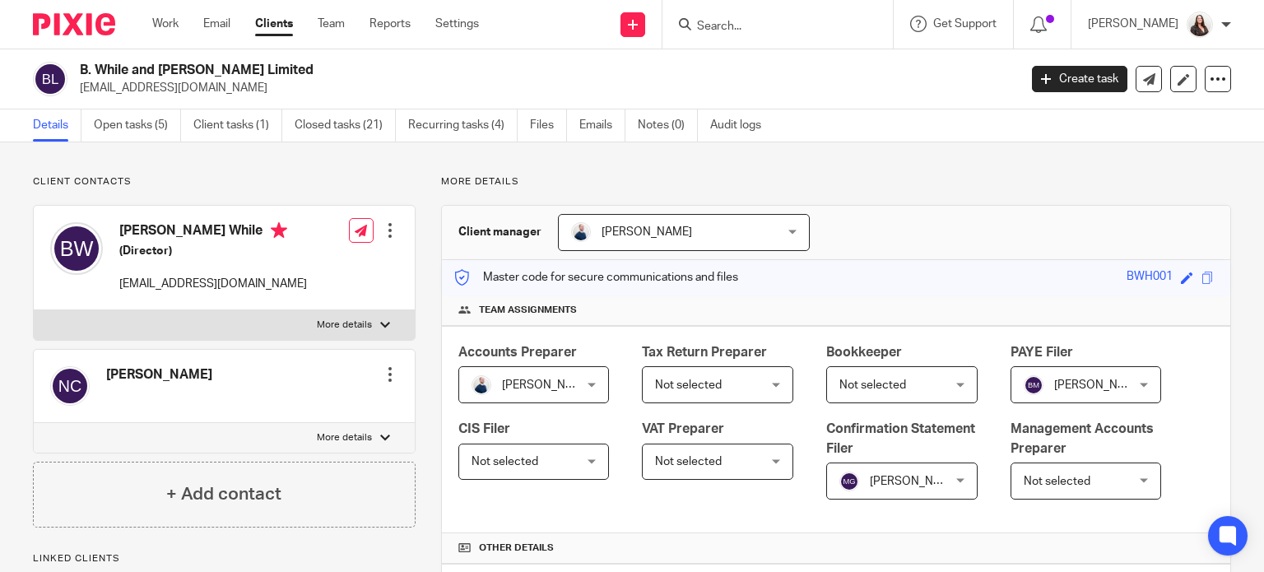
click at [336, 320] on p "More details" at bounding box center [344, 324] width 55 height 13
click at [34, 310] on input "More details" at bounding box center [33, 309] width 1 height 1
checkbox input "true"
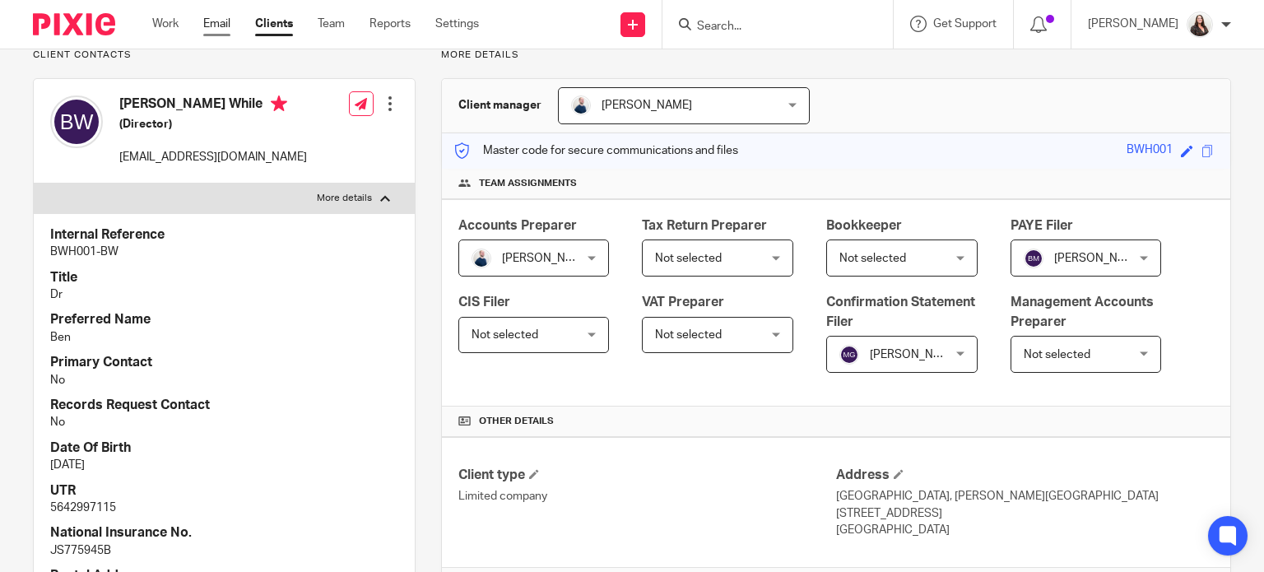
scroll to position [102, 0]
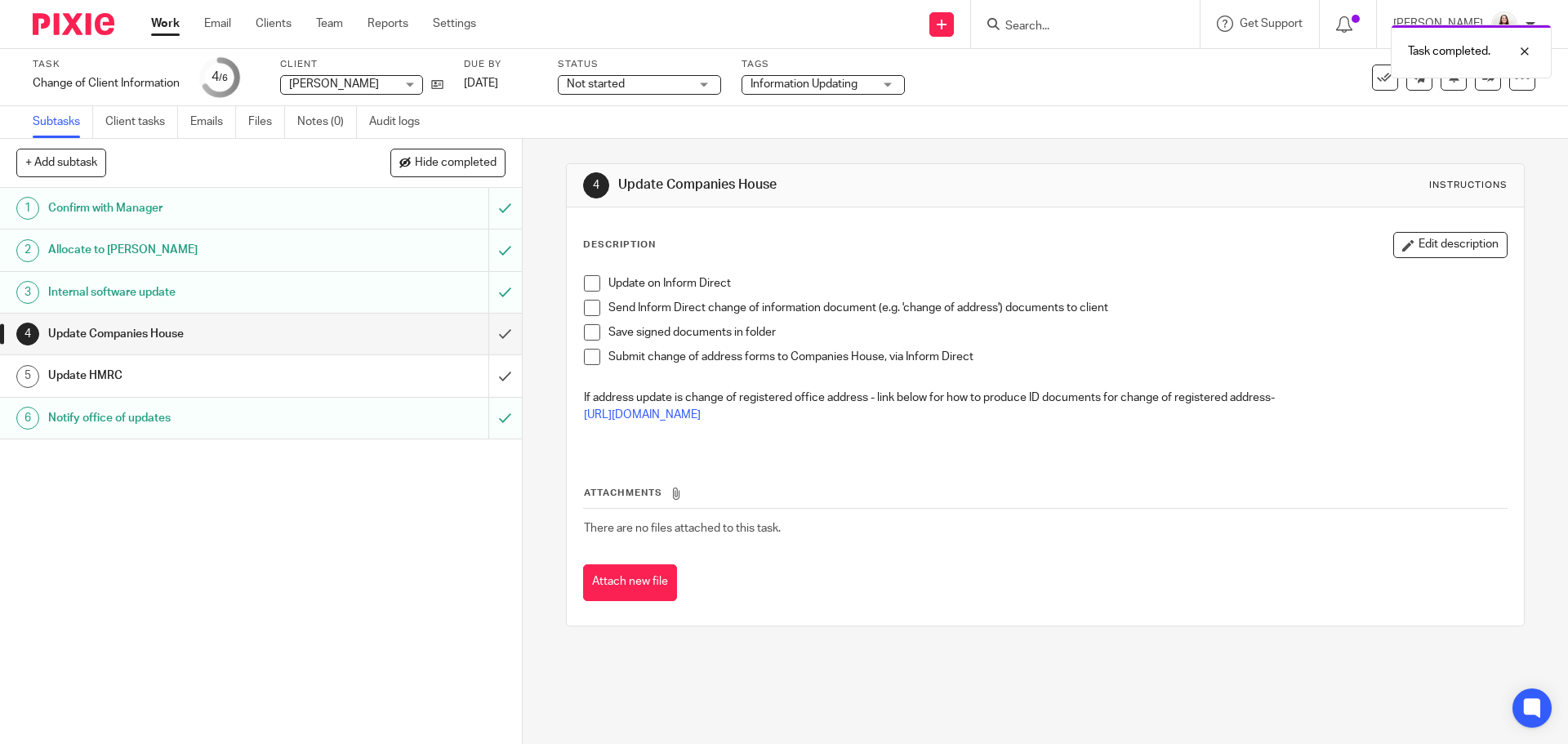
click at [401, 377] on div "Update HMRC" at bounding box center [260, 375] width 424 height 25
click at [251, 365] on h1 "Update HMRC" at bounding box center [190, 375] width 283 height 25
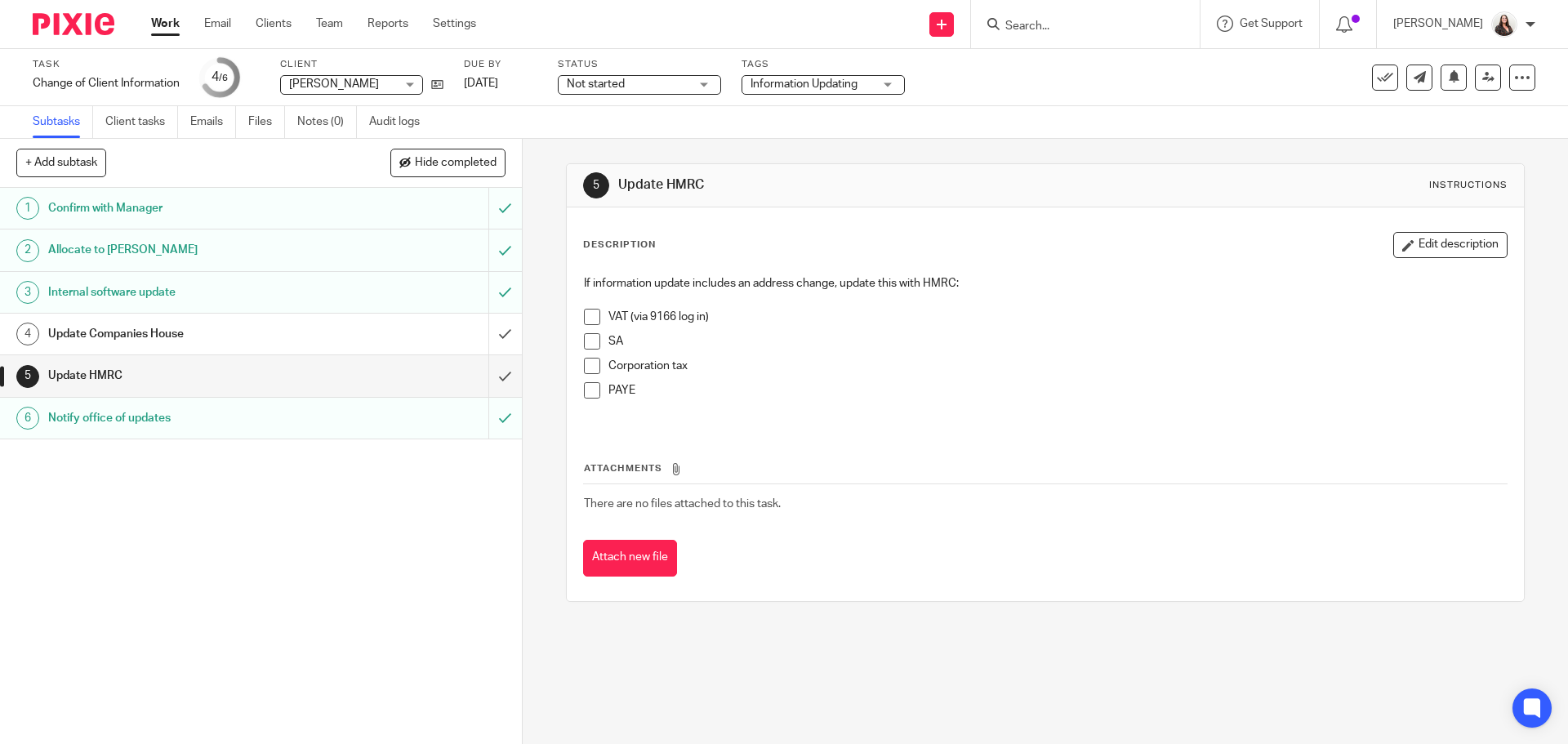
click at [584, 387] on span at bounding box center [591, 390] width 16 height 16
click at [584, 313] on span at bounding box center [591, 316] width 16 height 16
click at [587, 367] on span at bounding box center [591, 365] width 16 height 16
click at [590, 340] on span at bounding box center [591, 341] width 16 height 16
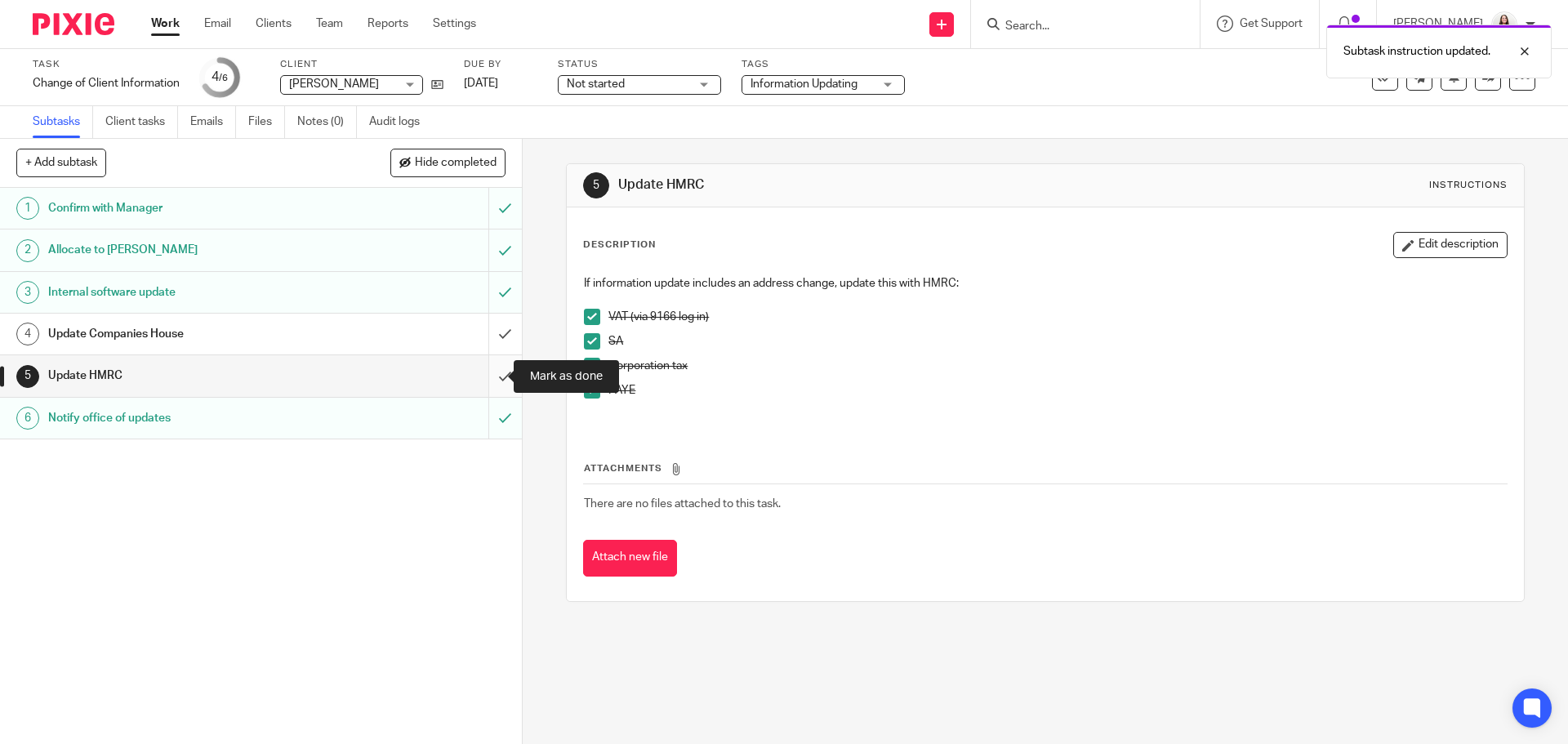
click at [486, 378] on input "submit" at bounding box center [261, 375] width 522 height 41
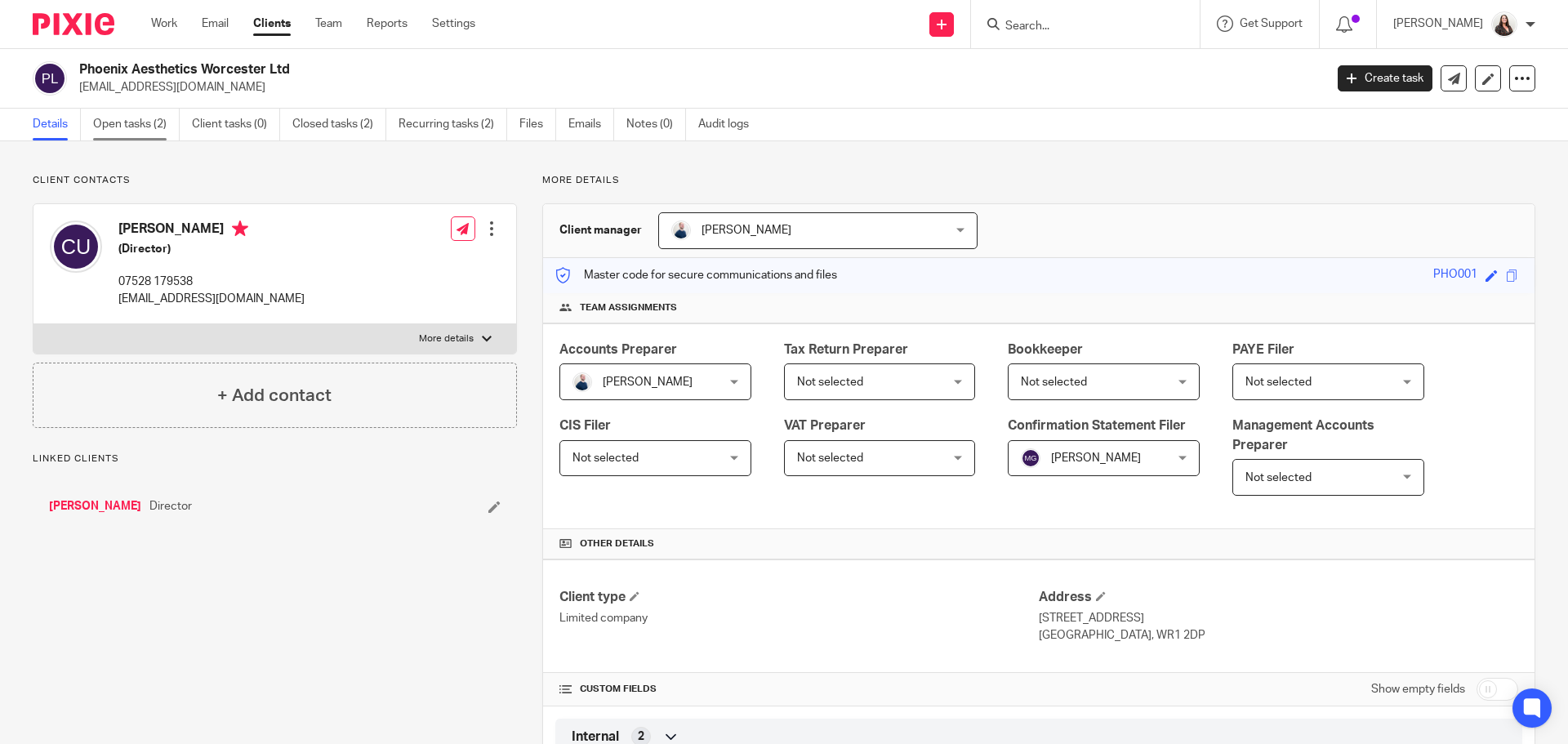
click at [146, 128] on link "Open tasks (2)" at bounding box center [136, 124] width 86 height 32
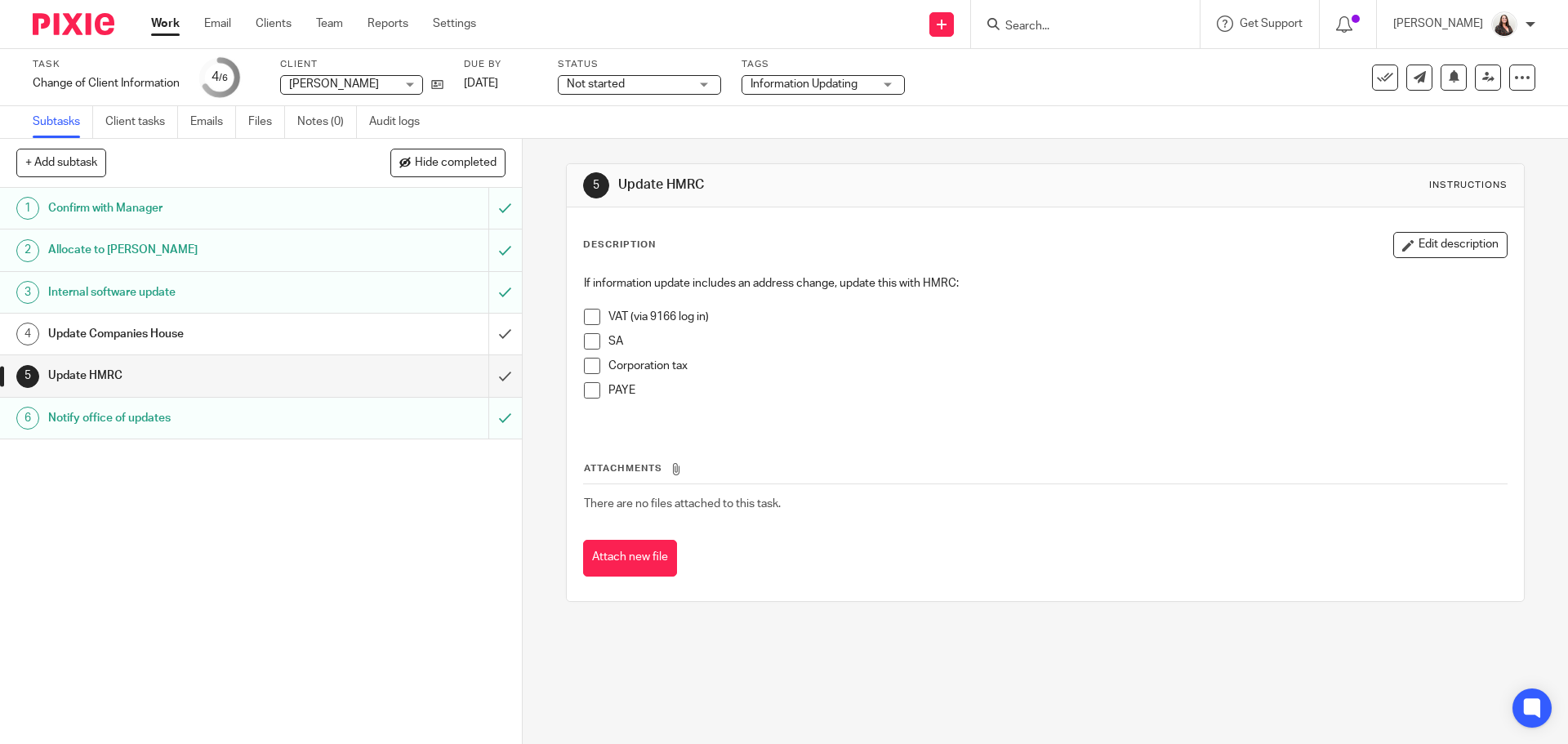
click at [588, 392] on span at bounding box center [591, 390] width 16 height 16
click at [585, 365] on span at bounding box center [591, 365] width 16 height 16
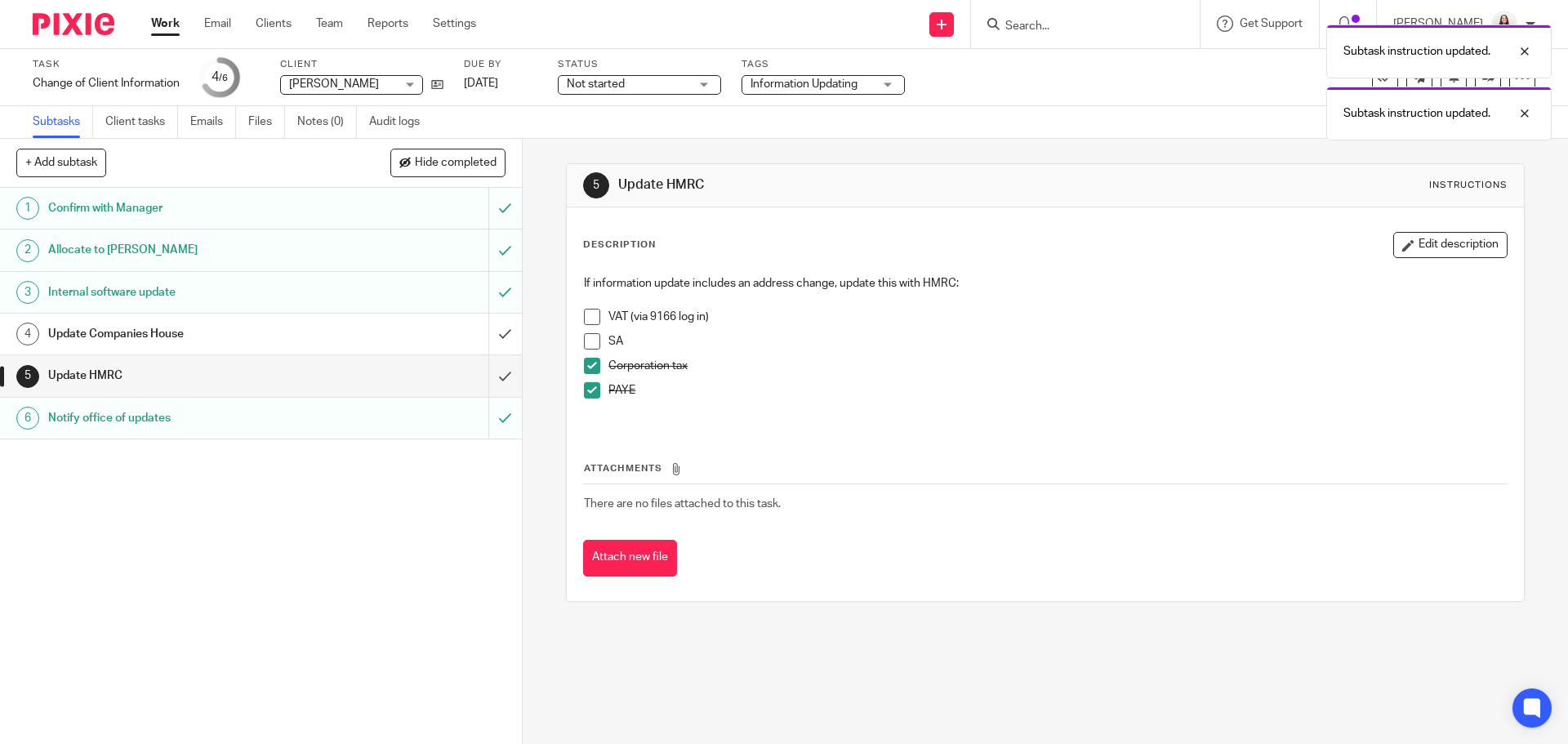
click at [588, 314] on span at bounding box center [591, 316] width 16 height 16
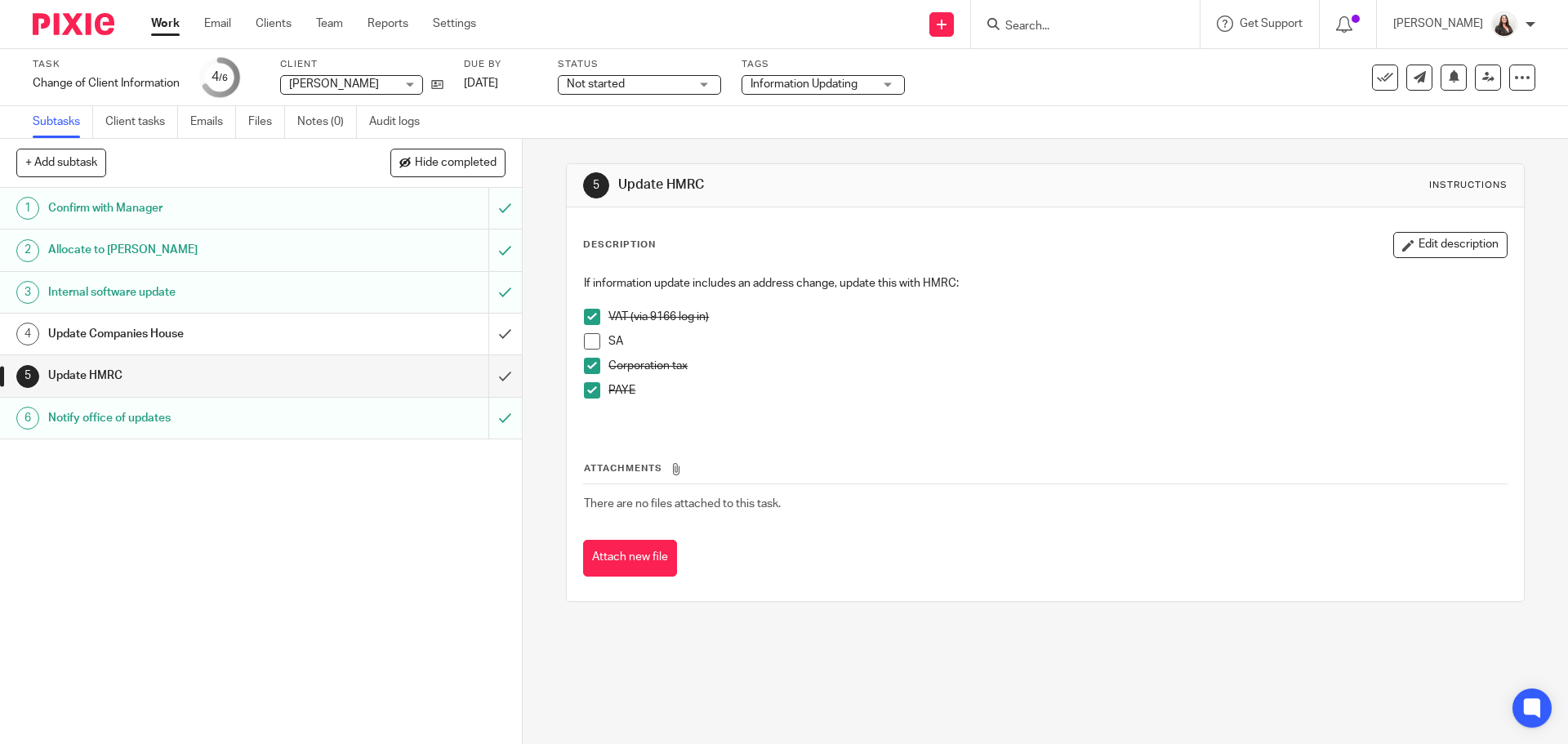
click at [587, 337] on span at bounding box center [591, 341] width 16 height 16
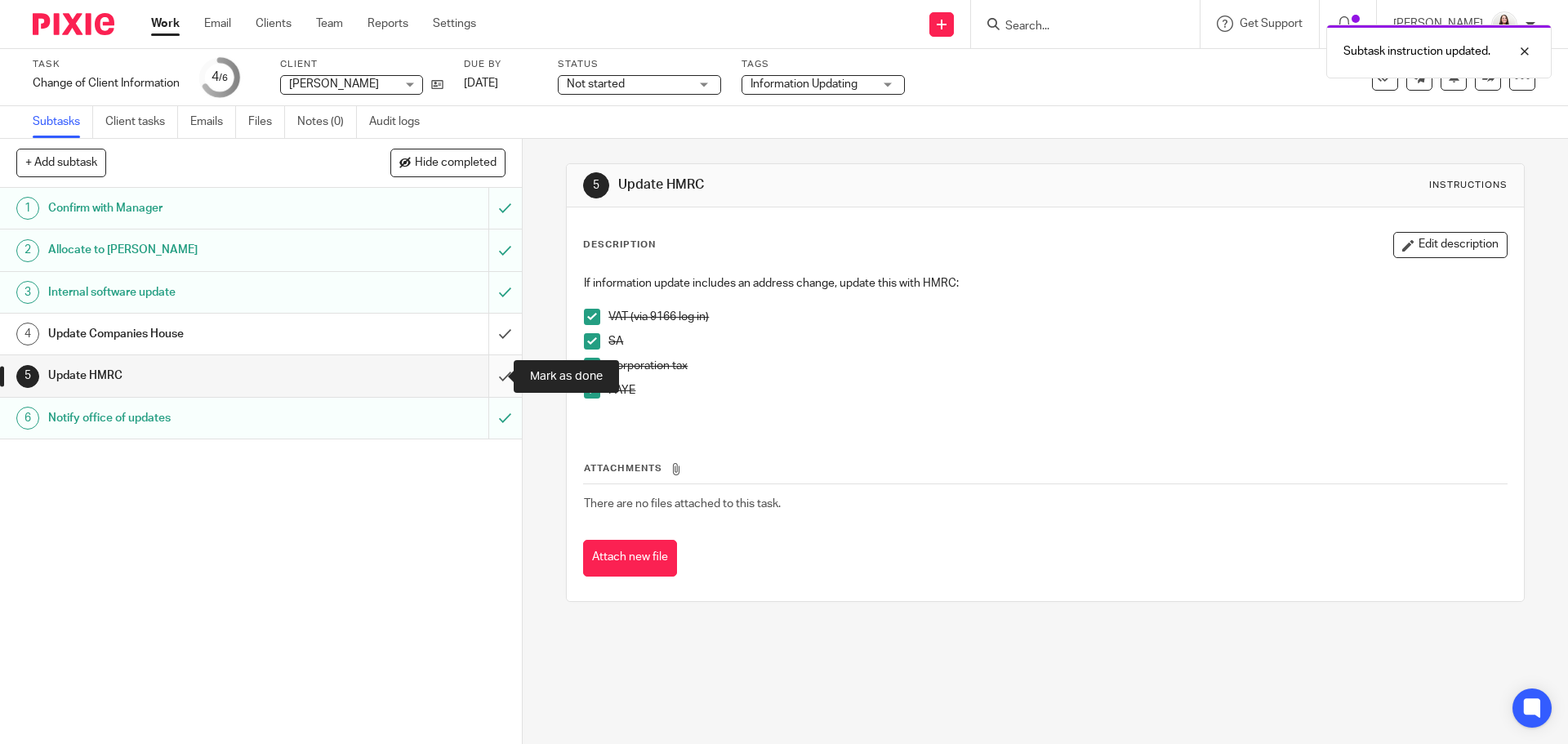
click at [494, 379] on input "submit" at bounding box center [261, 375] width 522 height 41
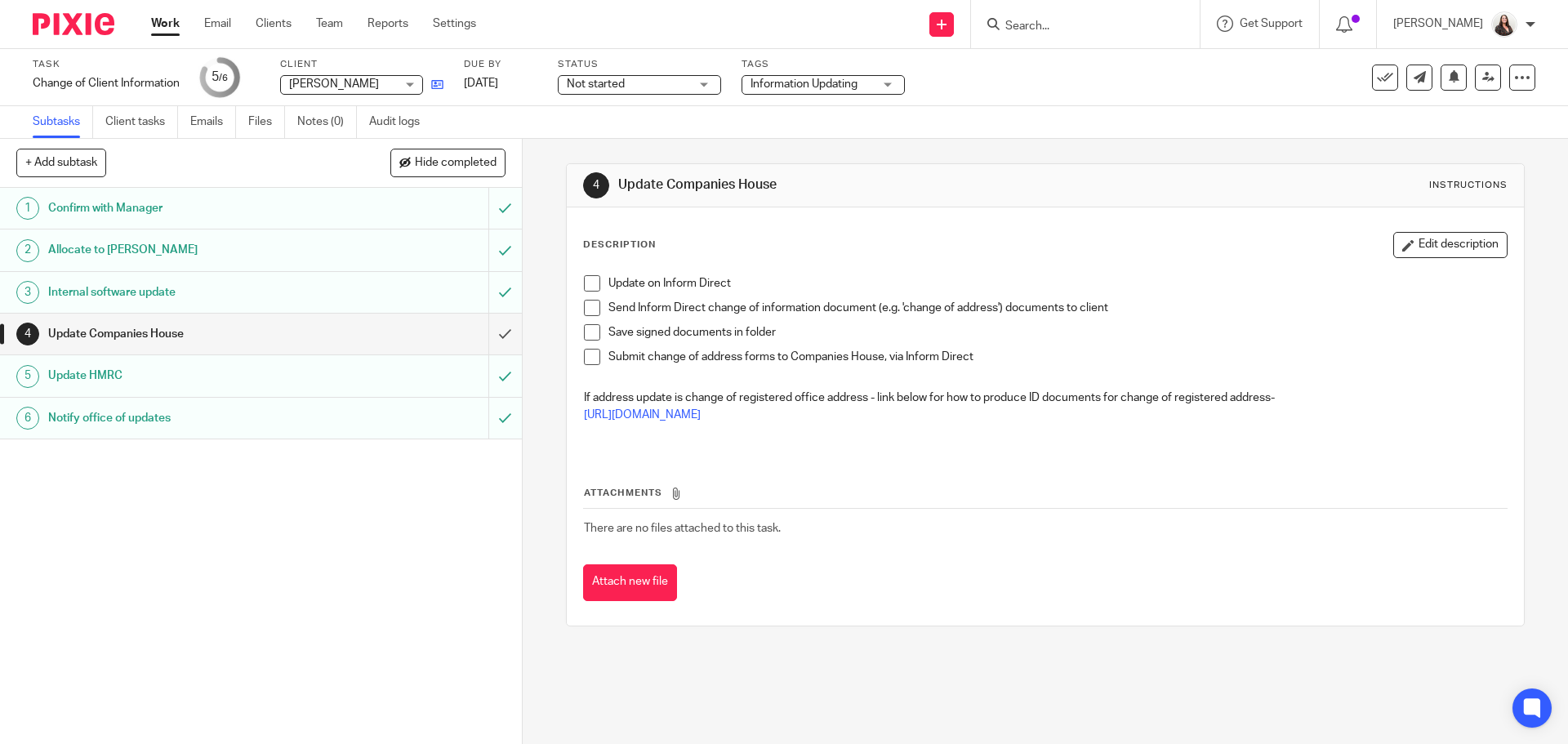
click at [444, 85] on div "Task Change of Client Information Save Change of Client Information 5 /6 Client…" at bounding box center [658, 76] width 1251 height 39
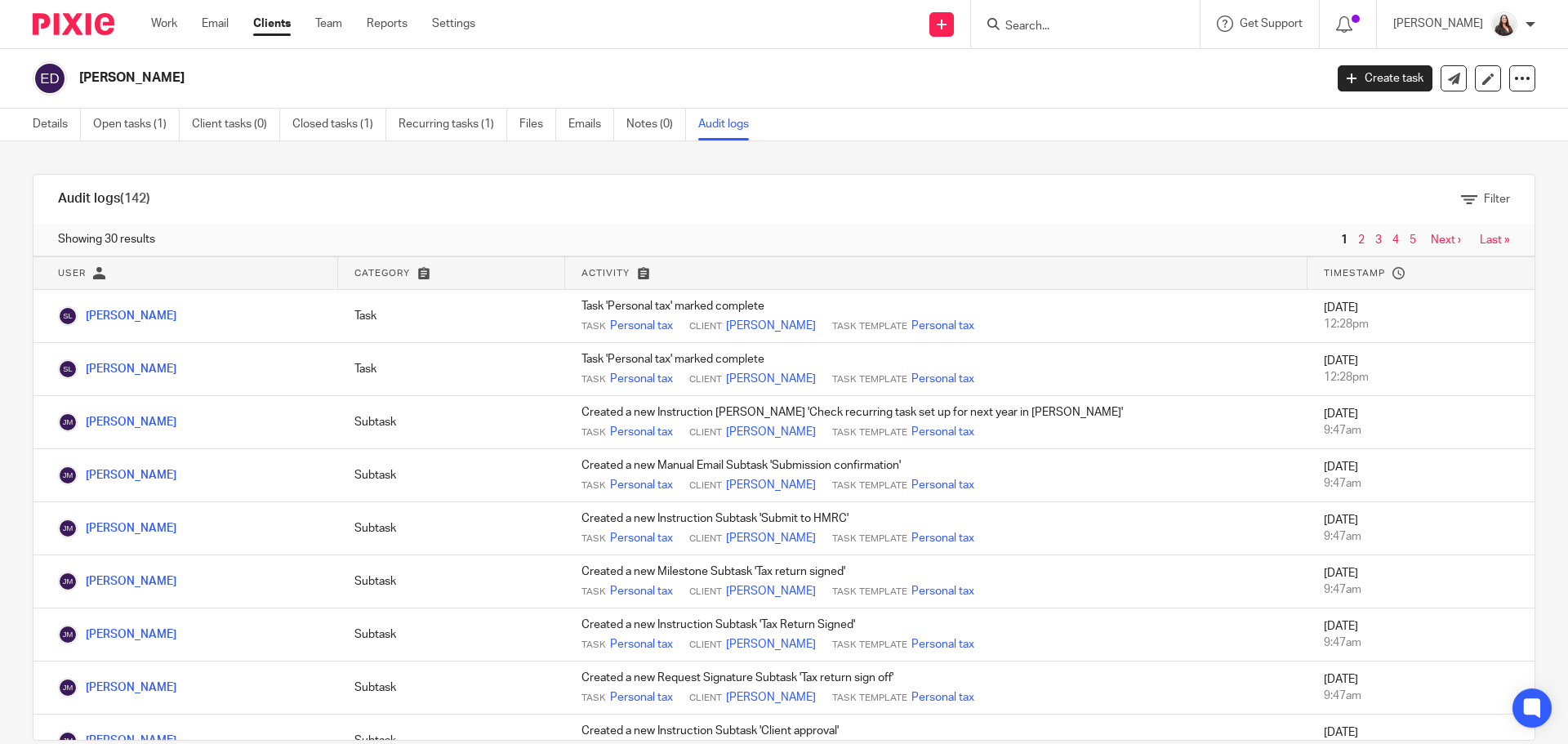
click at [1044, 24] on input "Search" at bounding box center [1077, 27] width 147 height 15
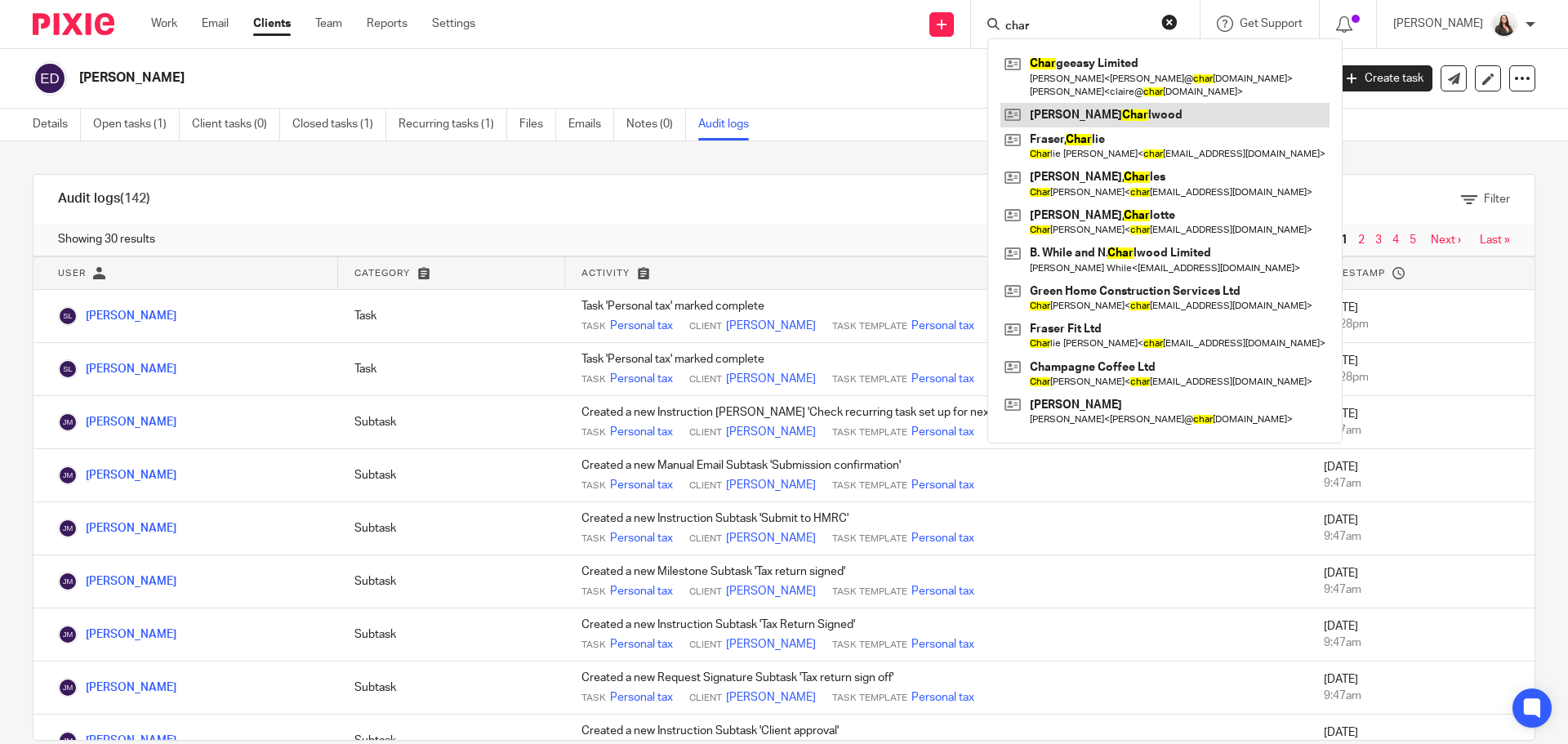
type input "char"
click at [1103, 117] on link at bounding box center [1165, 115] width 329 height 25
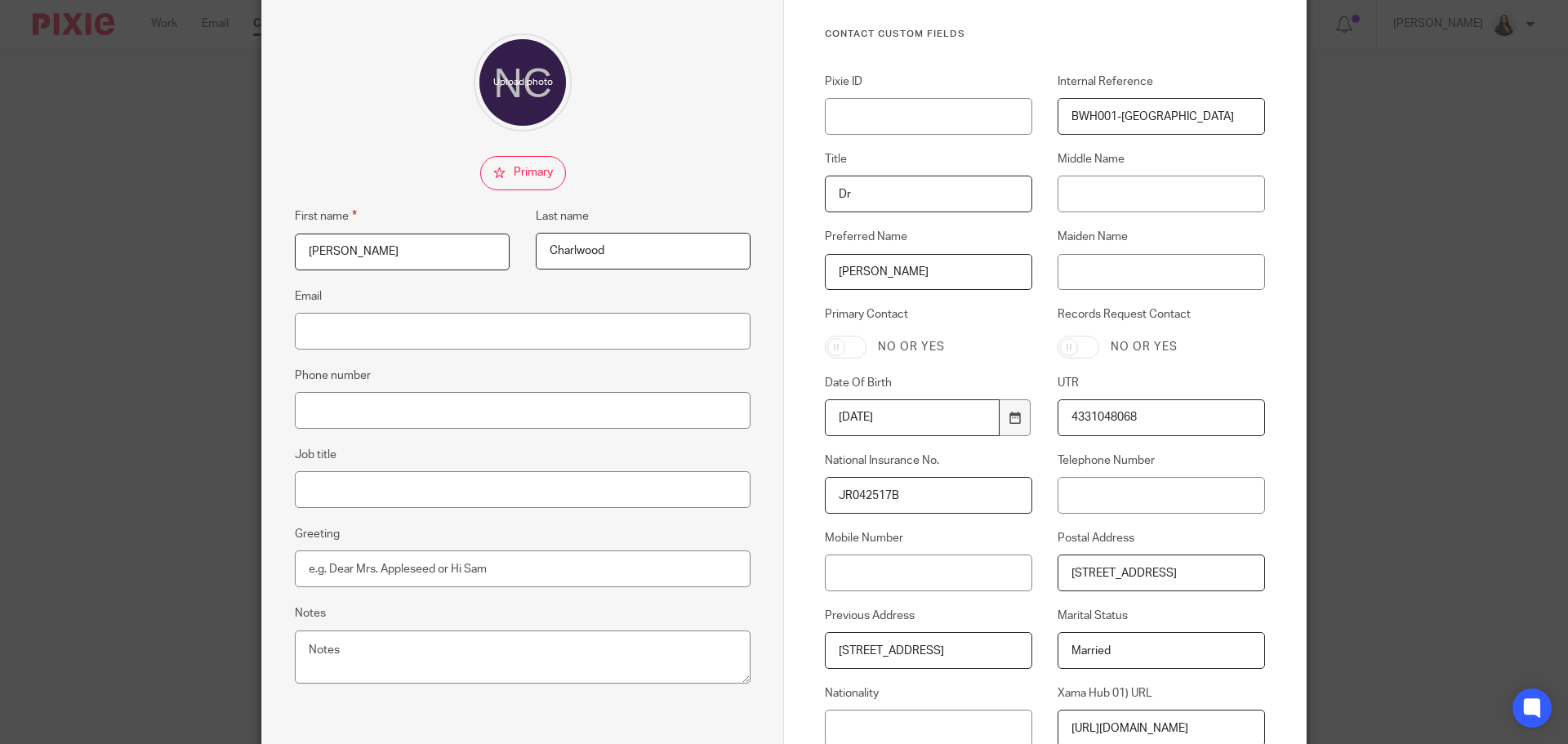
scroll to position [122, 0]
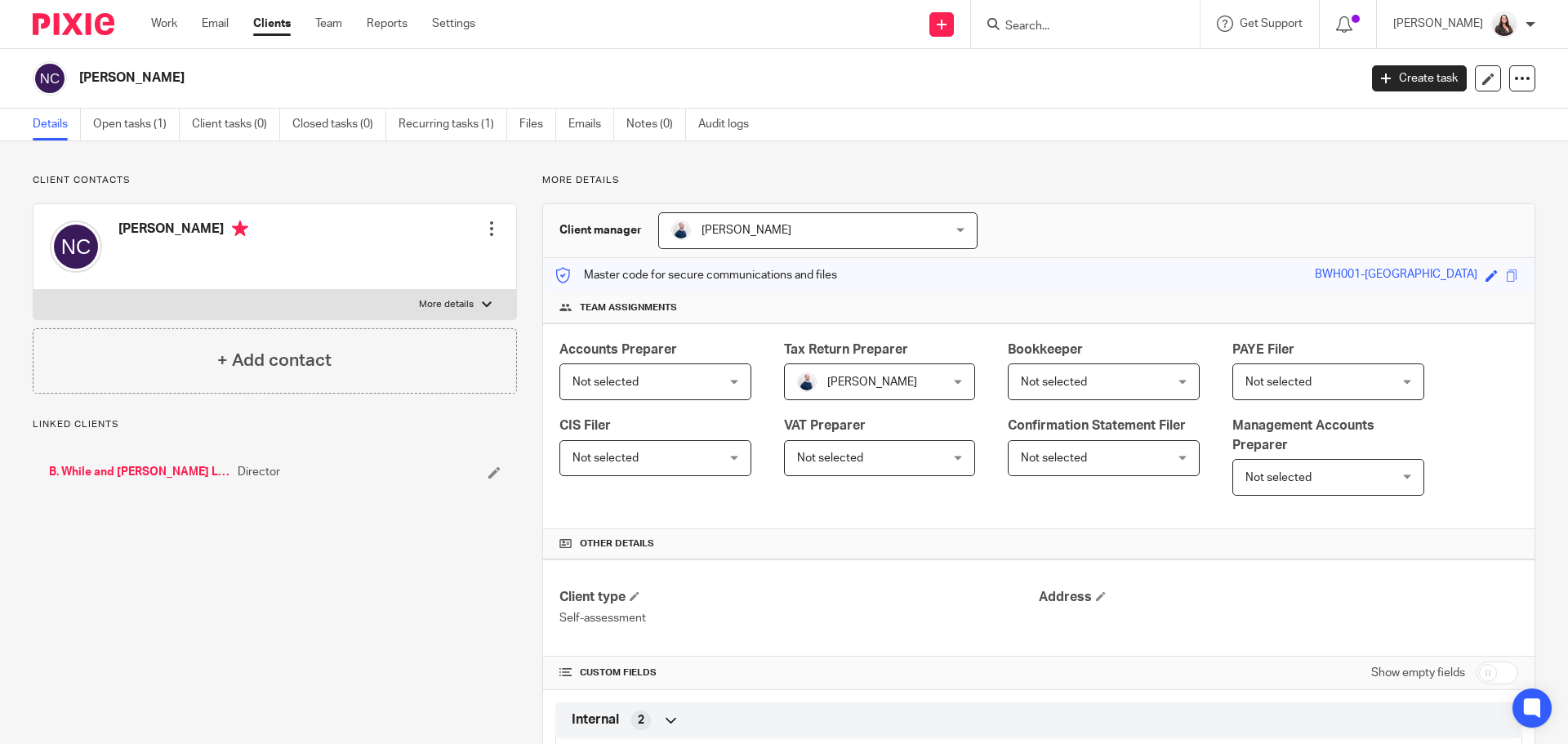
click at [470, 307] on label "More details" at bounding box center [275, 305] width 482 height 30
click at [34, 290] on input "More details" at bounding box center [33, 289] width 1 height 1
checkbox input "true"
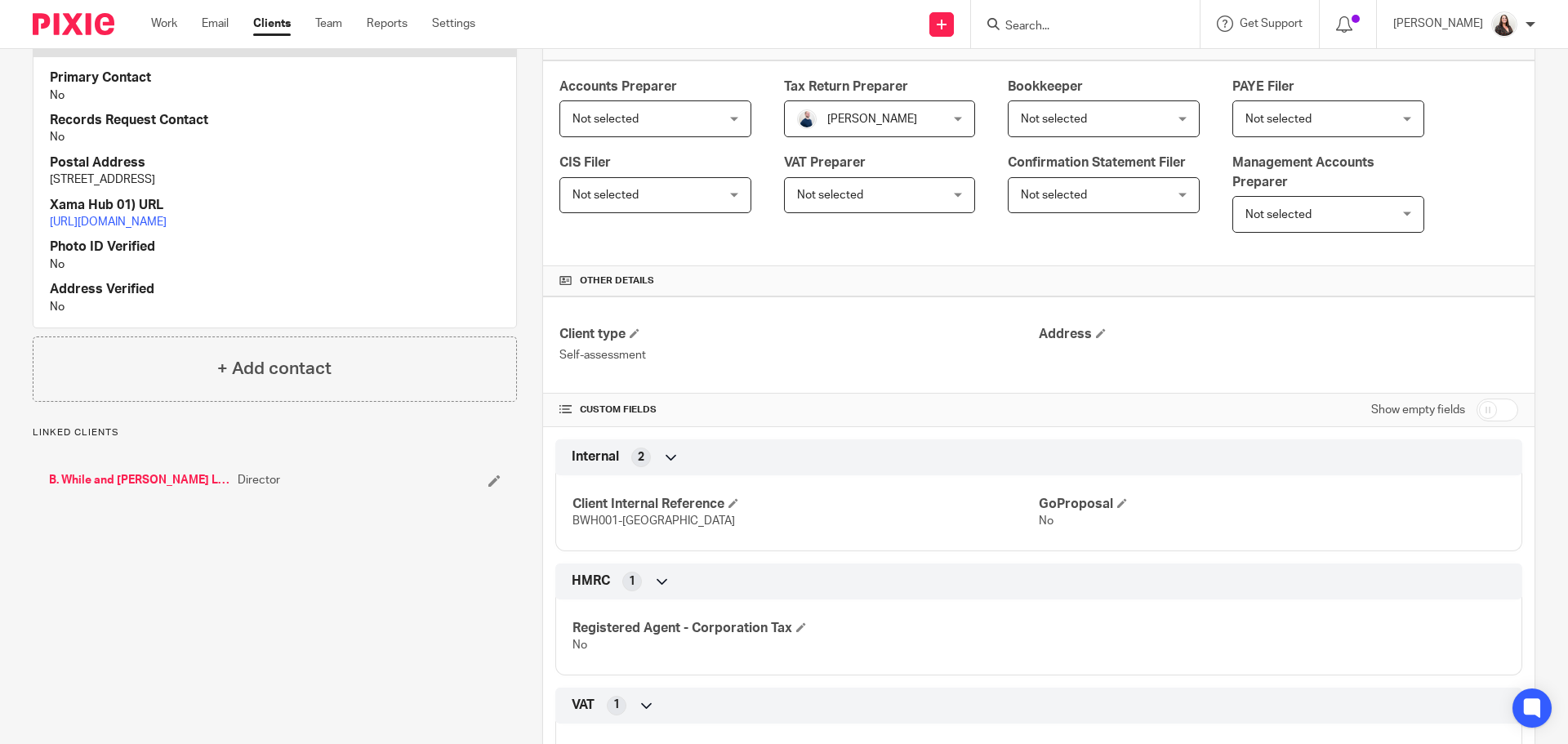
scroll to position [265, 0]
click at [140, 486] on link "B. While and [PERSON_NAME] Limited" at bounding box center [139, 477] width 181 height 16
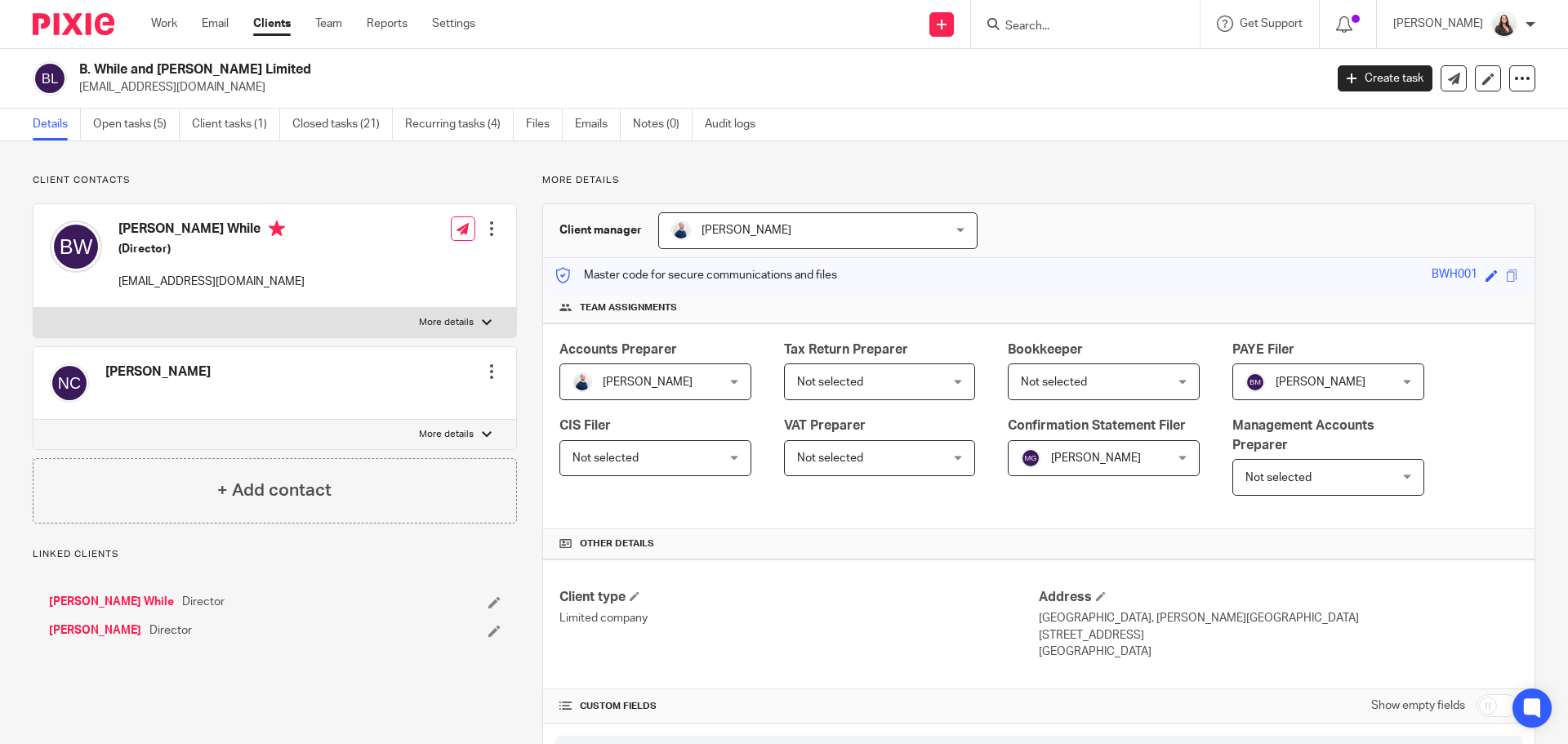
click at [445, 320] on p "More details" at bounding box center [446, 321] width 55 height 13
click at [34, 308] on input "More details" at bounding box center [33, 307] width 1 height 1
checkbox input "true"
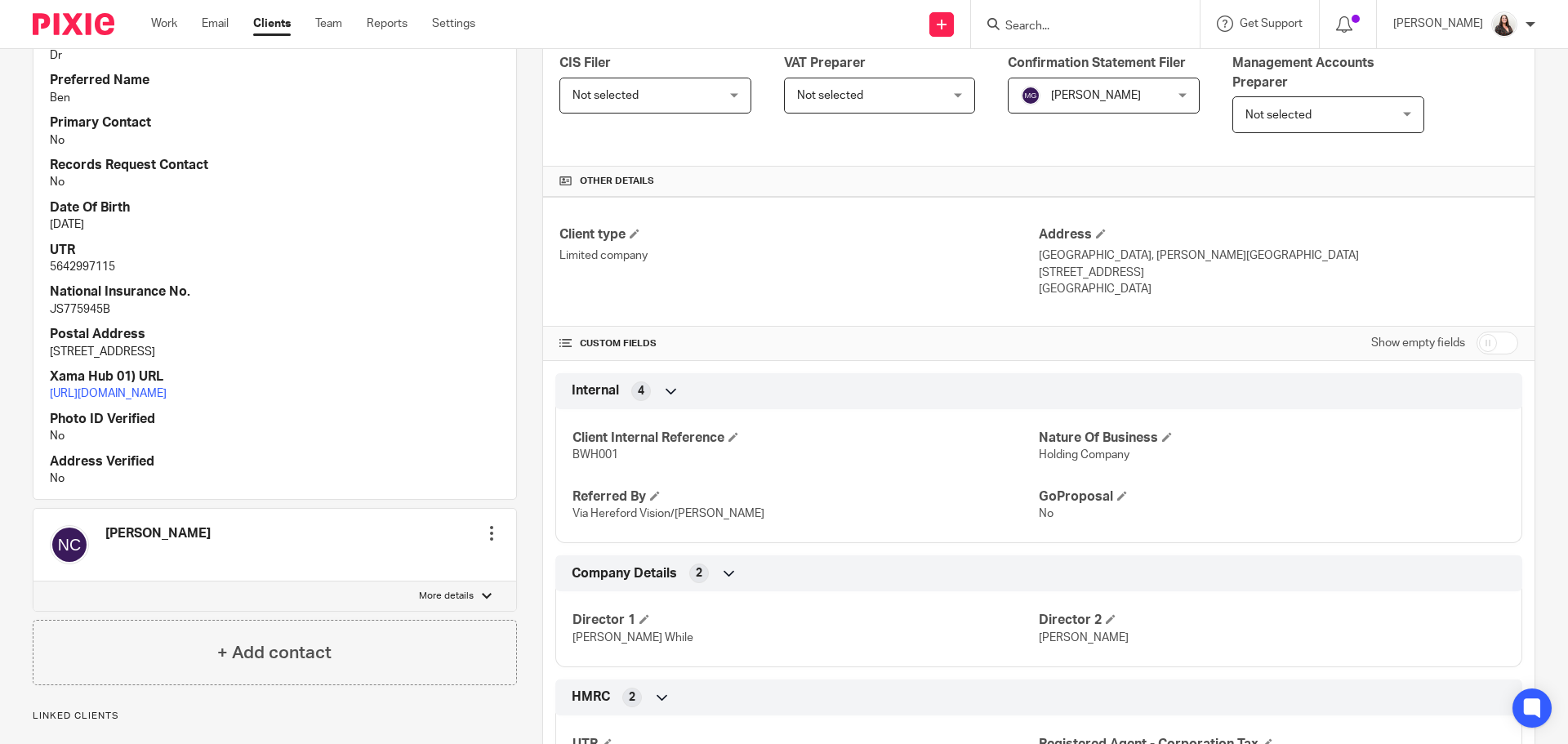
scroll to position [367, 0]
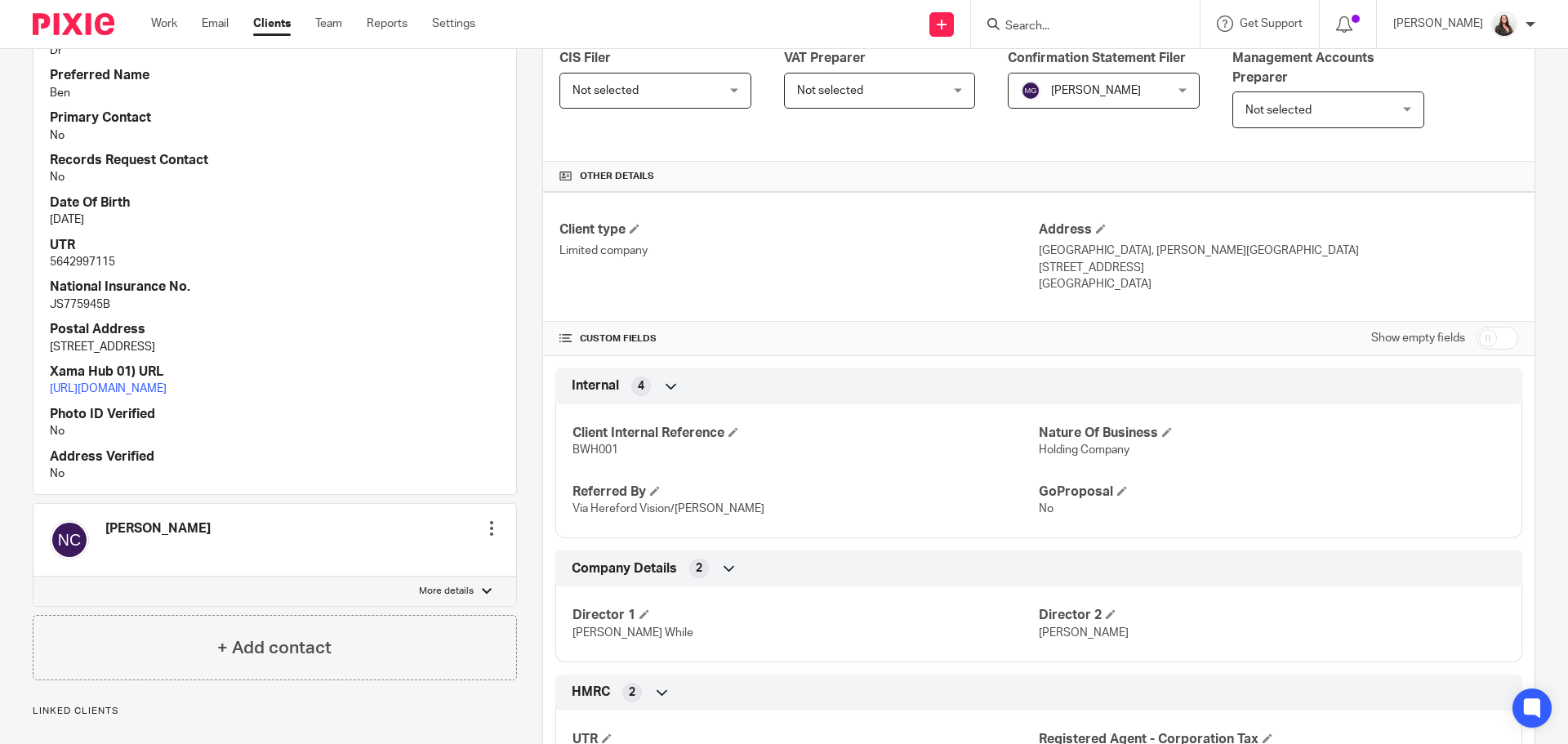
click at [454, 597] on p "More details" at bounding box center [446, 590] width 55 height 13
click at [34, 576] on input "More details" at bounding box center [33, 575] width 1 height 1
checkbox input "true"
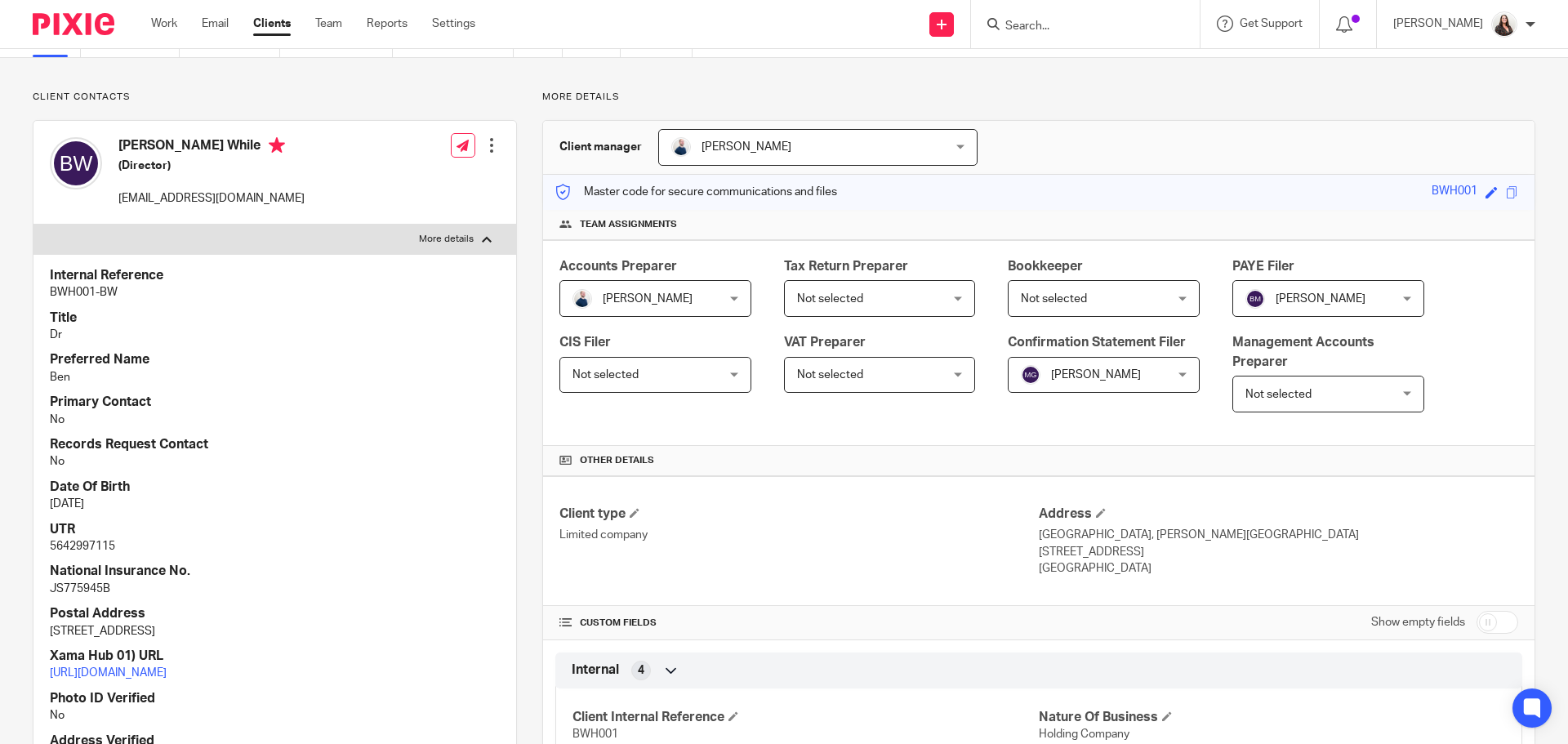
scroll to position [62, 0]
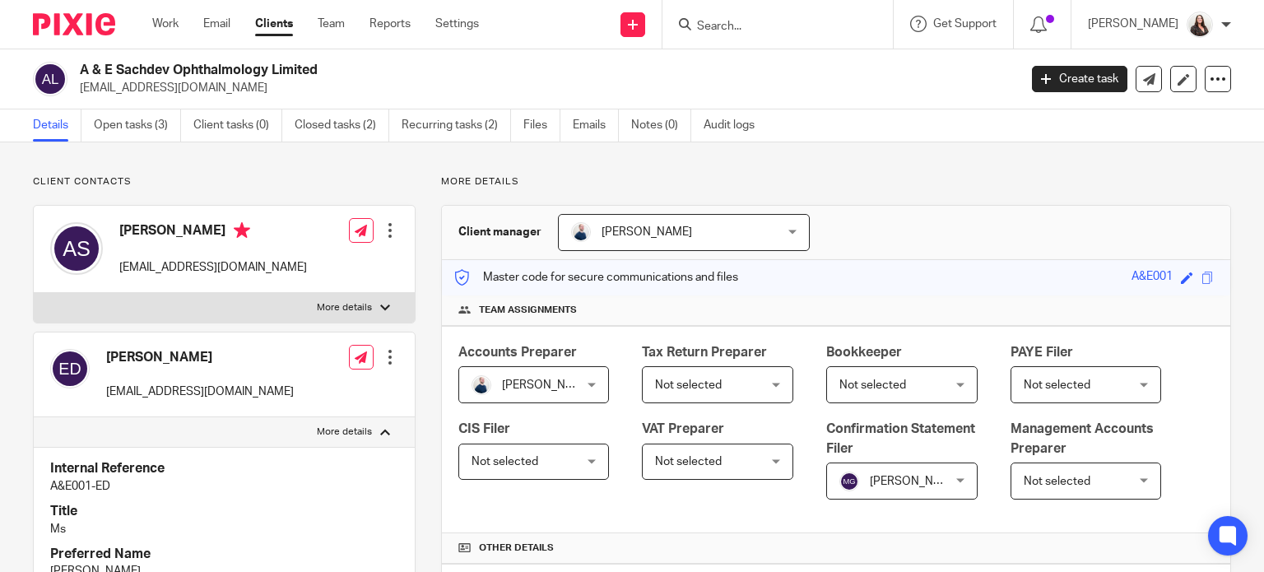
click at [760, 26] on input "Search" at bounding box center [769, 27] width 148 height 15
